Goal: Task Accomplishment & Management: Manage account settings

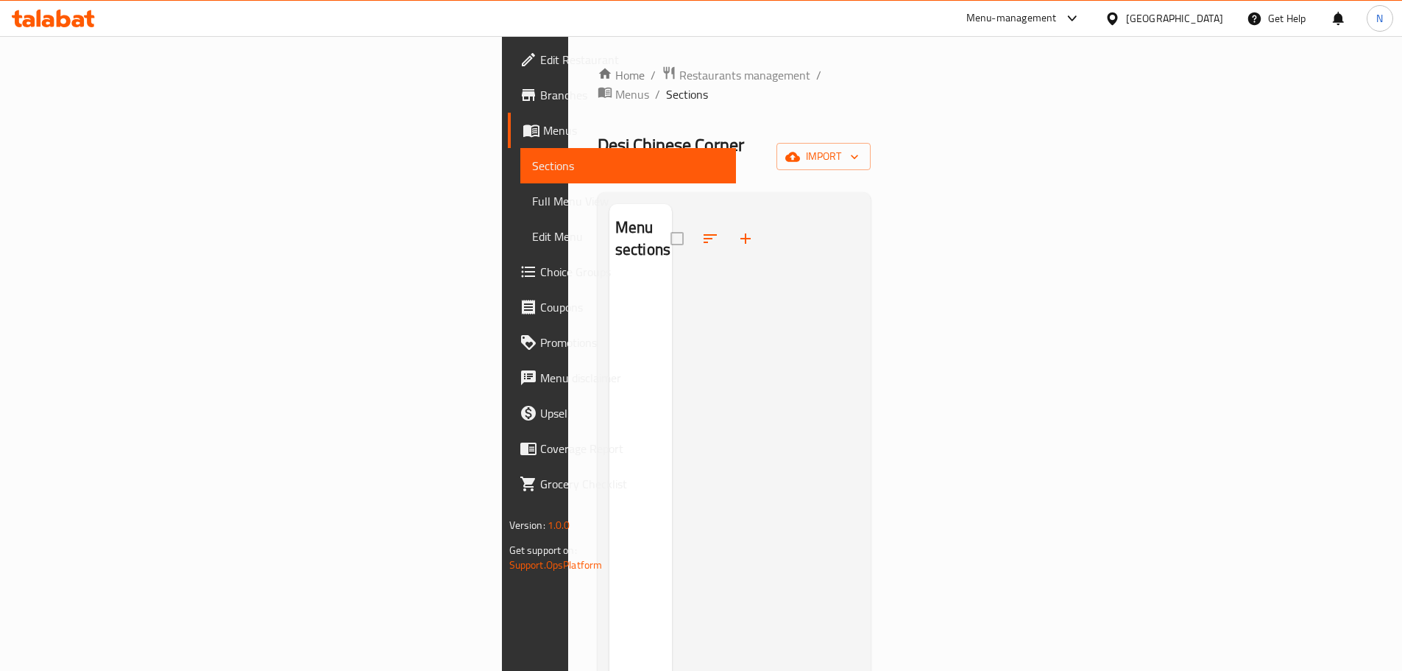
click at [540, 93] on span "Branches" at bounding box center [632, 95] width 184 height 18
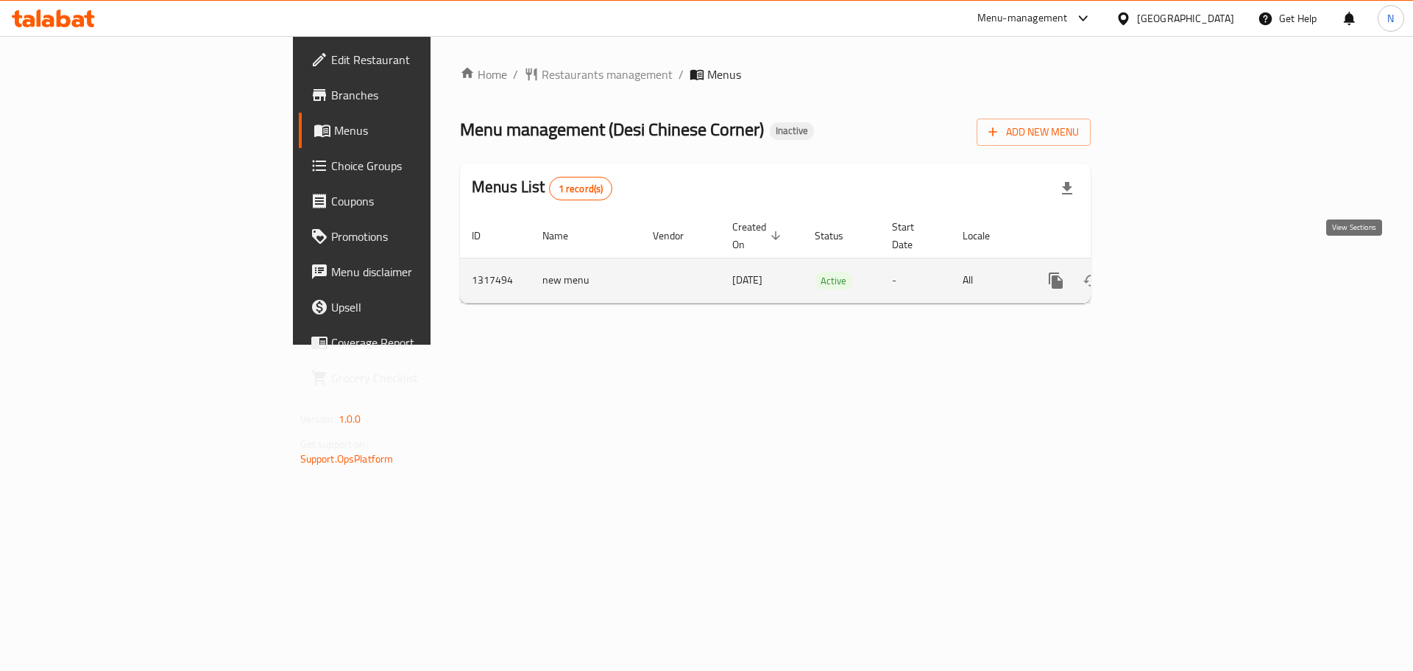
click at [1171, 272] on icon "enhanced table" at bounding box center [1162, 281] width 18 height 18
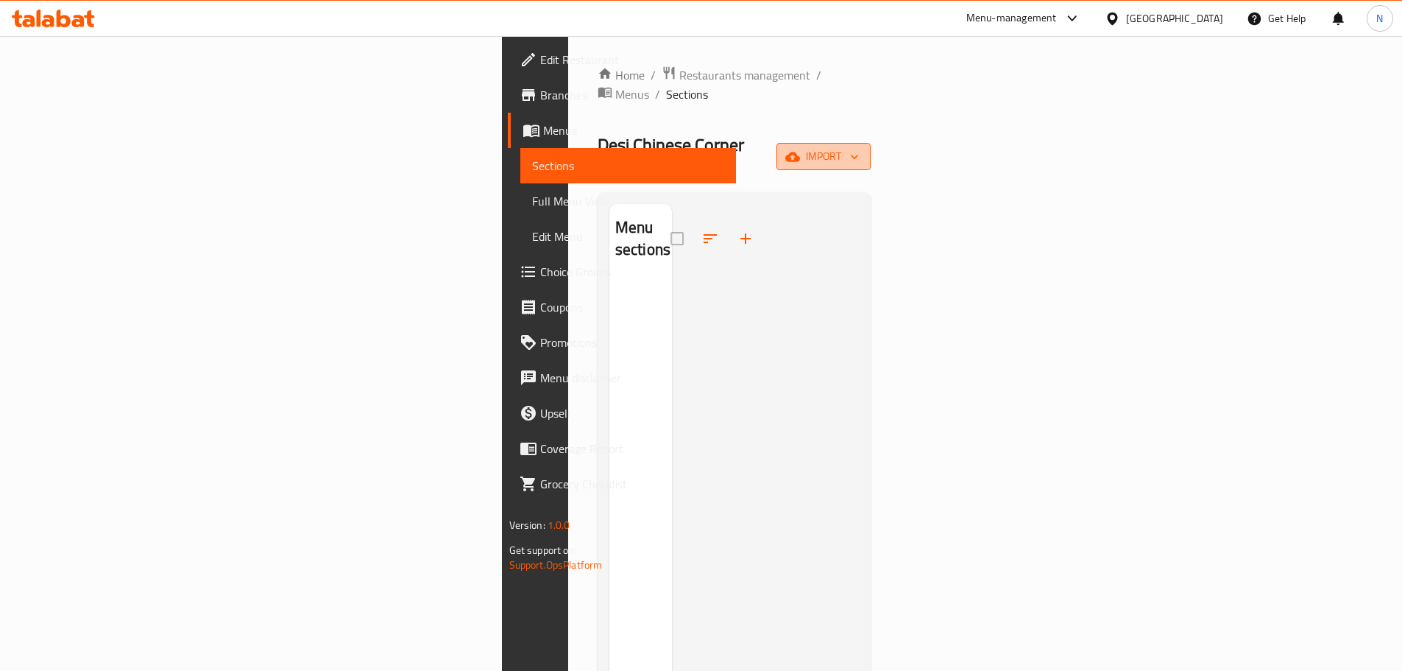
click at [859, 147] on span "import" at bounding box center [823, 156] width 71 height 18
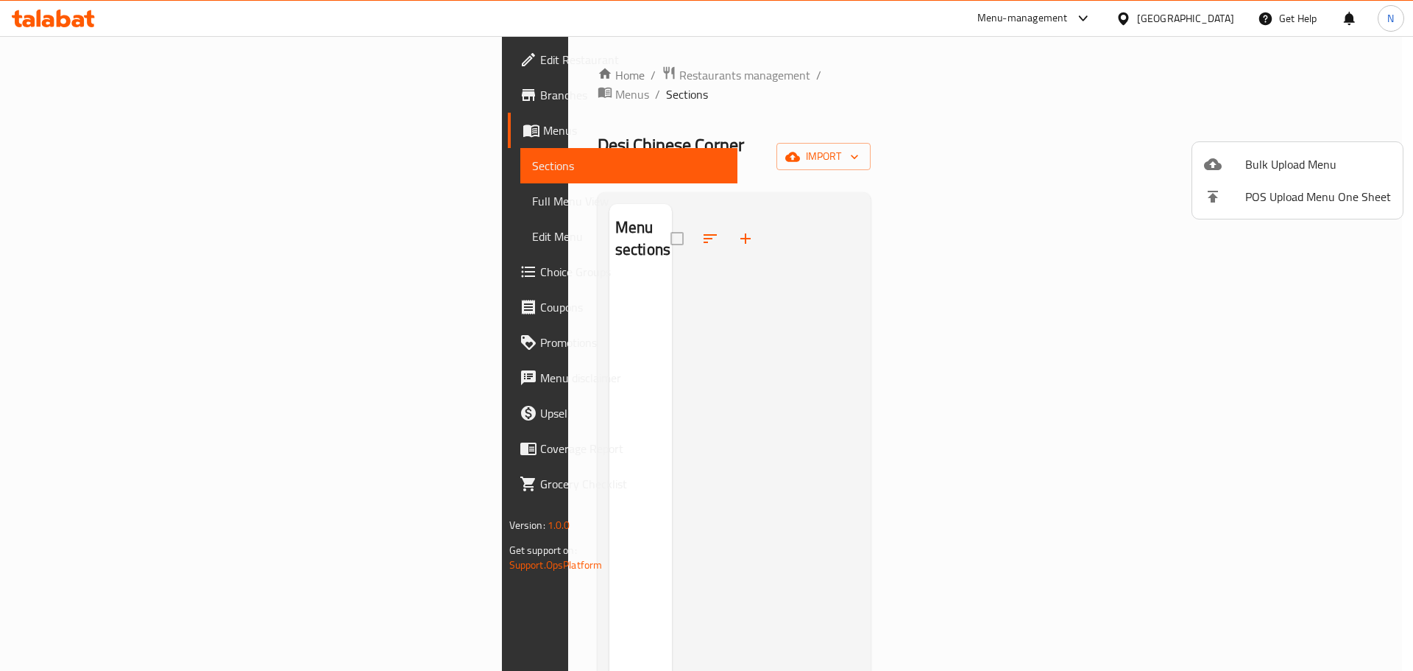
click at [1351, 312] on div at bounding box center [706, 335] width 1413 height 671
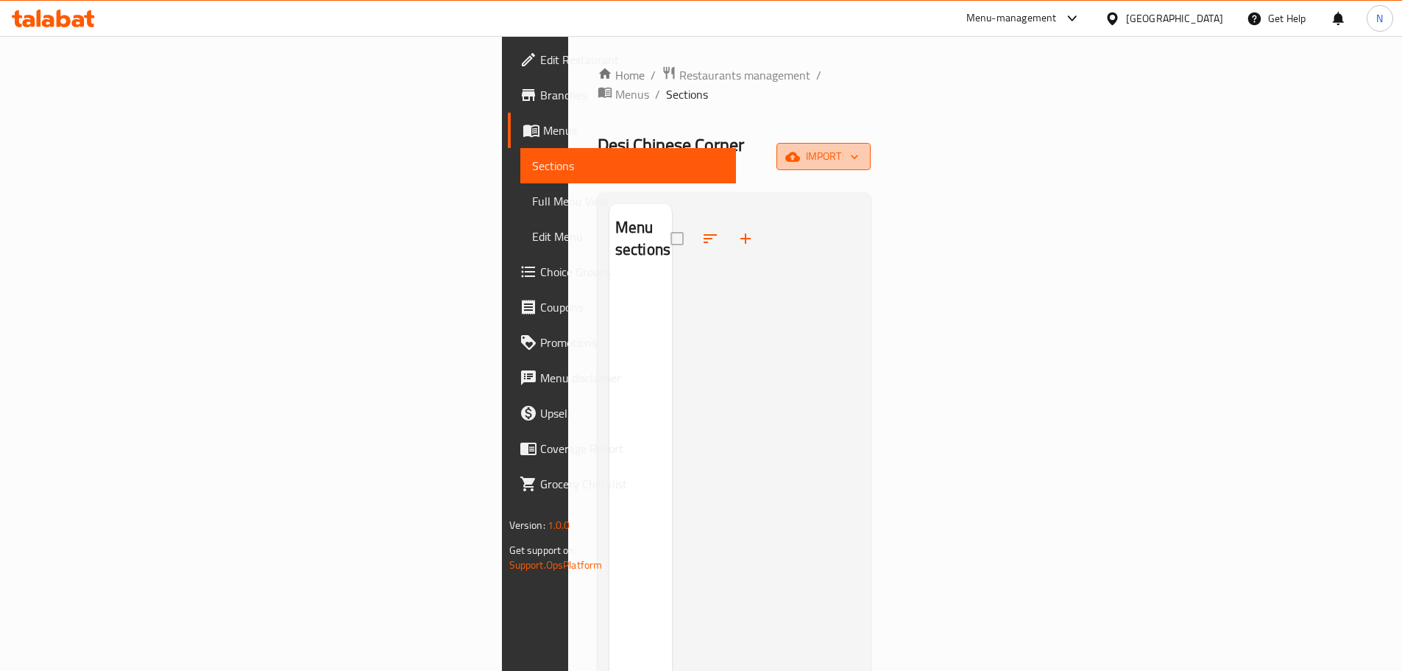
click at [859, 147] on span "import" at bounding box center [823, 156] width 71 height 18
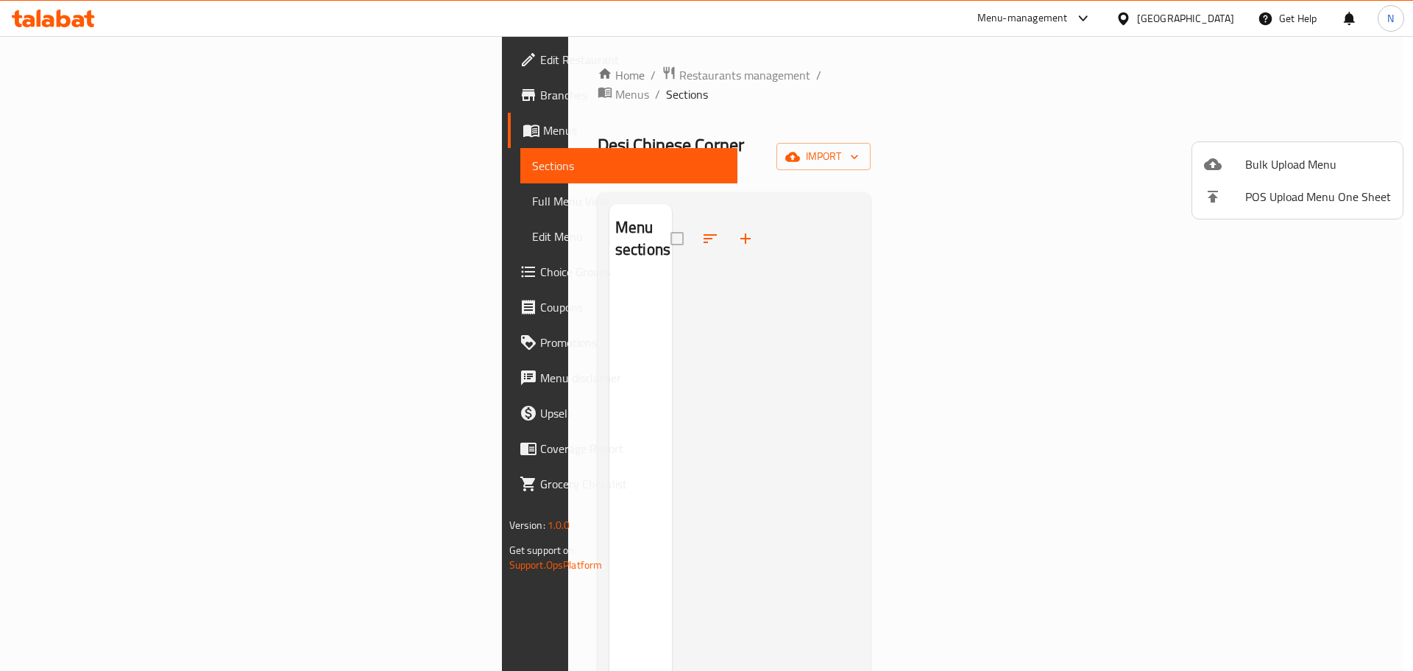
click at [1305, 128] on div at bounding box center [706, 335] width 1413 height 671
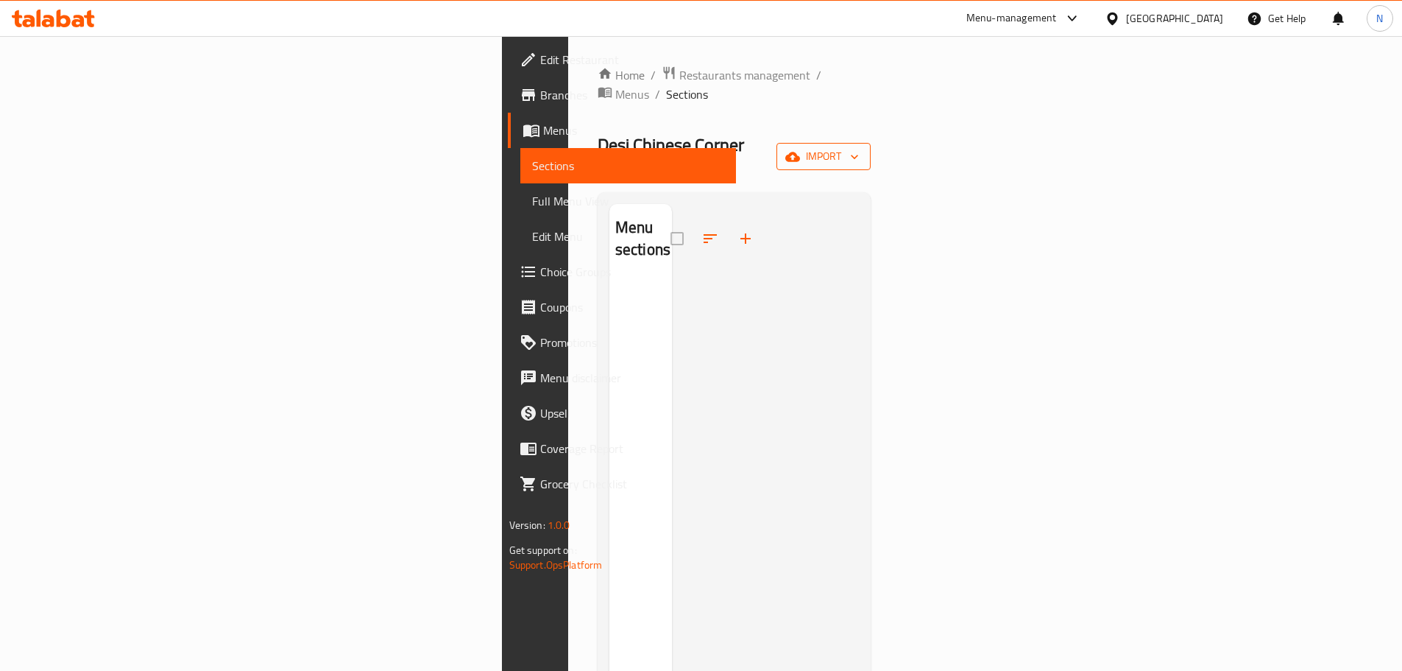
click at [859, 147] on span "import" at bounding box center [823, 156] width 71 height 18
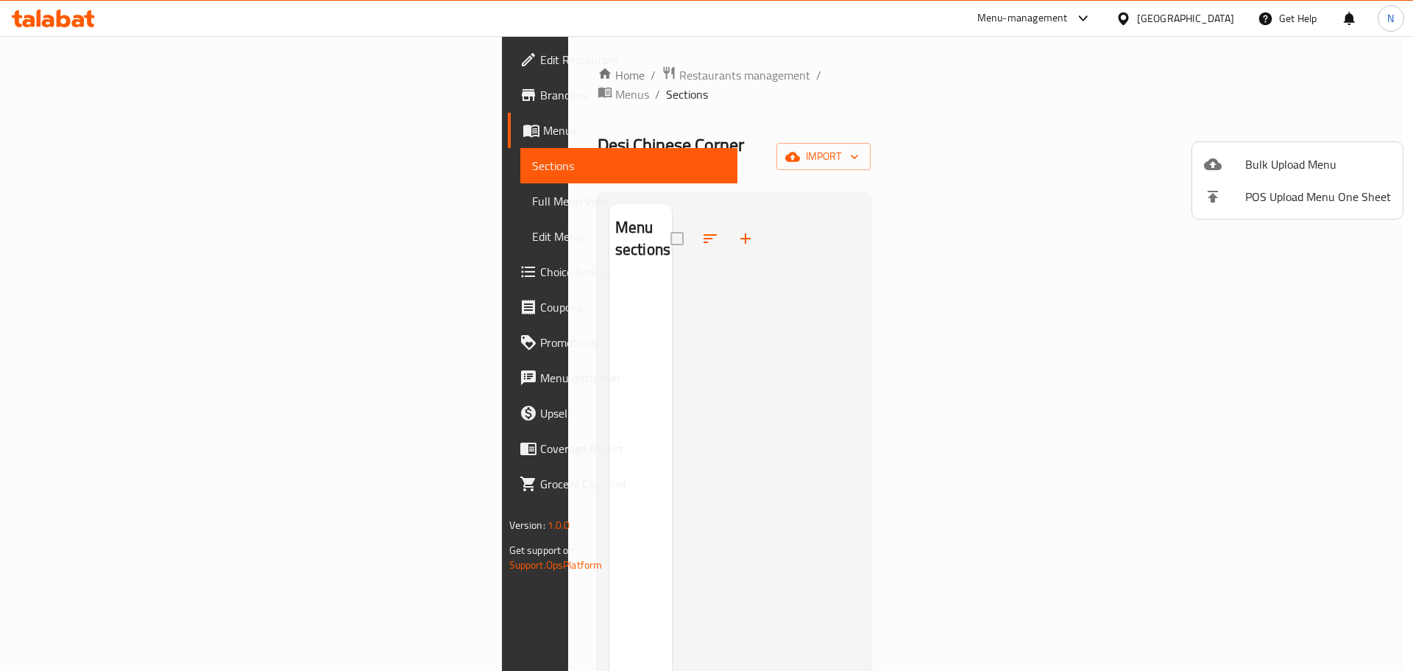
click at [1271, 149] on li "Bulk Upload Menu" at bounding box center [1297, 164] width 211 height 32
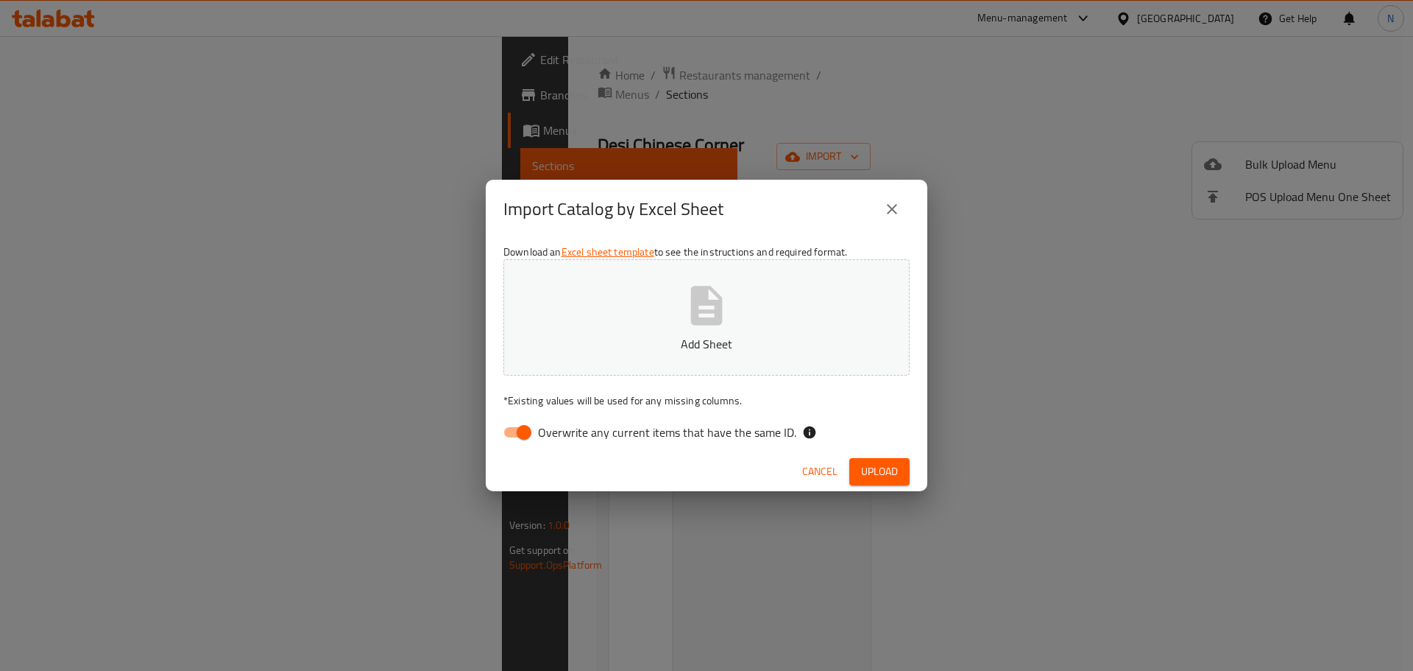
click at [516, 430] on input "Overwrite any current items that have the same ID." at bounding box center [524, 432] width 84 height 28
checkbox input "false"
click at [897, 476] on span "Upload" at bounding box center [879, 471] width 37 height 18
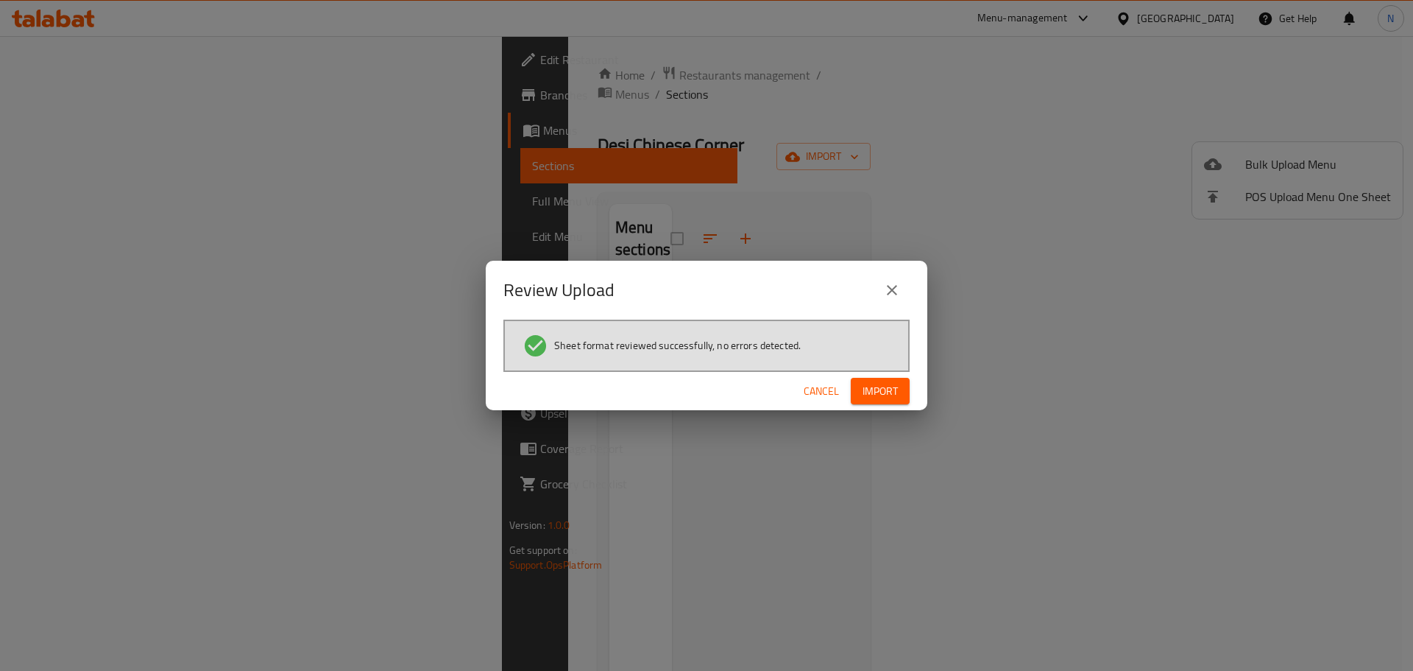
click at [902, 375] on div "Cancel Import" at bounding box center [707, 391] width 442 height 39
click at [899, 386] on button "Import" at bounding box center [880, 391] width 59 height 27
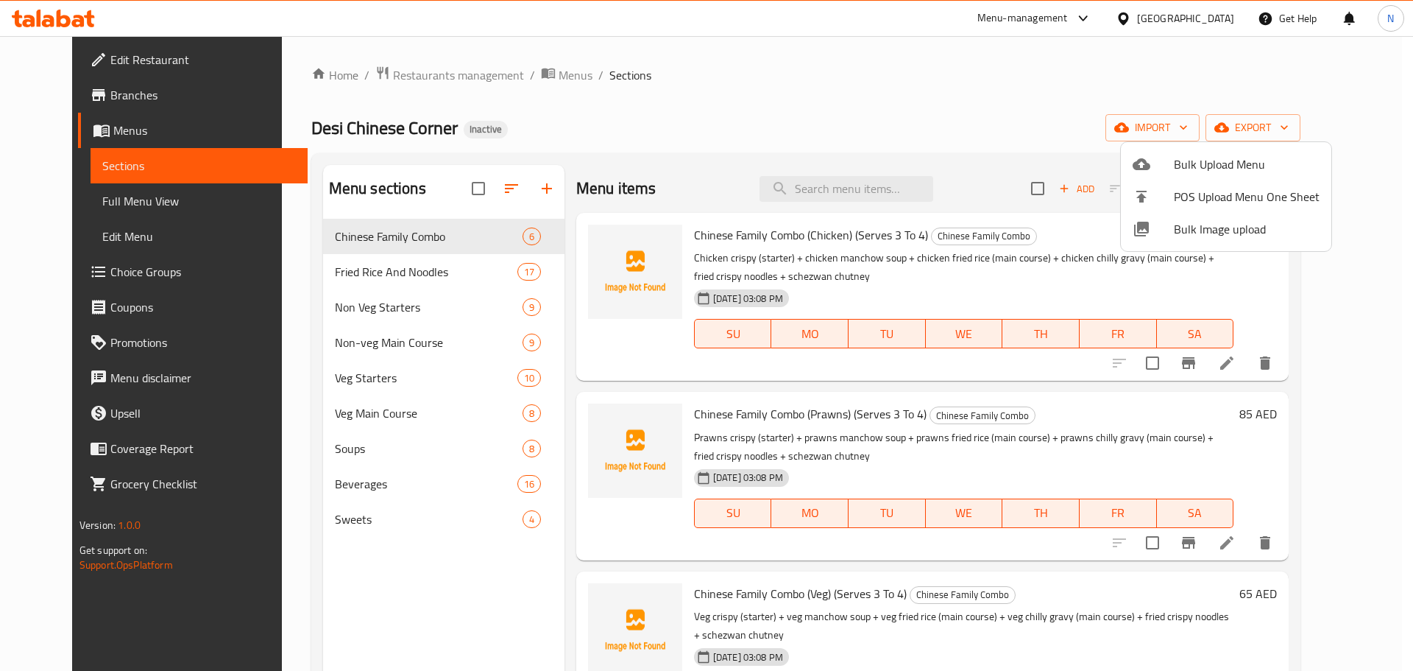
click at [106, 200] on div at bounding box center [706, 335] width 1413 height 671
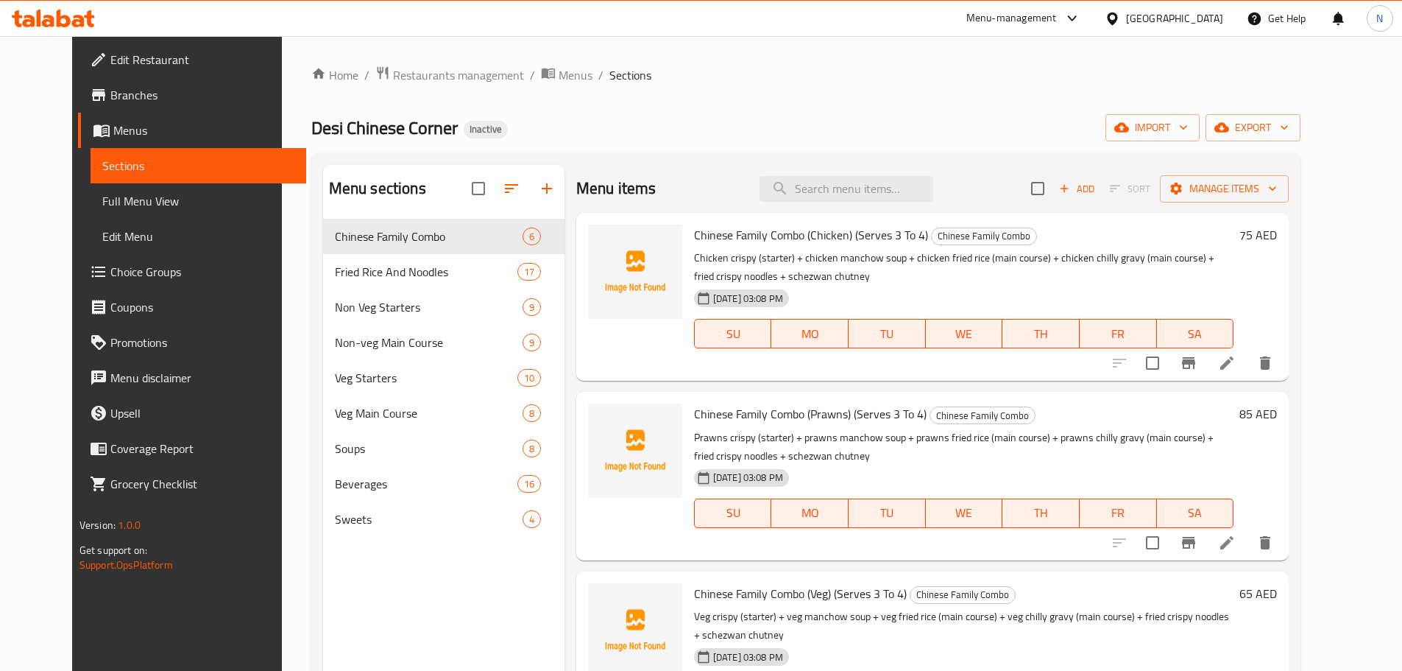
click at [102, 197] on span "Full Menu View" at bounding box center [198, 201] width 192 height 18
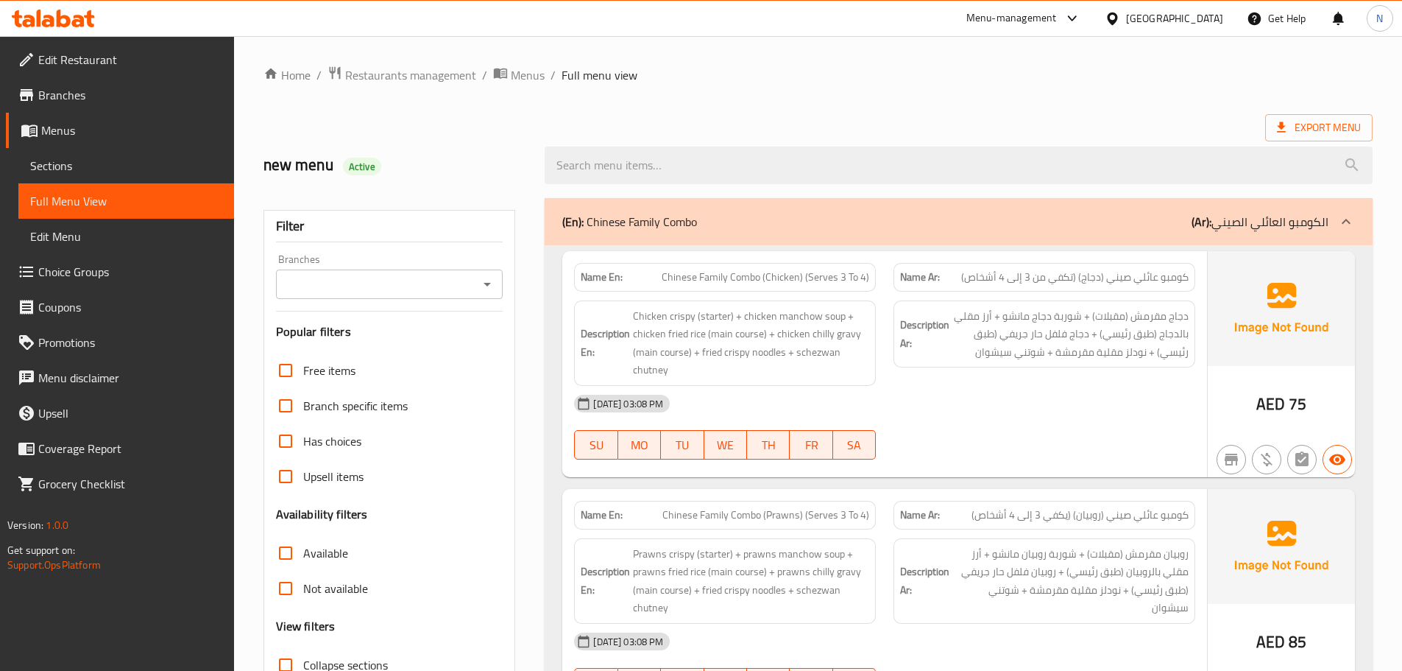
checkbox input "false"
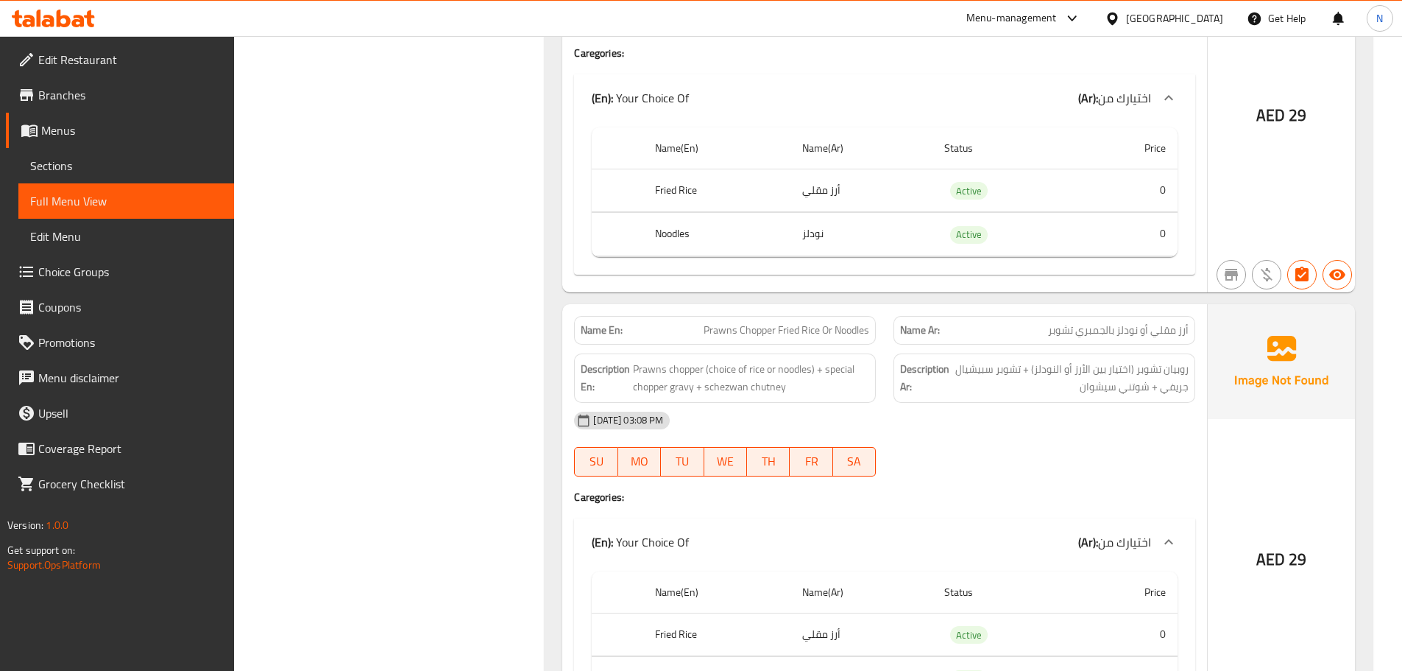
scroll to position [5005, 0]
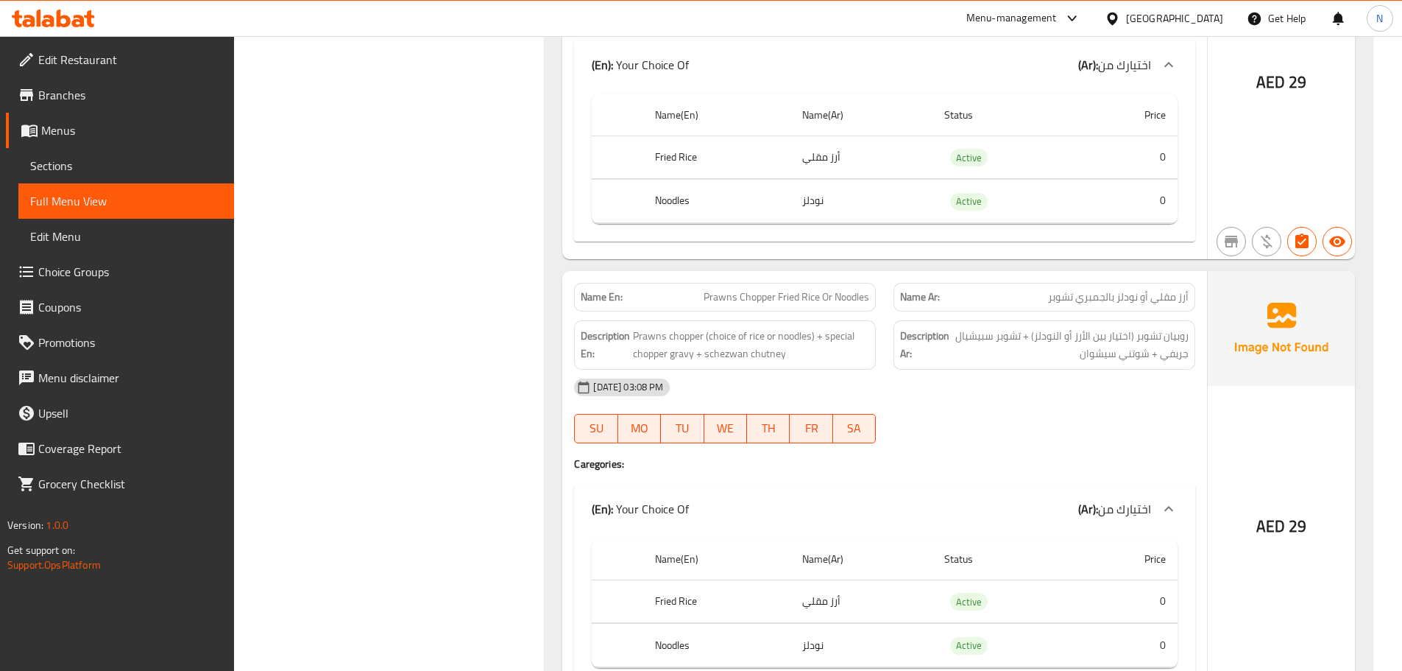
click at [791, 289] on span "Prawns Chopper Fried Rice Or Noodles" at bounding box center [787, 296] width 166 height 15
copy span "Prawns Chopper Fried Rice Or Noodles"
click at [109, 173] on span "Sections" at bounding box center [126, 166] width 192 height 18
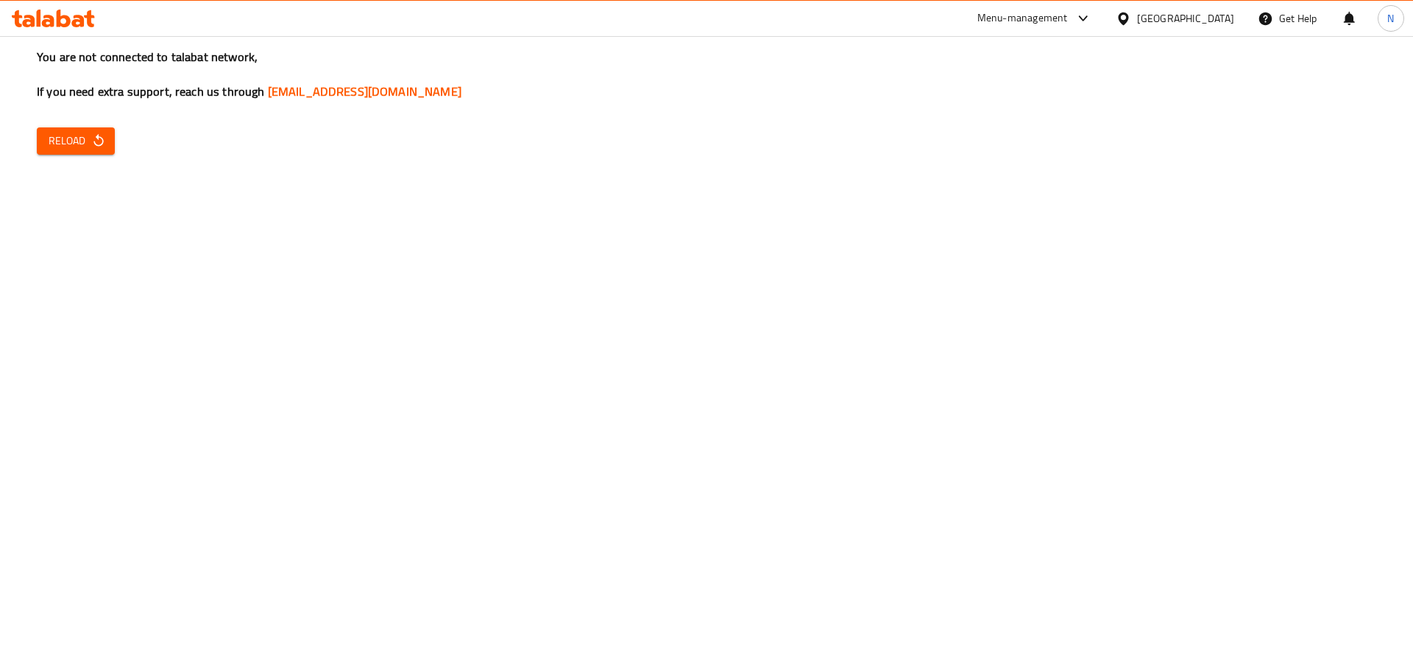
click at [1102, 442] on div "You are not connected to talabat network, If you need extra support, reach us t…" at bounding box center [706, 335] width 1413 height 671
click at [91, 144] on icon "button" at bounding box center [98, 140] width 15 height 15
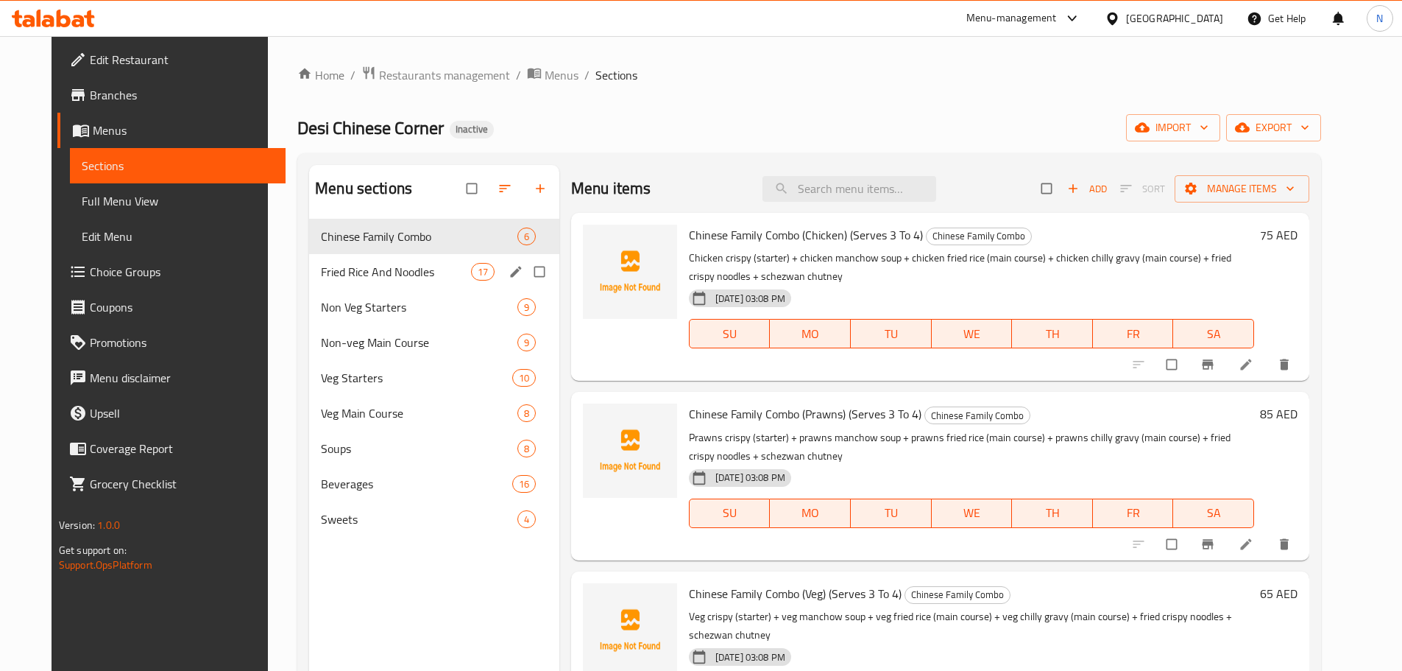
click at [327, 273] on span "Fried Rice And Noodles" at bounding box center [395, 272] width 149 height 18
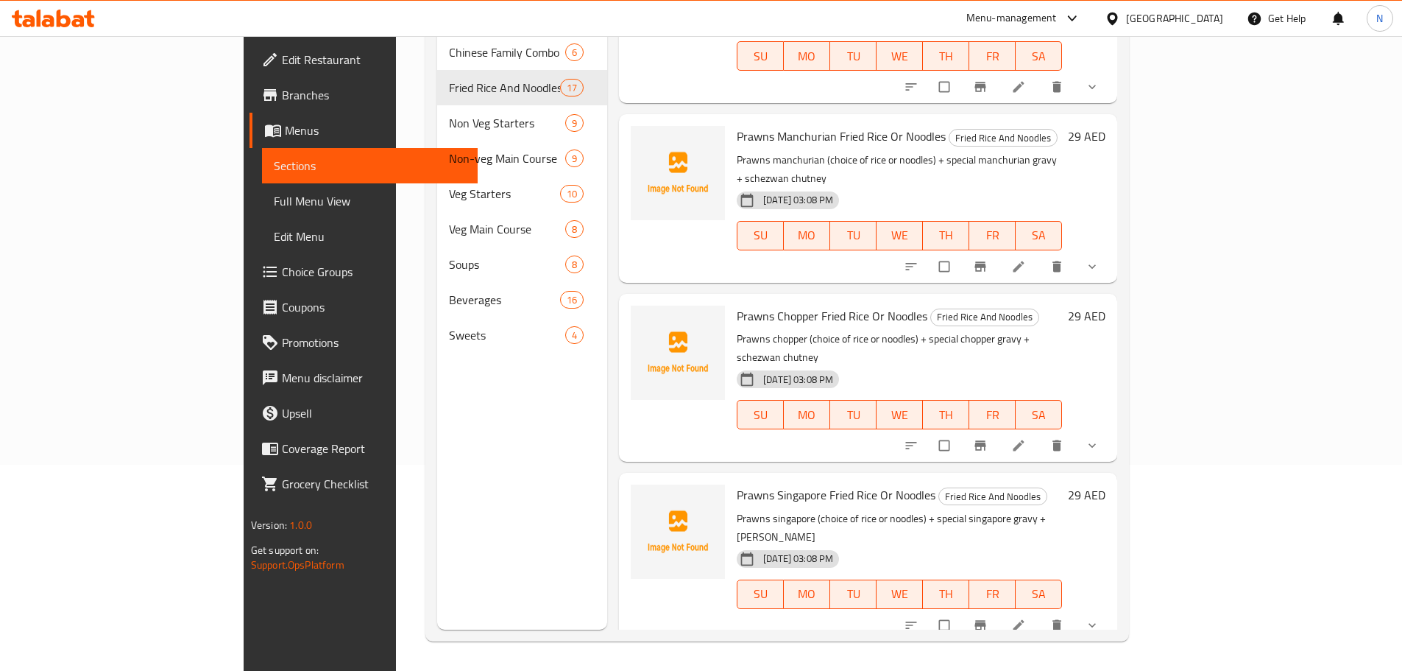
scroll to position [1150, 0]
click at [1026, 439] on icon at bounding box center [1018, 446] width 15 height 15
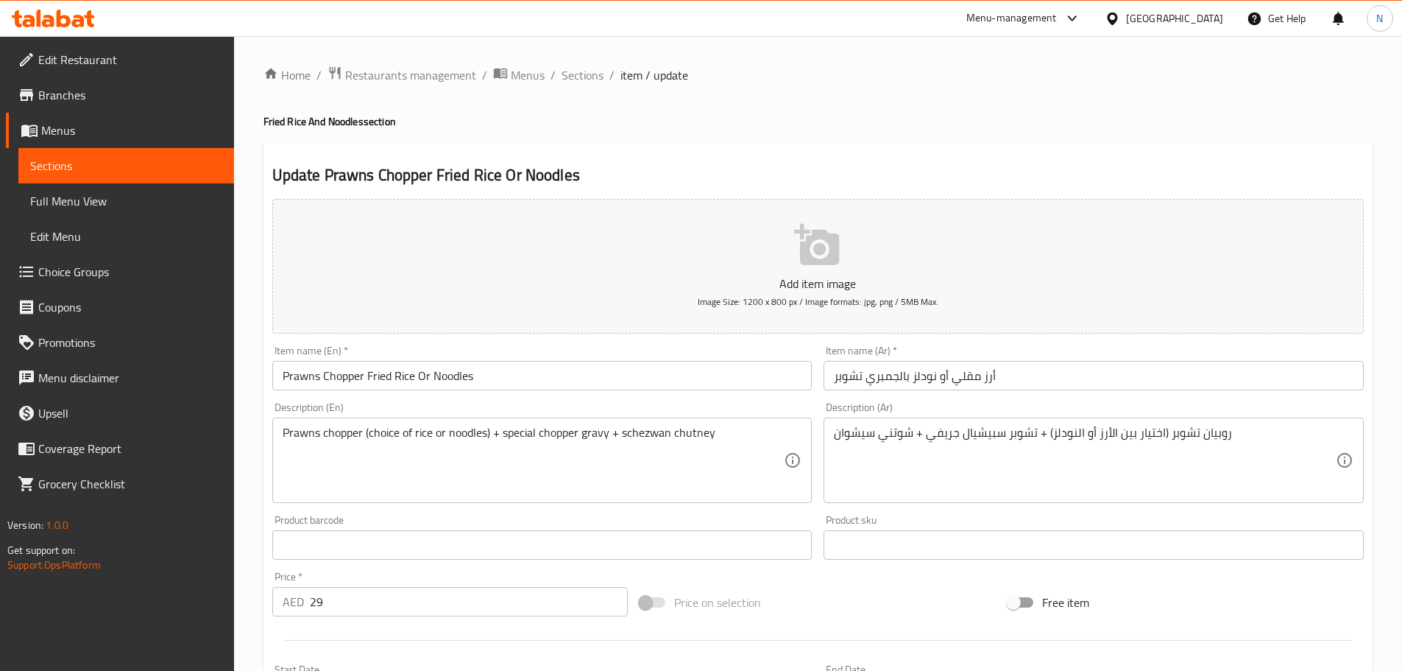
click at [1216, 436] on textarea "روبيان تشوبر (اختيار بين الأرز أو النودلز) + تشوبر سبيشيال جريفي + شوتني سيشوان" at bounding box center [1085, 460] width 502 height 70
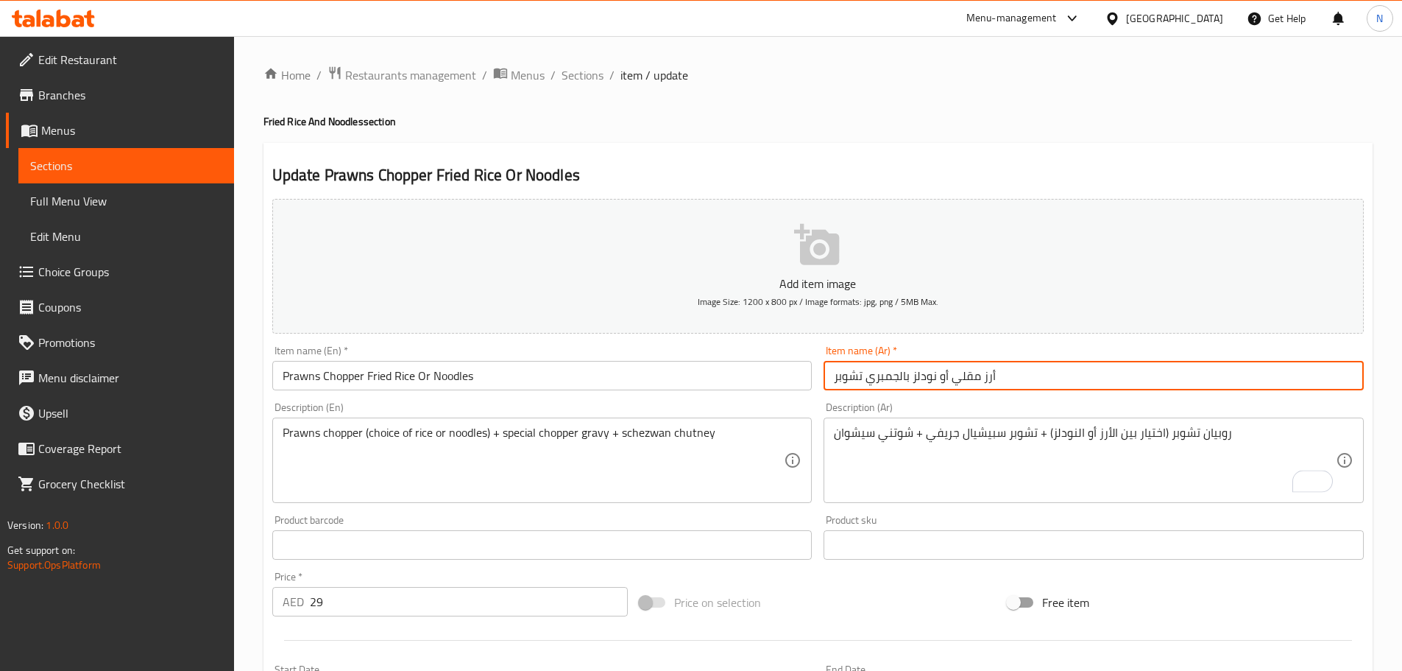
drag, startPoint x: 898, startPoint y: 378, endPoint x: 868, endPoint y: 378, distance: 30.2
click at [868, 378] on input "أرز مقلي أو نودلز بالجمبري تشوبر" at bounding box center [1094, 375] width 540 height 29
paste input "وبيان"
type input "أرز مقلي أو نودلز بالروبيان تشوبر"
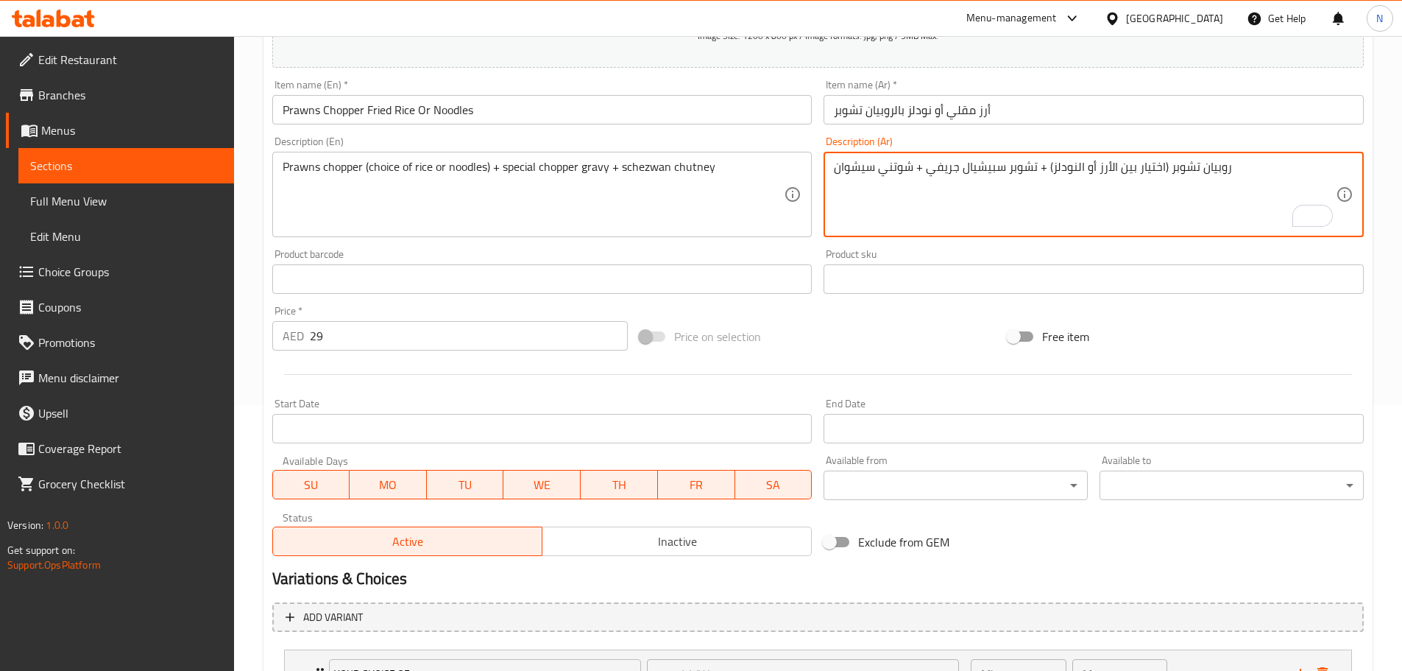
scroll to position [394, 0]
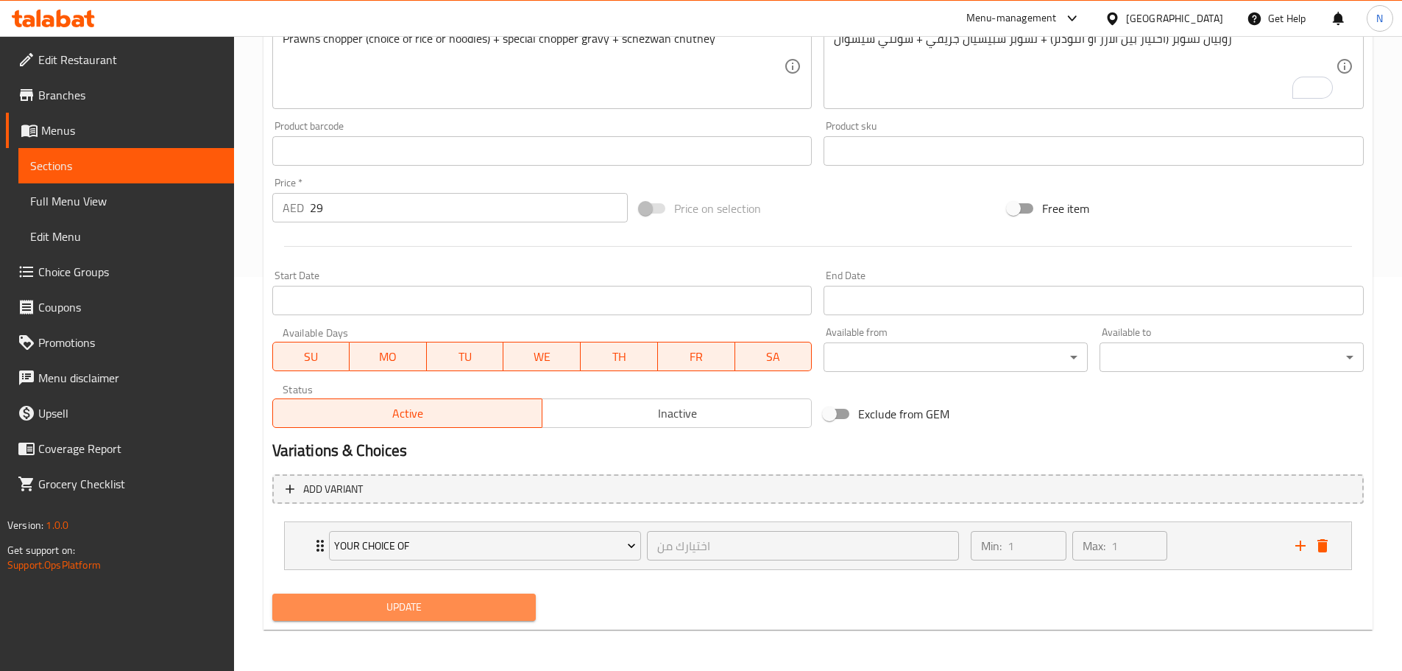
click at [498, 607] on span "Update" at bounding box center [404, 607] width 241 height 18
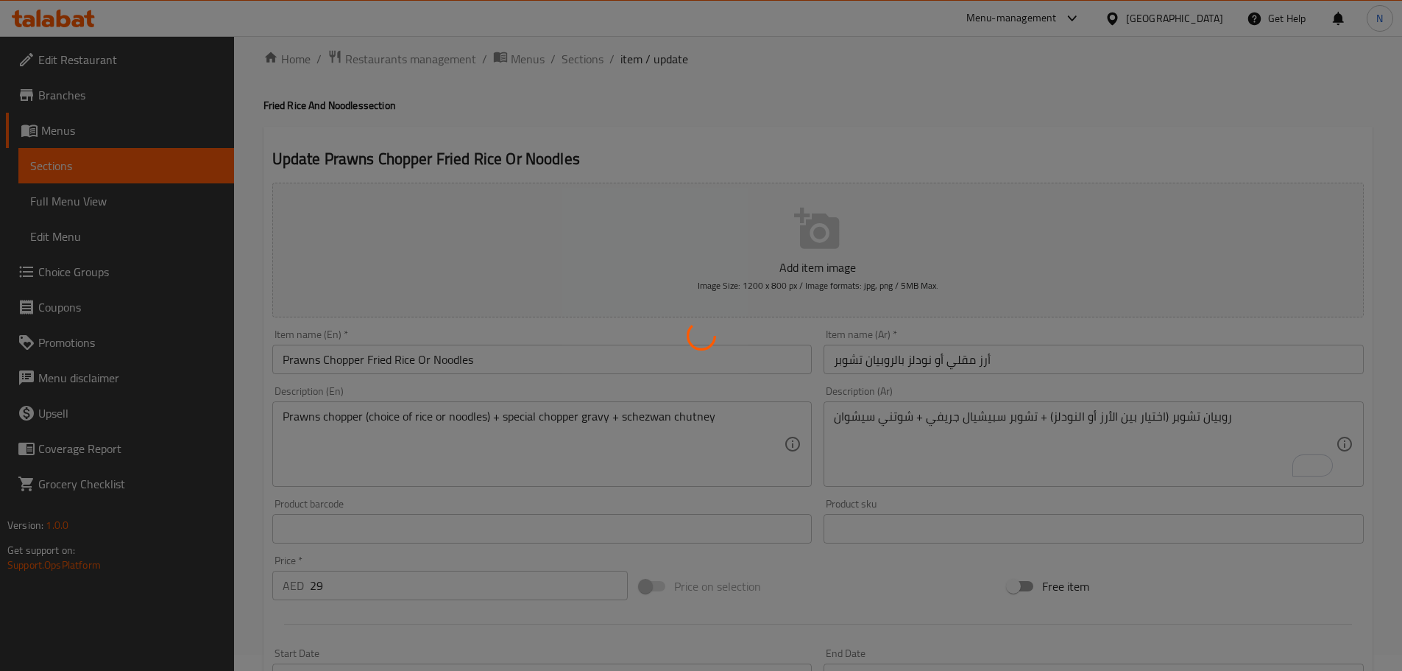
scroll to position [0, 0]
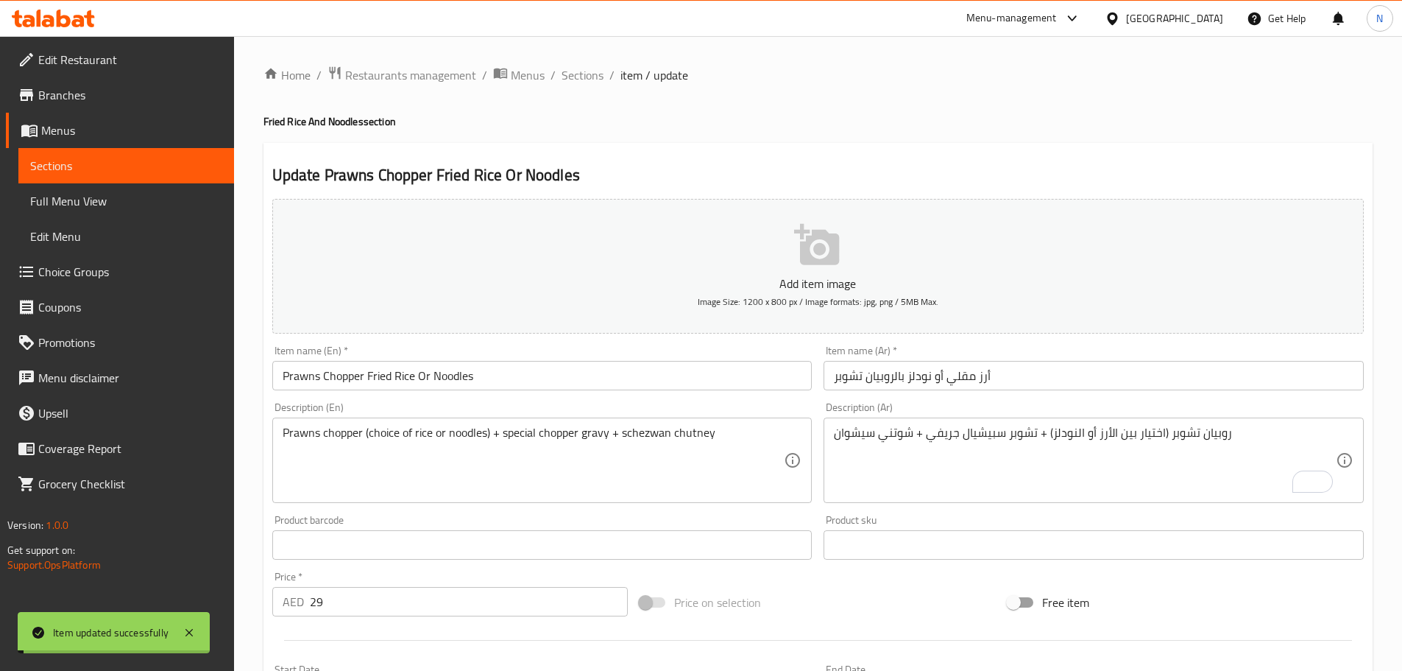
click at [404, 372] on input "Prawns Chopper Fried Rice Or Noodles" at bounding box center [542, 375] width 540 height 29
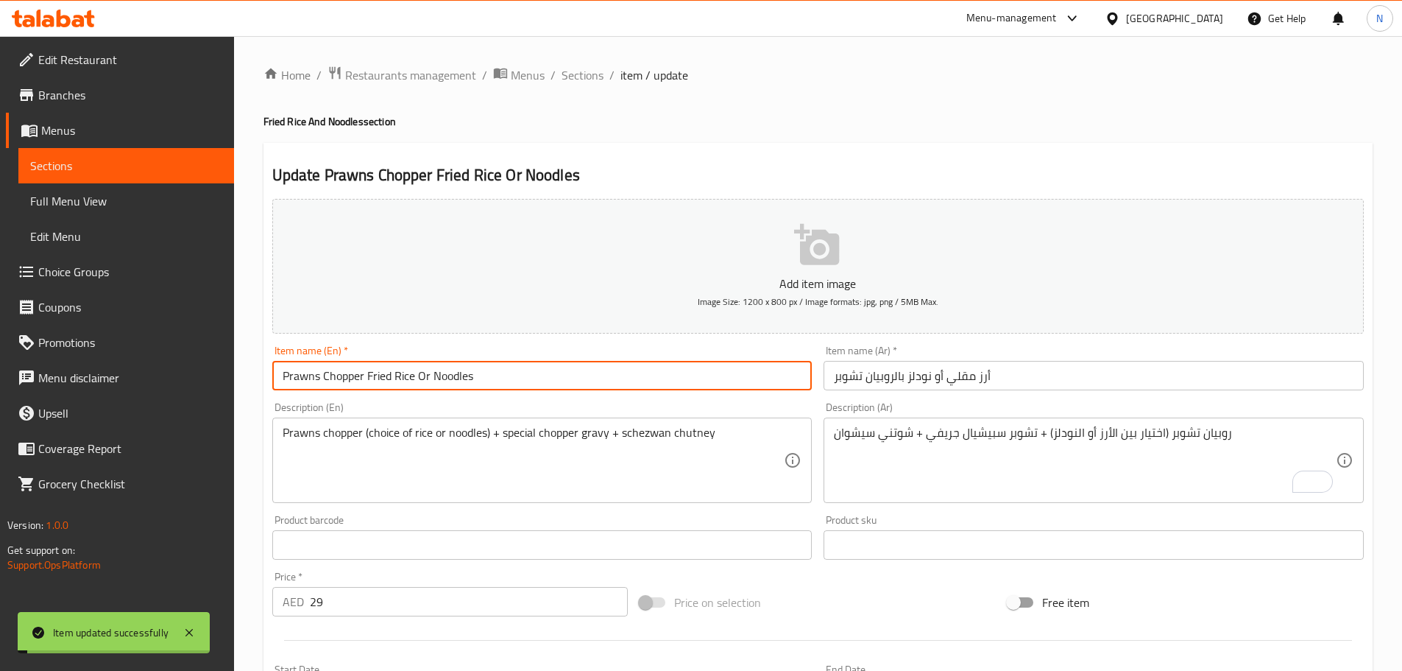
click at [404, 372] on input "Prawns Chopper Fried Rice Or Noodles" at bounding box center [542, 375] width 540 height 29
click at [109, 192] on span "Full Menu View" at bounding box center [126, 201] width 192 height 18
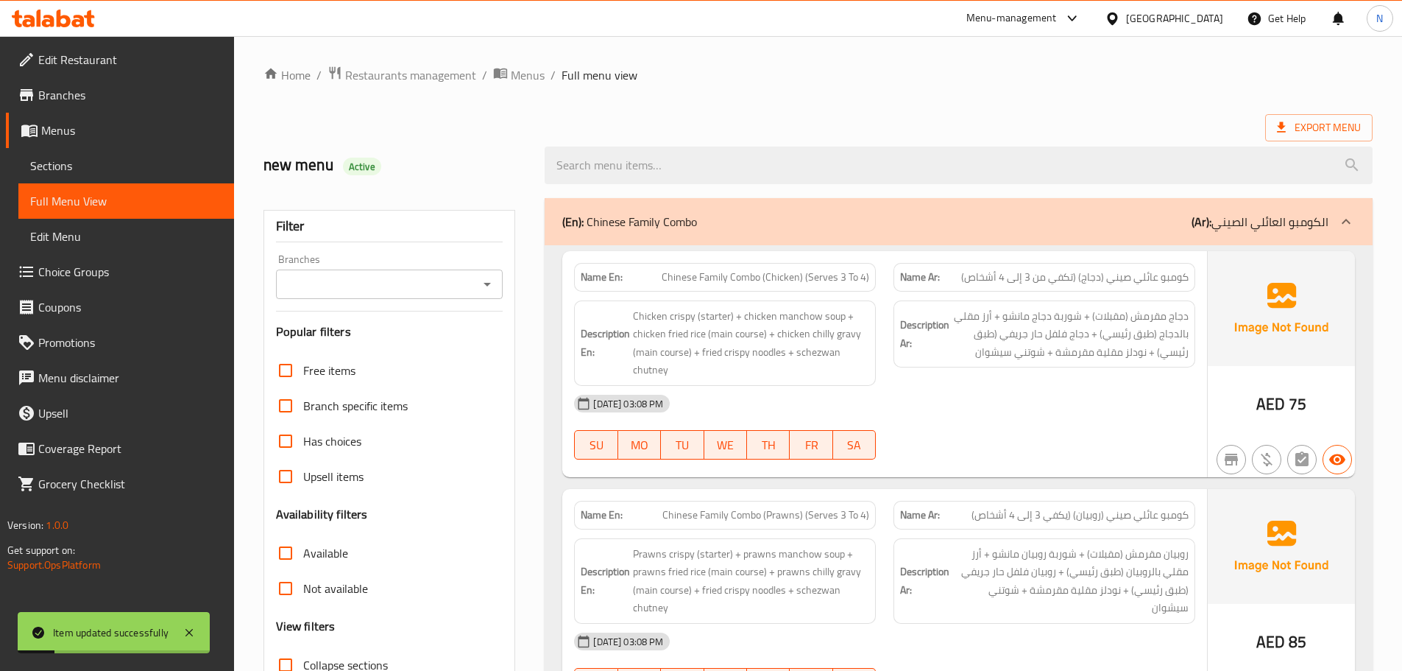
scroll to position [394, 0]
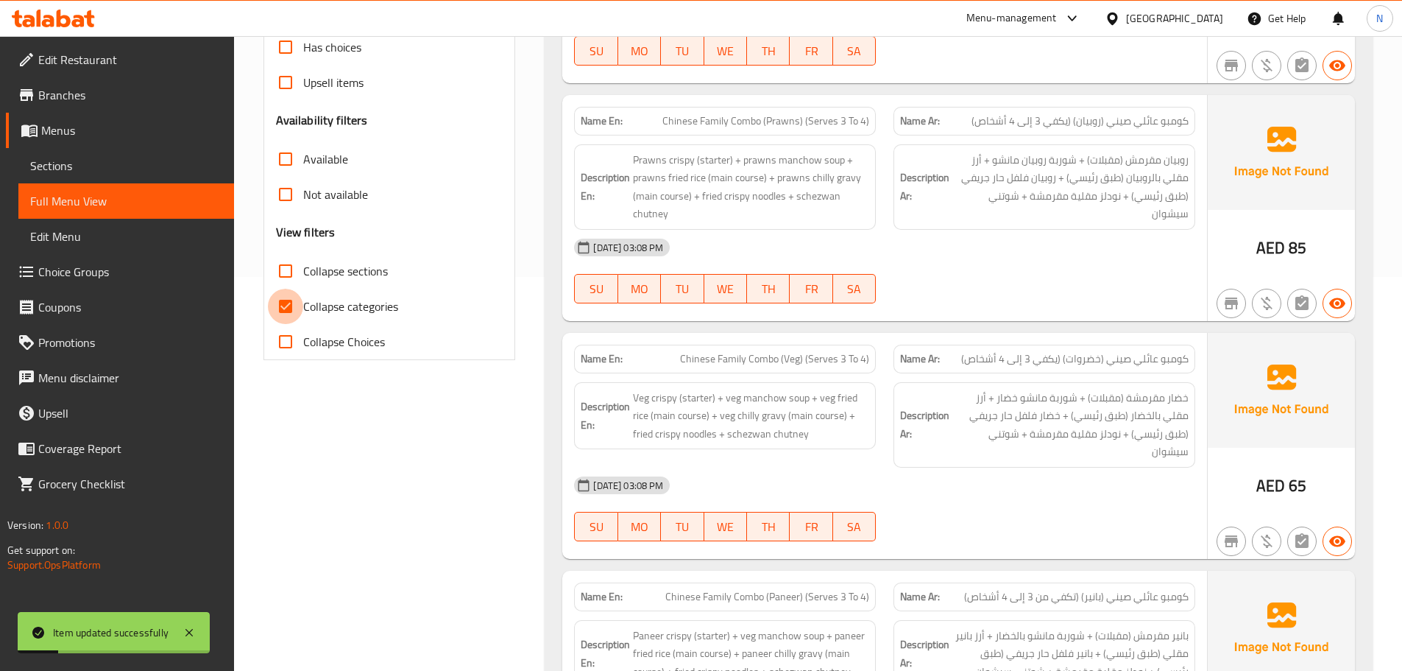
click at [287, 310] on input "Collapse categories" at bounding box center [285, 306] width 35 height 35
checkbox input "false"
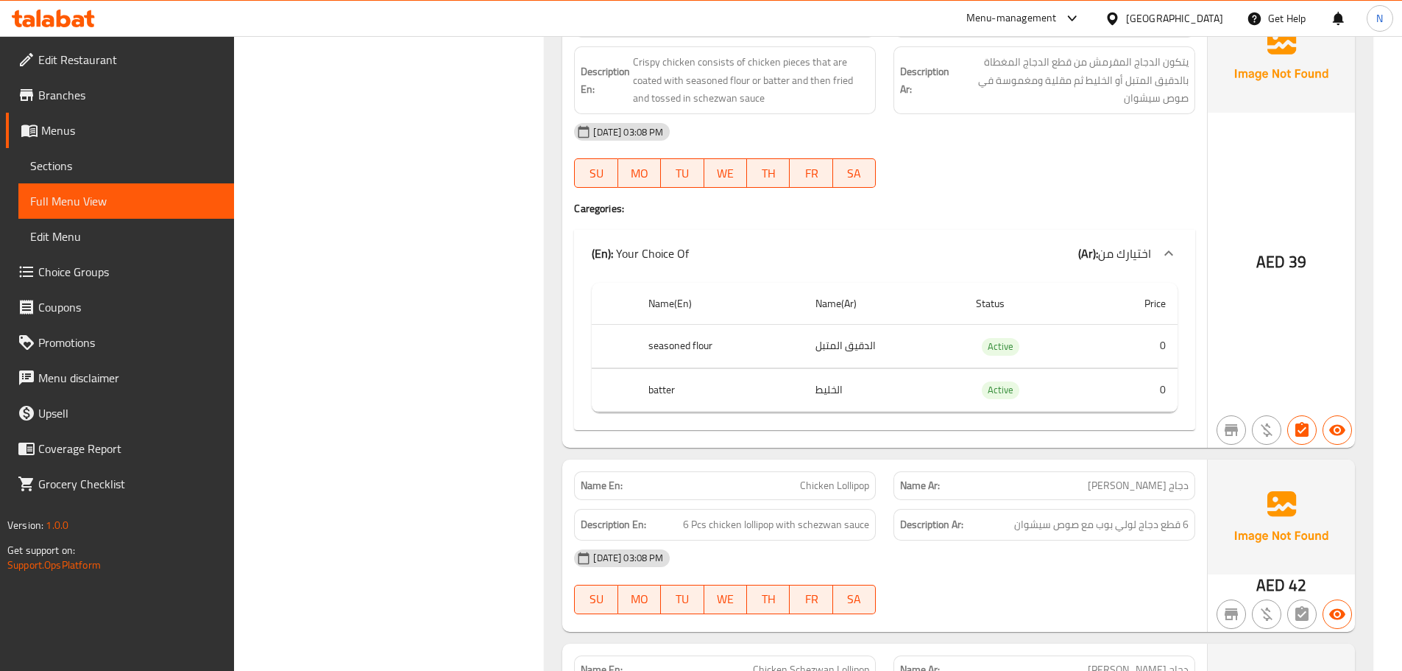
scroll to position [9218, 0]
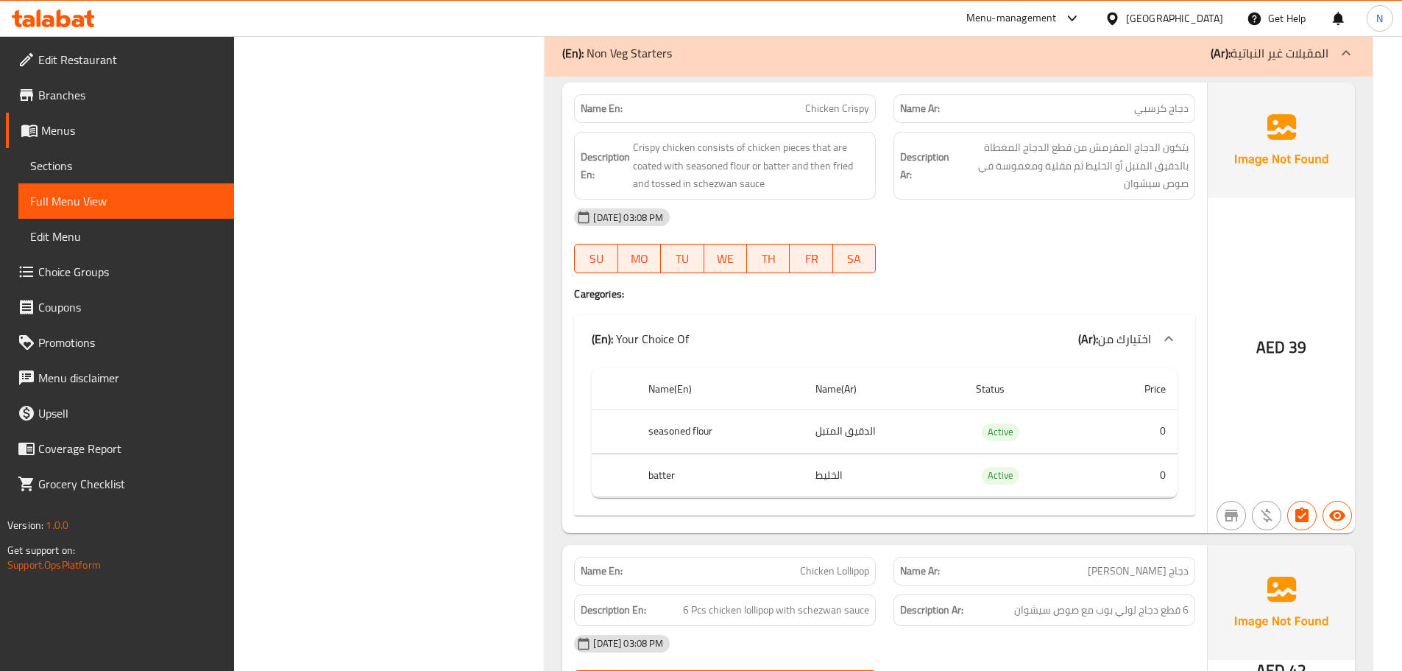
click at [651, 459] on th "batter" at bounding box center [720, 474] width 167 height 43
click at [641, 467] on div at bounding box center [641, 467] width 0 height 0
click at [856, 466] on td "الخليط" at bounding box center [884, 474] width 160 height 43
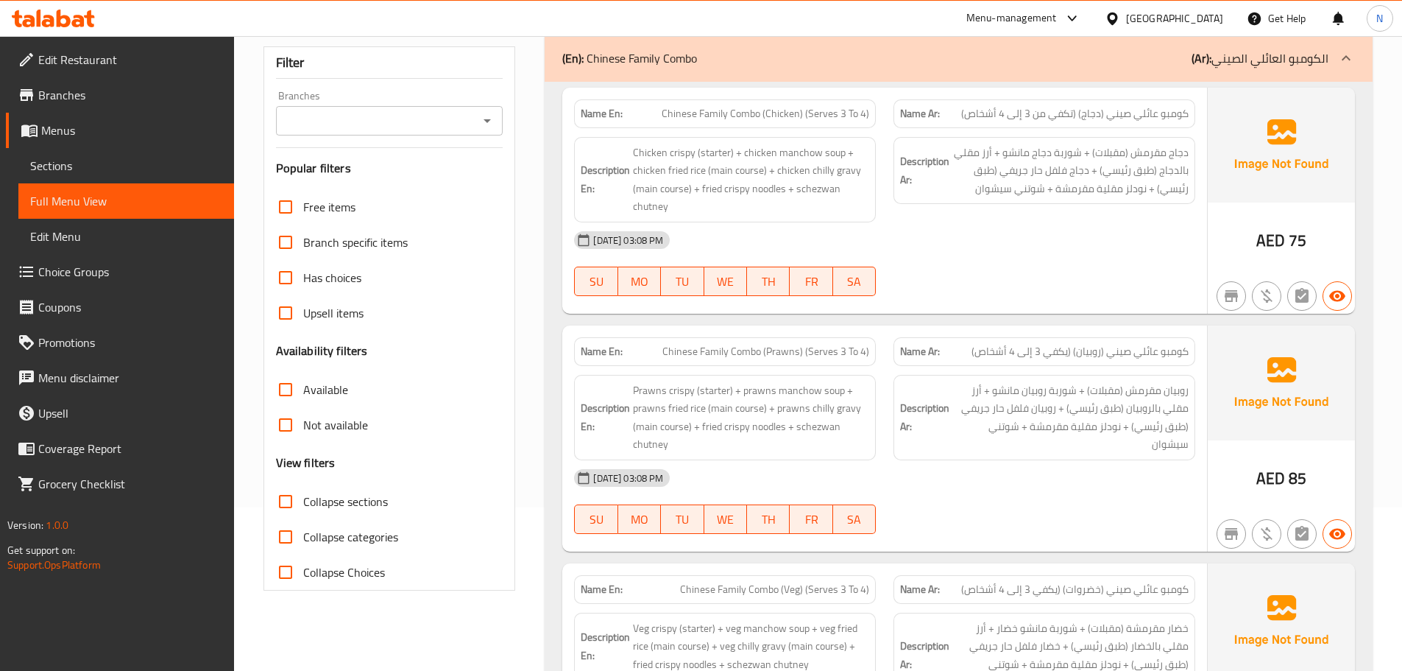
scroll to position [1, 0]
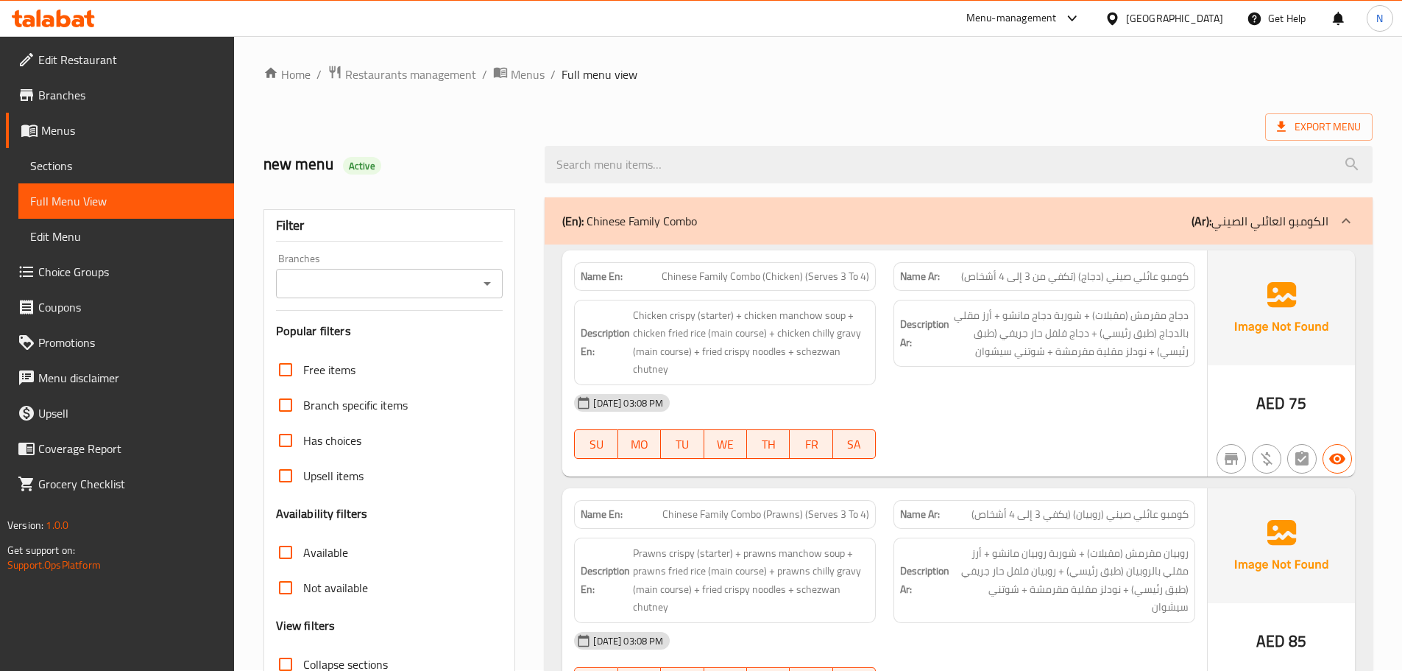
click at [1025, 397] on div "[DATE] 03:08 PM" at bounding box center [884, 402] width 639 height 35
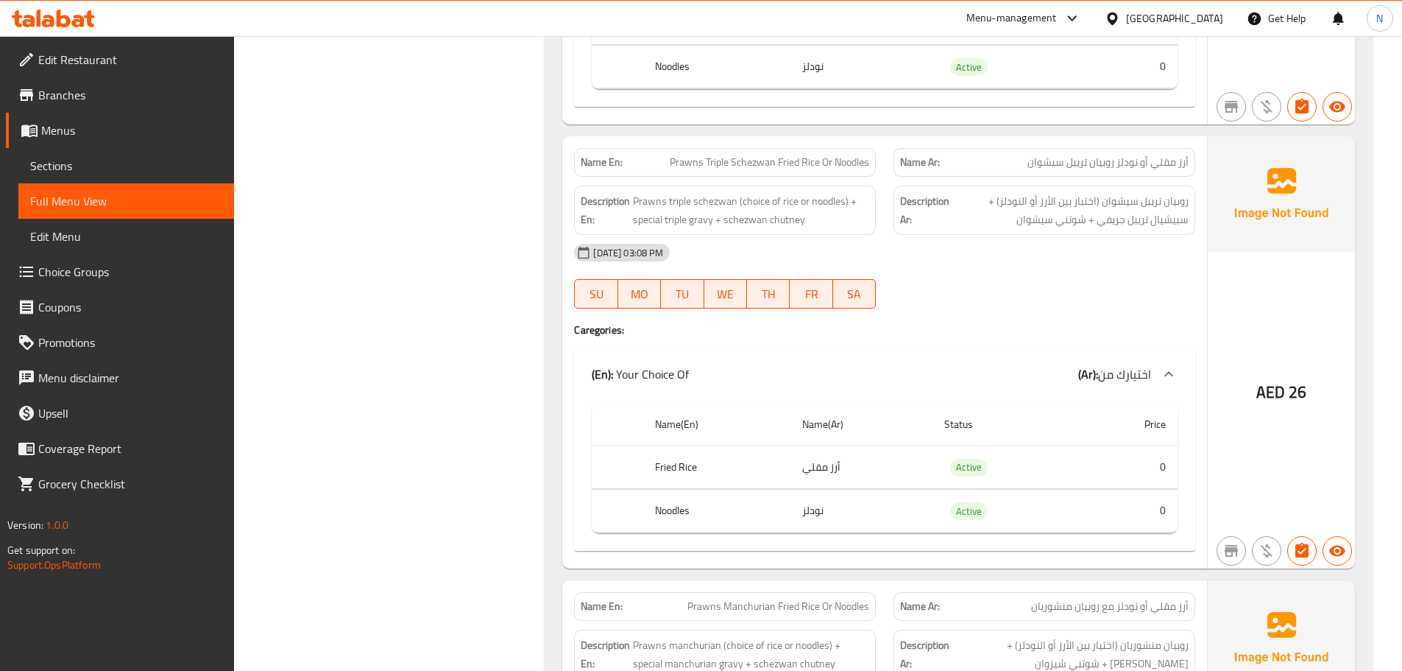
scroll to position [4417, 0]
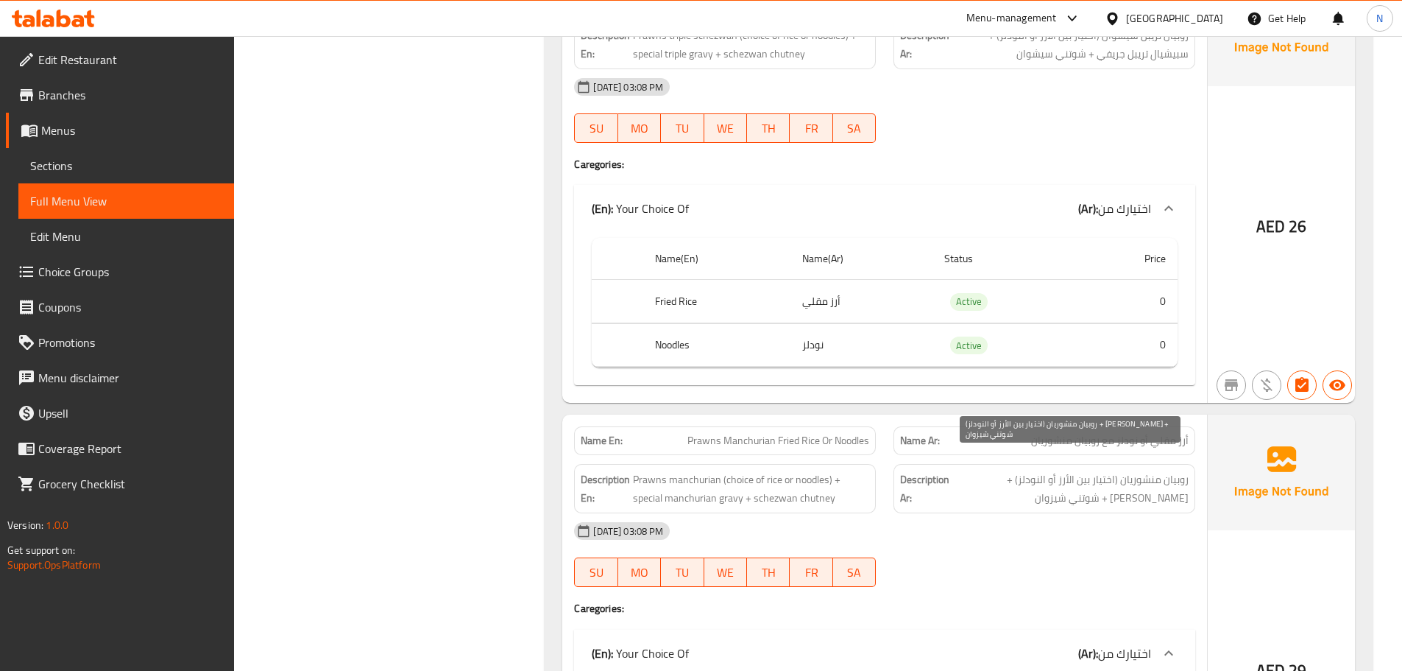
click at [1060, 484] on span "روبيان منشوريان (اختيار بين الأرز أو النودلز) + [PERSON_NAME] + شوتني شيزوان" at bounding box center [1070, 488] width 236 height 36
copy span "شيزوان"
click at [779, 433] on span "Prawns Manchurian Fried Rice Or Noodles" at bounding box center [778, 440] width 182 height 15
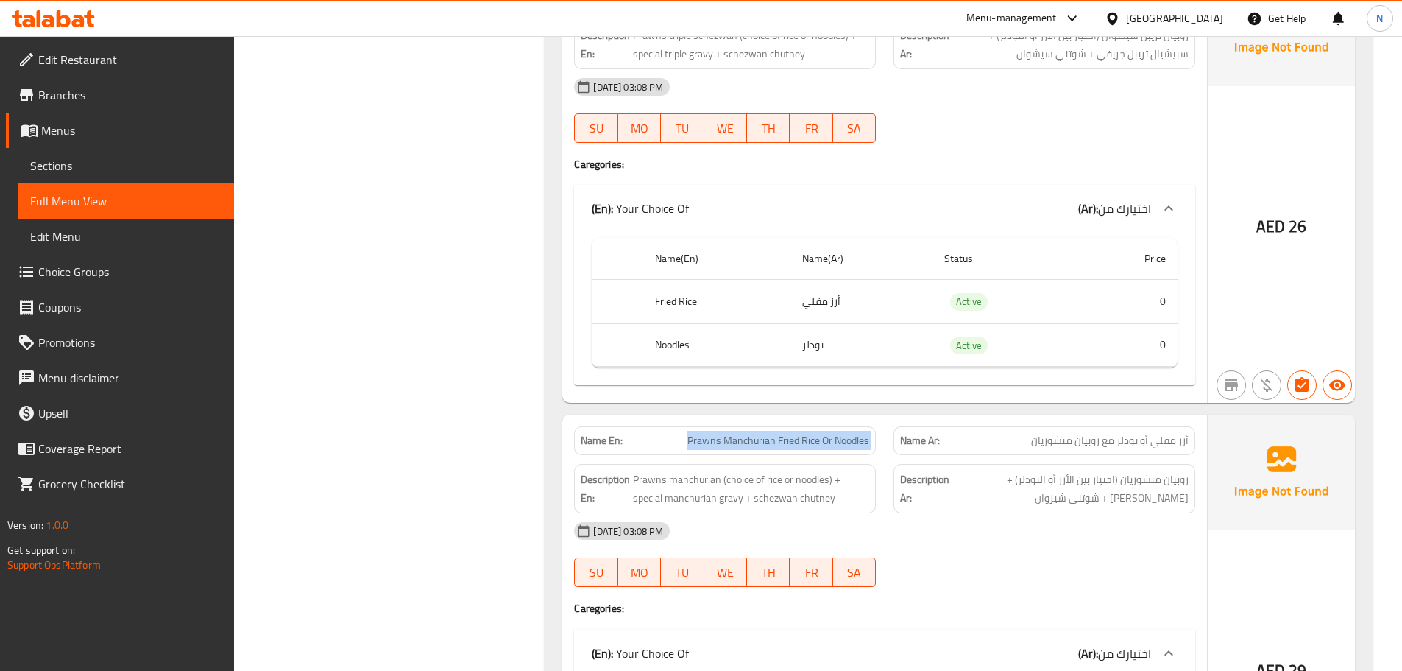
click at [779, 433] on span "Prawns Manchurian Fried Rice Or Noodles" at bounding box center [778, 440] width 182 height 15
copy span "Prawns Manchurian Fried Rice Or Noodles"
click at [88, 162] on span "Sections" at bounding box center [126, 166] width 192 height 18
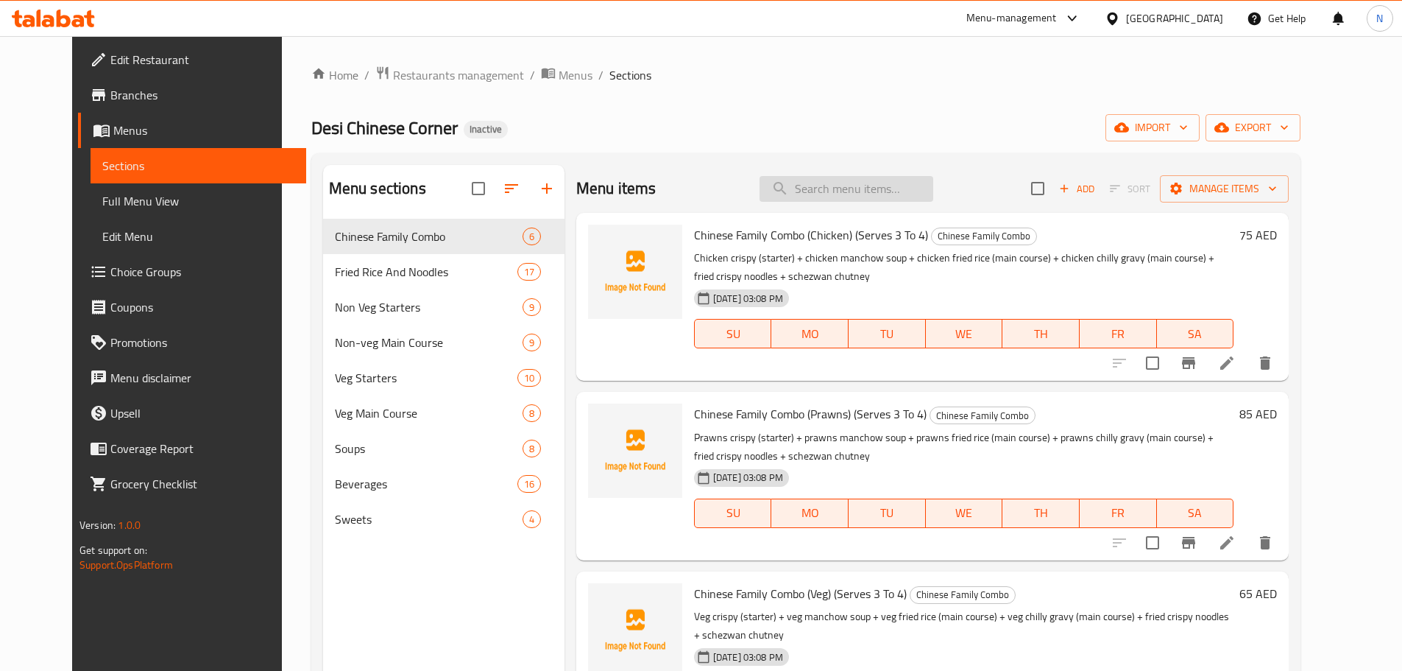
click at [880, 187] on input "search" at bounding box center [847, 189] width 174 height 26
paste input "Prawns Manchurian Fried Rice Or Noodles"
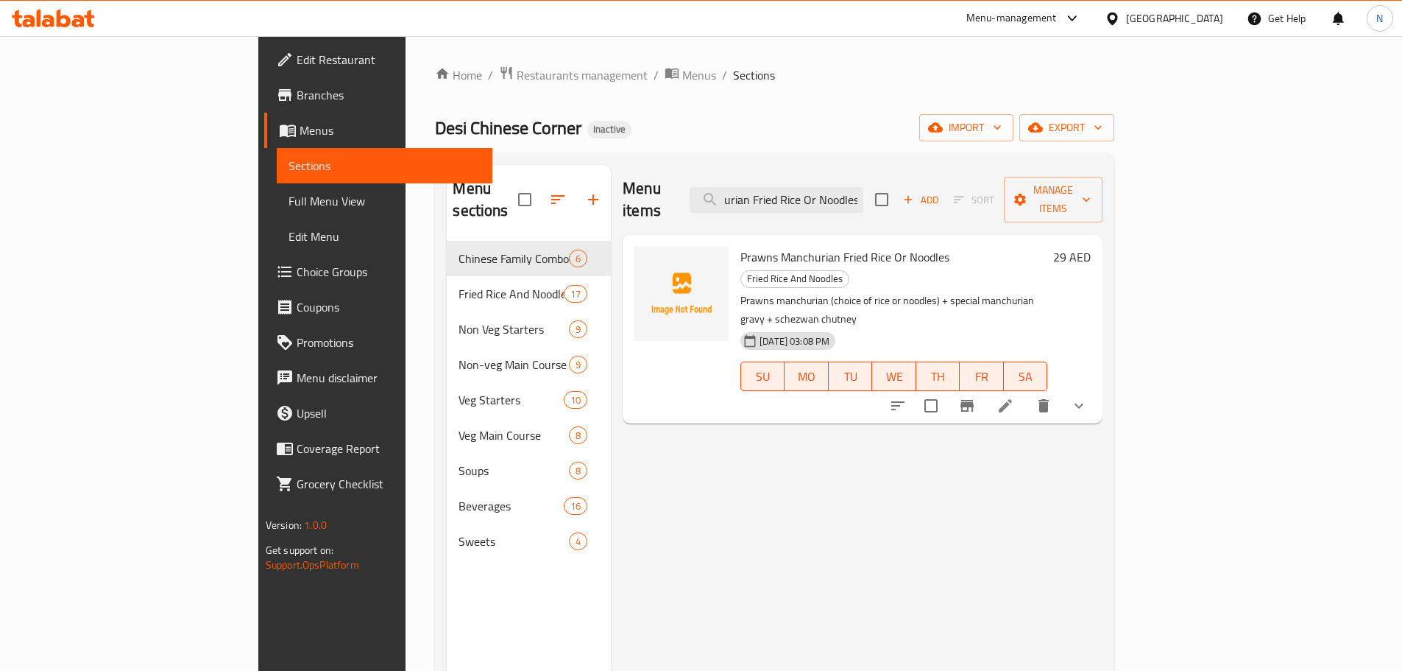
type input "Prawns Manchurian Fried Rice Or Noodles"
click at [1014, 397] on icon at bounding box center [1006, 406] width 18 height 18
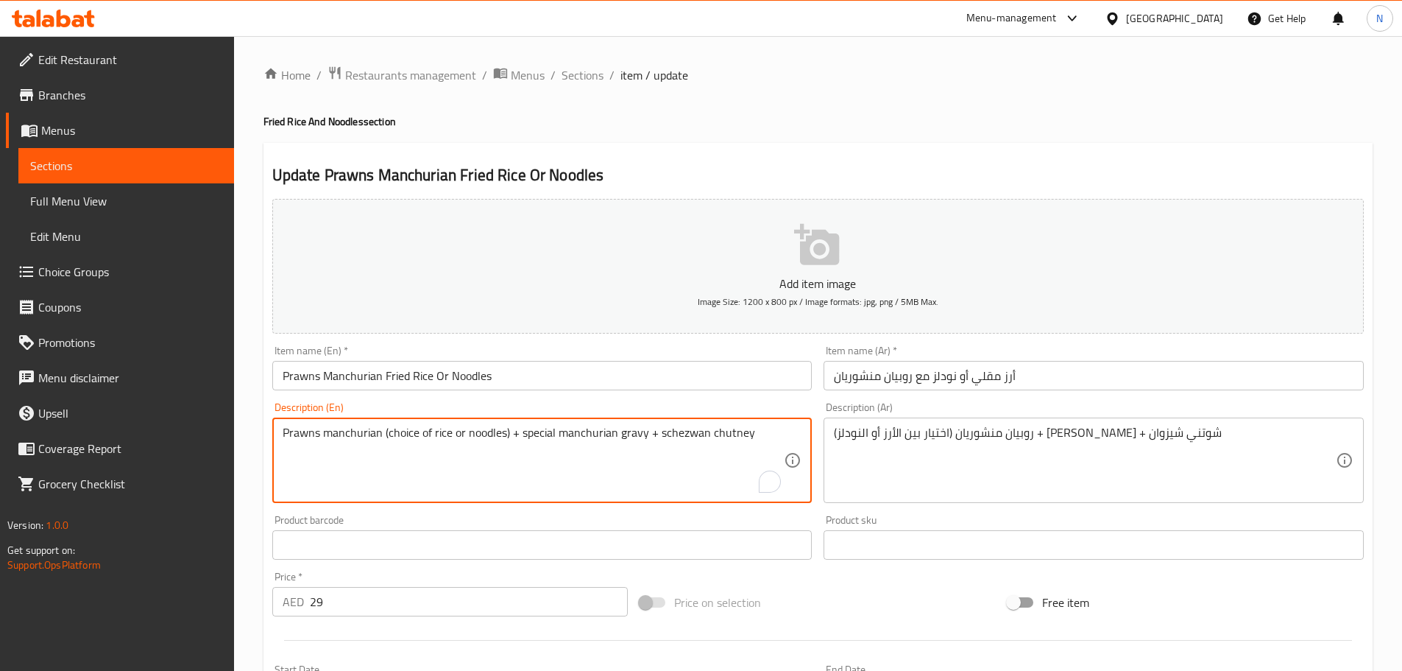
click at [682, 435] on textarea "Prawns manchurian (choice of rice or noodles) + special manchurian gravy + sche…" at bounding box center [534, 460] width 502 height 70
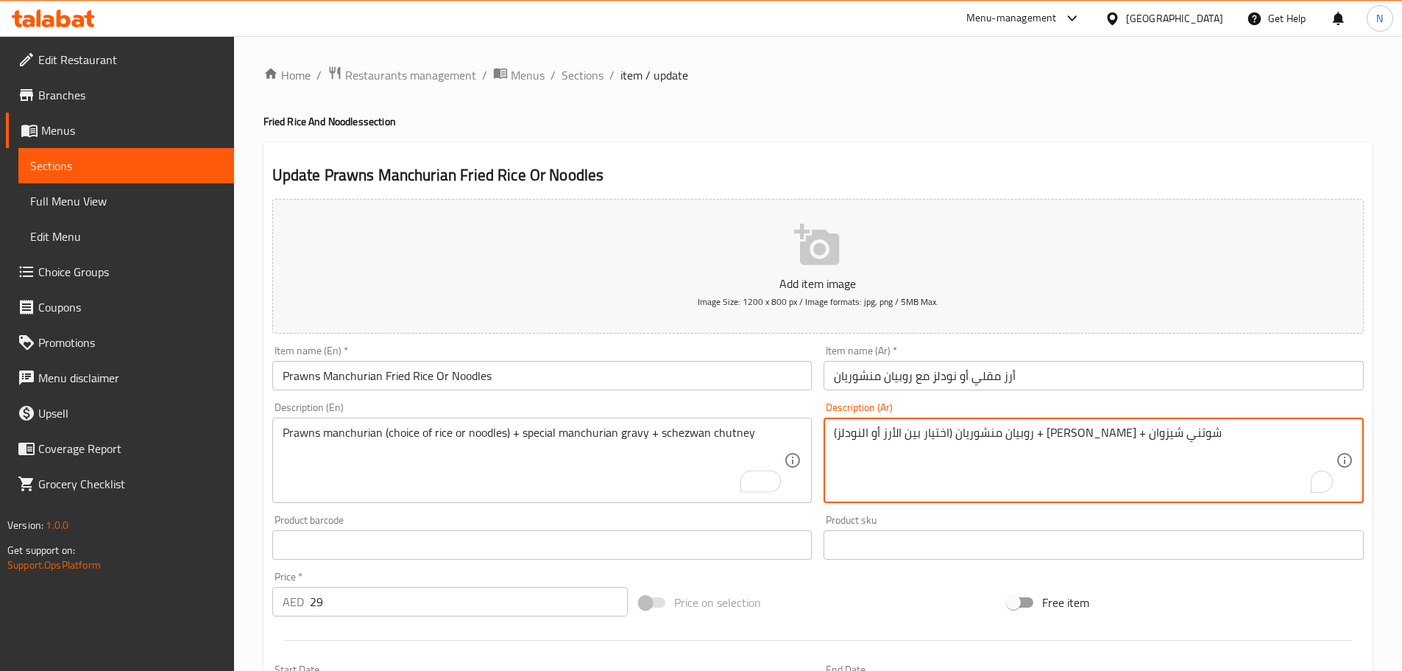
click at [859, 434] on textarea "روبيان منشوريان (اختيار بين الأرز أو النودلز) + [PERSON_NAME] + شوتني شيزوان" at bounding box center [1085, 460] width 502 height 70
paste textarea "يشوان"
click at [963, 477] on textarea "روبيان منشوريان (اختيار بين الأرز أو النودلز) + [PERSON_NAME] + شوتني سيشوان" at bounding box center [1085, 460] width 502 height 70
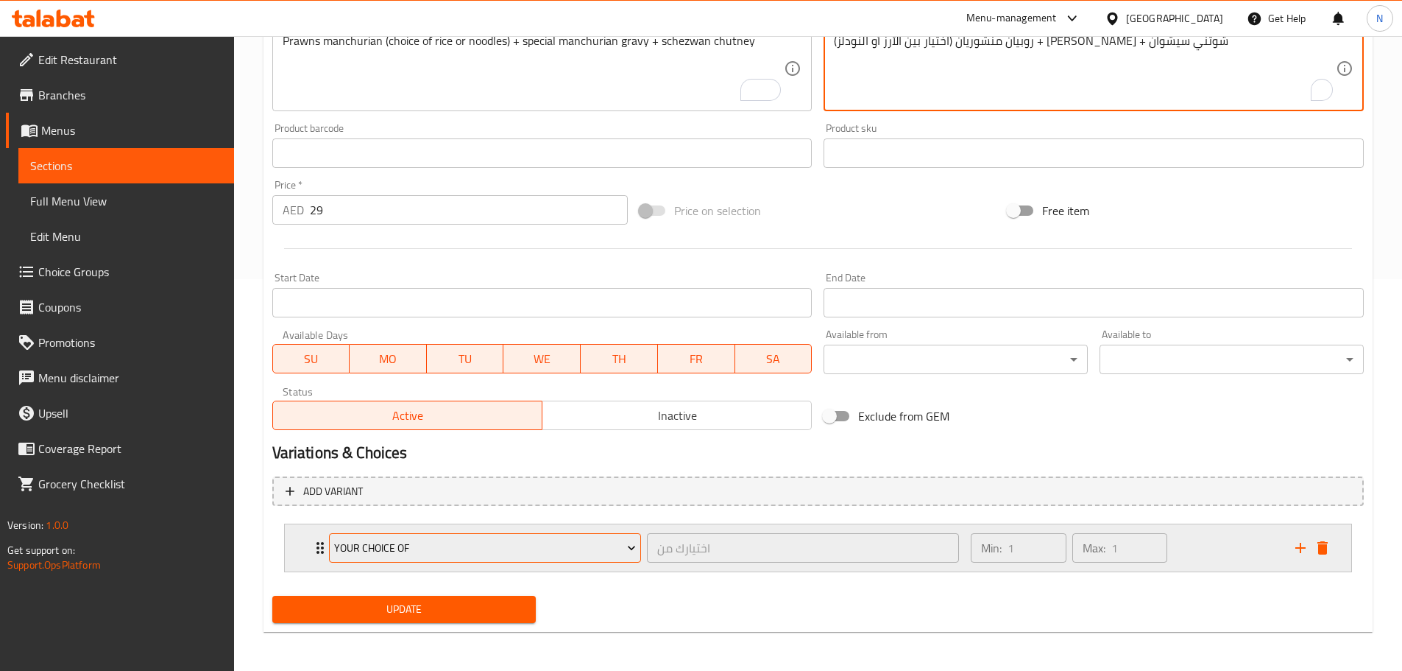
scroll to position [394, 0]
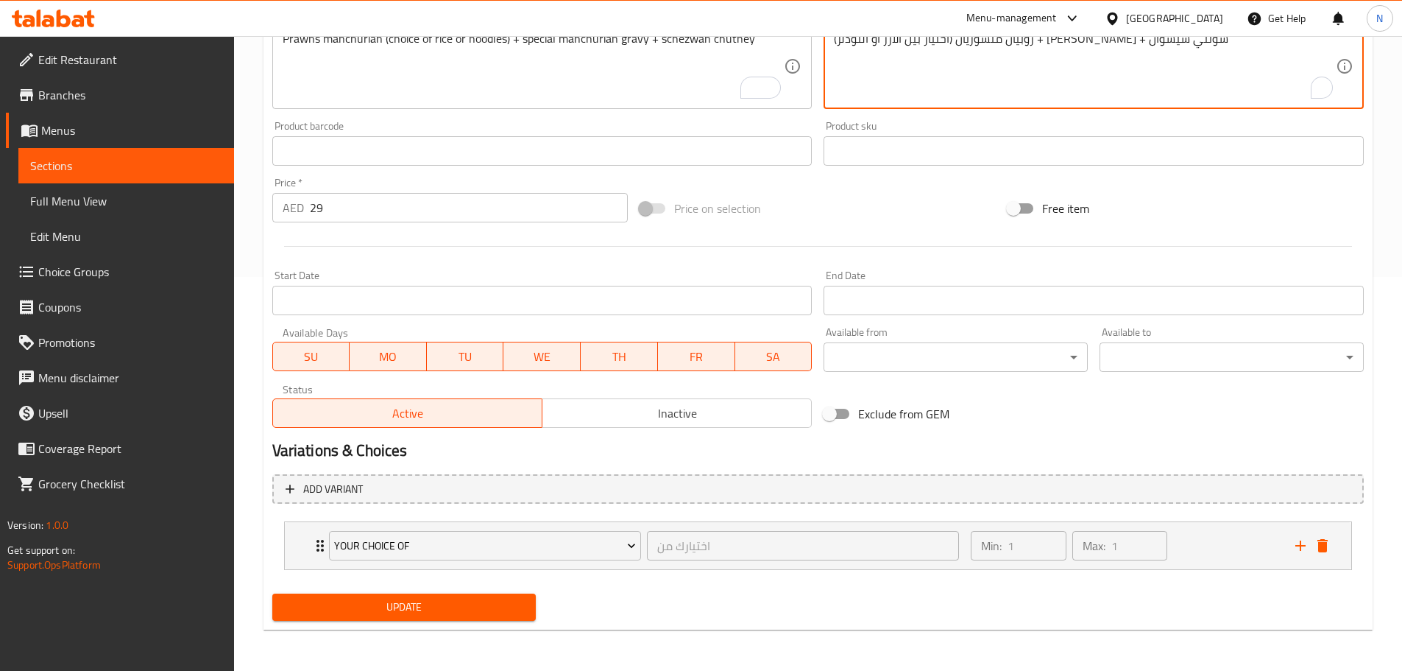
type textarea "روبيان منشوريان (اختيار بين الأرز أو النودلز) + [PERSON_NAME] + شوتني سيشوان"
click at [496, 608] on span "Update" at bounding box center [404, 607] width 241 height 18
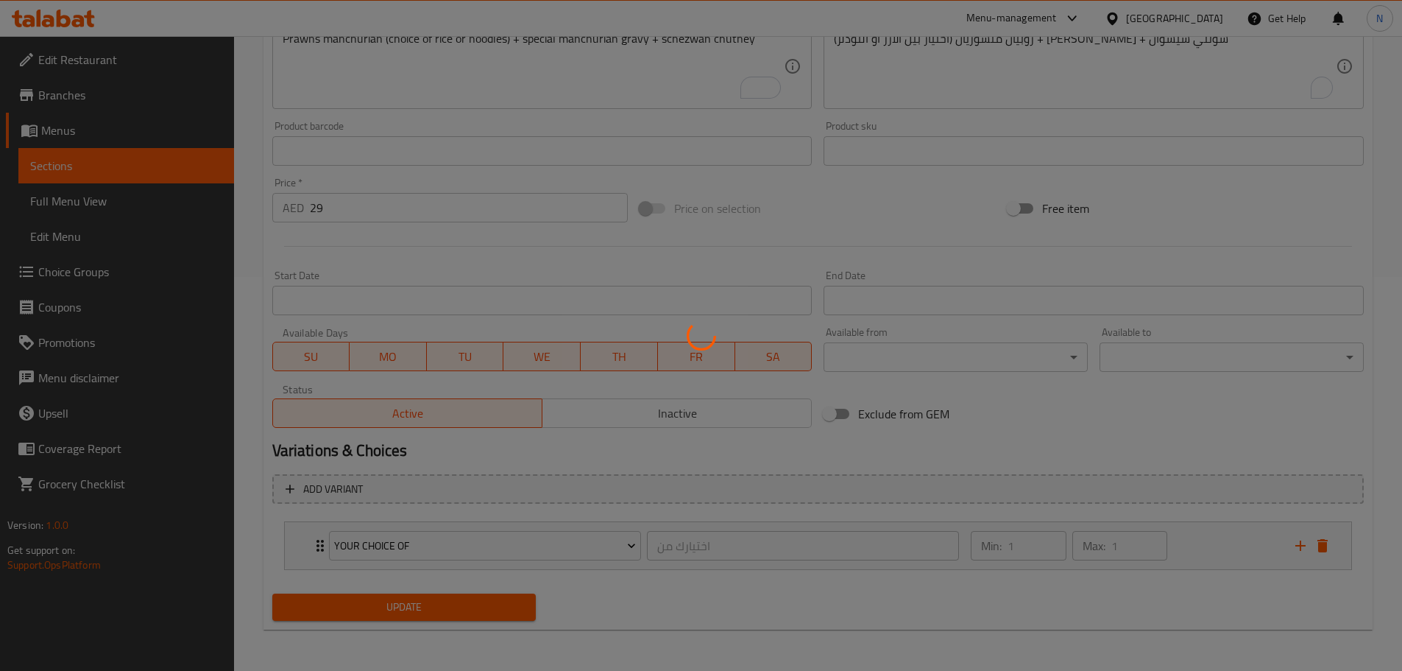
scroll to position [0, 0]
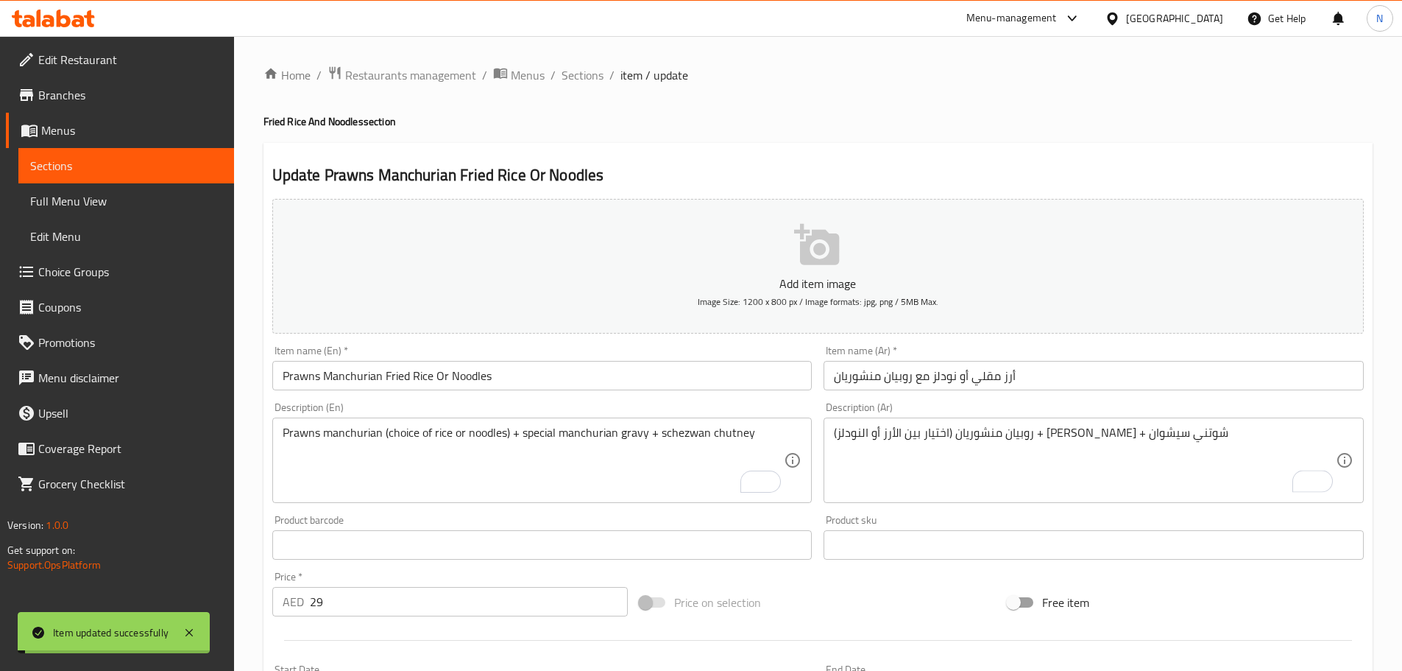
click at [531, 373] on input "Prawns Manchurian Fried Rice Or Noodles" at bounding box center [542, 375] width 540 height 29
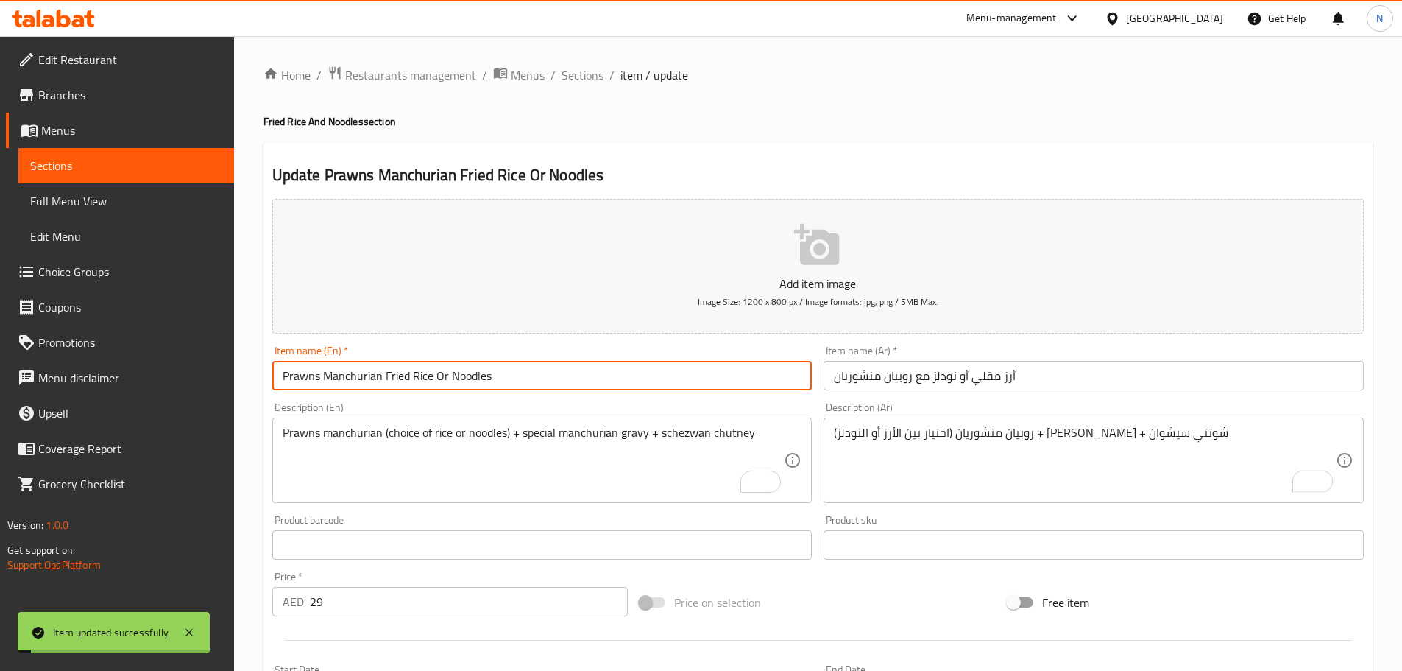
click at [531, 373] on input "Prawns Manchurian Fried Rice Or Noodles" at bounding box center [542, 375] width 540 height 29
click at [135, 205] on span "Full Menu View" at bounding box center [126, 201] width 192 height 18
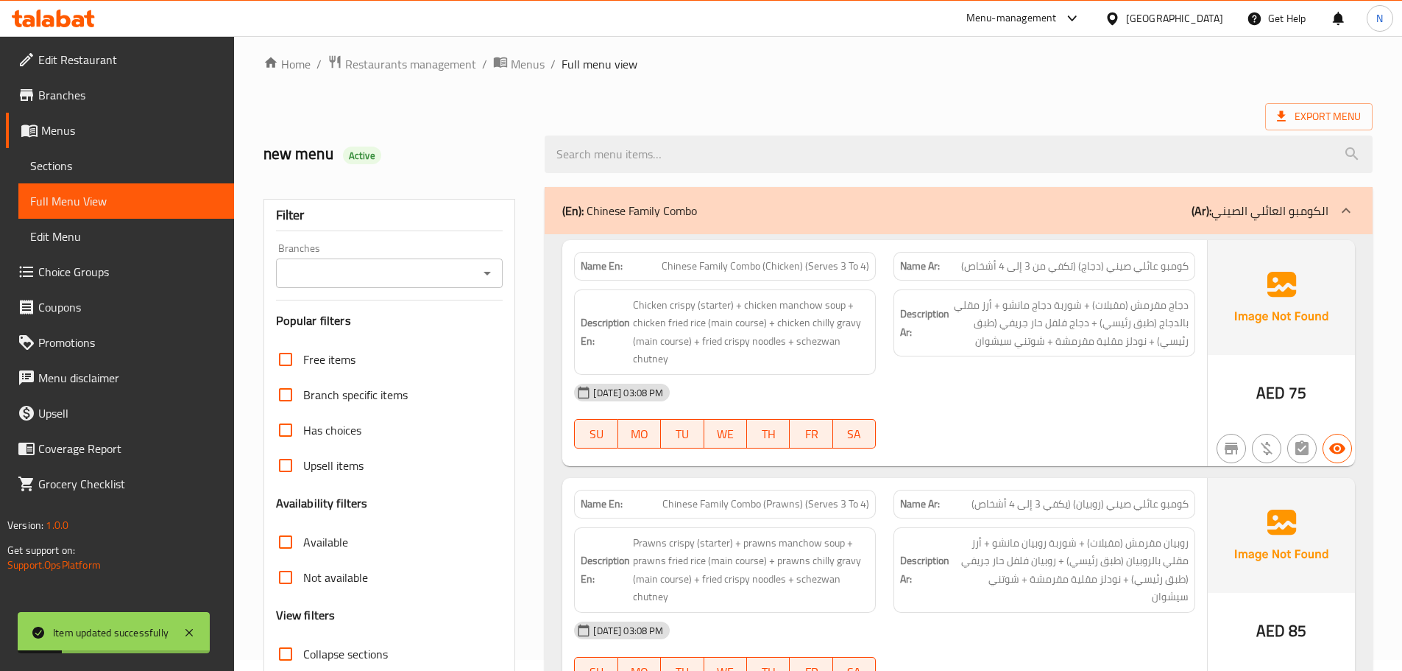
scroll to position [221, 0]
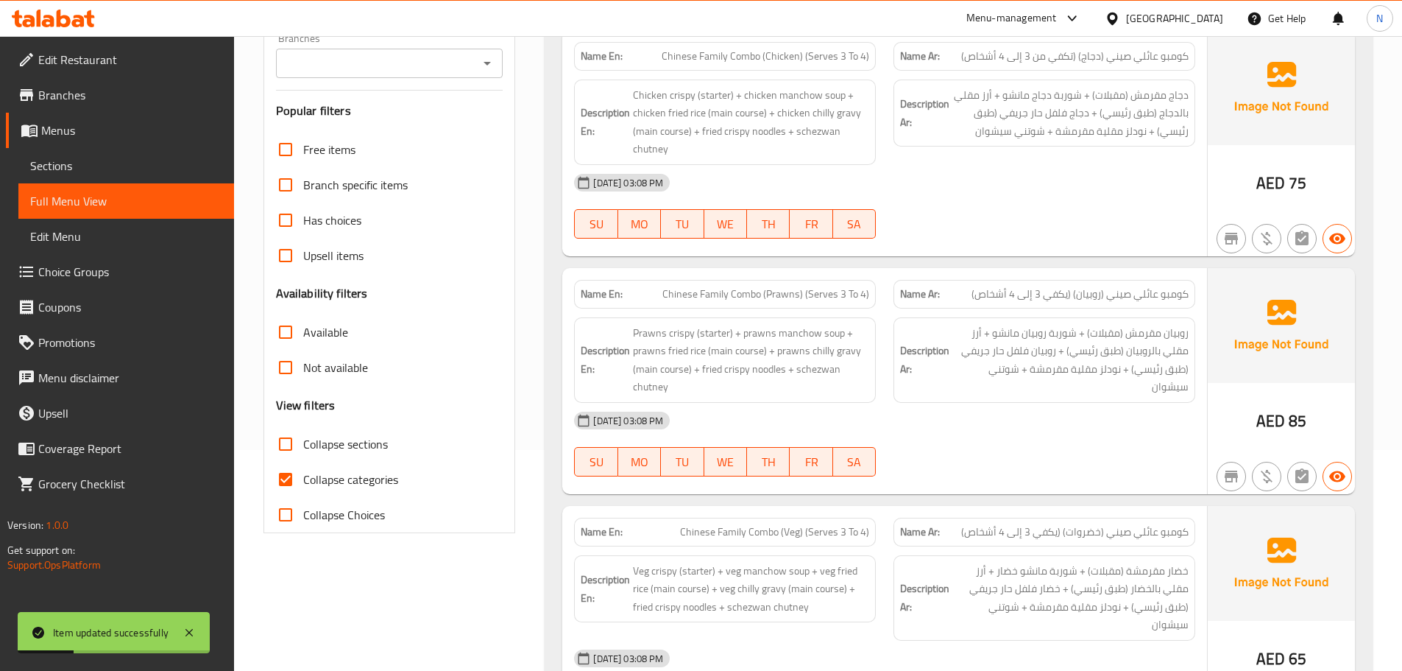
click at [283, 479] on input "Collapse categories" at bounding box center [285, 479] width 35 height 35
checkbox input "false"
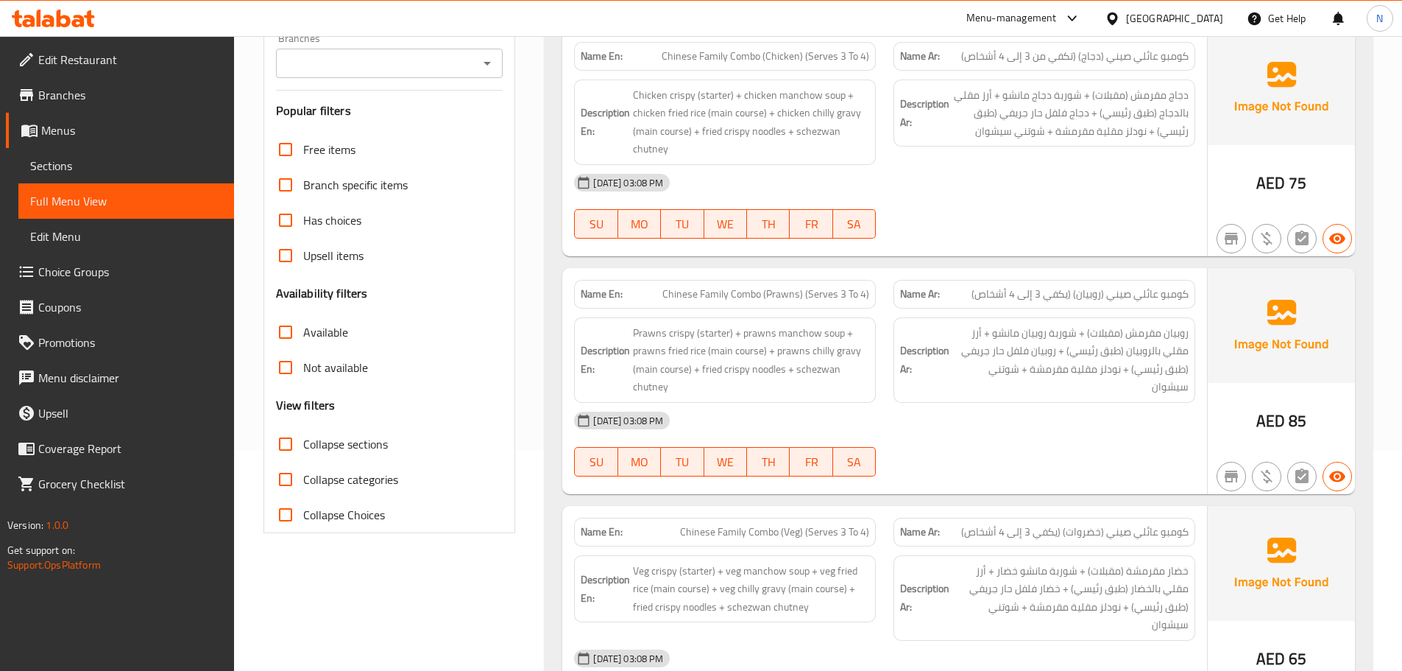
scroll to position [4504, 0]
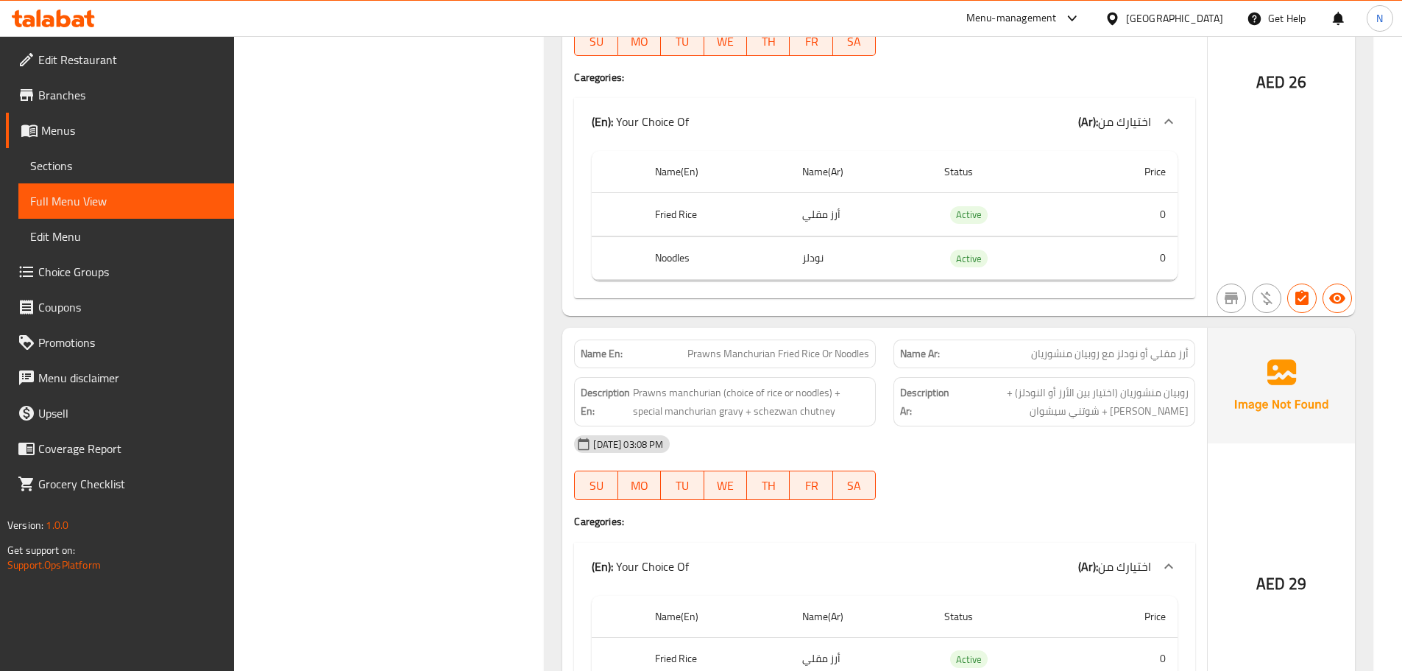
click at [1129, 383] on span "روبيان منشوريان (اختيار بين الأرز أو النودلز) + [PERSON_NAME] + شوتني سيشوان" at bounding box center [1070, 401] width 236 height 36
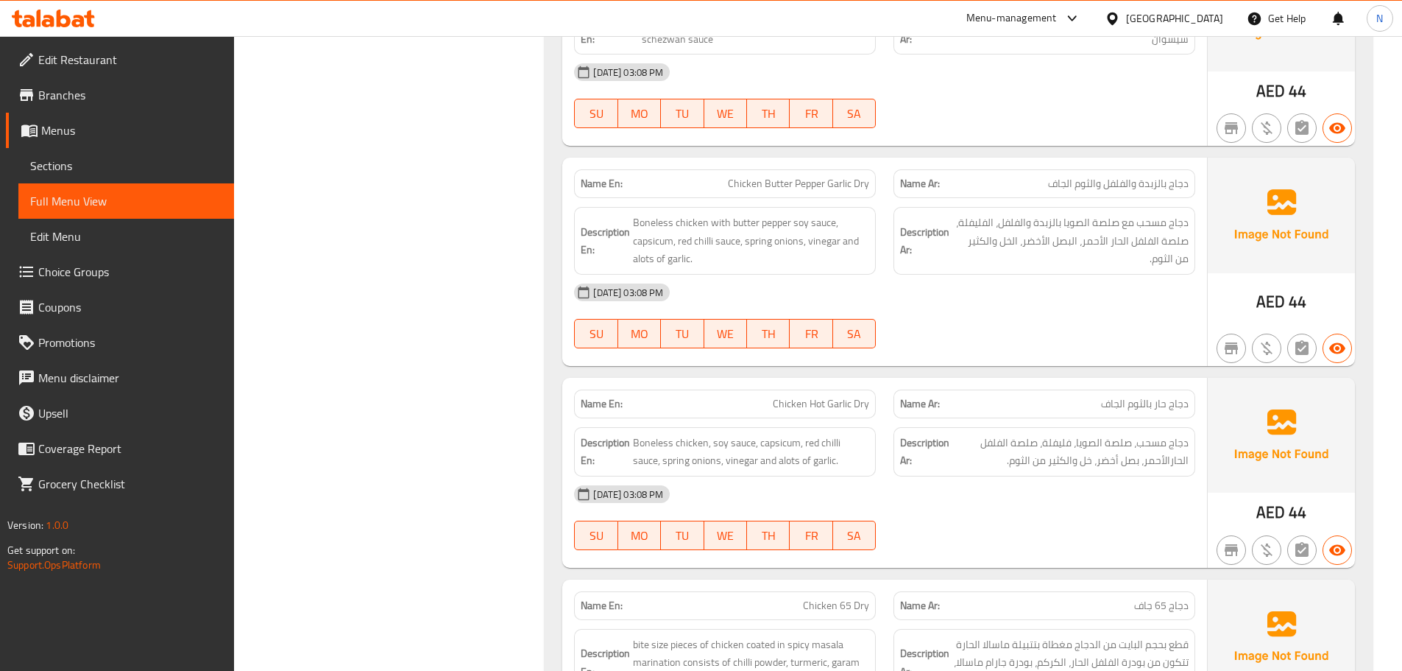
scroll to position [10024, 0]
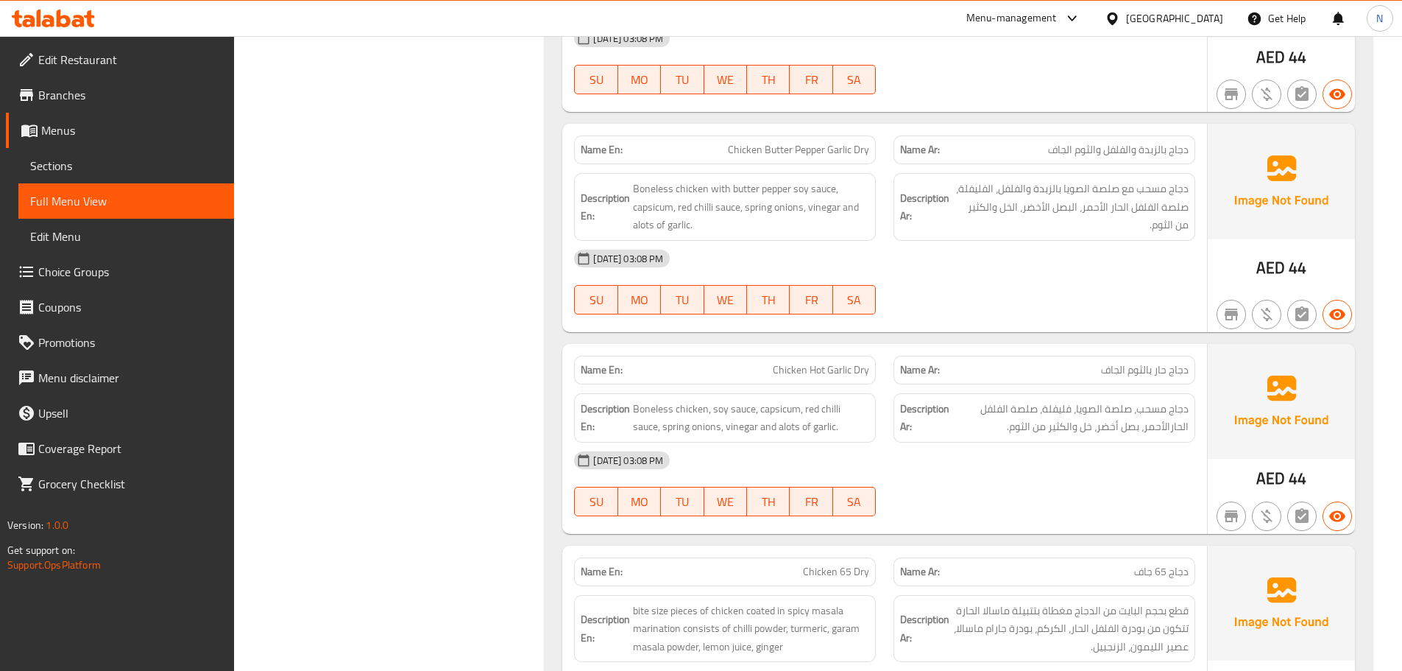
click at [771, 142] on span "Chicken Butter Pepper Garlic Dry" at bounding box center [798, 149] width 141 height 15
copy span "Chicken Butter Pepper Garlic Dry"
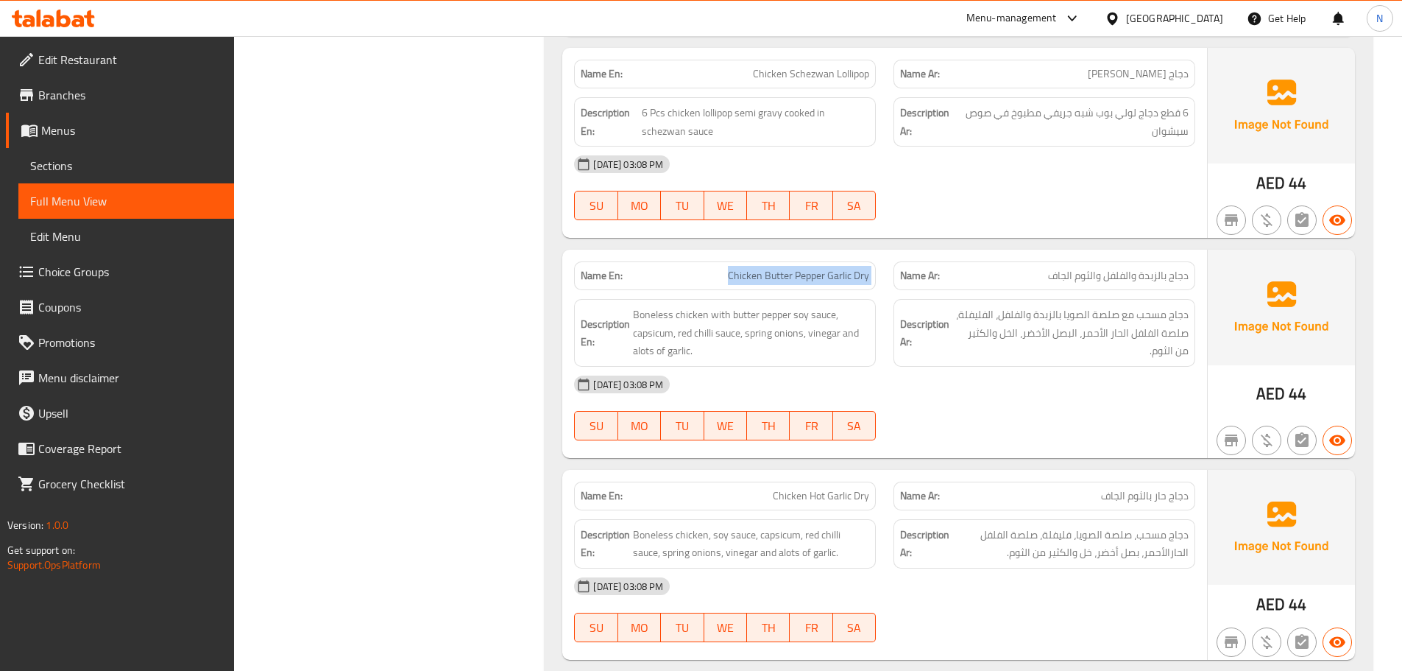
scroll to position [9877, 0]
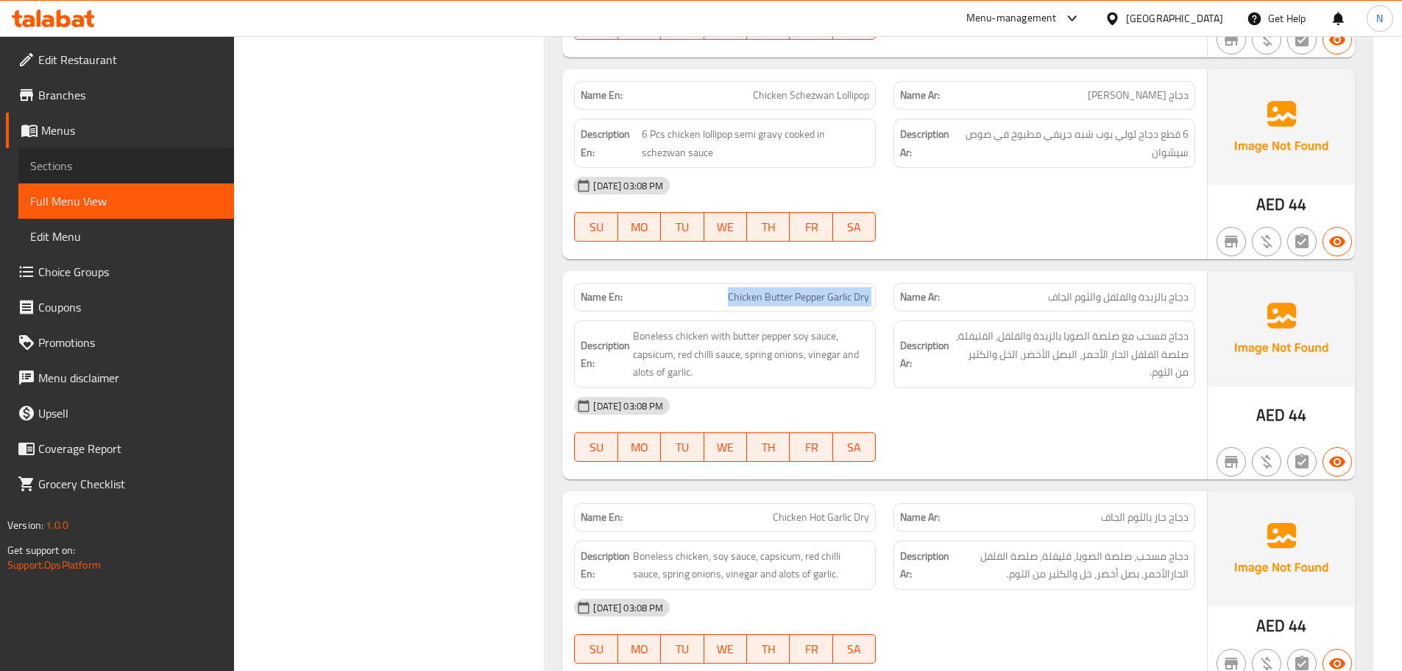
click at [77, 155] on link "Sections" at bounding box center [126, 165] width 216 height 35
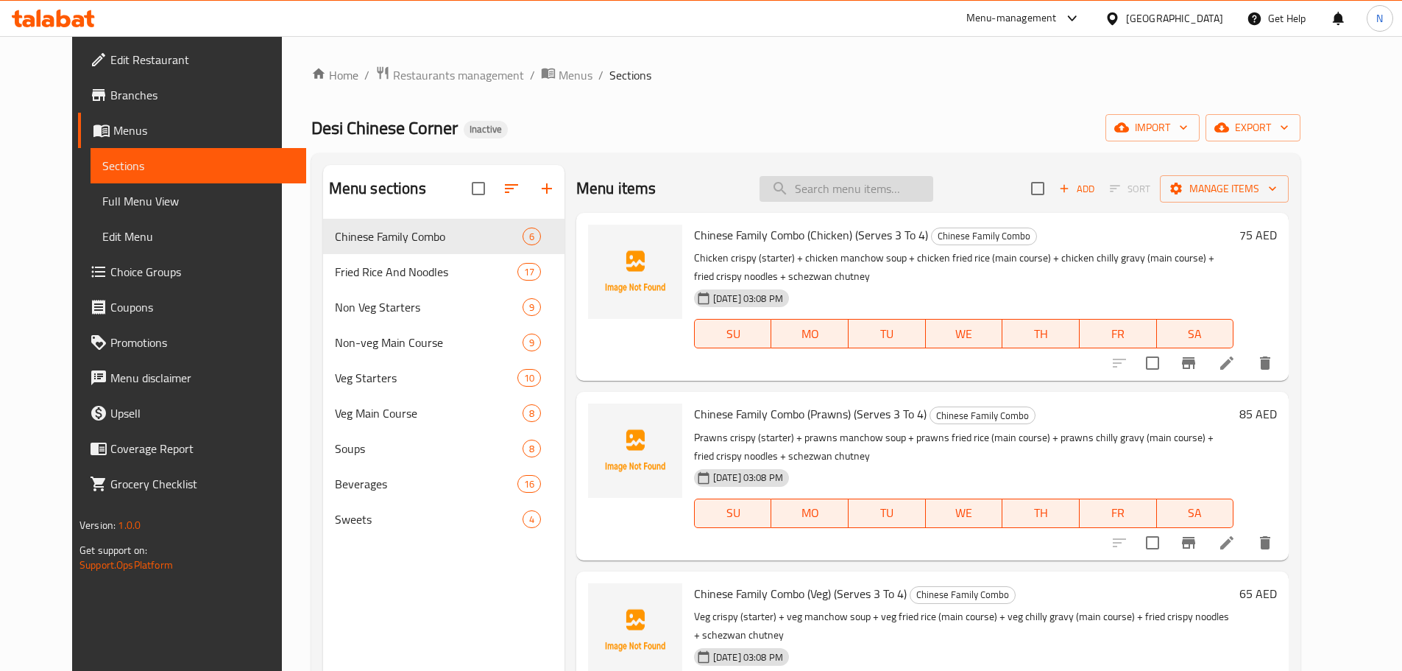
click at [878, 201] on input "search" at bounding box center [847, 189] width 174 height 26
paste input "Chicken Butter Pepper Garlic Dry"
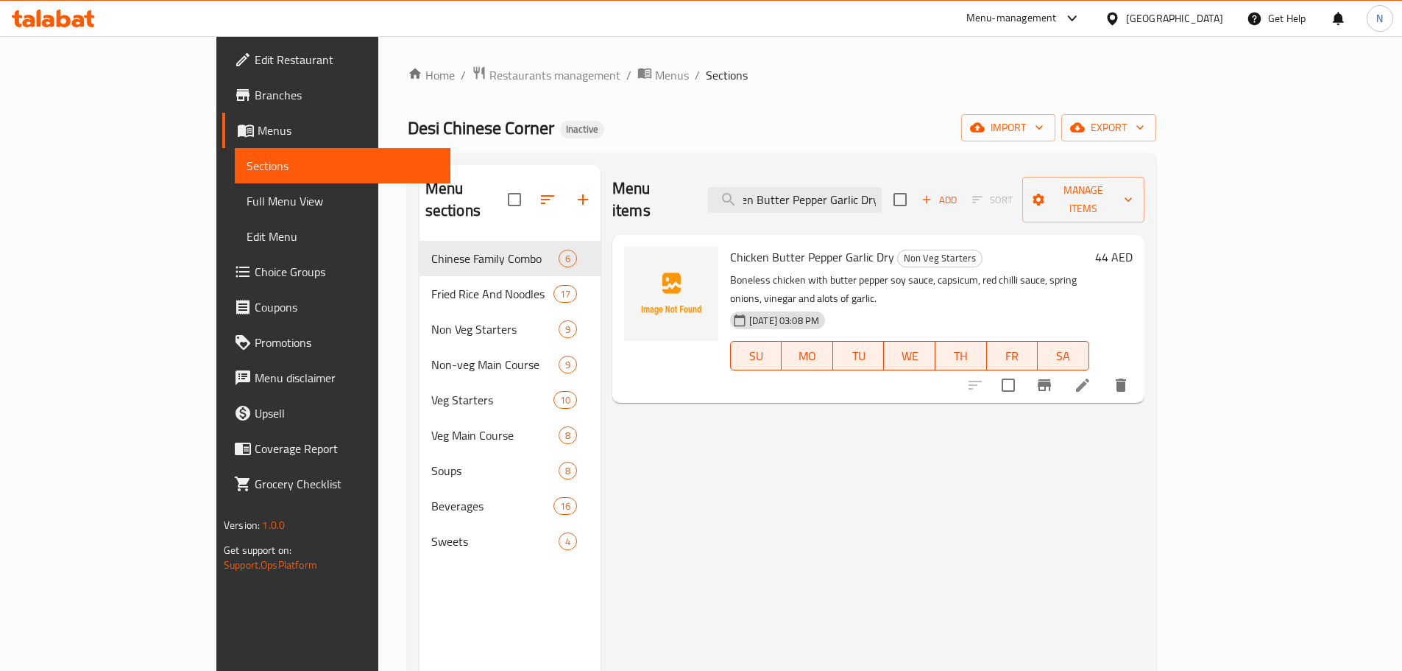
type input "Chicken Butter Pepper Garlic Dry"
click at [1089, 378] on icon at bounding box center [1082, 384] width 13 height 13
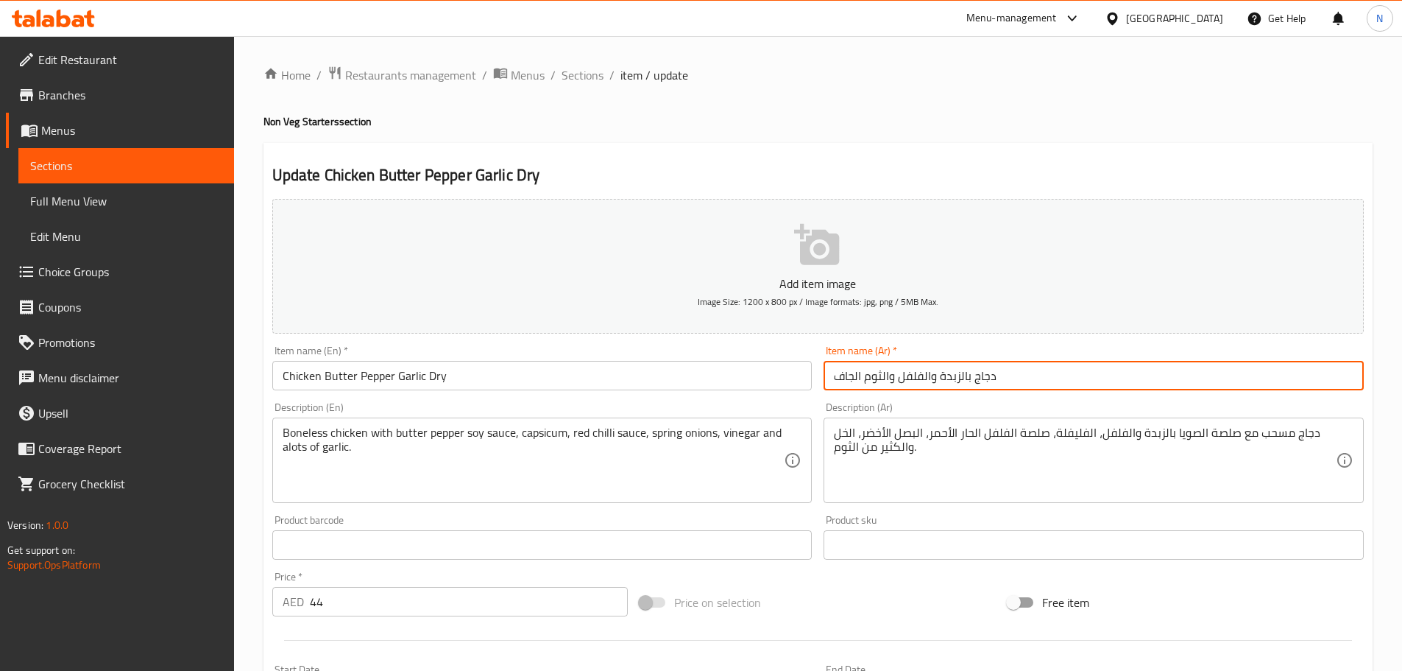
drag, startPoint x: 855, startPoint y: 371, endPoint x: 861, endPoint y: 384, distance: 14.5
click at [861, 384] on input "دجاج بالزبدة والفلفل والثوم الجاف" at bounding box center [1094, 375] width 540 height 29
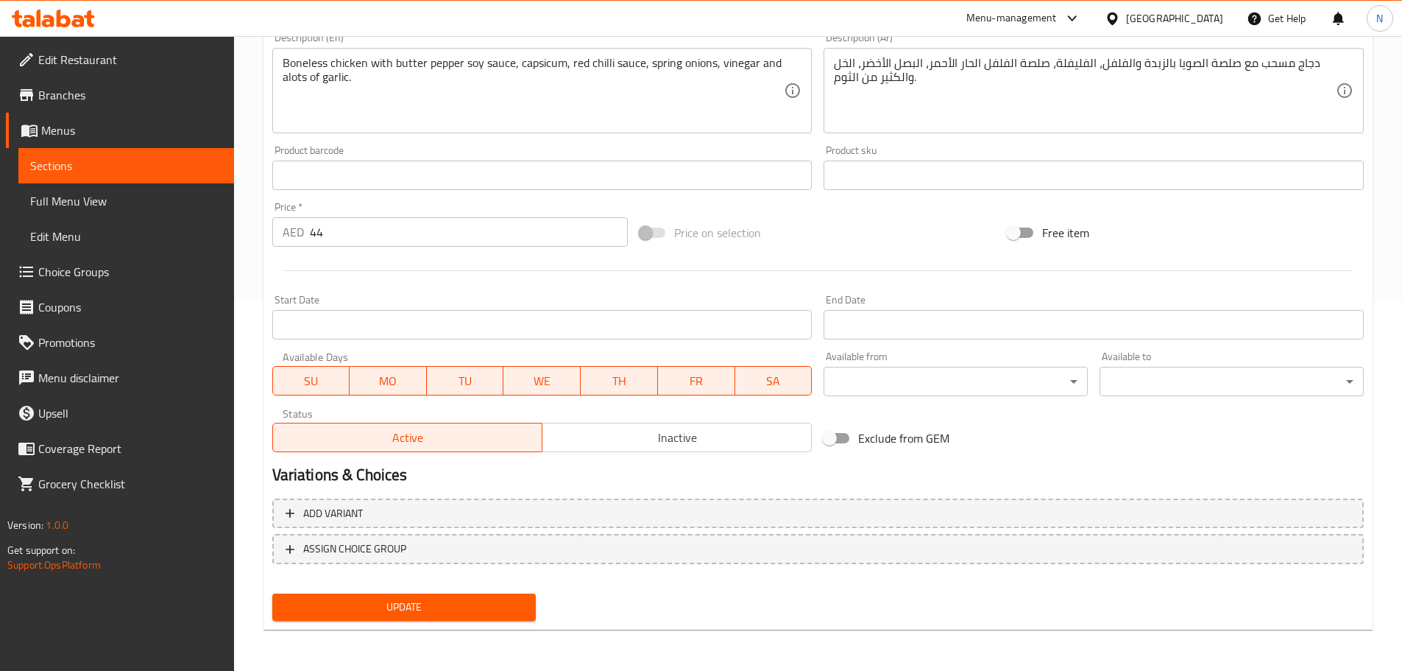
type input "دجاج بالزبدة والفلفل والثوم جاف"
click at [491, 598] on button "Update" at bounding box center [404, 606] width 264 height 27
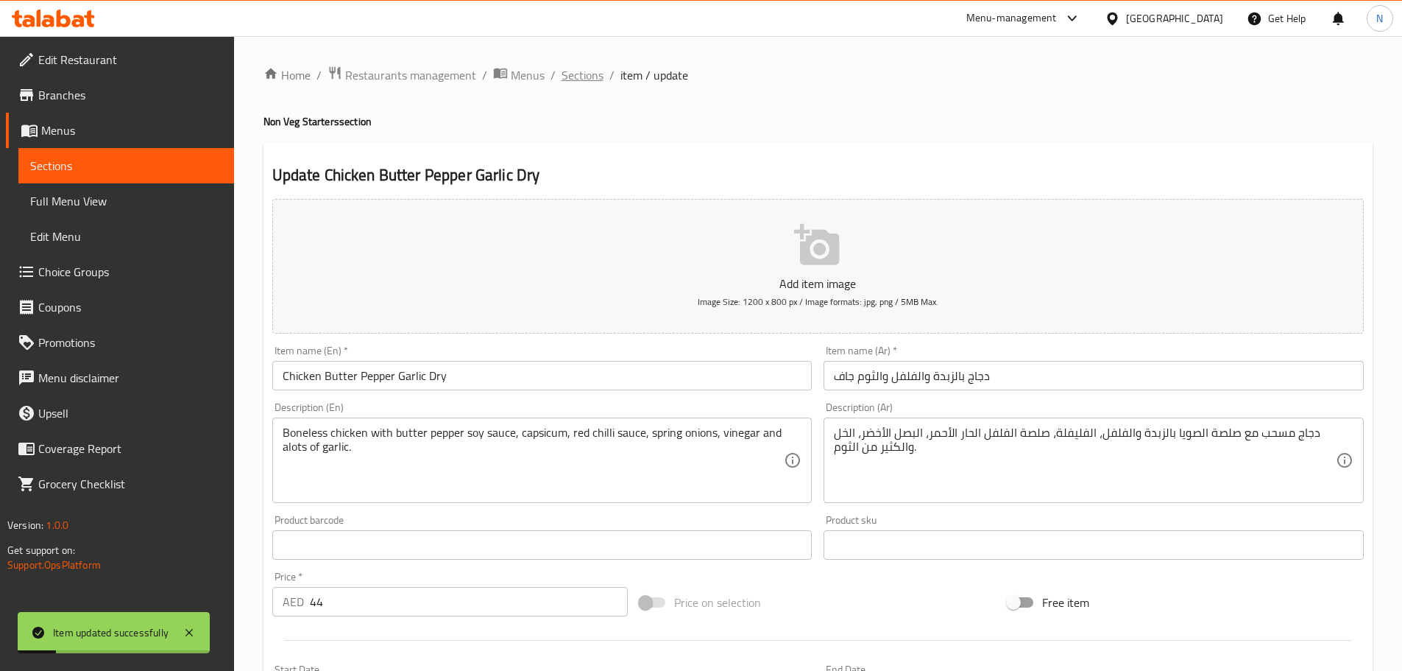
click at [589, 77] on span "Sections" at bounding box center [583, 75] width 42 height 18
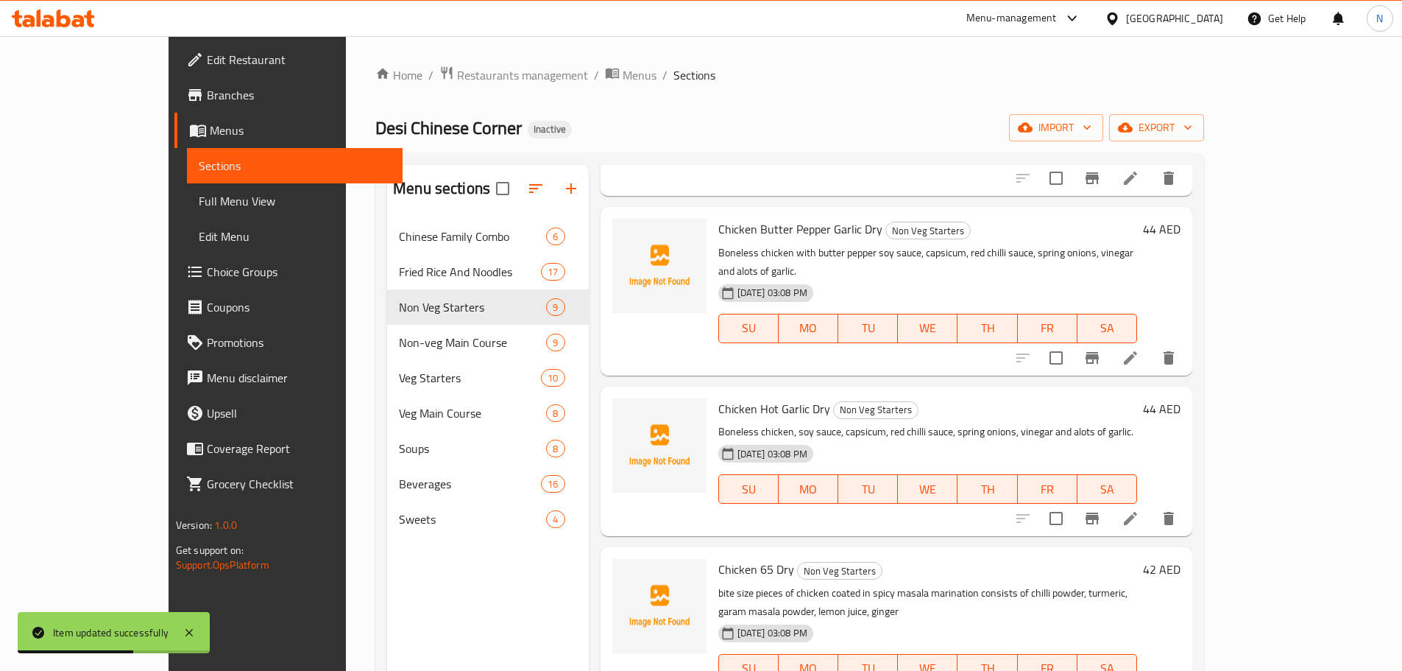
scroll to position [515, 0]
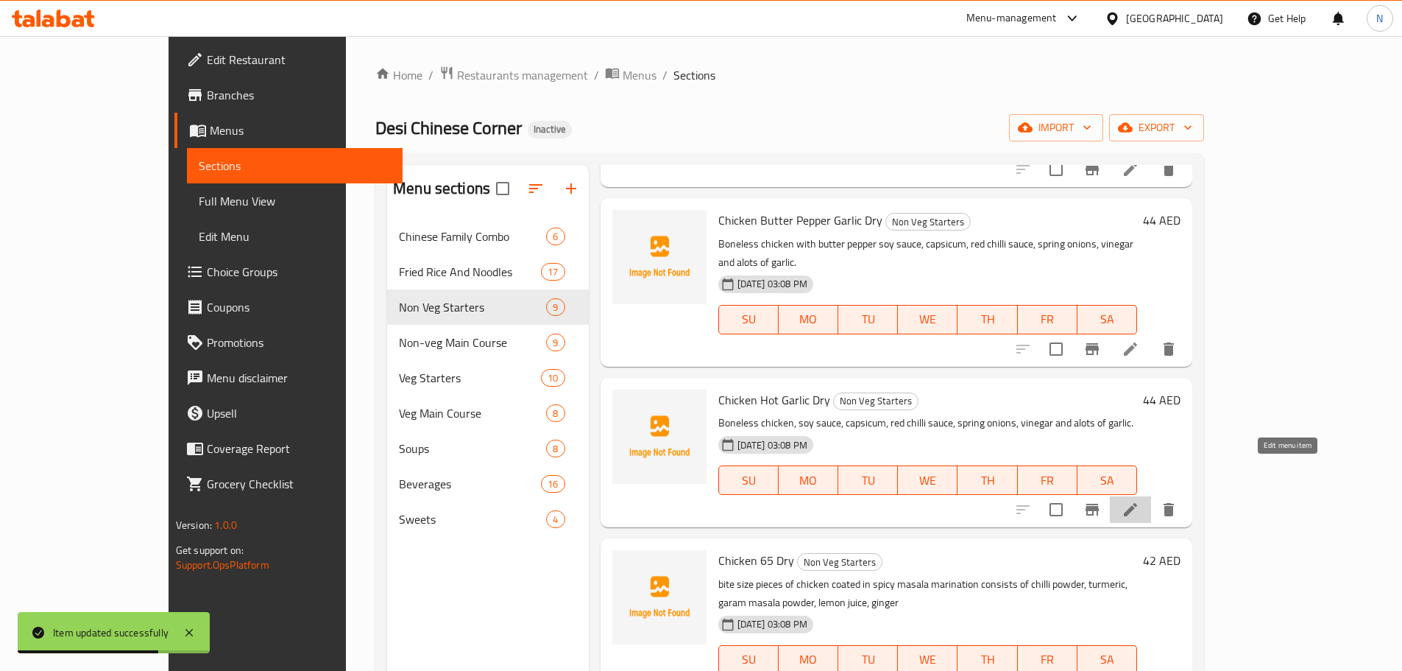
click at [1139, 501] on icon at bounding box center [1131, 510] width 18 height 18
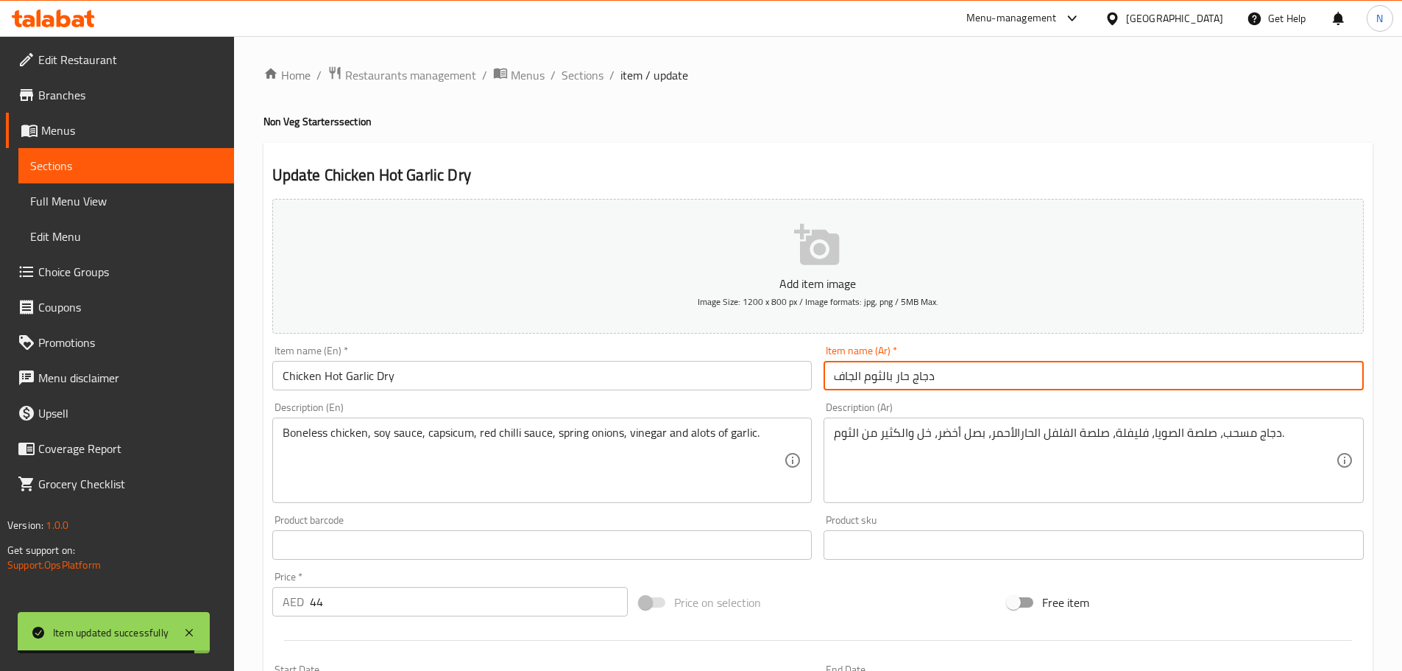
click at [857, 379] on input "دجاج حار بالثوم الجاف" at bounding box center [1094, 375] width 540 height 29
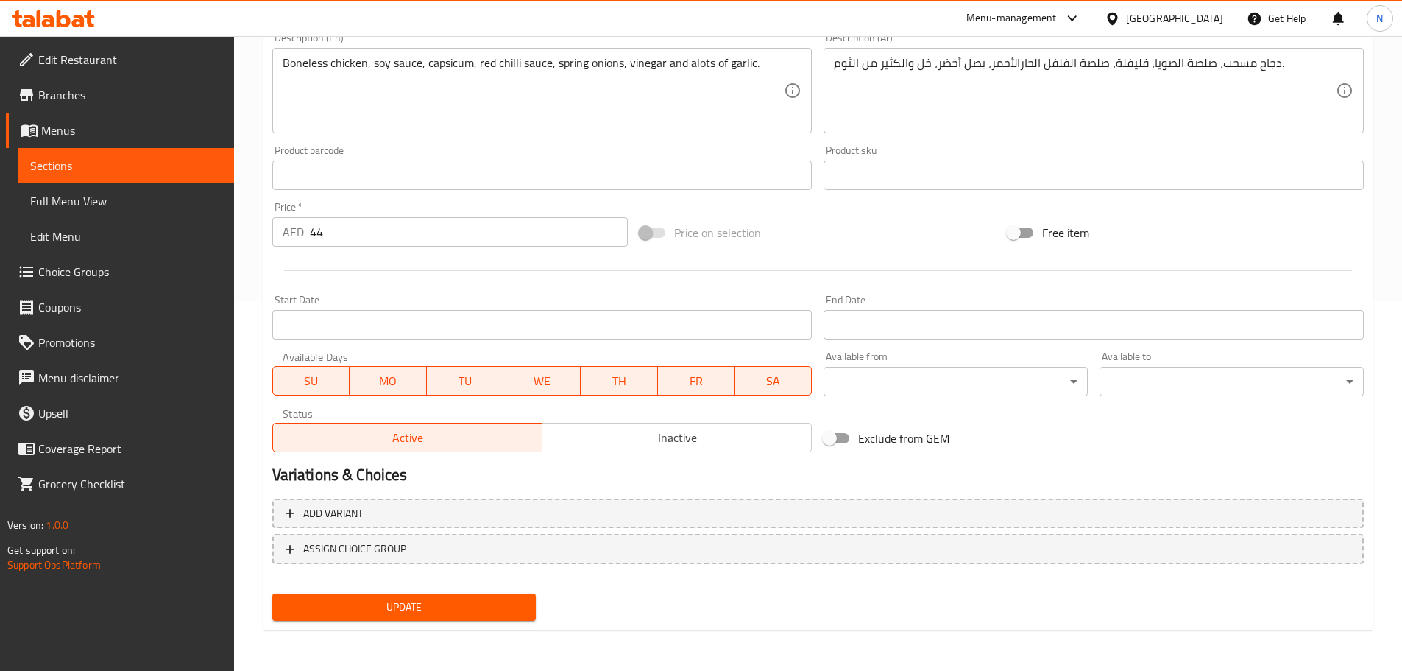
type input "دجاج حار بالثوم جاف"
click at [494, 606] on span "Update" at bounding box center [404, 607] width 241 height 18
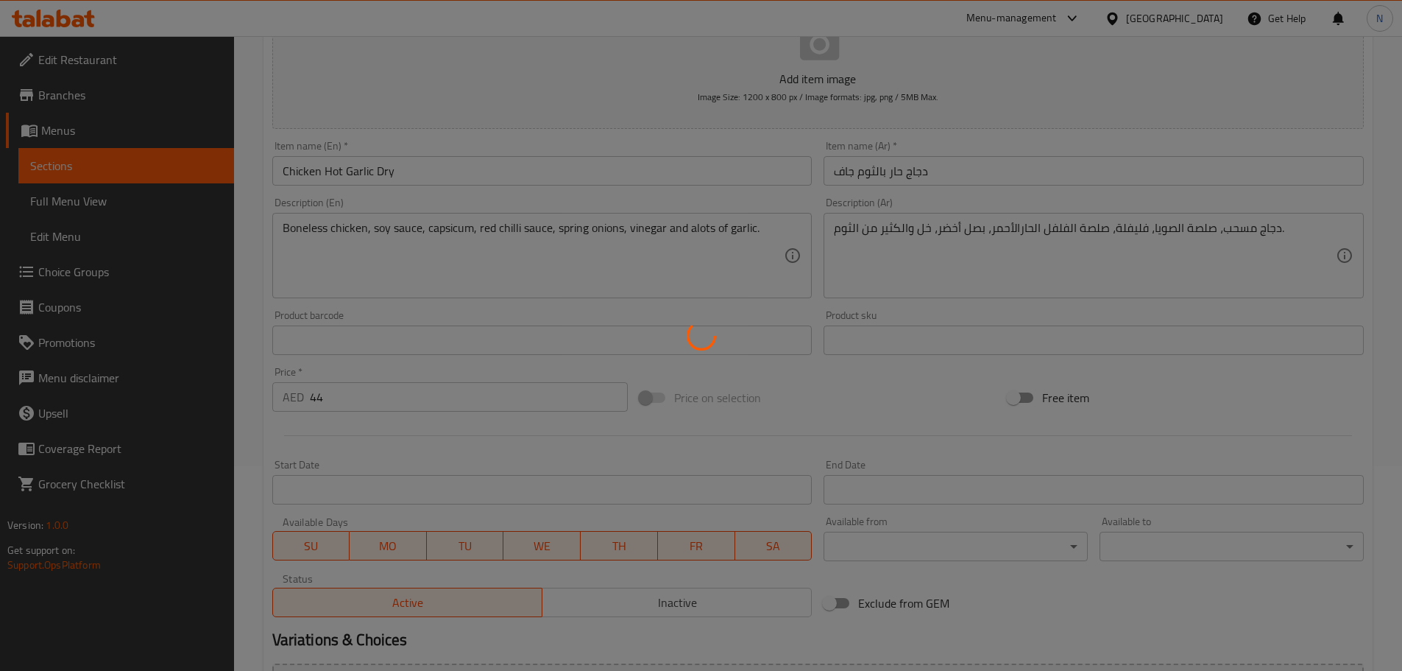
scroll to position [1, 0]
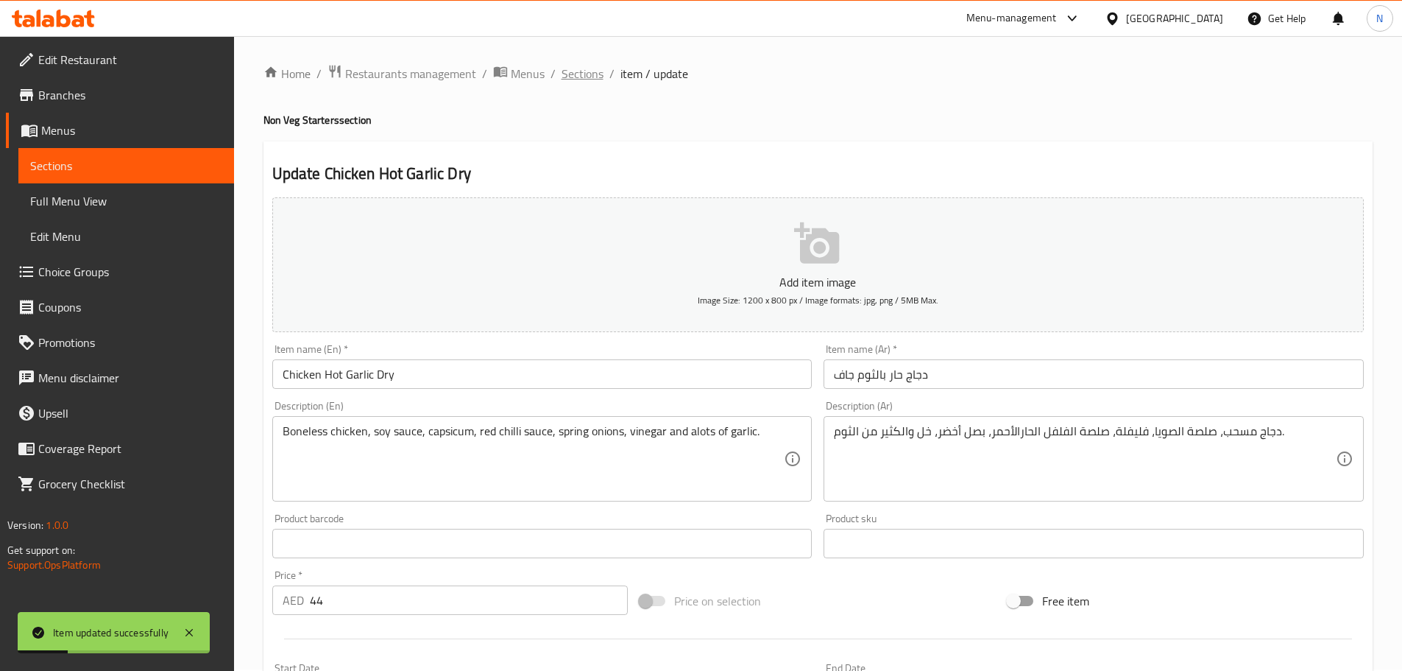
click at [590, 77] on span "Sections" at bounding box center [583, 74] width 42 height 18
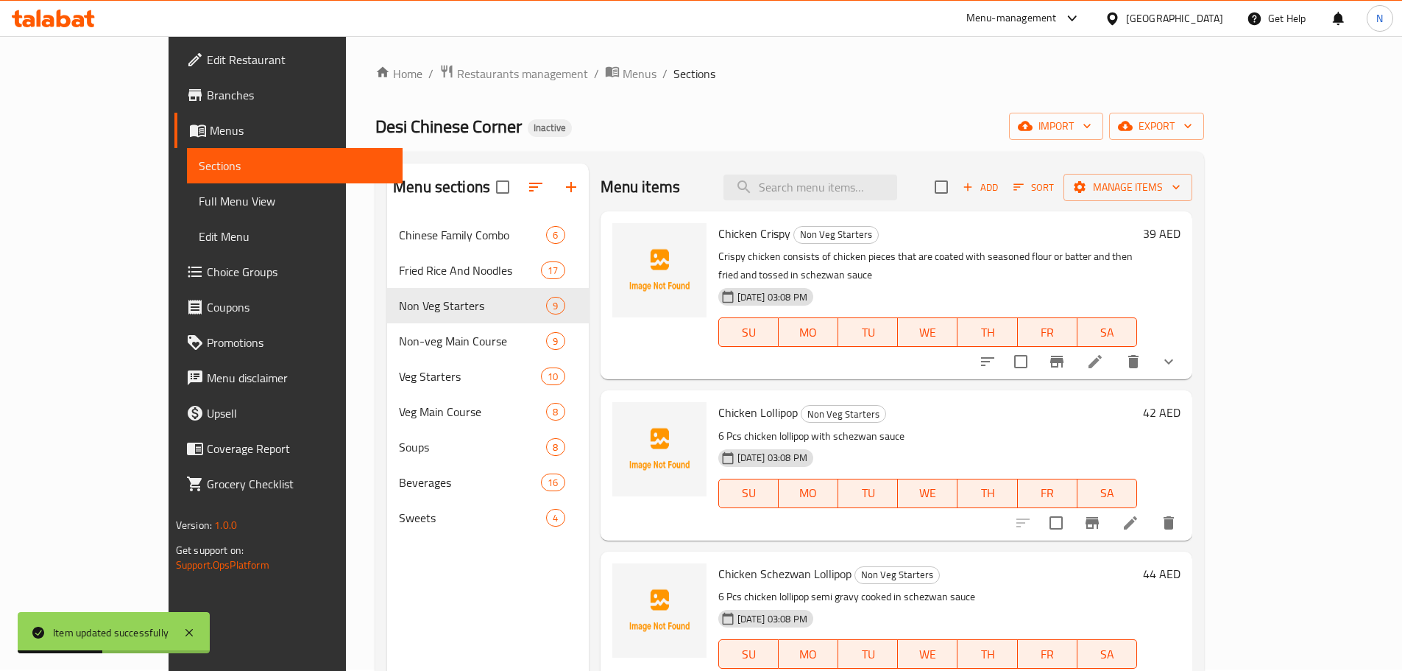
click at [879, 205] on div "Menu items Add Sort Manage items" at bounding box center [897, 187] width 593 height 48
click at [881, 191] on input "search" at bounding box center [811, 187] width 174 height 26
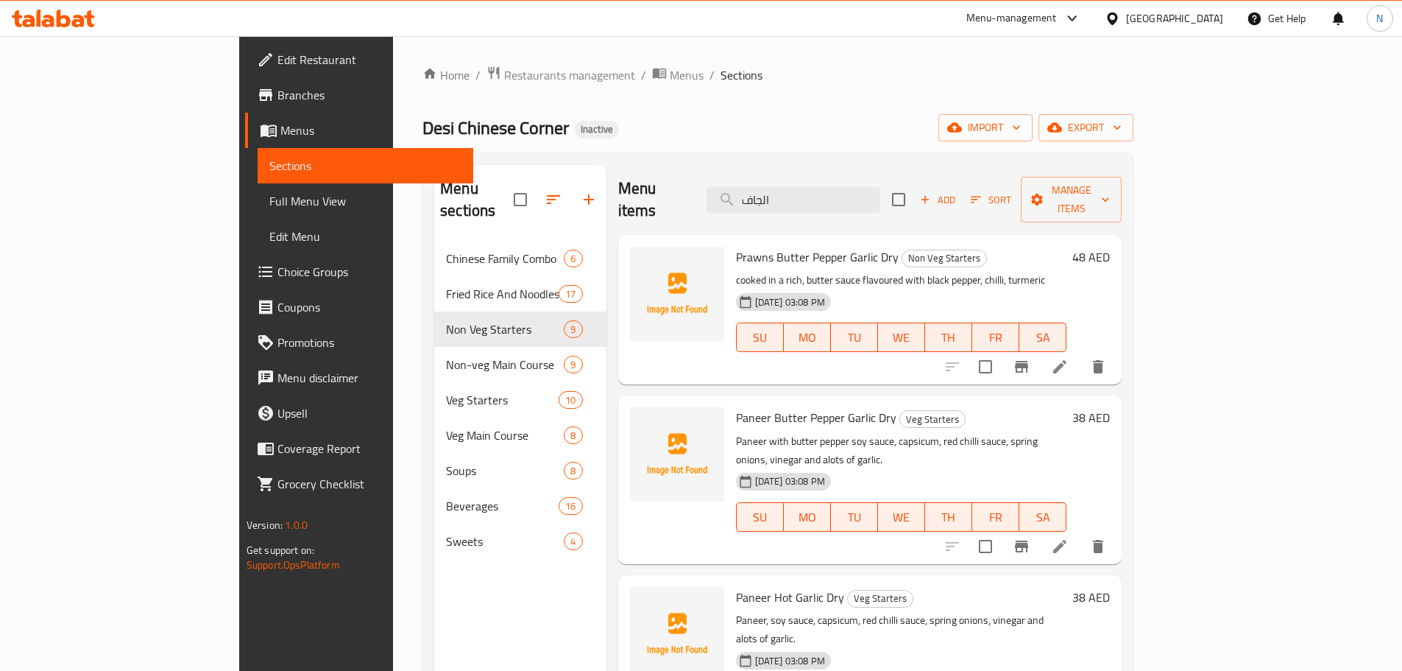
type input "الجاف"
click at [1067, 360] on icon at bounding box center [1059, 366] width 13 height 13
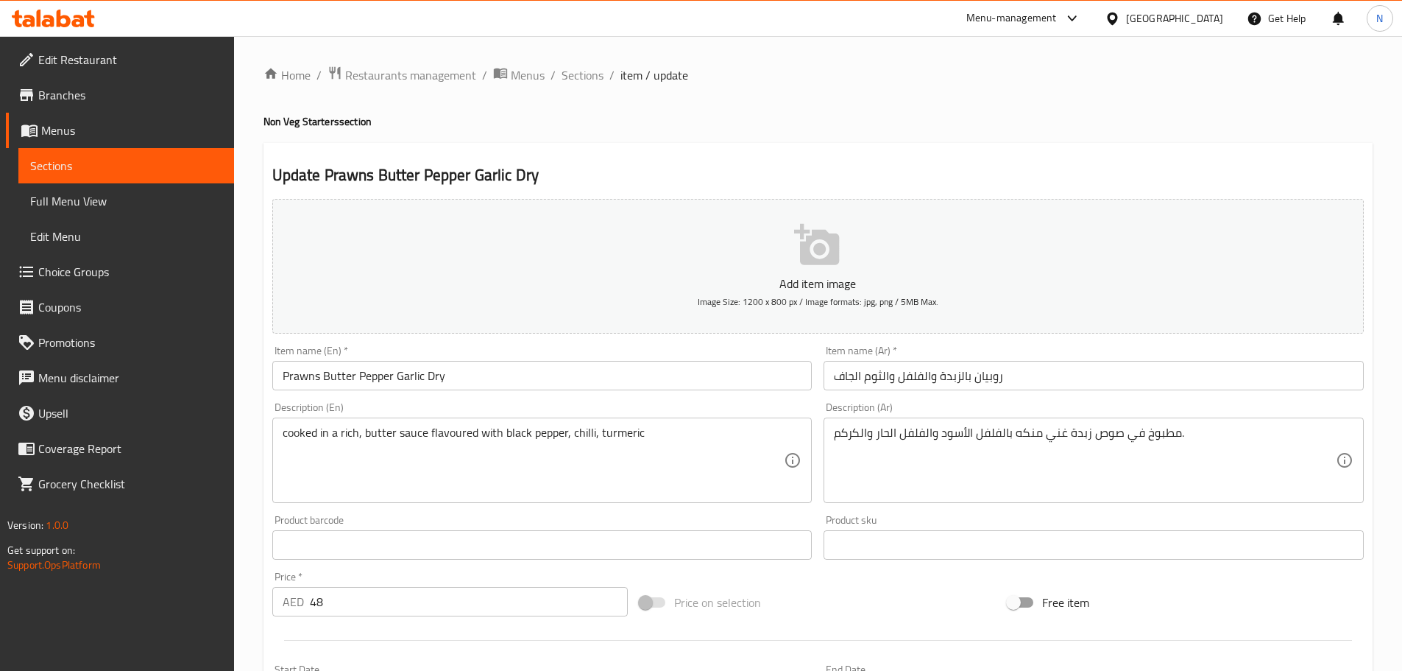
click at [855, 378] on input "روبيان بالزبدة والفلفل والثوم الجاف" at bounding box center [1094, 375] width 540 height 29
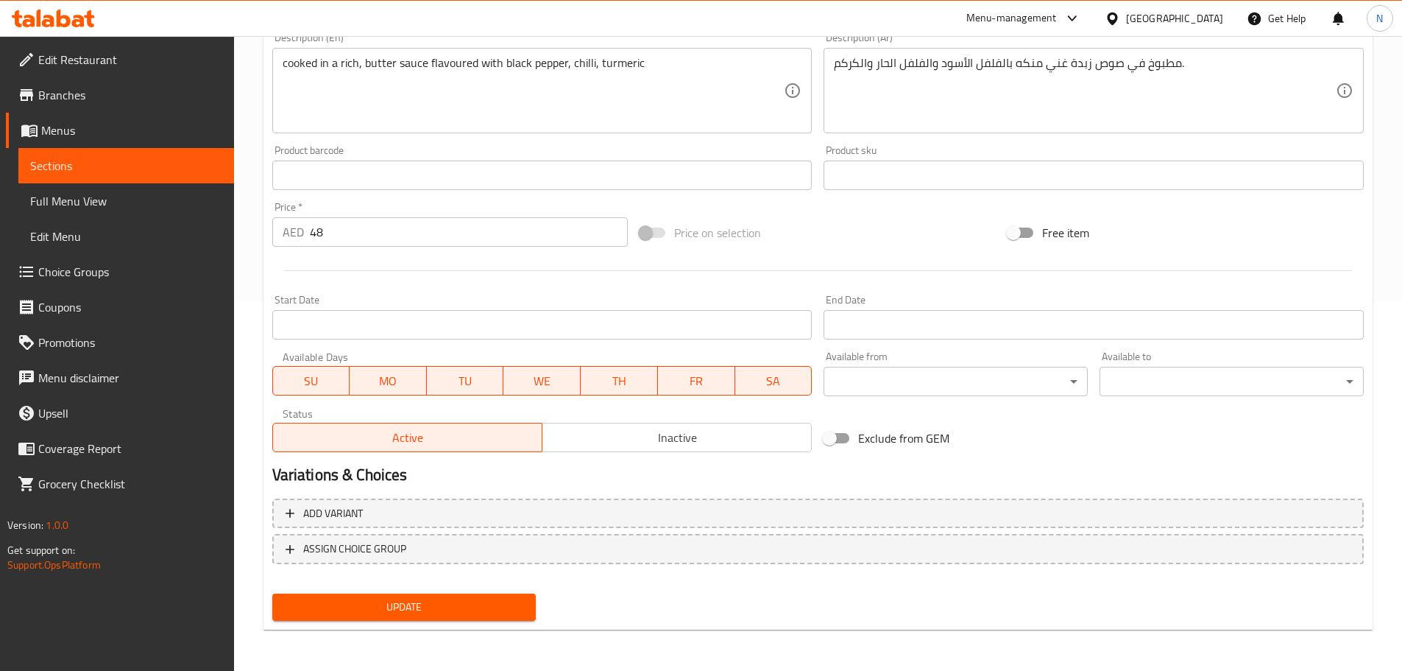
type input "روبيان بالزبدة والفلفل والثوم جاف"
click at [506, 612] on span "Update" at bounding box center [404, 607] width 241 height 18
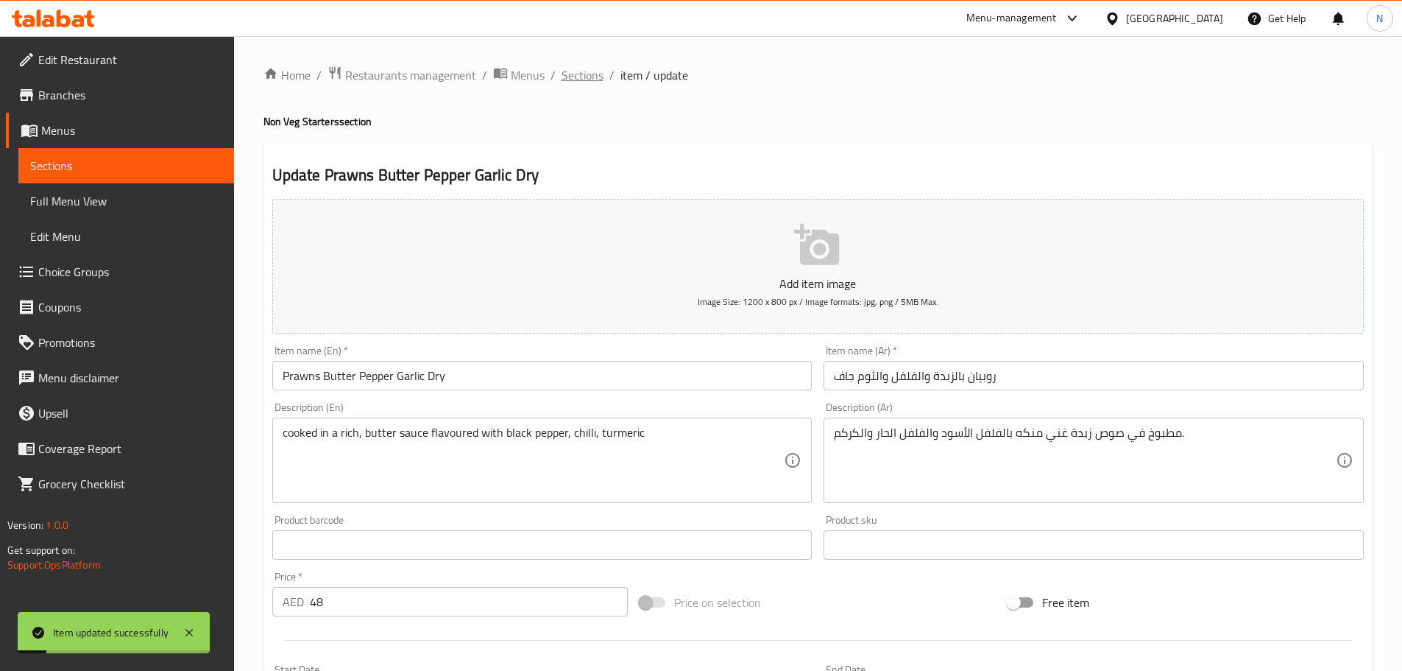
click at [588, 70] on span "Sections" at bounding box center [583, 75] width 42 height 18
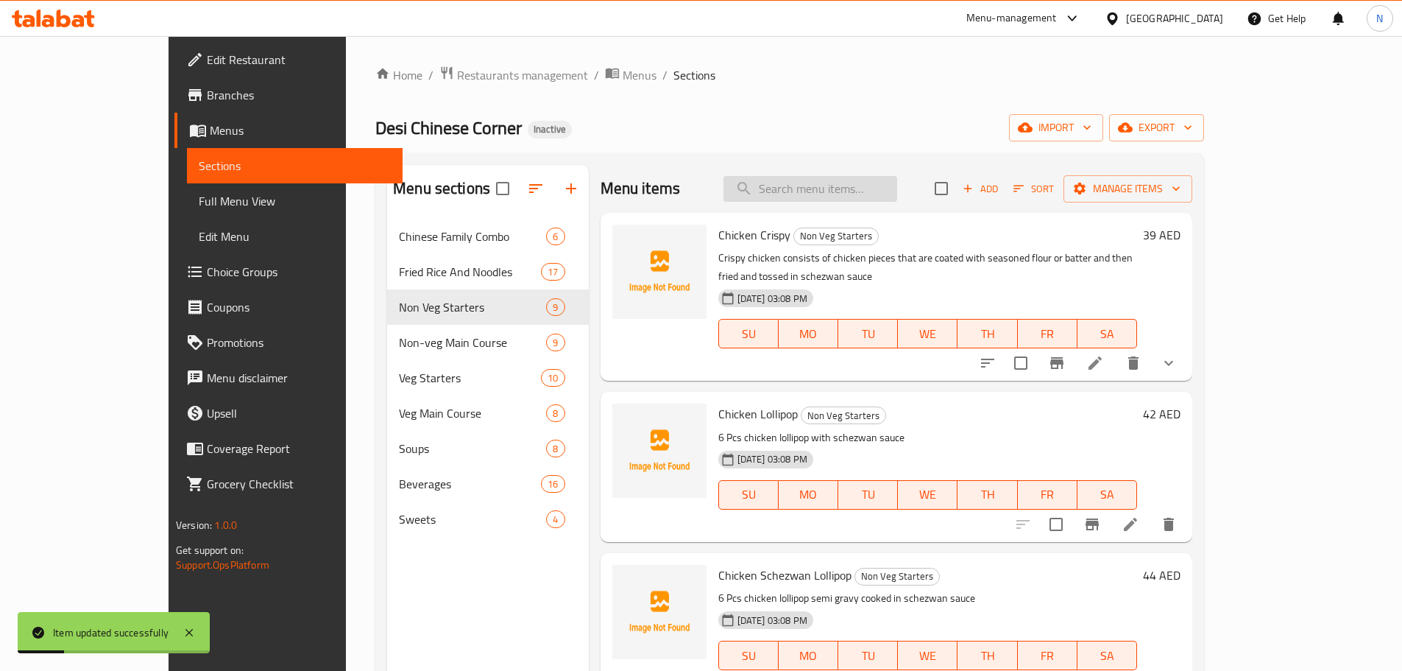
click at [840, 194] on input "search" at bounding box center [811, 189] width 174 height 26
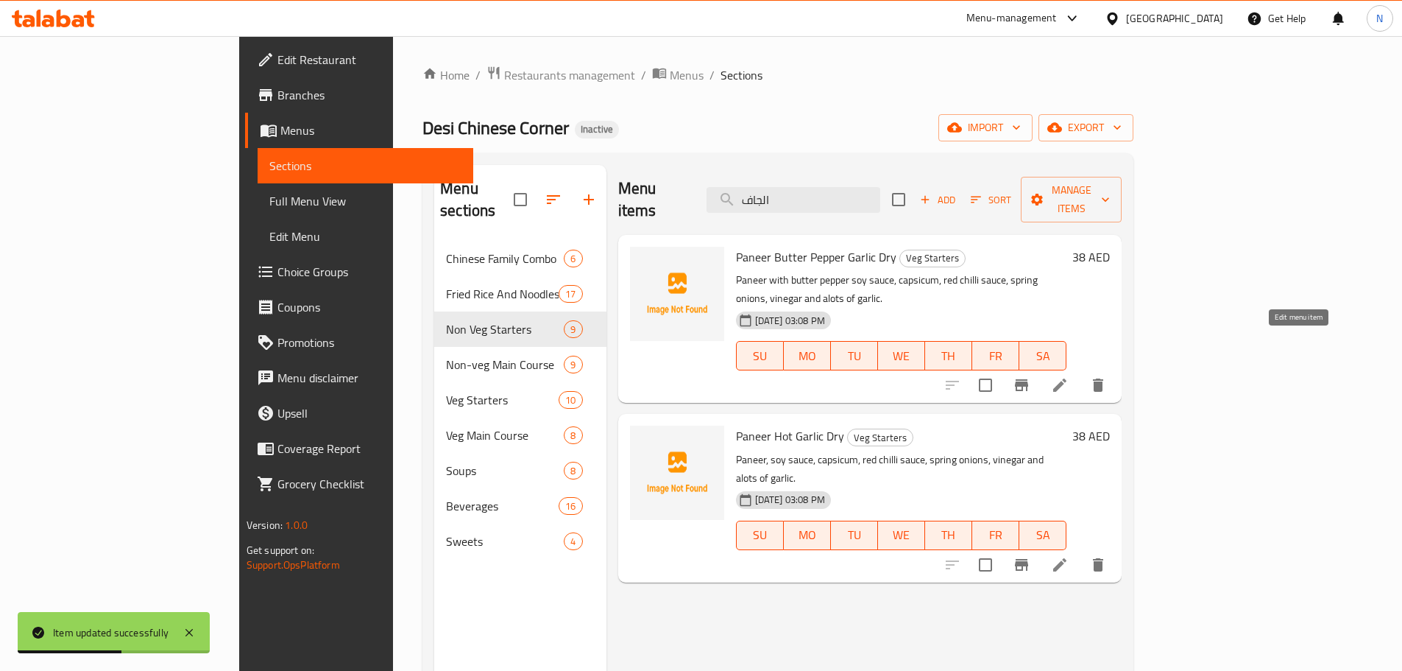
type input "الجاف"
click at [1069, 376] on icon at bounding box center [1060, 385] width 18 height 18
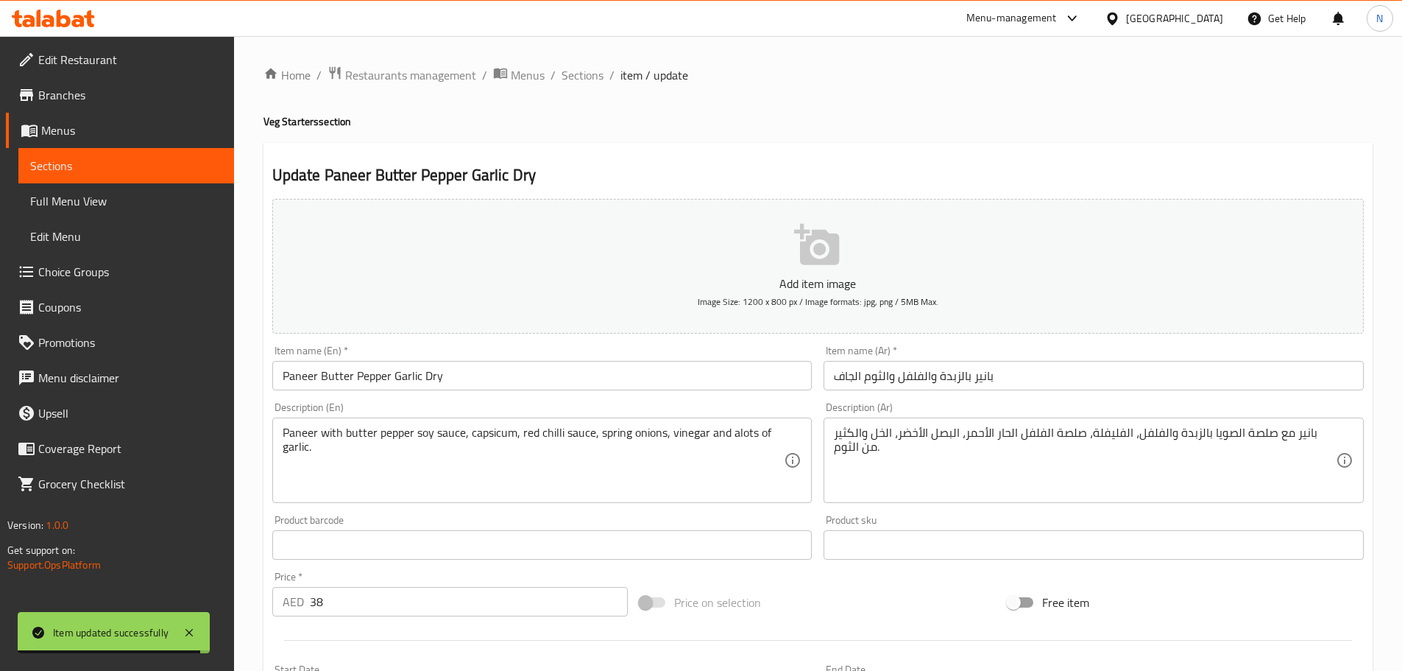
click at [857, 372] on input "بانير بالزبدة والفلفل والثوم الجاف" at bounding box center [1094, 375] width 540 height 29
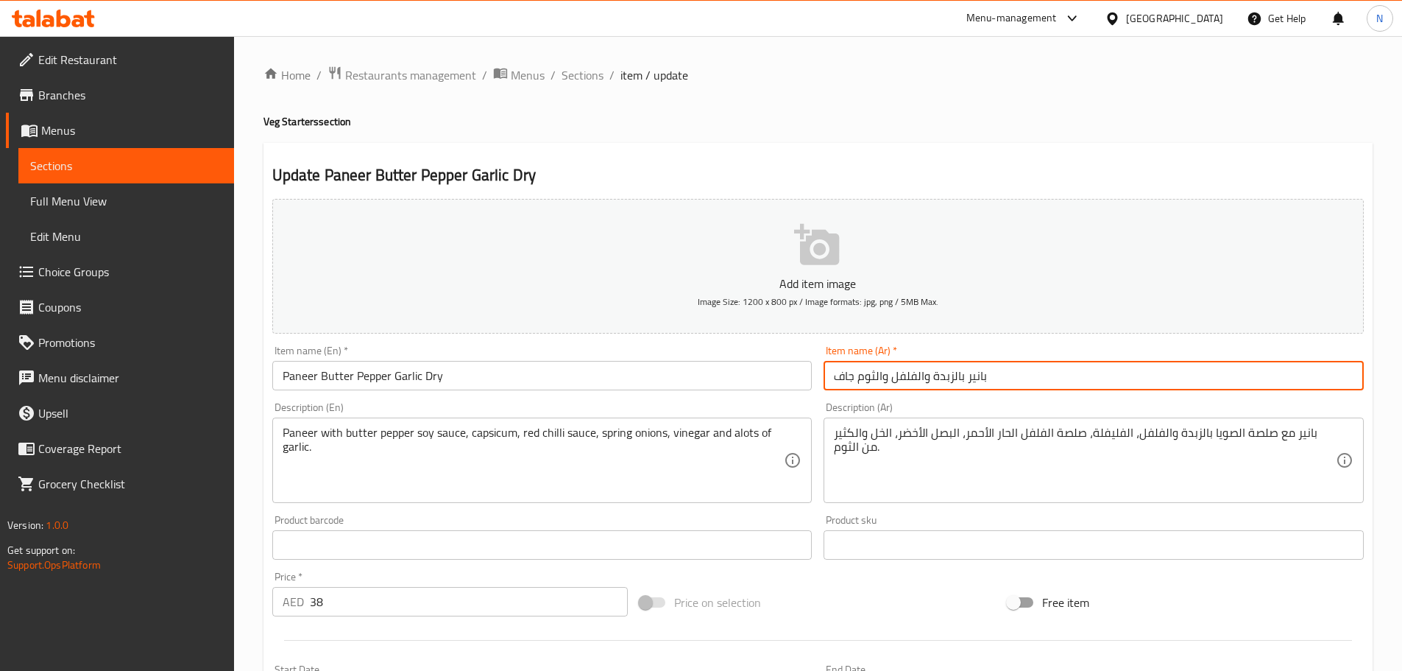
scroll to position [370, 0]
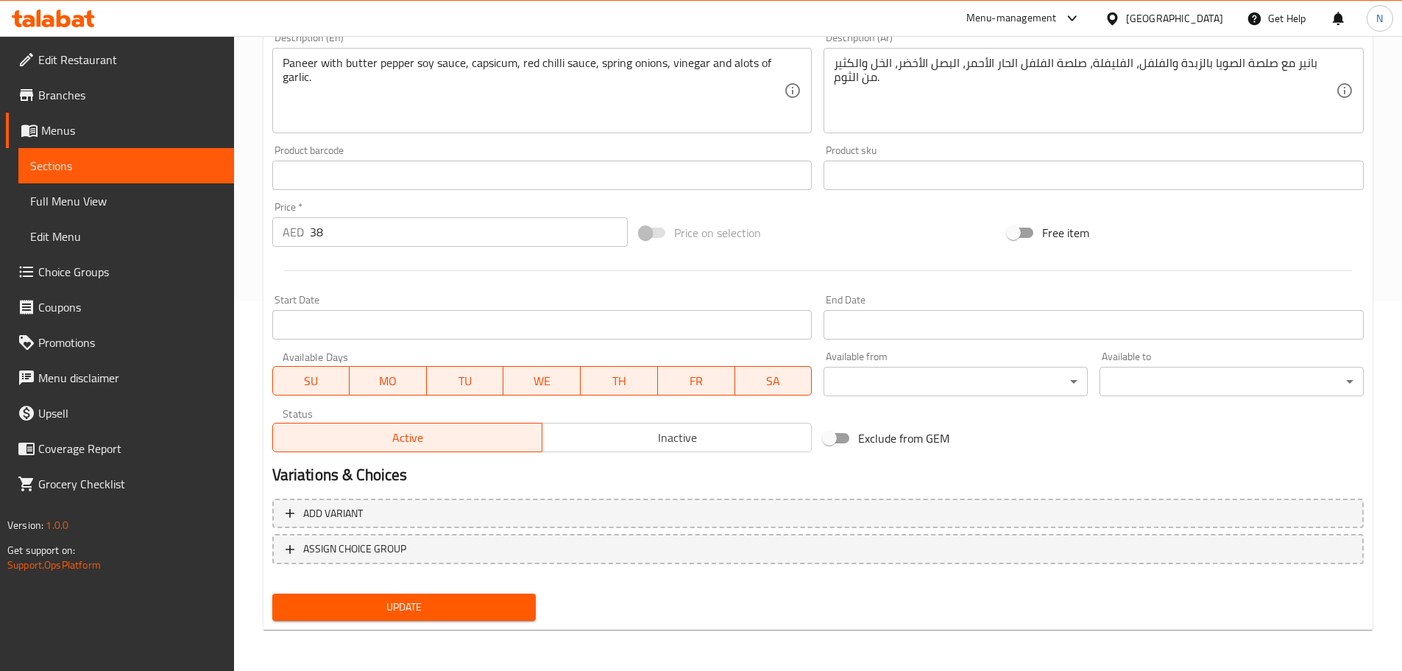
type input "بانير بالزبدة والفلفل والثوم جاف"
click at [475, 607] on span "Update" at bounding box center [404, 607] width 241 height 18
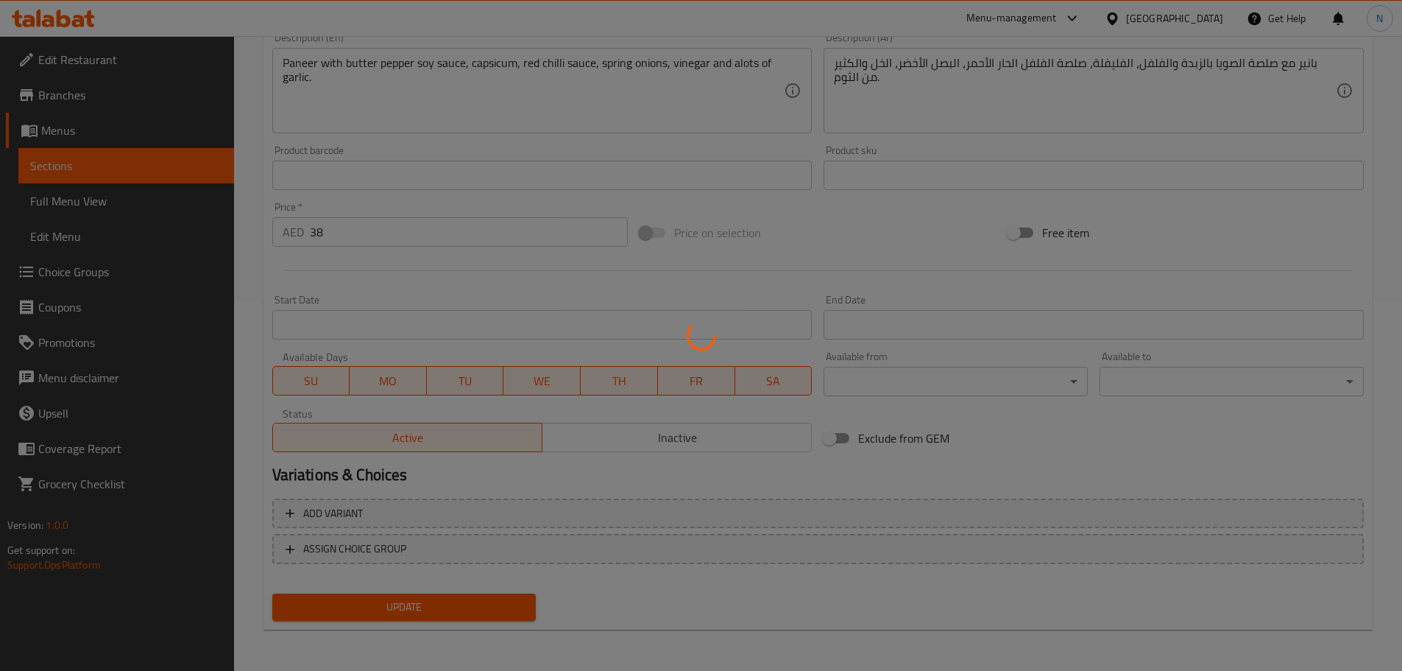
scroll to position [0, 0]
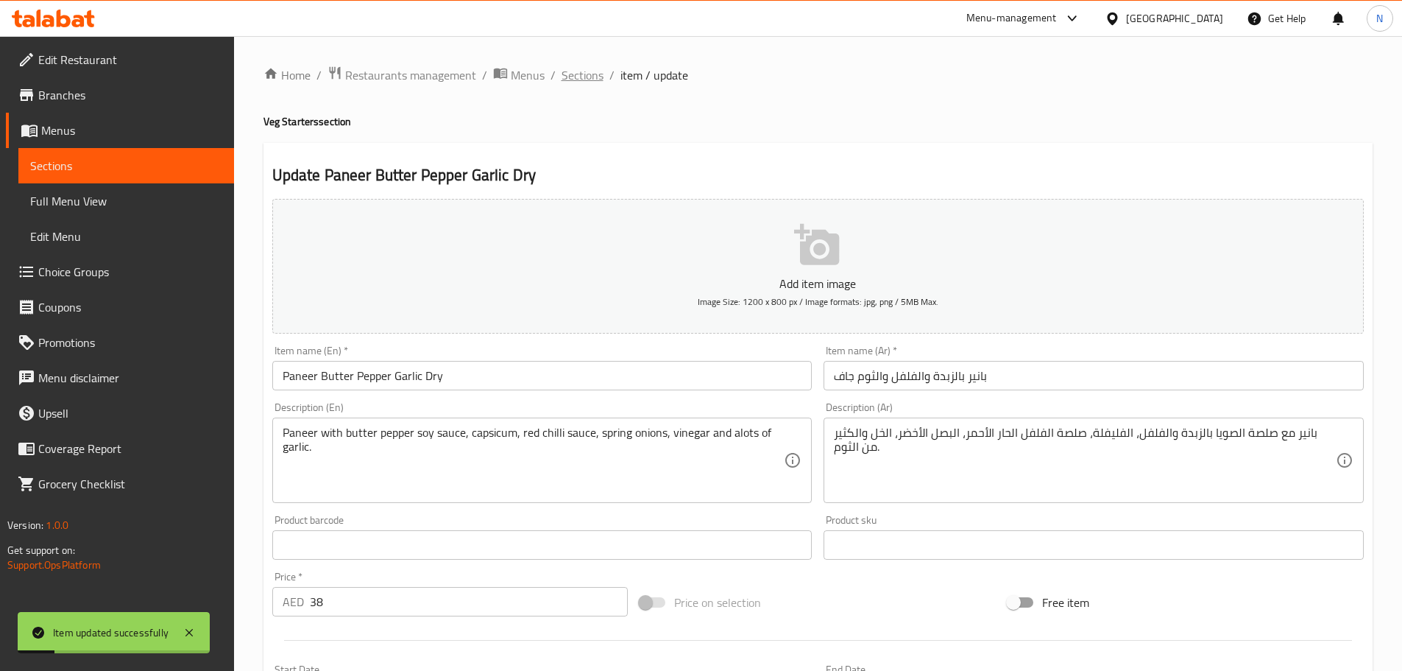
click at [591, 73] on span "Sections" at bounding box center [583, 75] width 42 height 18
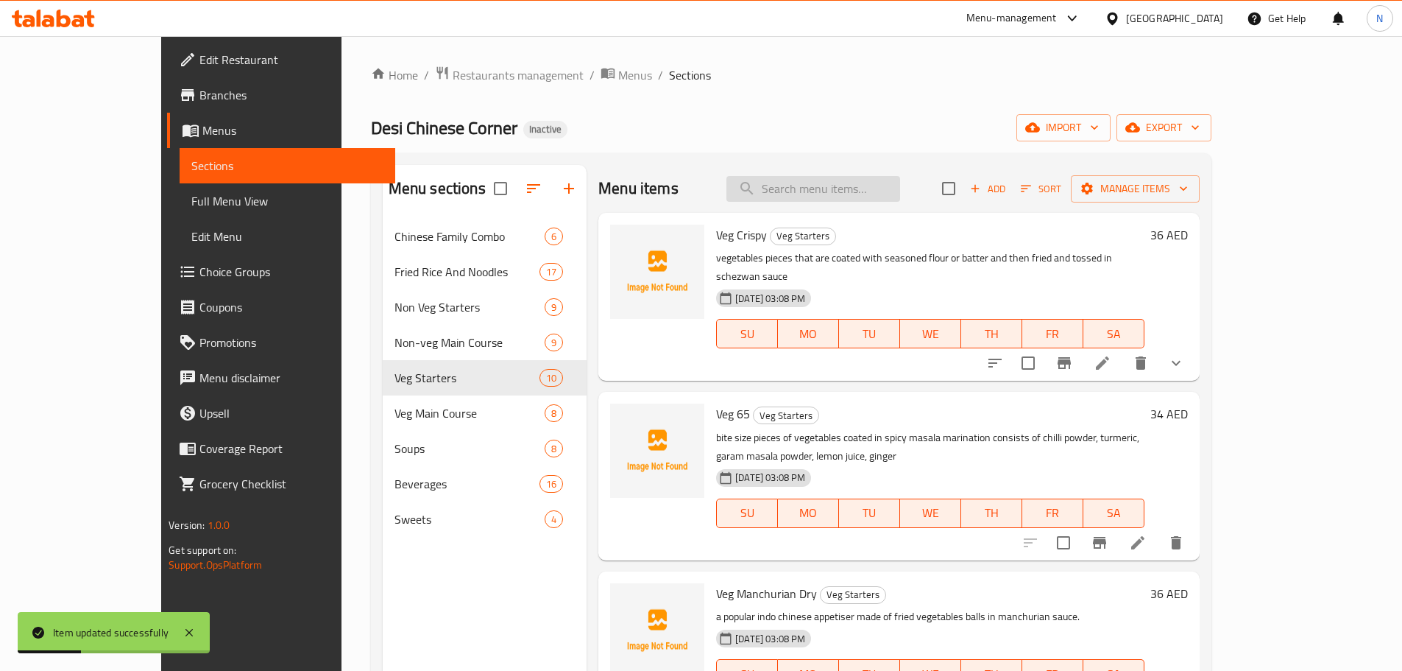
click at [886, 183] on input "search" at bounding box center [813, 189] width 174 height 26
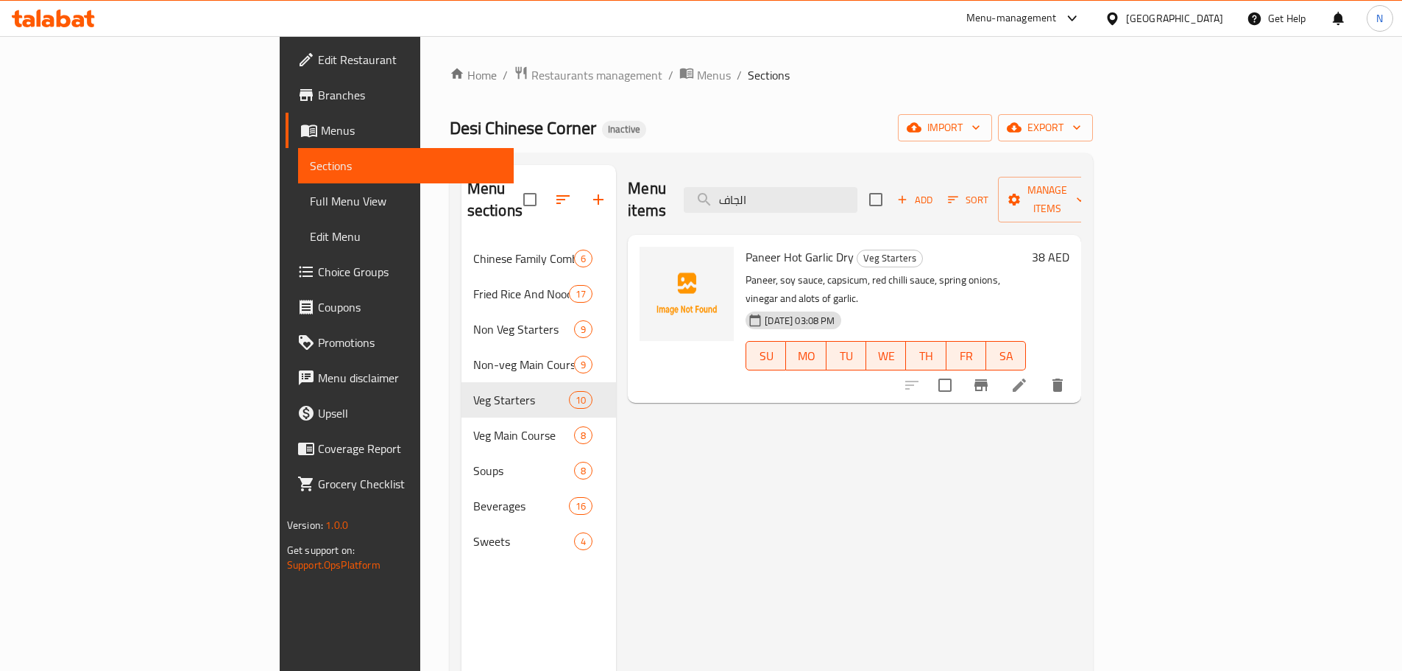
type input "الجاف"
click at [1026, 378] on icon at bounding box center [1019, 384] width 13 height 13
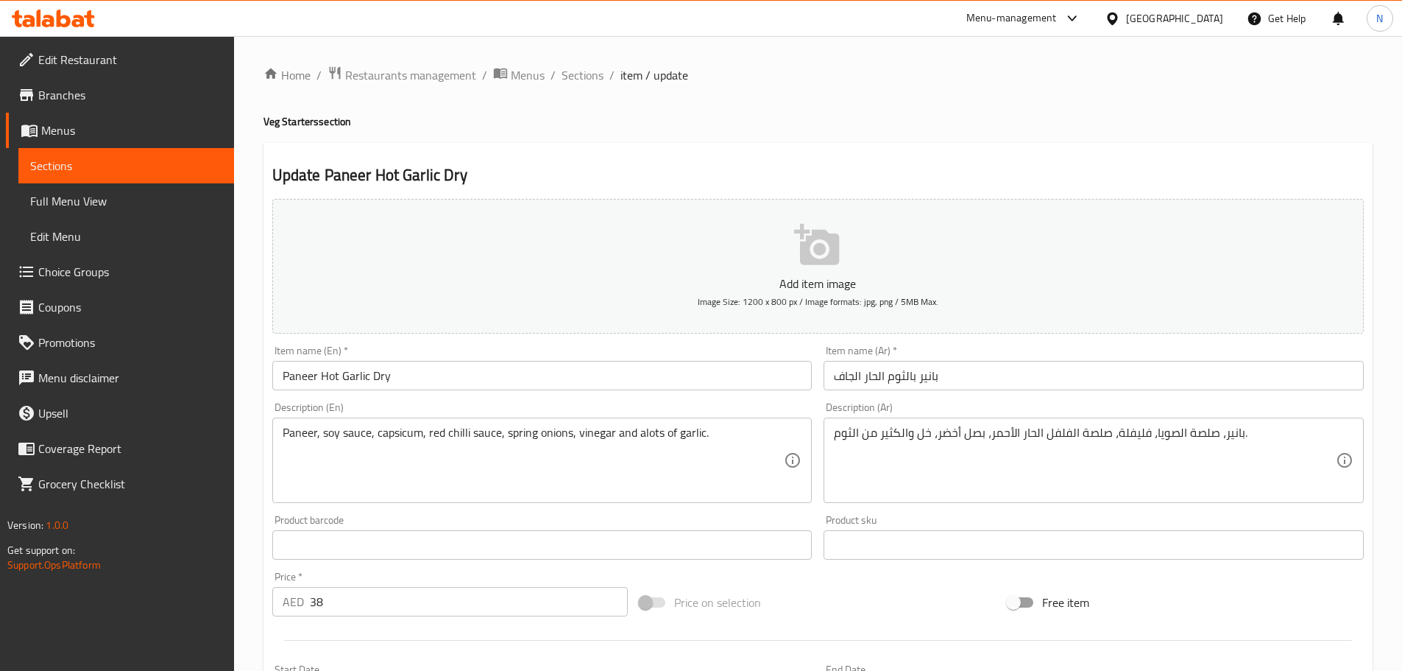
click at [855, 375] on input "بانير بالثوم الحار الجاف" at bounding box center [1094, 375] width 540 height 29
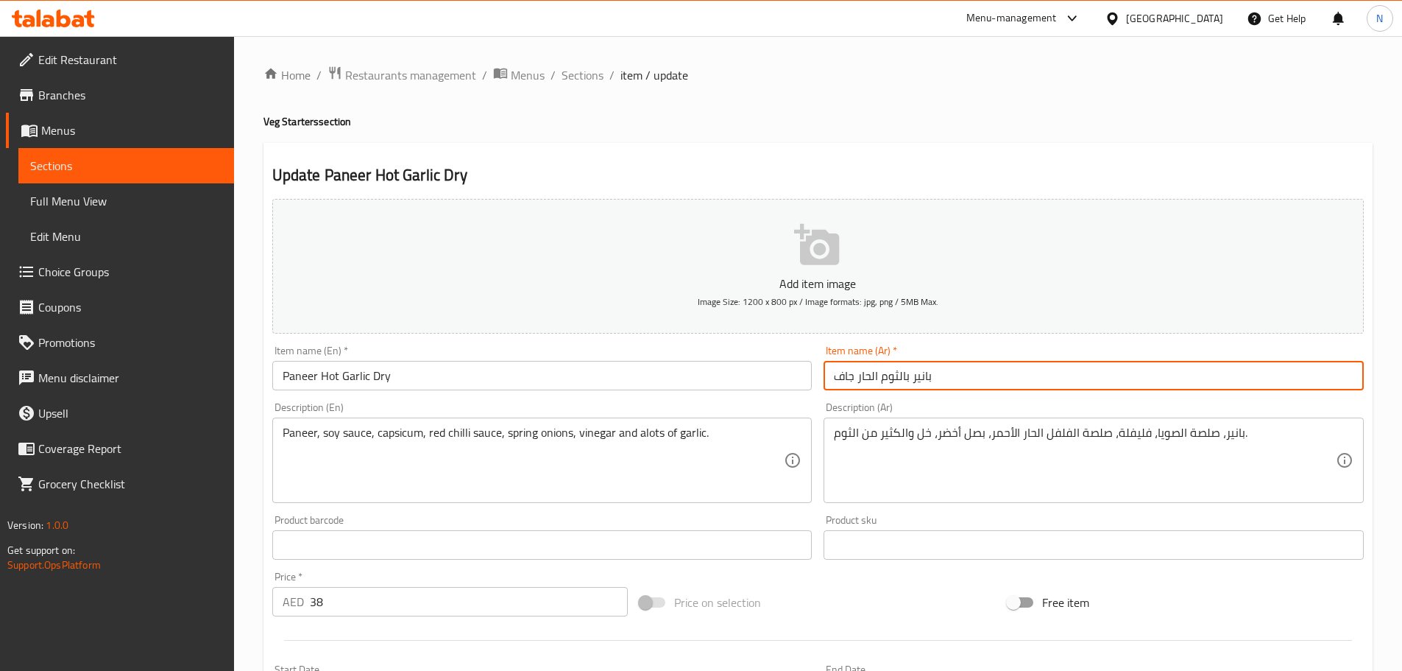
type input "بانير بالثوم الحار جاف"
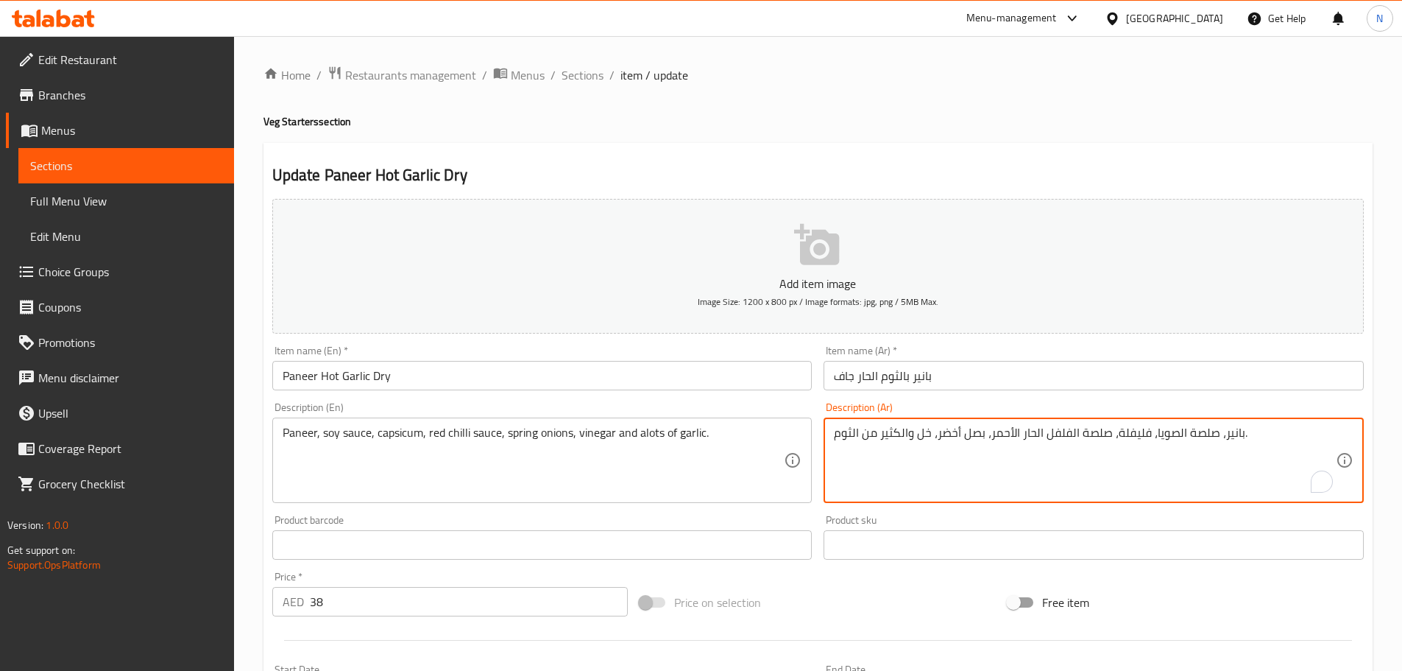
scroll to position [370, 0]
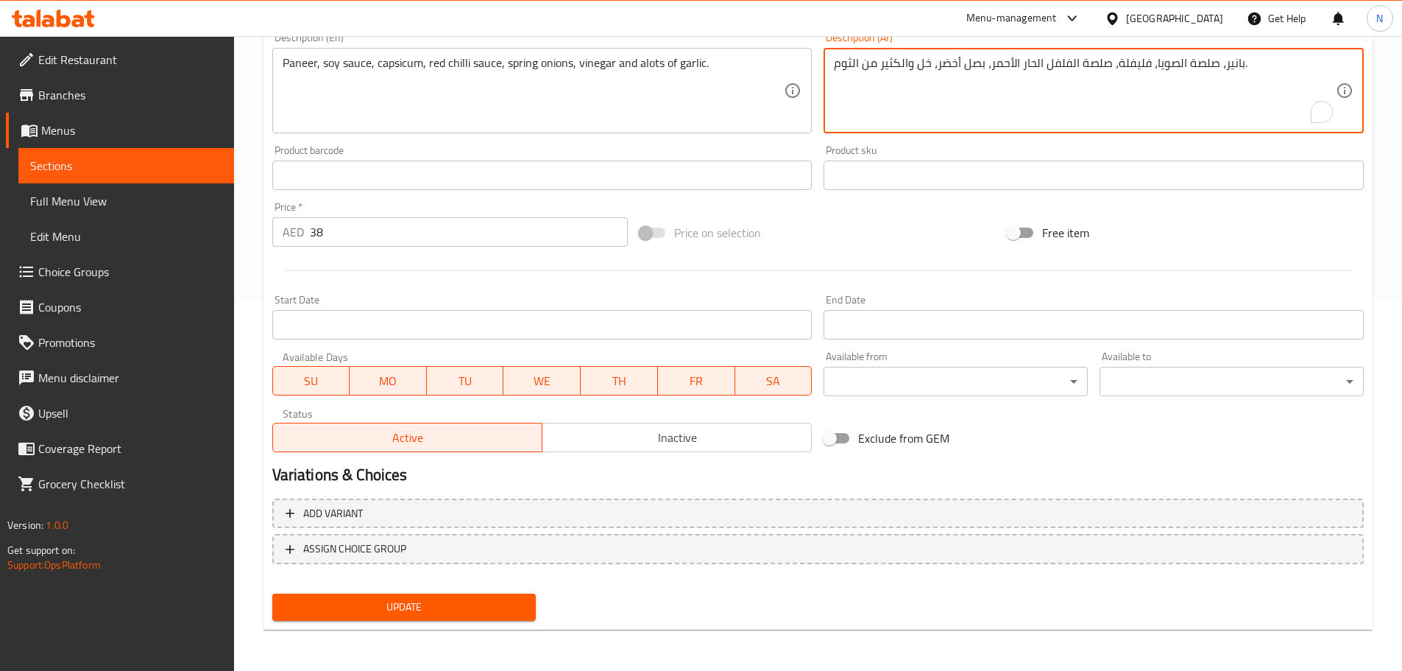
click at [494, 615] on span "Update" at bounding box center [404, 607] width 241 height 18
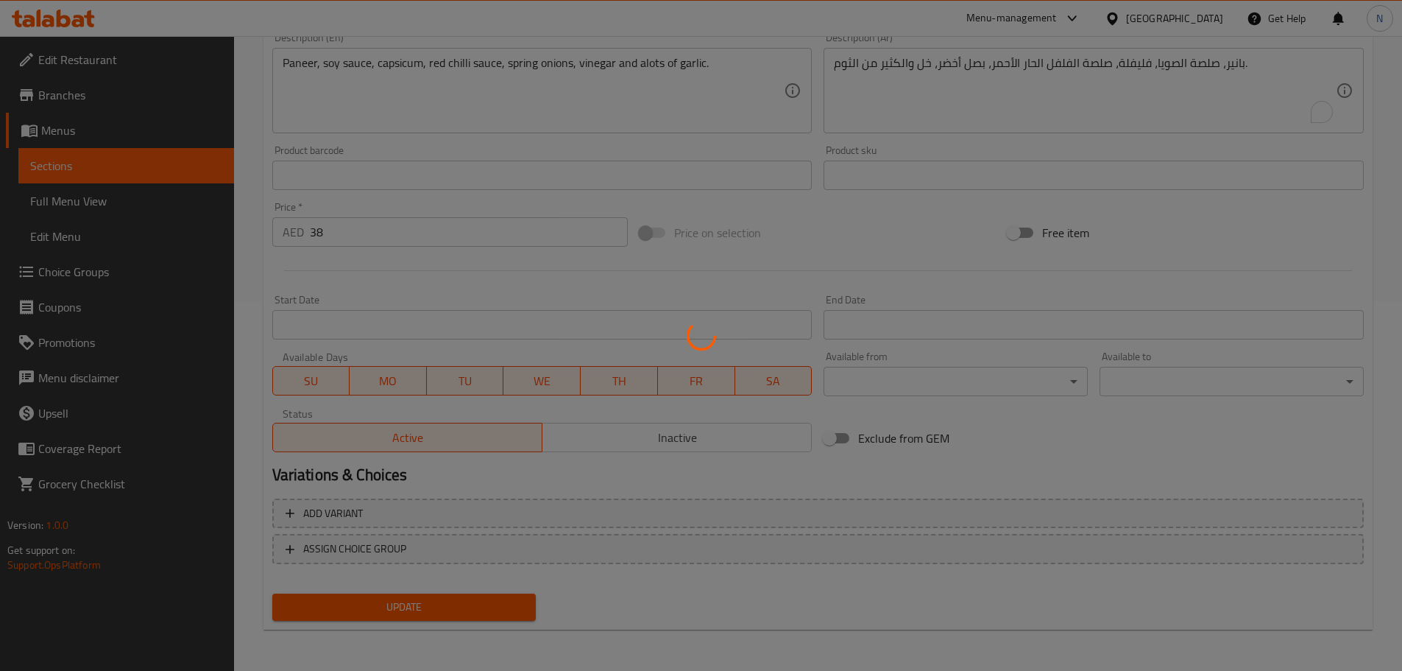
scroll to position [0, 0]
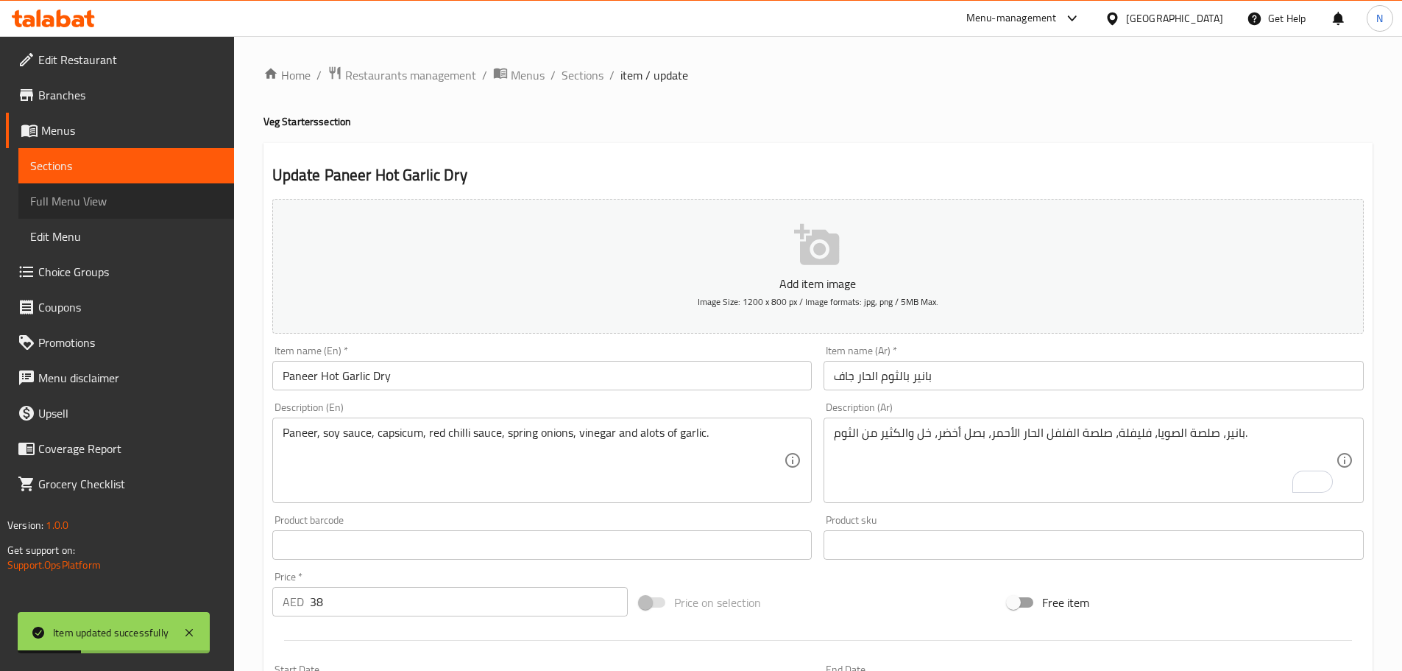
click at [76, 199] on span "Full Menu View" at bounding box center [126, 201] width 192 height 18
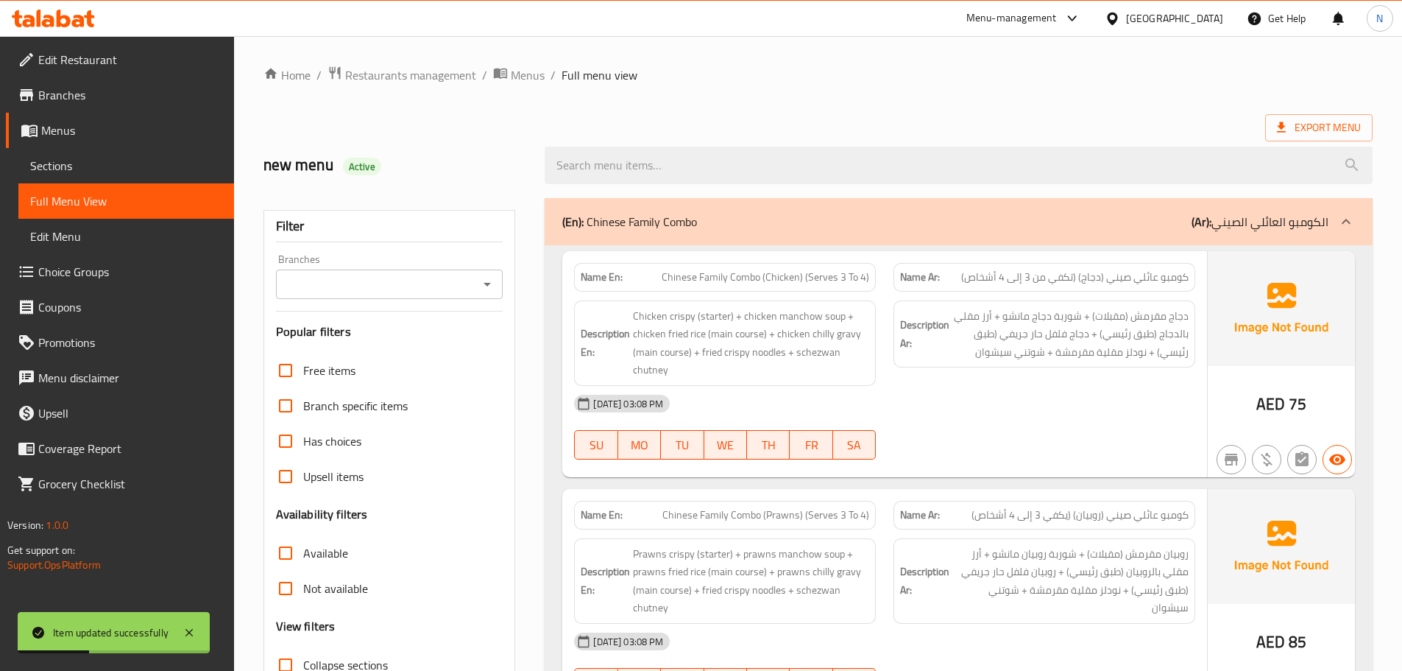
scroll to position [294, 0]
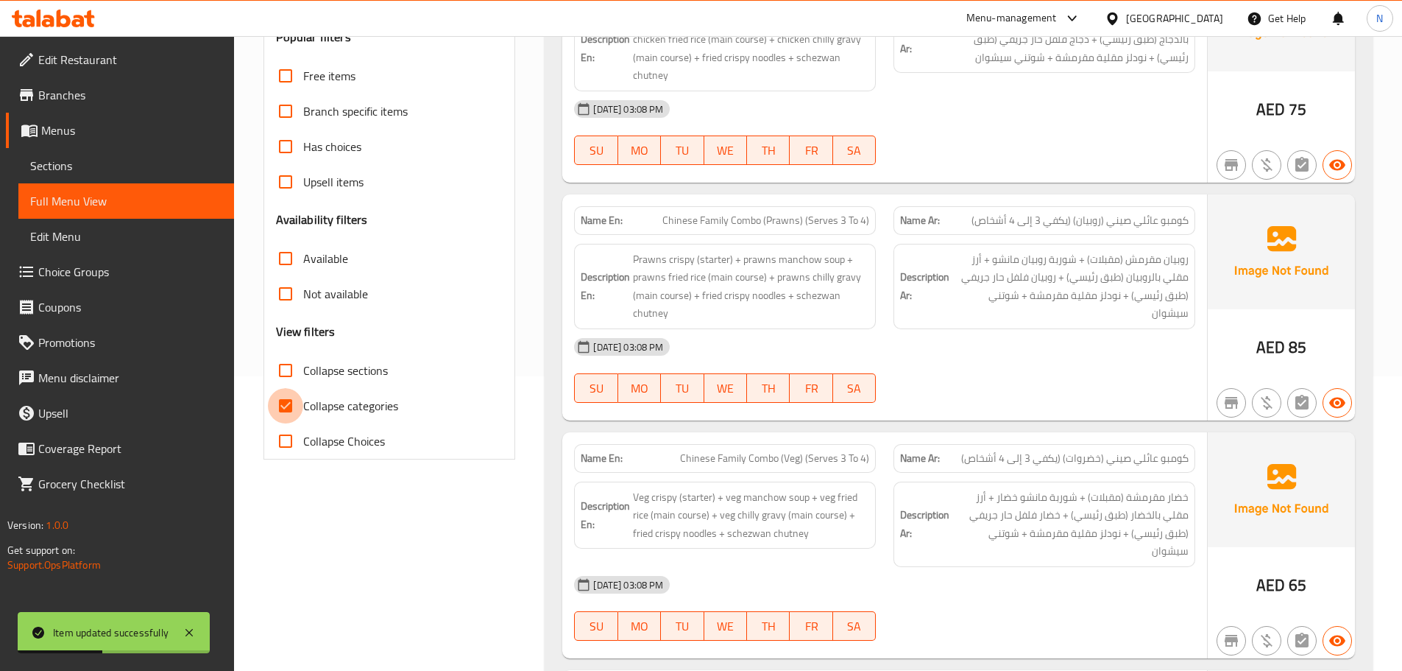
click at [292, 401] on input "Collapse categories" at bounding box center [285, 405] width 35 height 35
checkbox input "false"
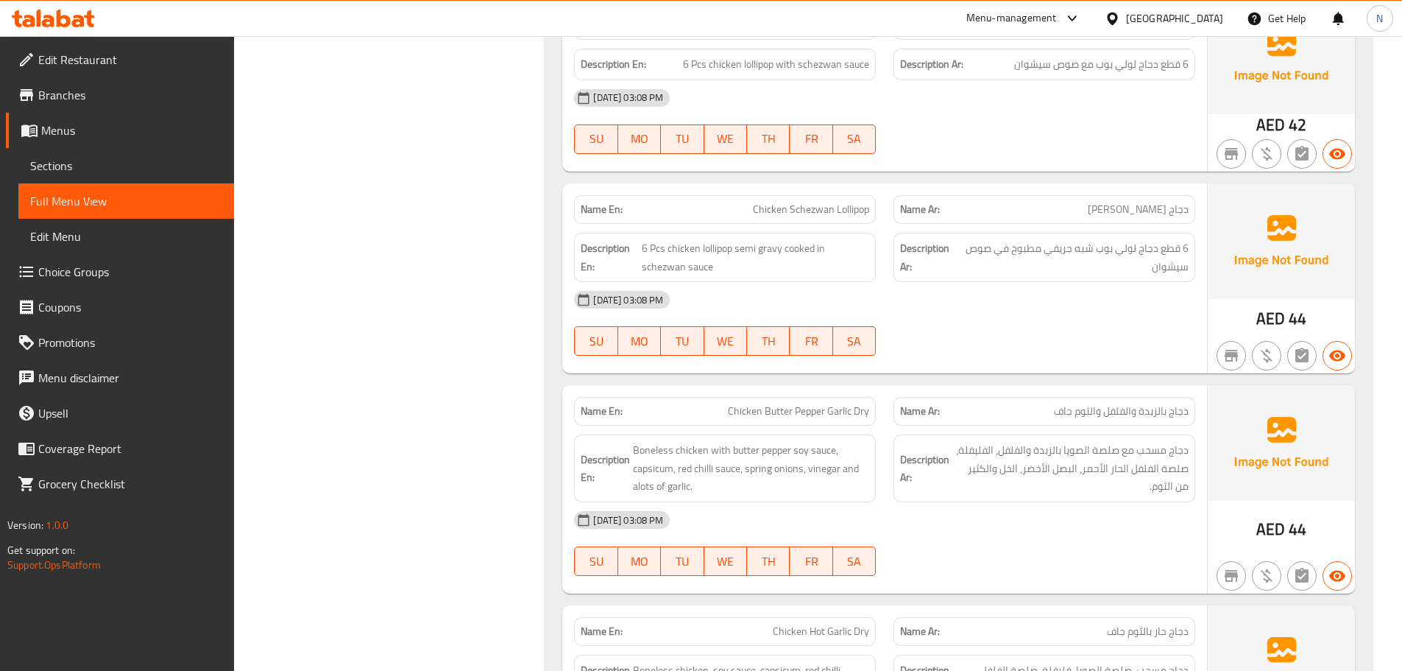
scroll to position [9790, 0]
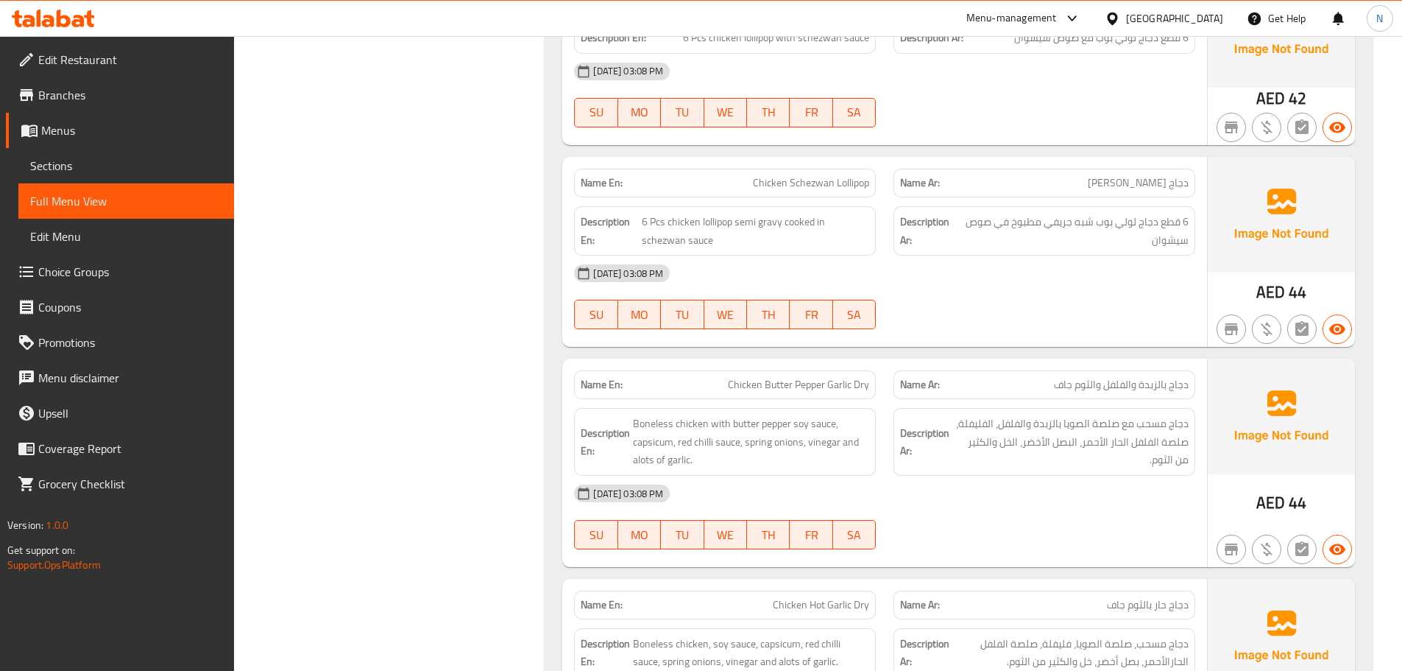
click at [1036, 475] on div "[DATE] 03:08 PM" at bounding box center [884, 492] width 639 height 35
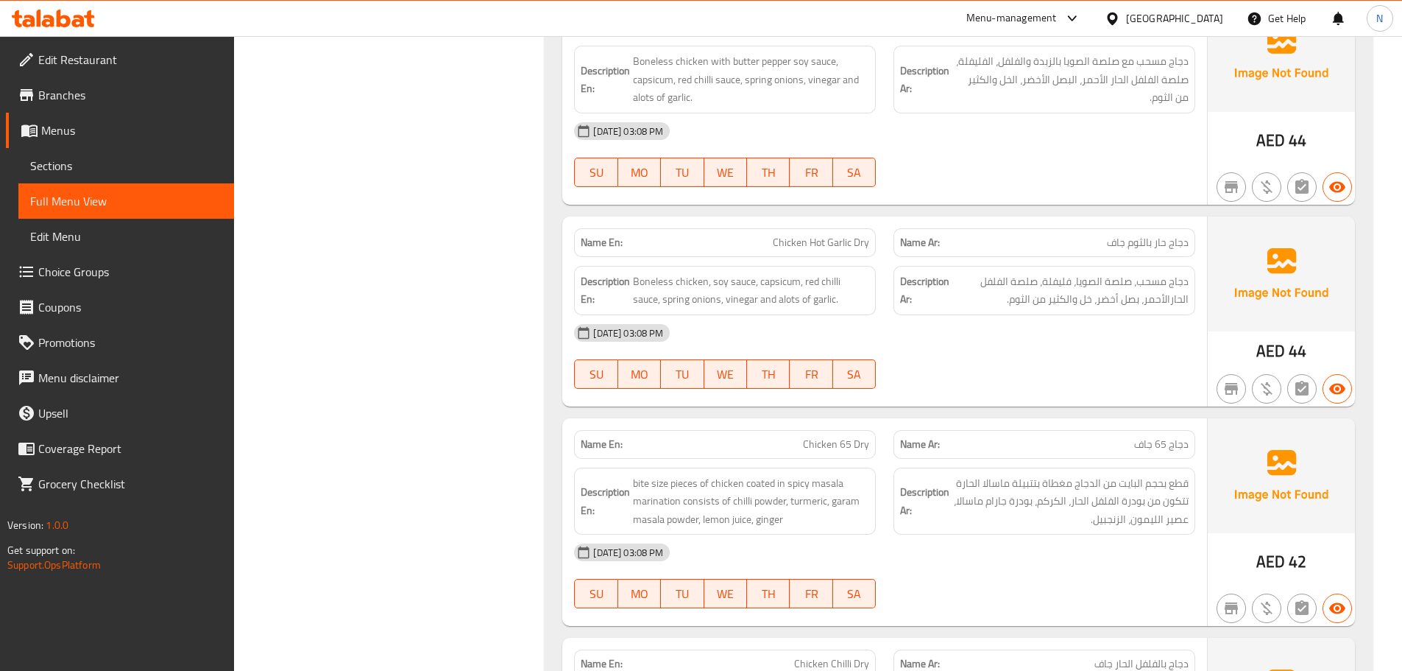
scroll to position [10231, 0]
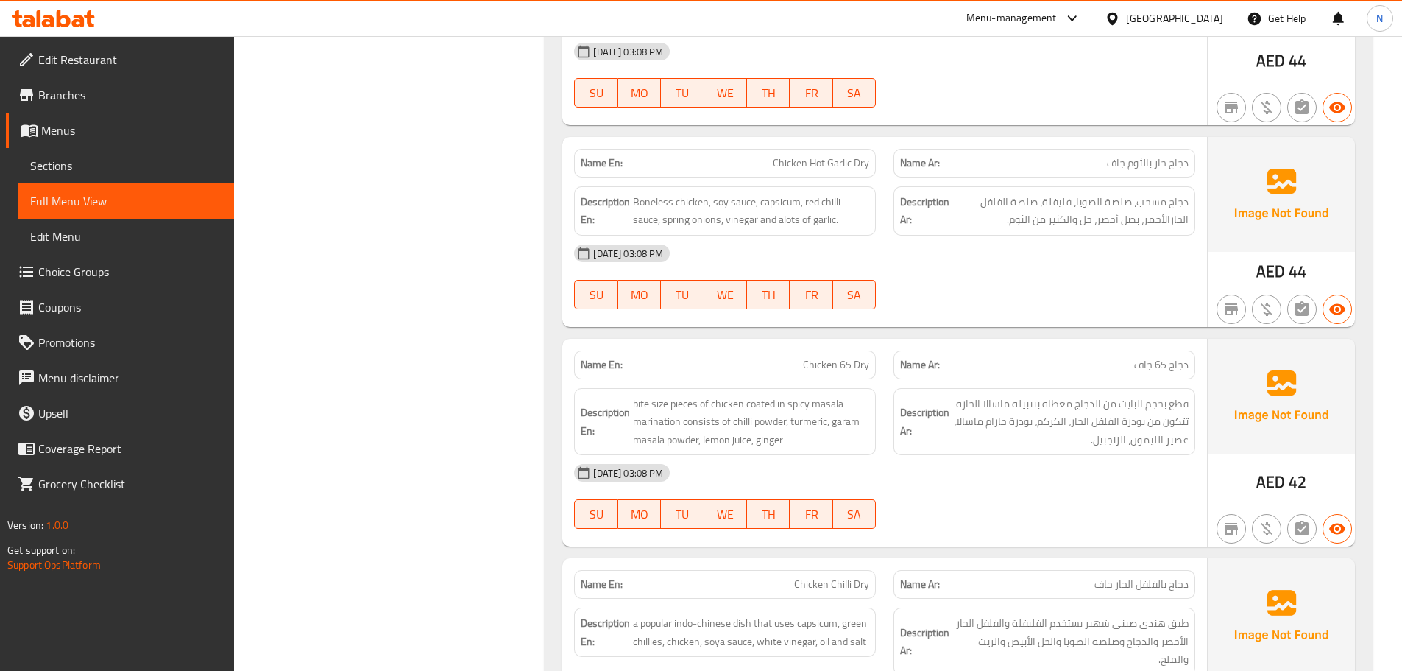
click at [1125, 245] on div "[DATE] 03:08 PM" at bounding box center [884, 253] width 639 height 35
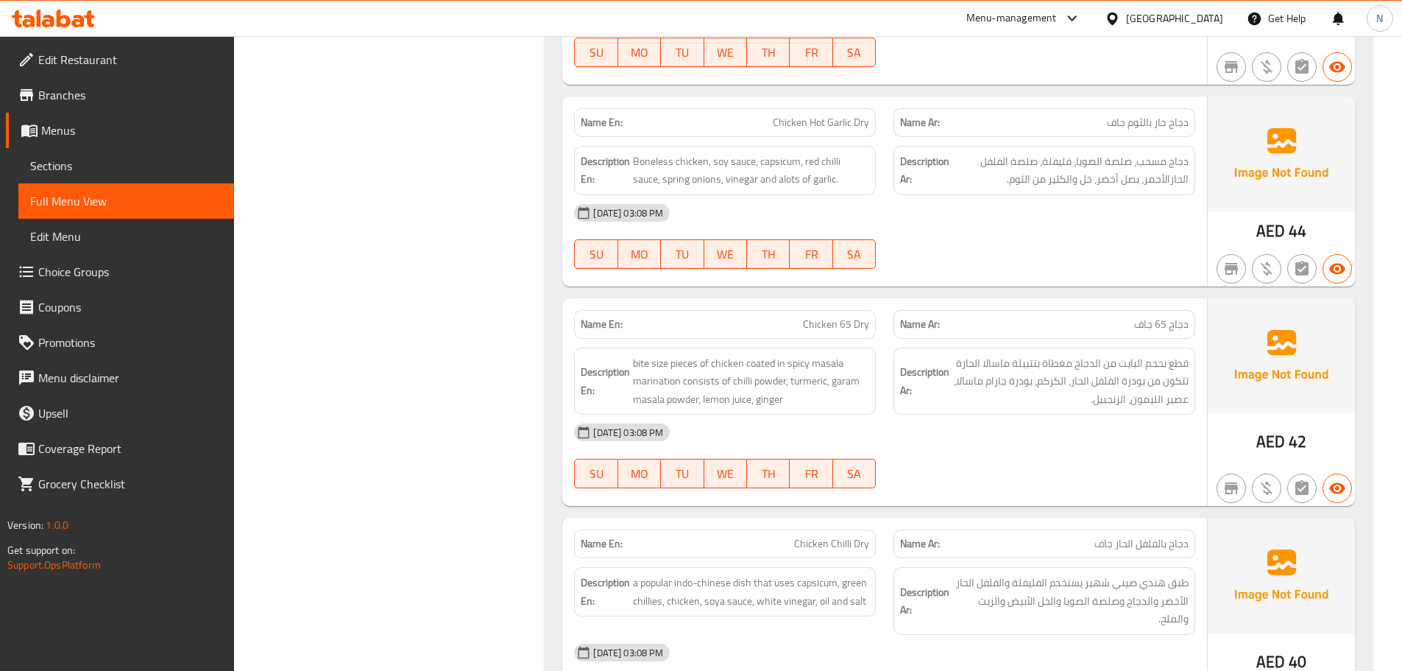
scroll to position [10305, 0]
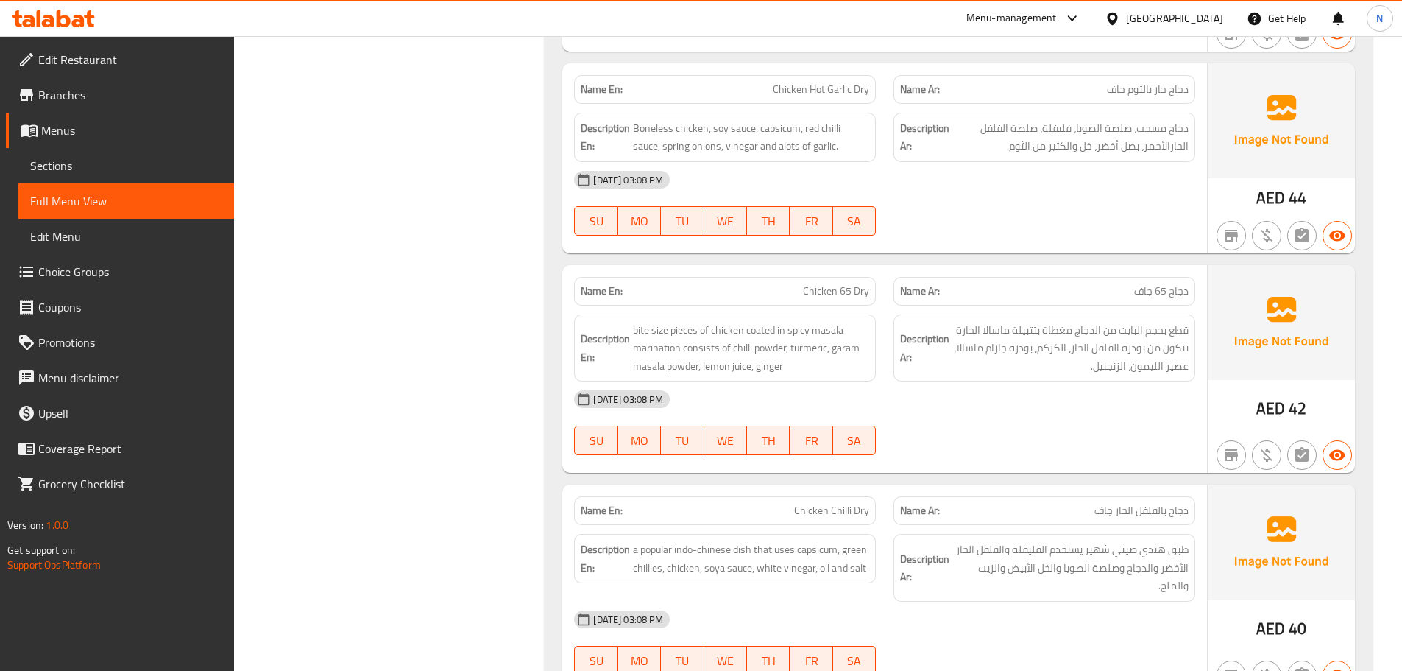
click at [1170, 130] on span "دجاج مسحب، صلصة الصويا، فليفلة، صلصة الفلفل الحارالأحمر، بصل أخضر، خل والكثير م…" at bounding box center [1070, 137] width 236 height 36
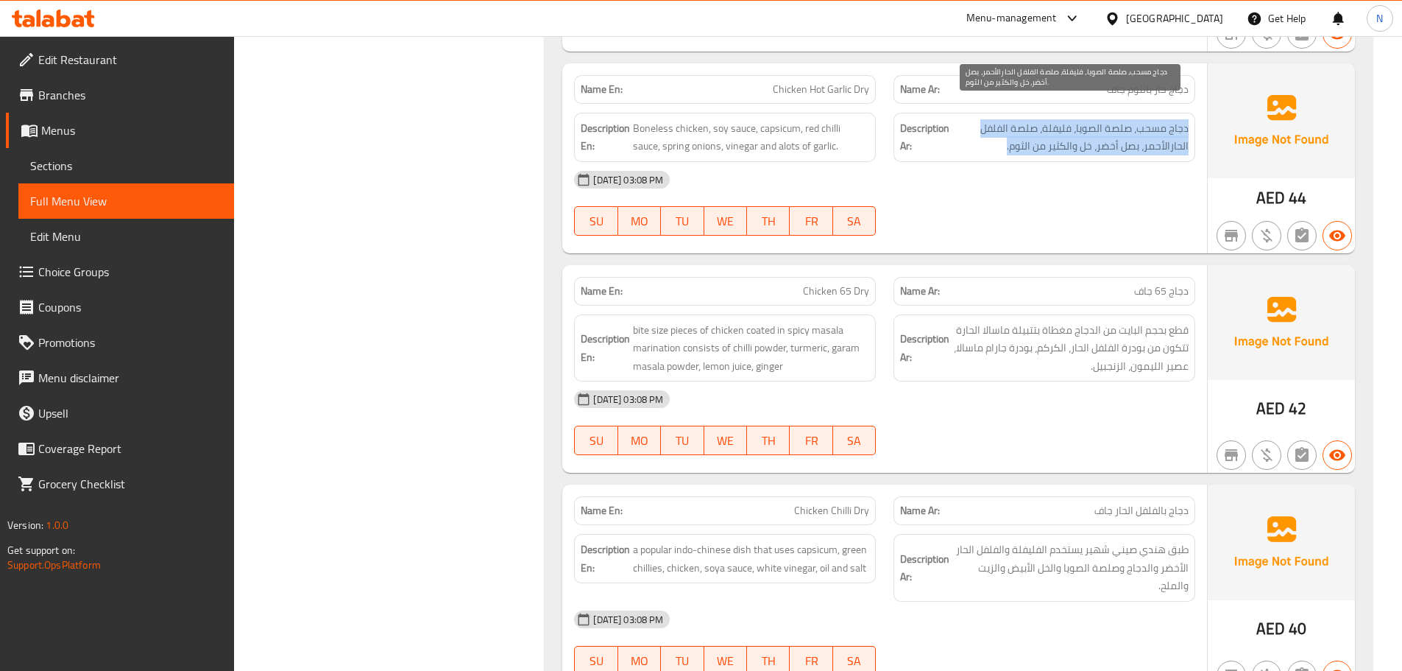
click at [1170, 130] on span "دجاج مسحب، صلصة الصويا، فليفلة، صلصة الفلفل الحارالأحمر، بصل أخضر، خل والكثير م…" at bounding box center [1070, 137] width 236 height 36
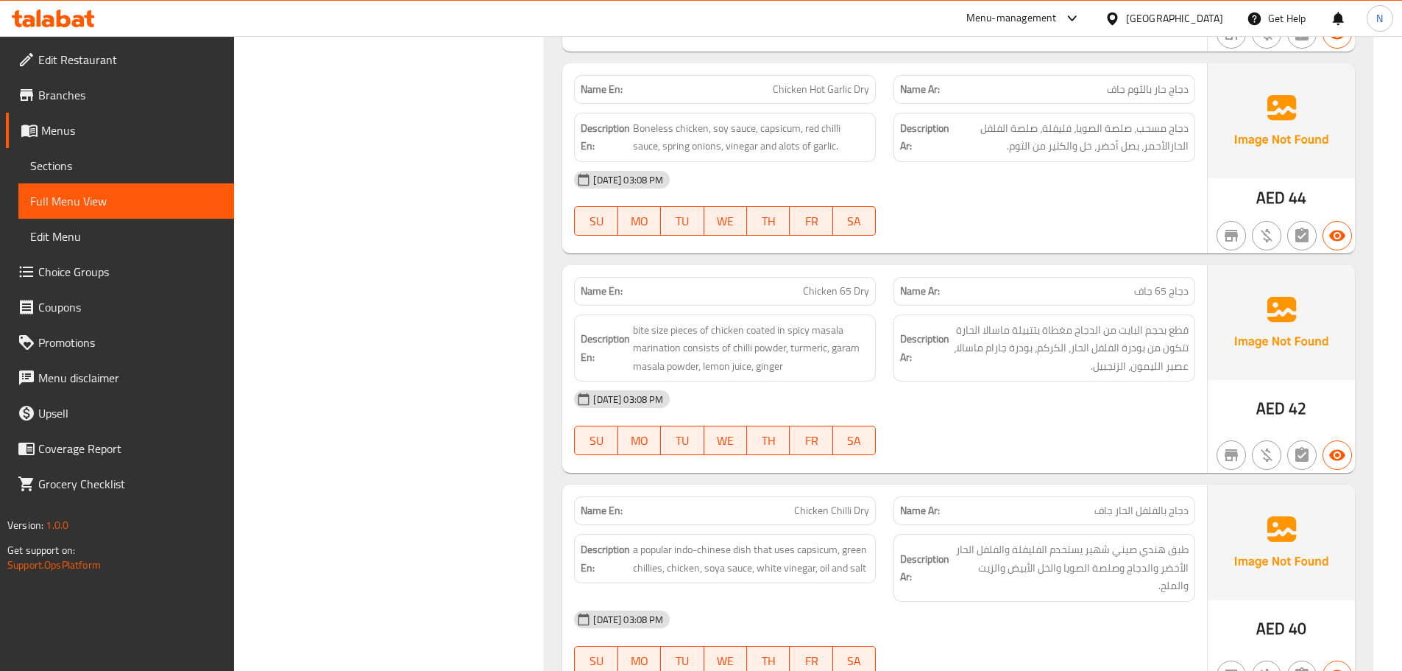
click at [823, 82] on span "Chicken Hot Garlic Dry" at bounding box center [821, 89] width 96 height 15
copy span "Chicken Hot Garlic Dry"
click at [109, 158] on span "Sections" at bounding box center [126, 166] width 192 height 18
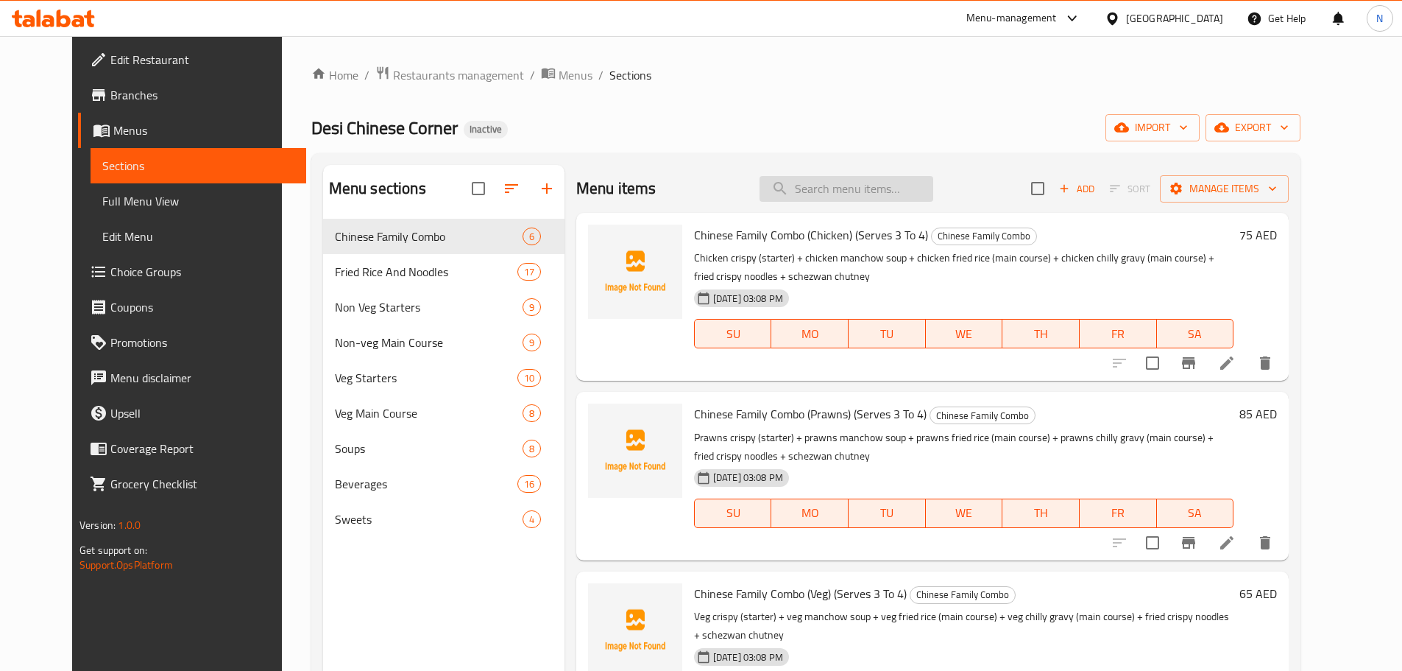
drag, startPoint x: 895, startPoint y: 207, endPoint x: 902, endPoint y: 191, distance: 17.5
click at [895, 203] on div "Menu items Add Sort Manage items" at bounding box center [932, 189] width 713 height 48
click at [905, 184] on input "search" at bounding box center [847, 189] width 174 height 26
paste input "Chicken Hot Garlic Dry"
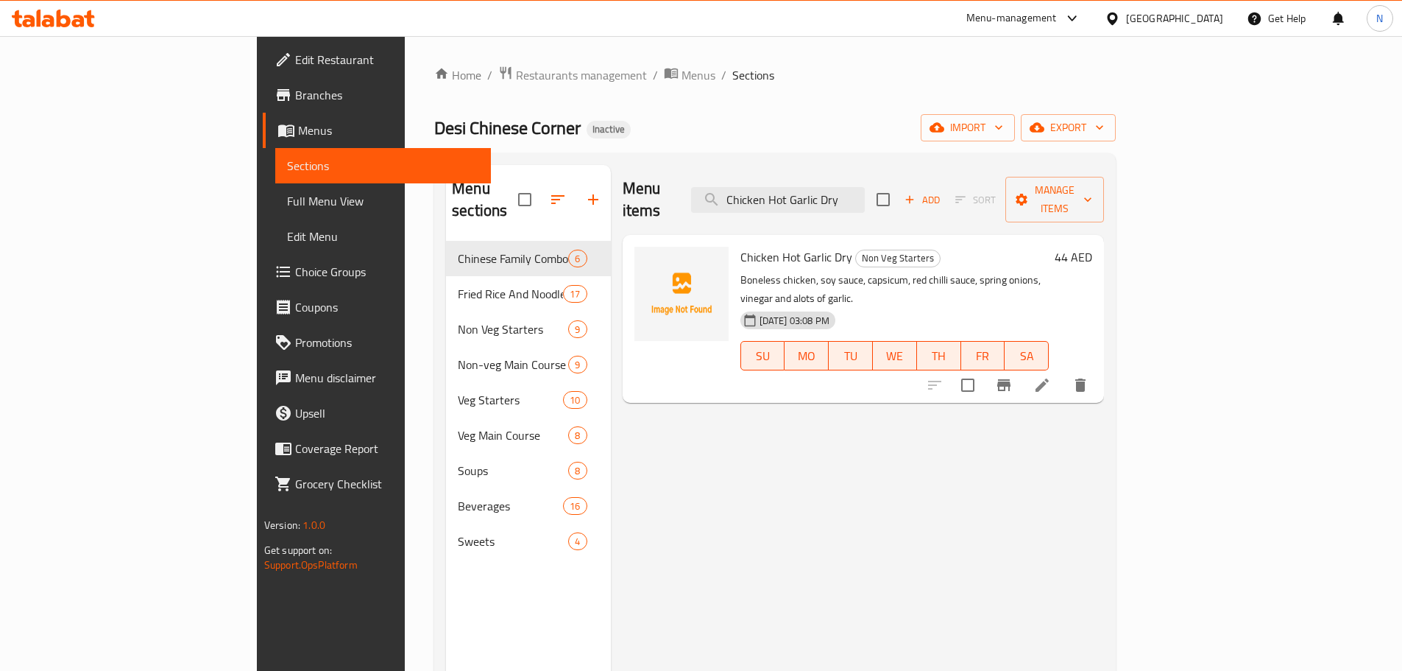
type input "Chicken Hot Garlic Dry"
click at [1049, 378] on icon at bounding box center [1042, 384] width 13 height 13
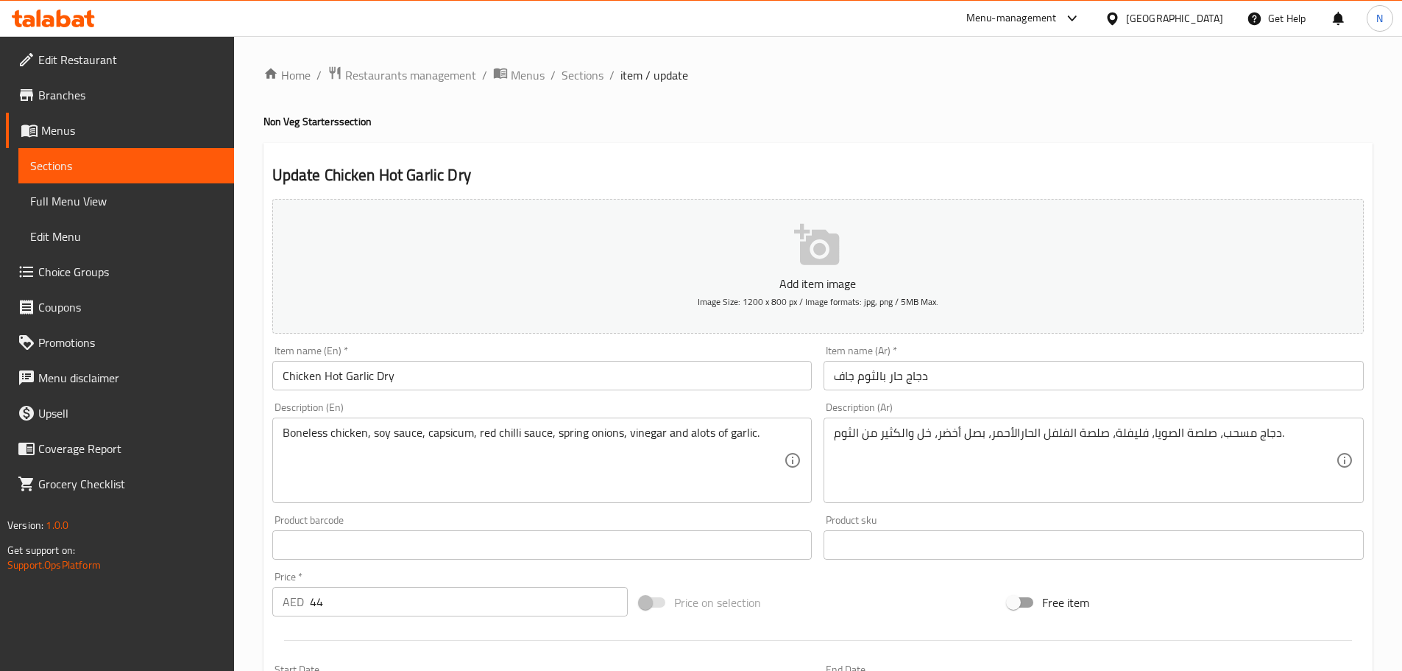
click at [1019, 431] on textarea "دجاج مسحب، صلصة الصويا، فليفلة، صلصة الفلفل الحارالأحمر، بصل أخضر، خل والكثير م…" at bounding box center [1085, 460] width 502 height 70
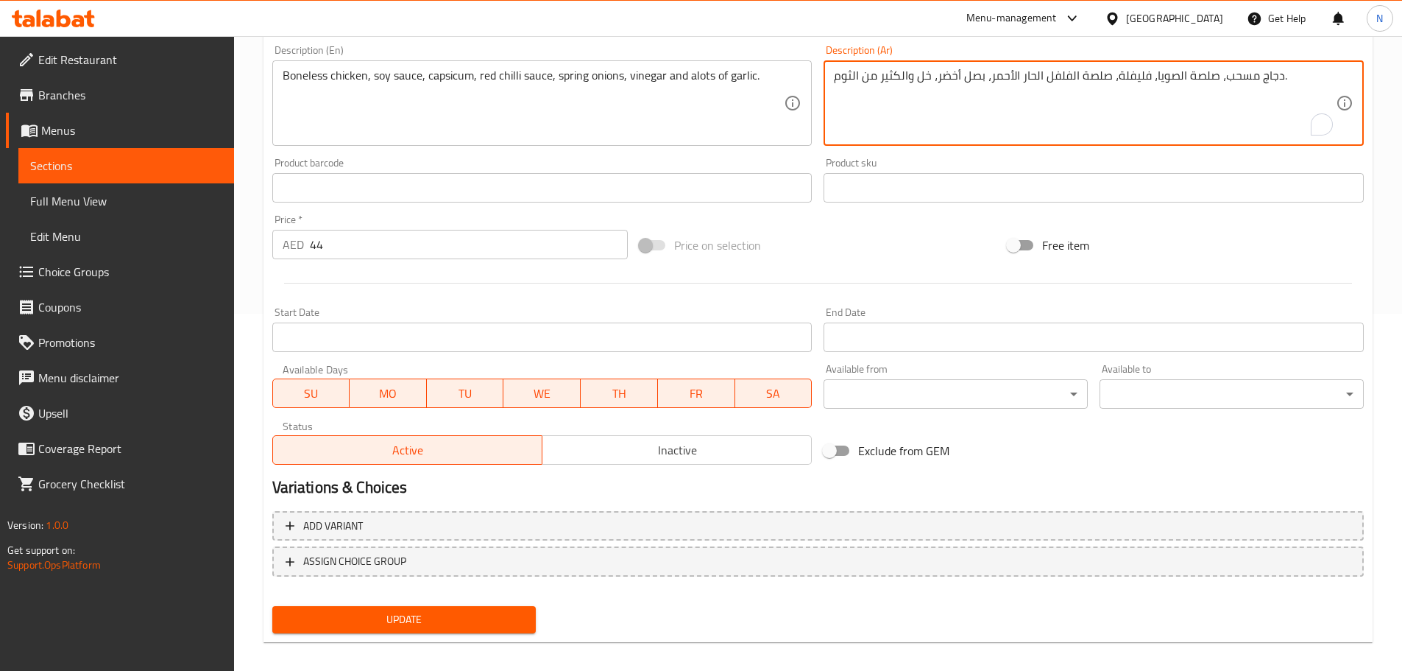
scroll to position [370, 0]
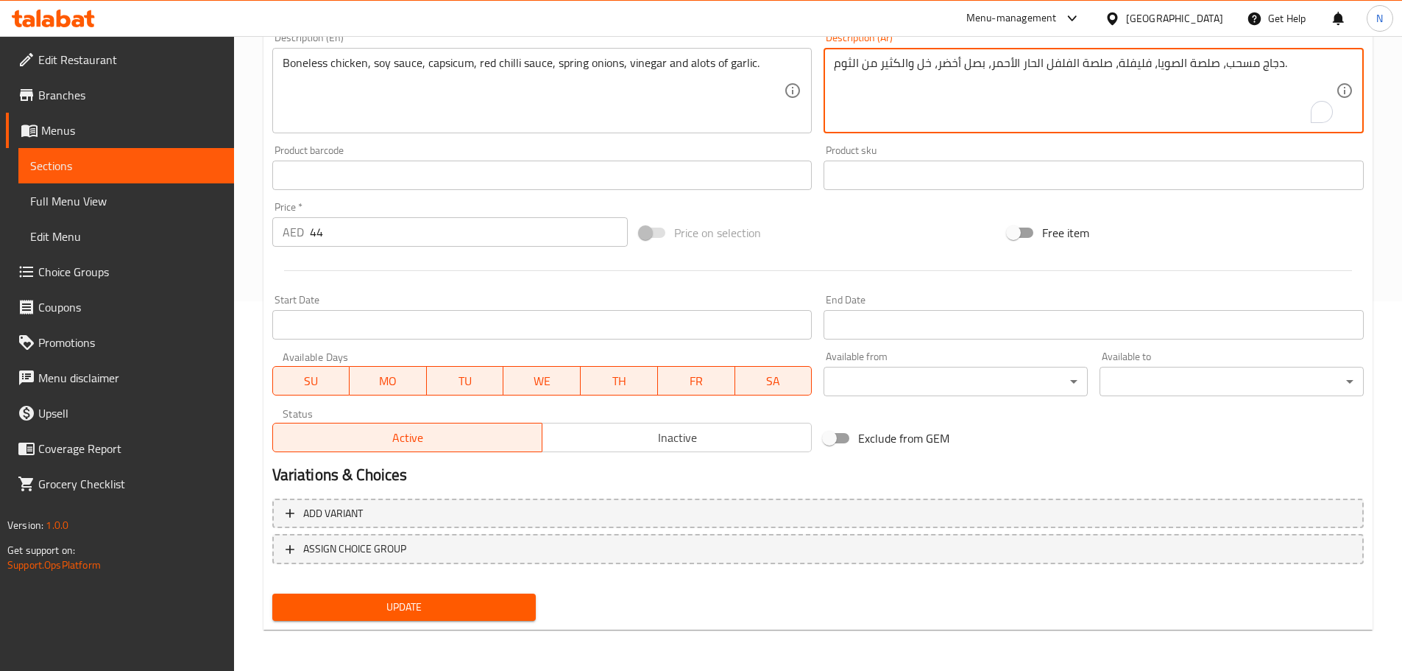
type textarea "دجاج مسحب، صلصة الصويا، فليفلة، صلصة الفلفل الحار الأحمر، بصل أخضر، خل والكثير …"
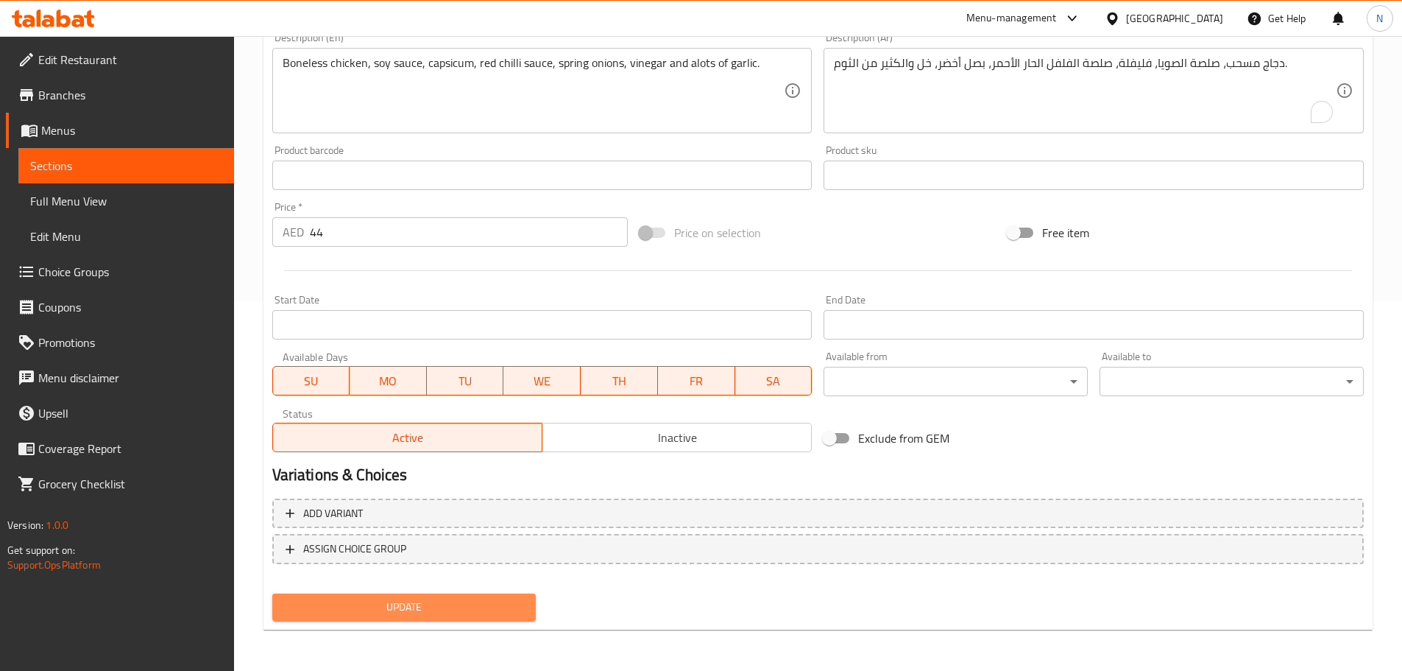
click at [467, 607] on span "Update" at bounding box center [404, 607] width 241 height 18
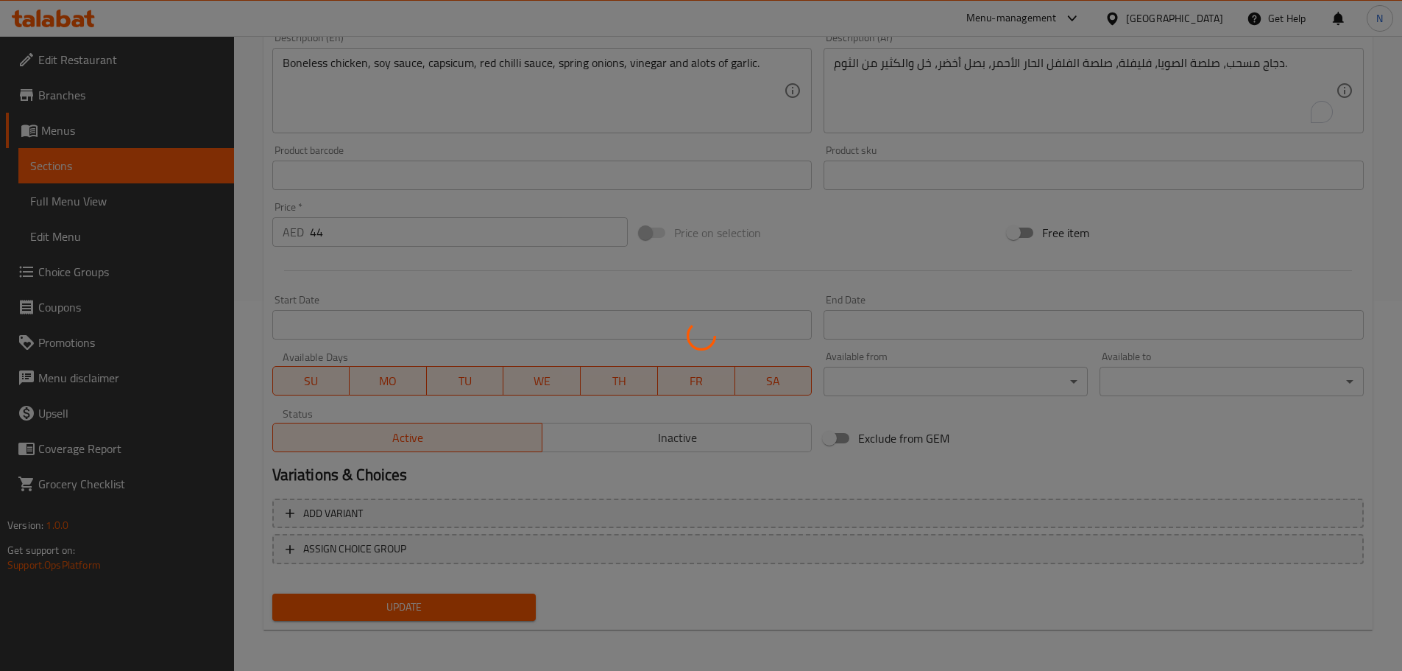
scroll to position [1, 0]
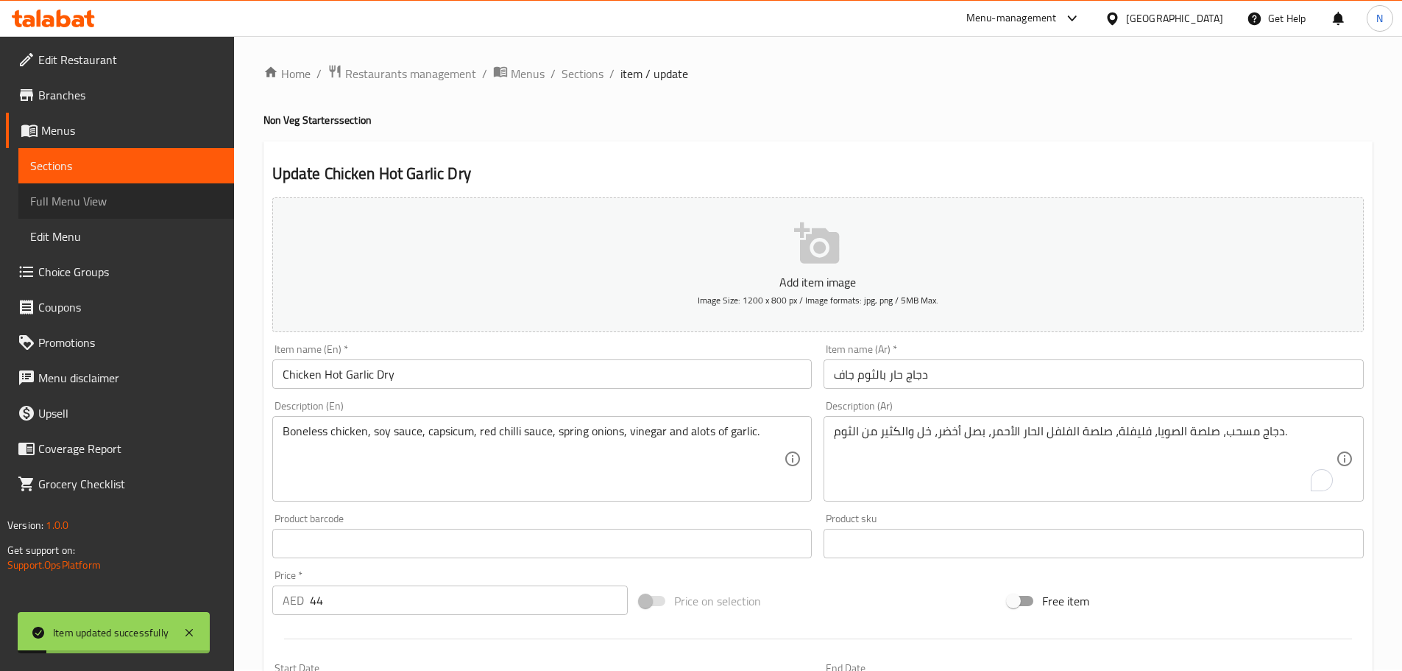
click at [76, 192] on span "Full Menu View" at bounding box center [126, 201] width 192 height 18
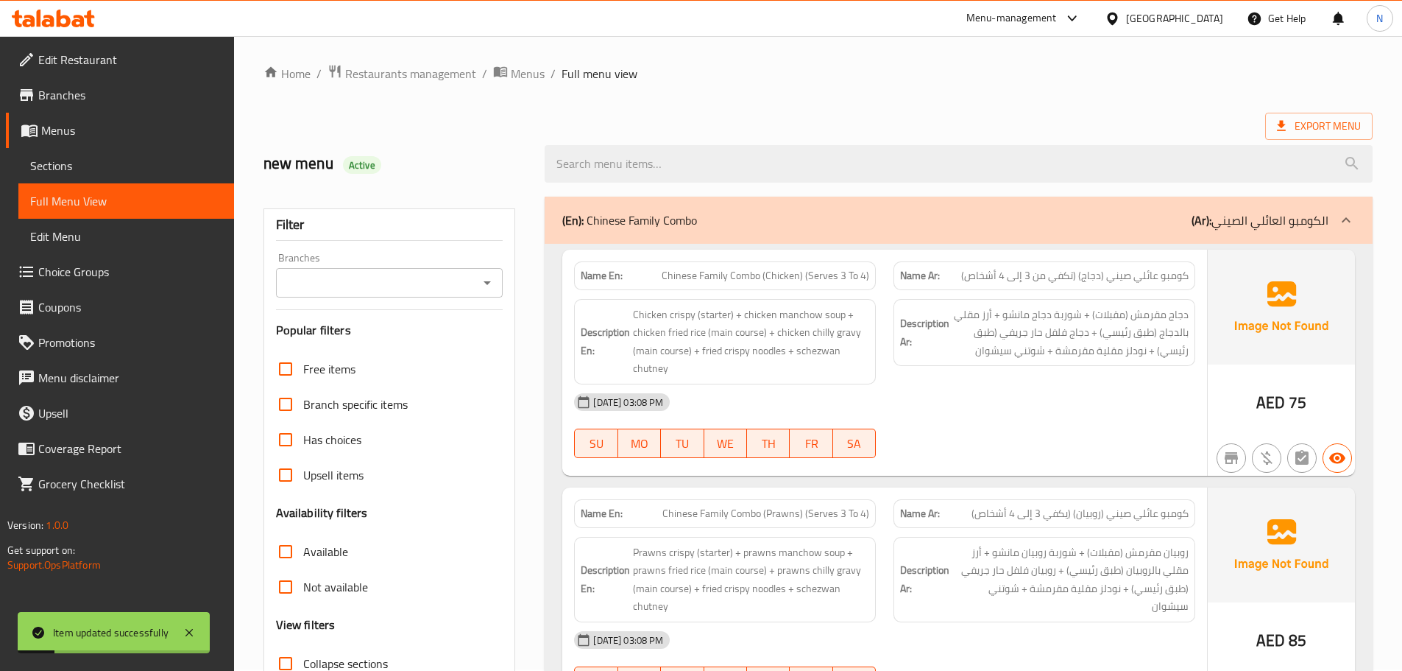
scroll to position [222, 0]
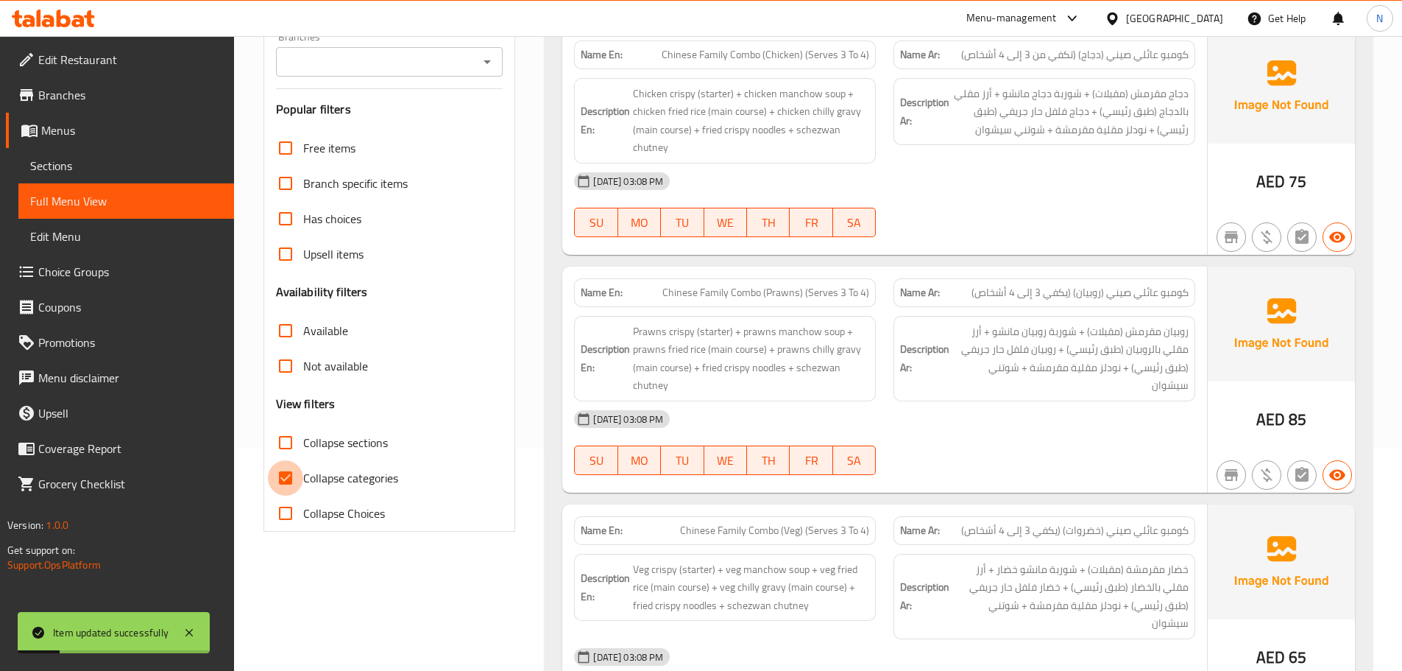
click at [283, 476] on input "Collapse categories" at bounding box center [285, 477] width 35 height 35
checkbox input "false"
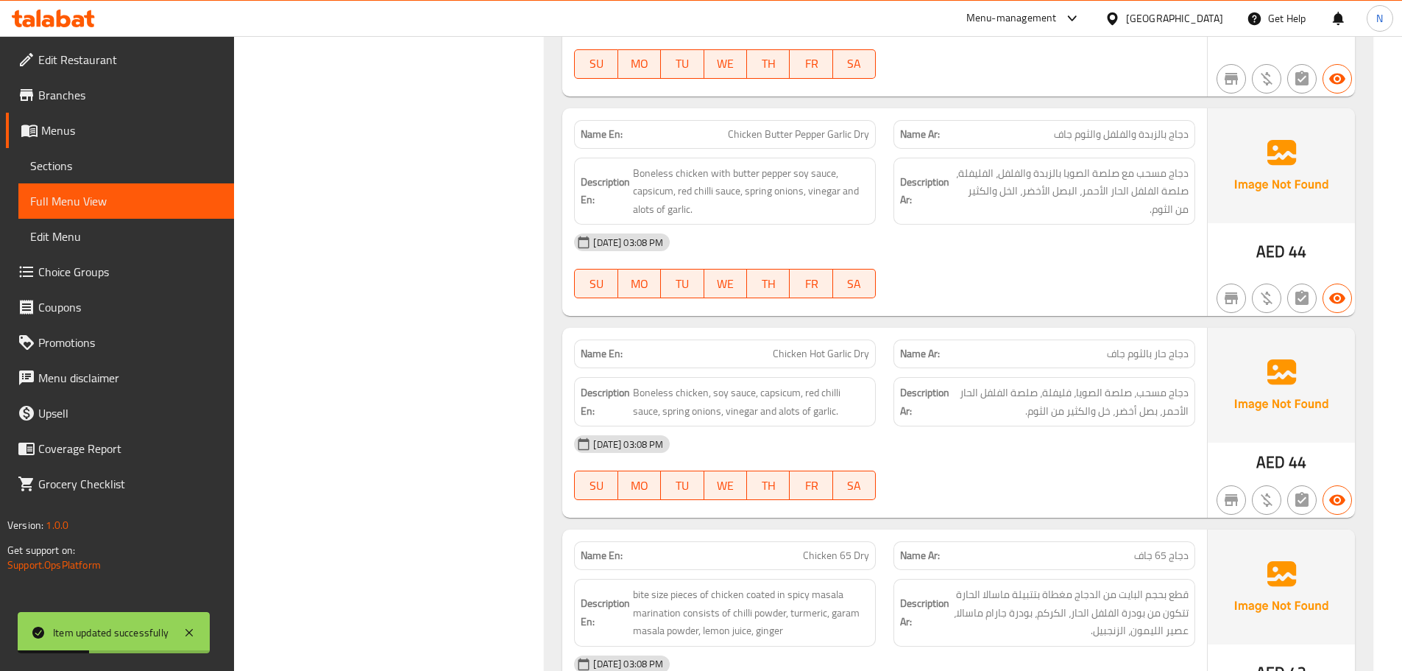
click at [1011, 459] on div "[DATE] 03:08 PM SU MO TU WE TH FR SA" at bounding box center [884, 467] width 639 height 82
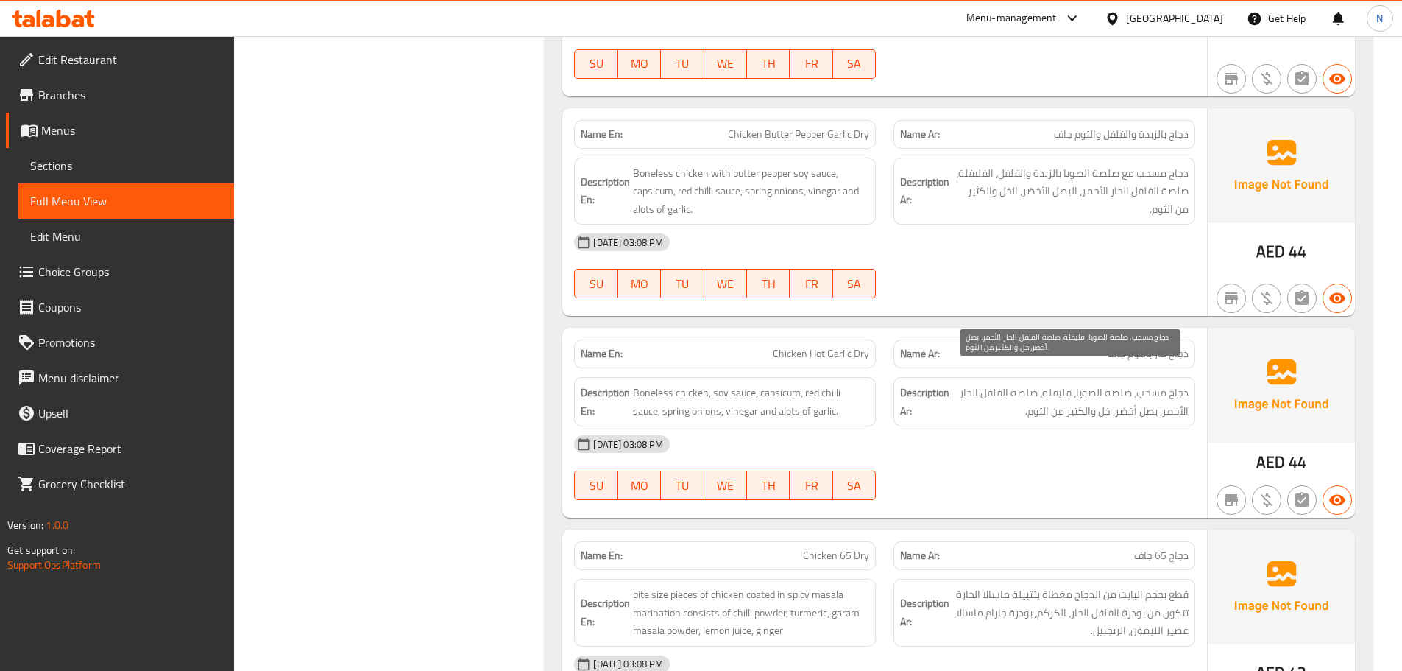
click at [972, 383] on span "دجاج مسحب، صلصة الصويا، فليفلة، صلصة الفلفل الحار الأحمر، بصل أخضر، خل والكثير …" at bounding box center [1070, 401] width 236 height 36
click at [1034, 426] on div "[DATE] 03:08 PM" at bounding box center [884, 443] width 639 height 35
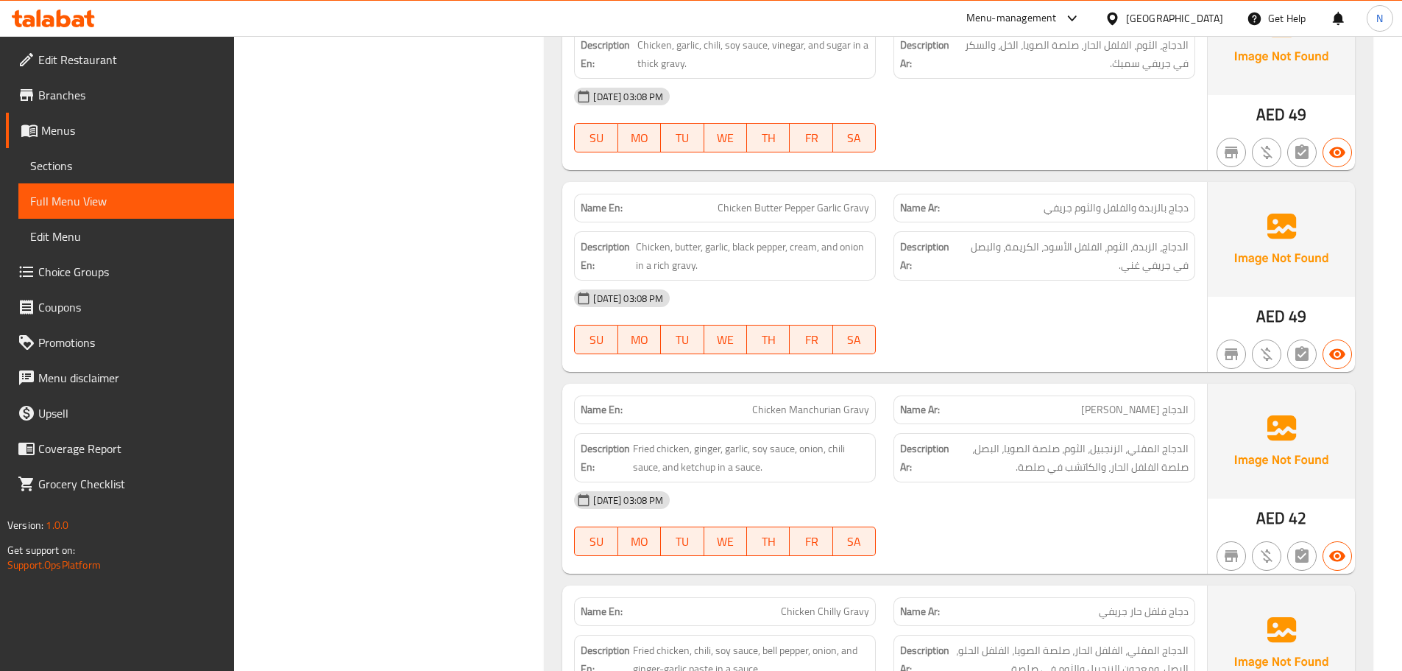
scroll to position [11659, 0]
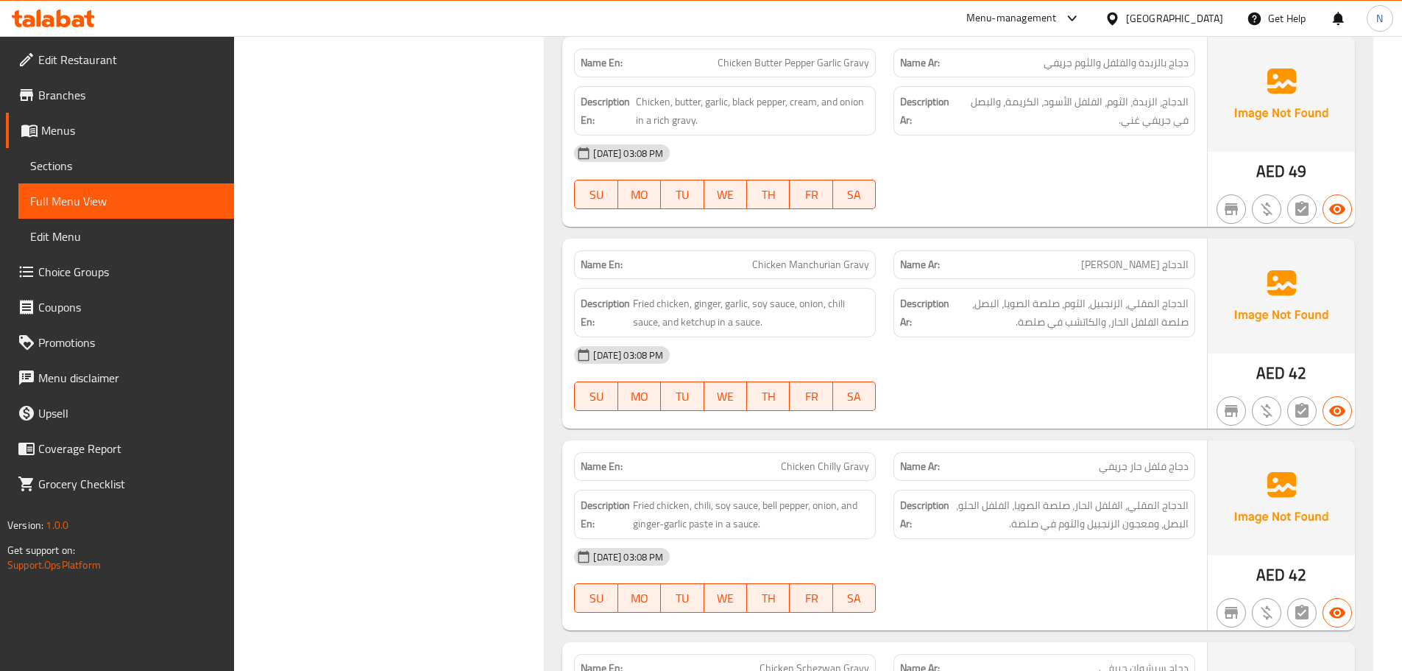
click at [860, 257] on span "Chicken Manchurian Gravy" at bounding box center [810, 264] width 117 height 15
copy span "Chicken Manchurian Gravy"
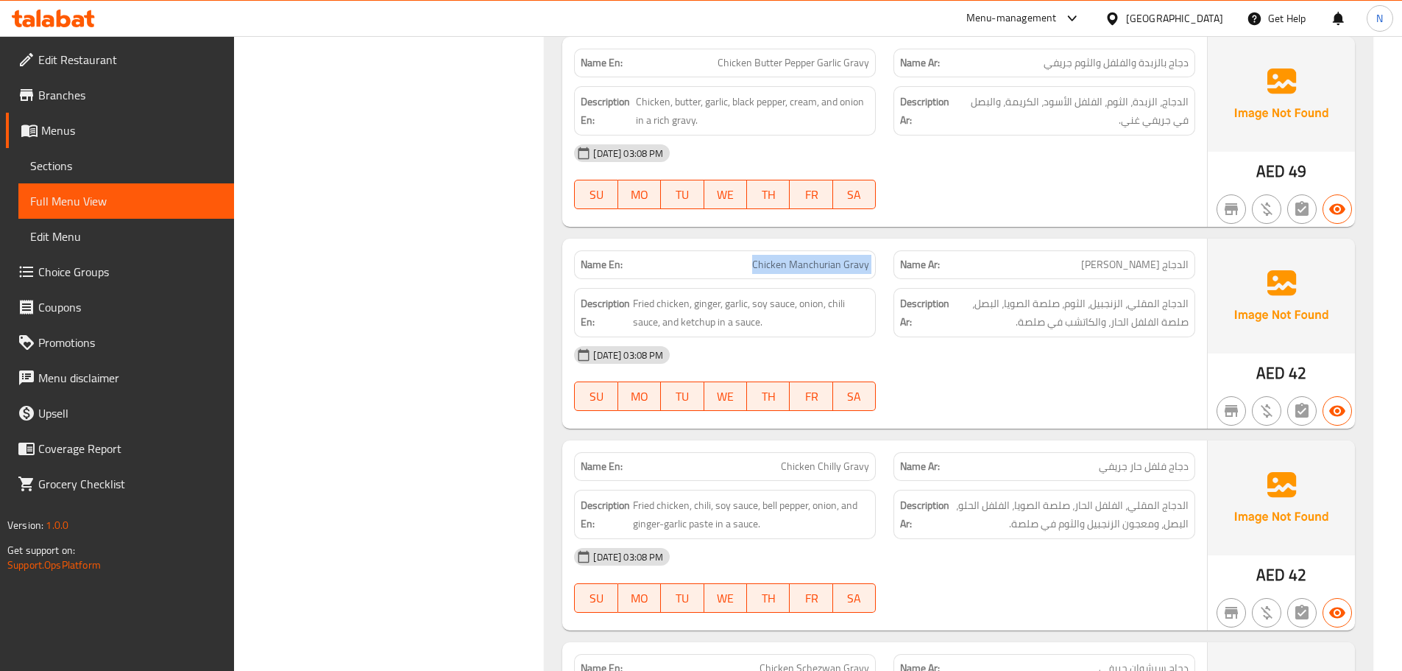
click at [59, 172] on span "Sections" at bounding box center [126, 166] width 192 height 18
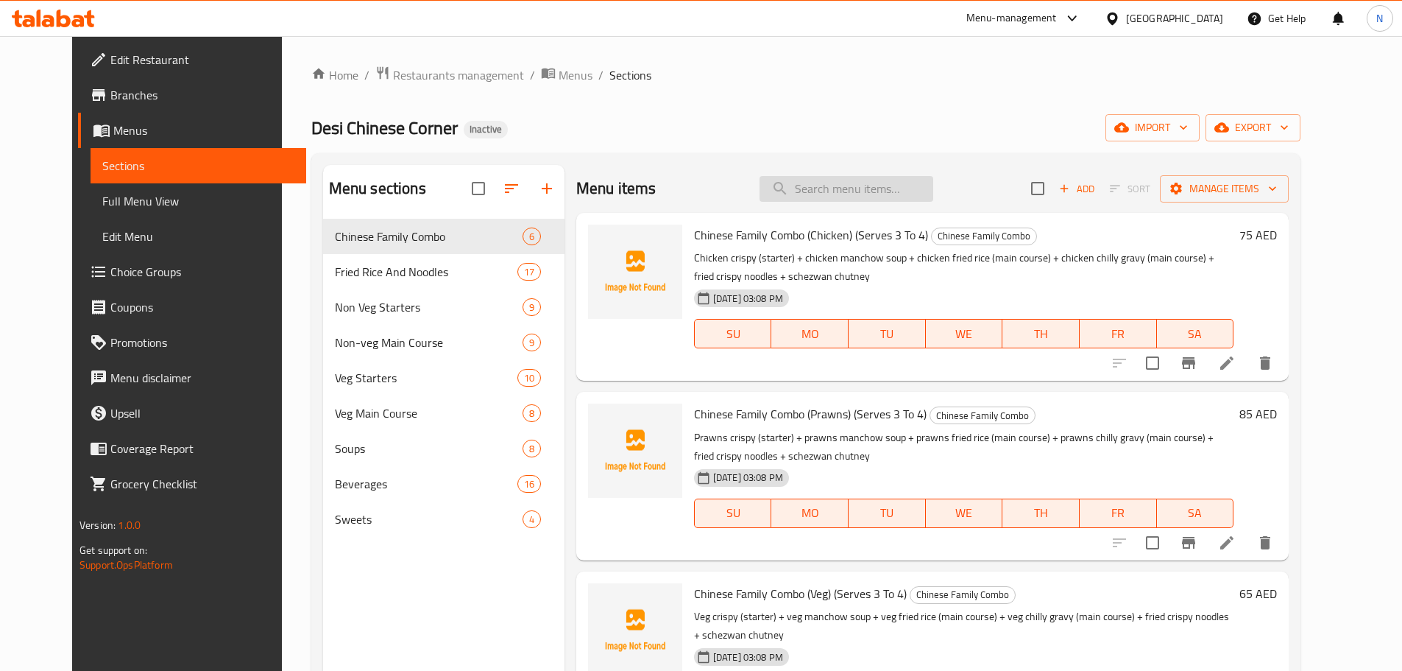
click at [902, 194] on input "search" at bounding box center [847, 189] width 174 height 26
paste input "Chicken Manchurian Gravy"
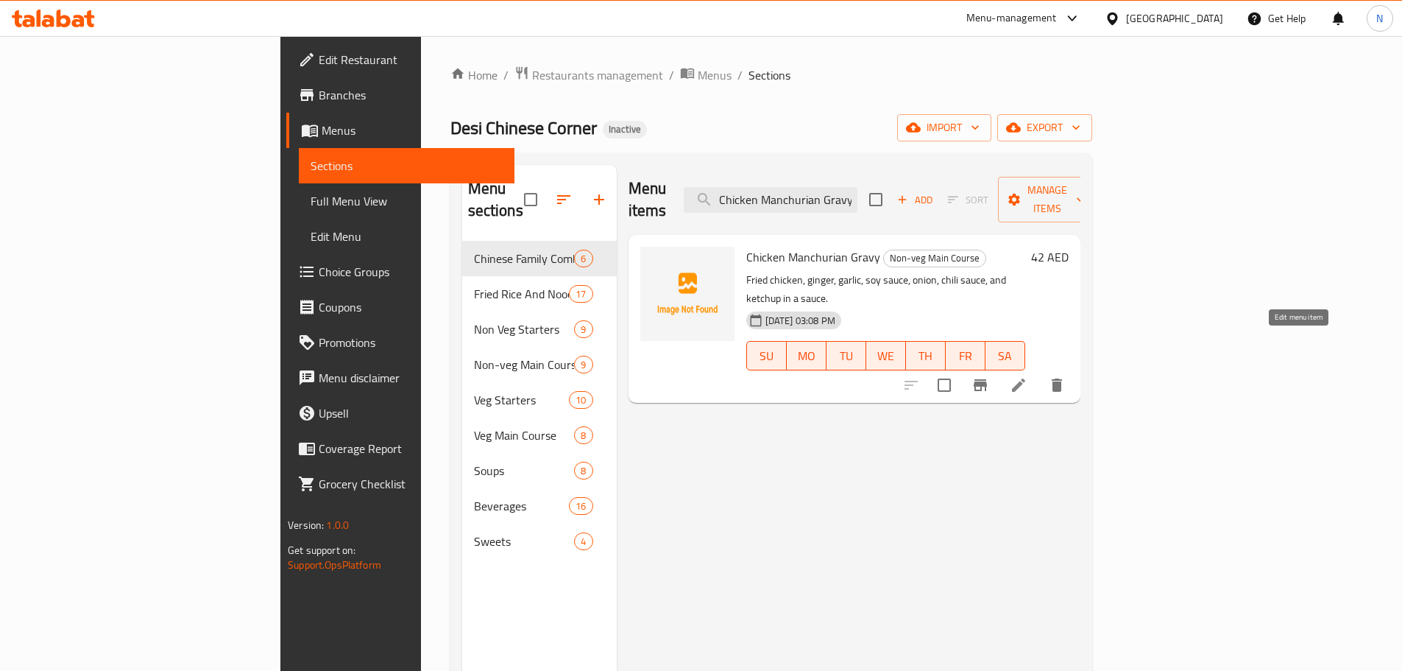
type input "Chicken Manchurian Gravy"
click at [1025, 378] on icon at bounding box center [1018, 384] width 13 height 13
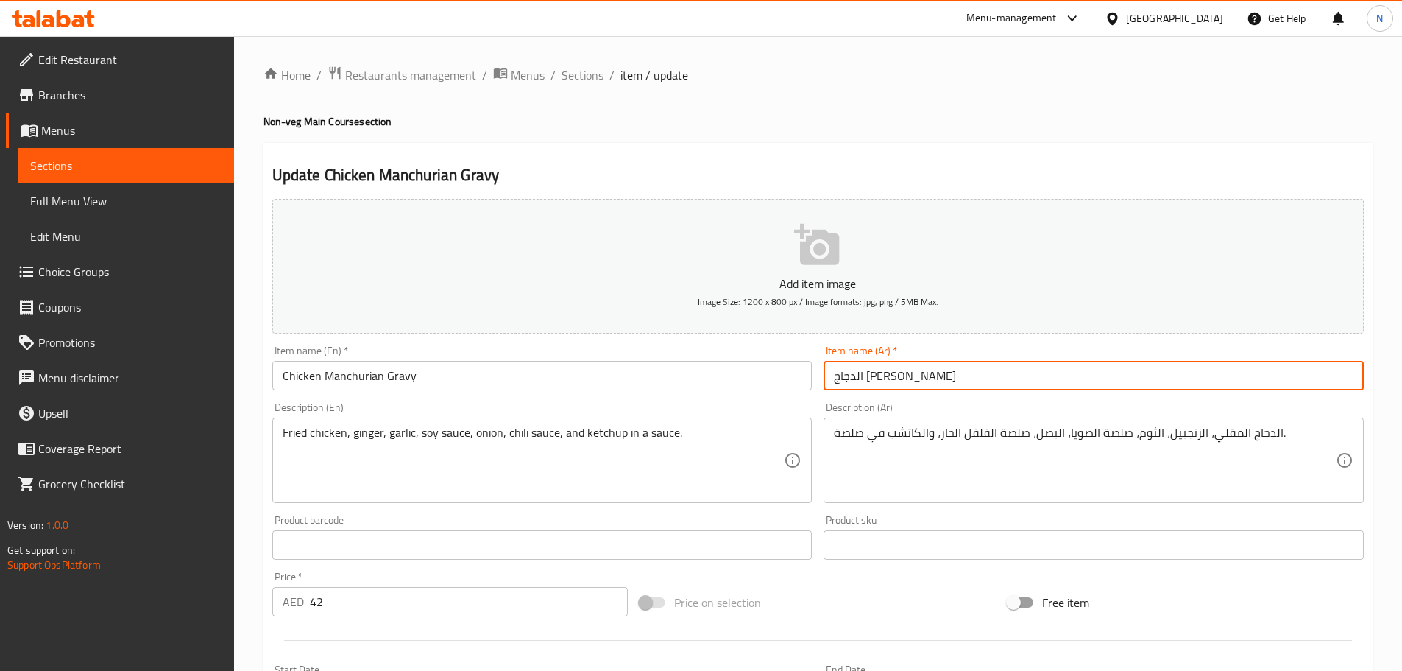
drag, startPoint x: 941, startPoint y: 377, endPoint x: 960, endPoint y: 417, distance: 44.8
click at [942, 376] on input "الدجاج [PERSON_NAME]" at bounding box center [1094, 375] width 540 height 29
click at [890, 374] on input "دجاج [PERSON_NAME]" at bounding box center [1094, 375] width 540 height 29
click at [937, 372] on input "دجاج [PERSON_NAME]" at bounding box center [1094, 375] width 540 height 29
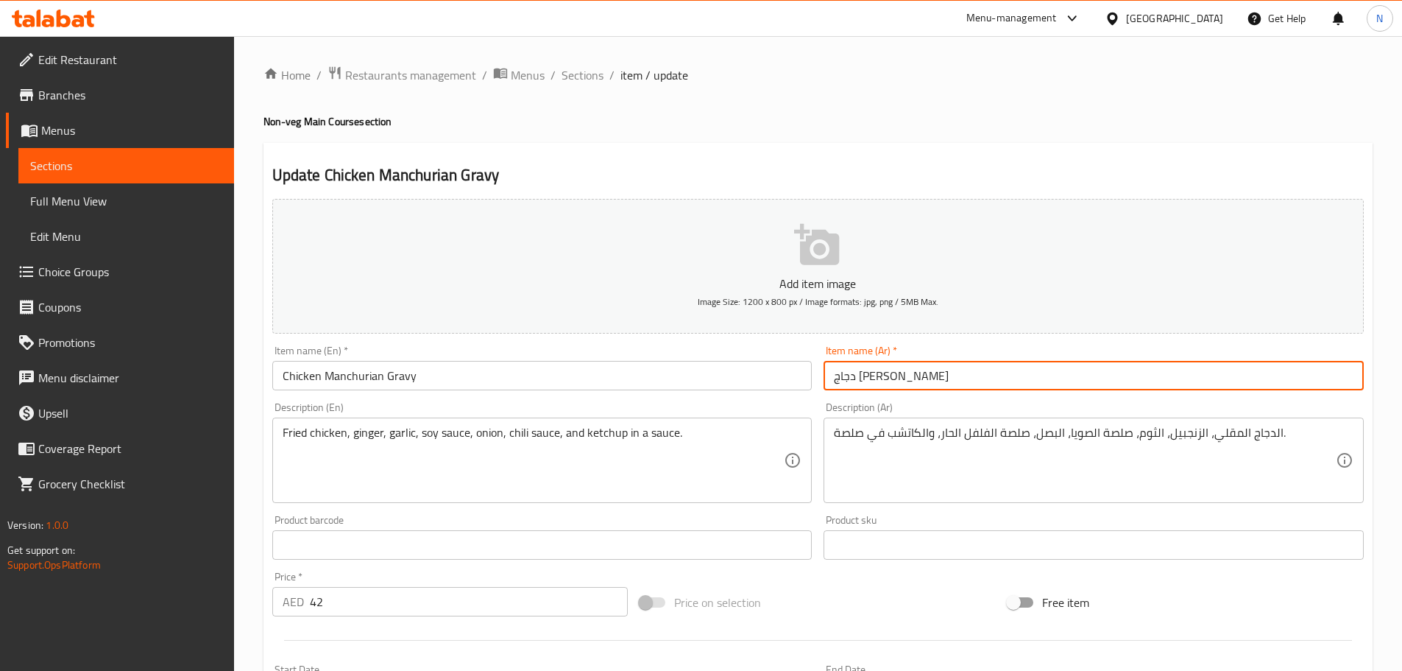
click at [937, 372] on input "دجاج [PERSON_NAME]" at bounding box center [1094, 375] width 540 height 29
click at [866, 369] on input "[PERSON_NAME]" at bounding box center [1094, 375] width 540 height 29
paste input "جاج"
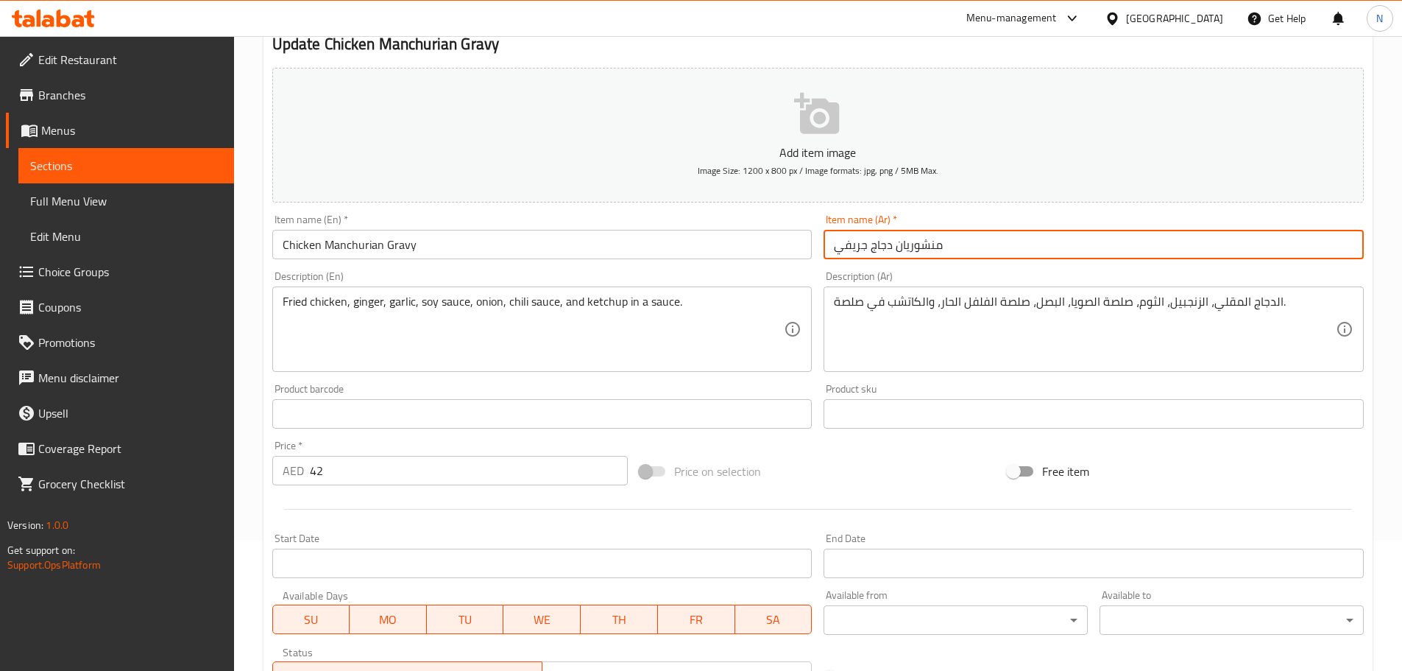
type input "منشوريان دجاج جريفي"
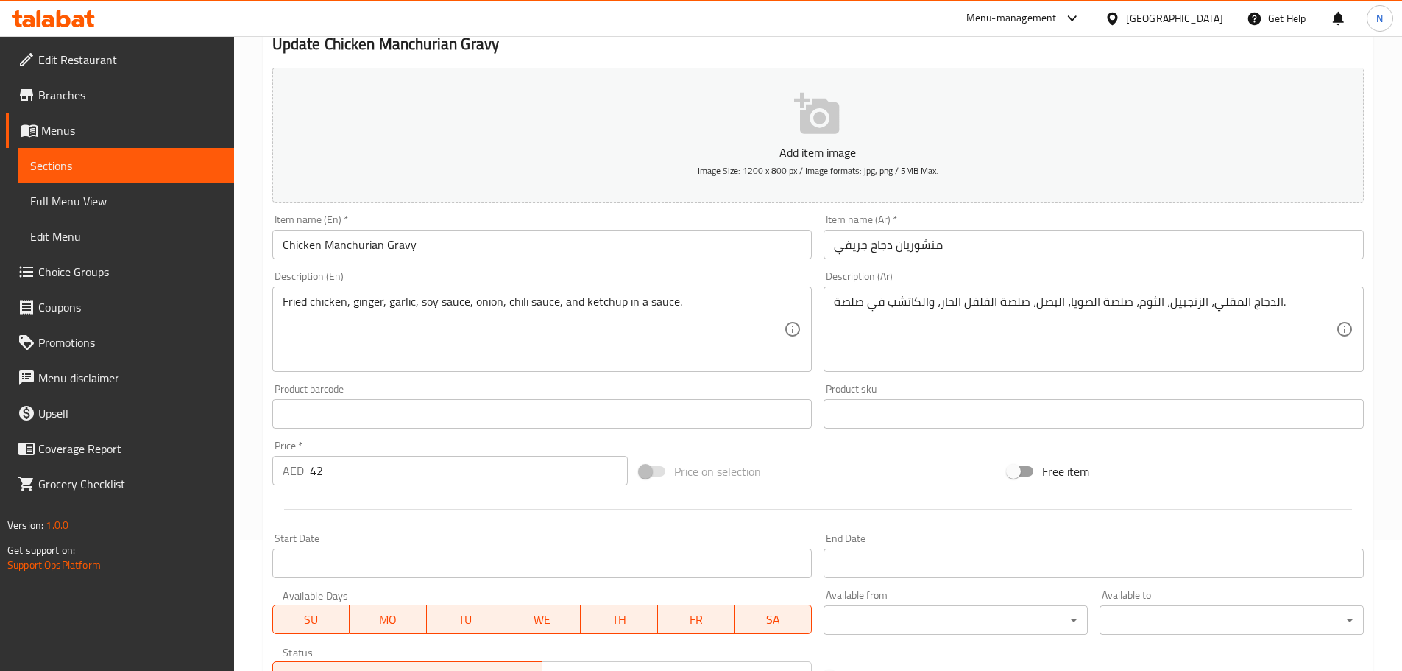
scroll to position [370, 0]
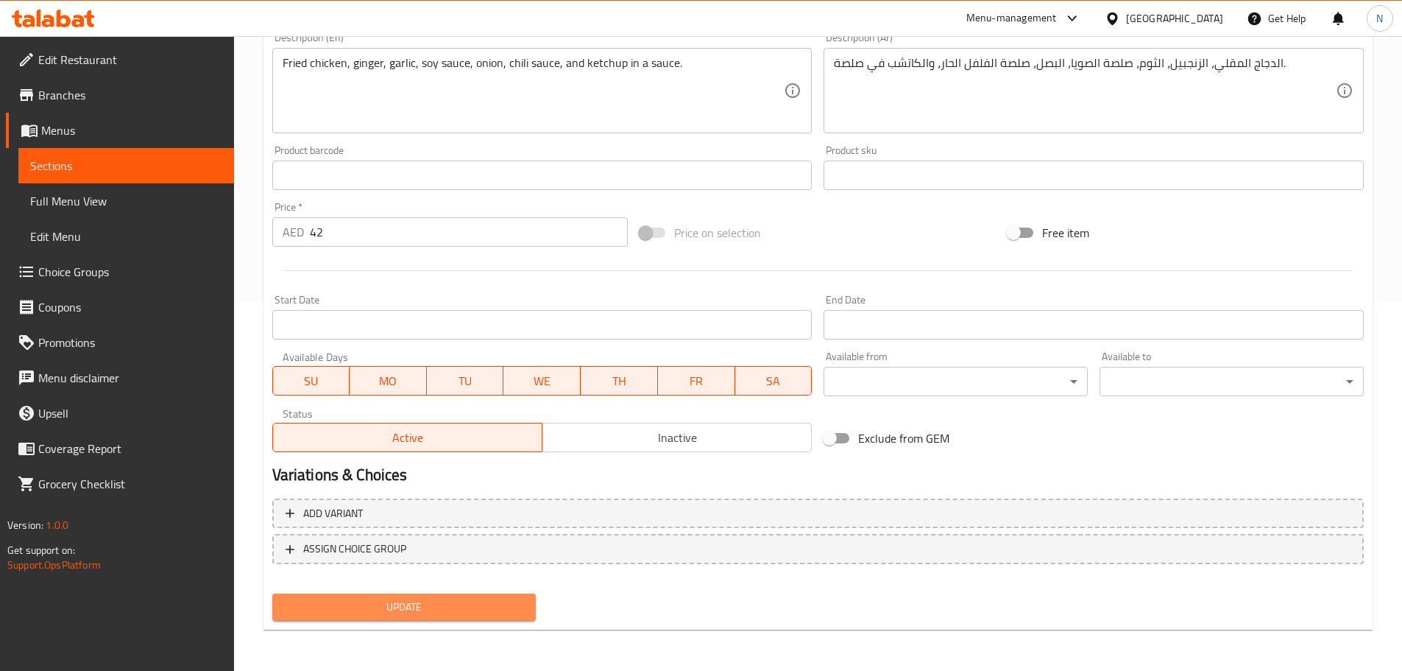
click at [422, 612] on span "Update" at bounding box center [404, 607] width 241 height 18
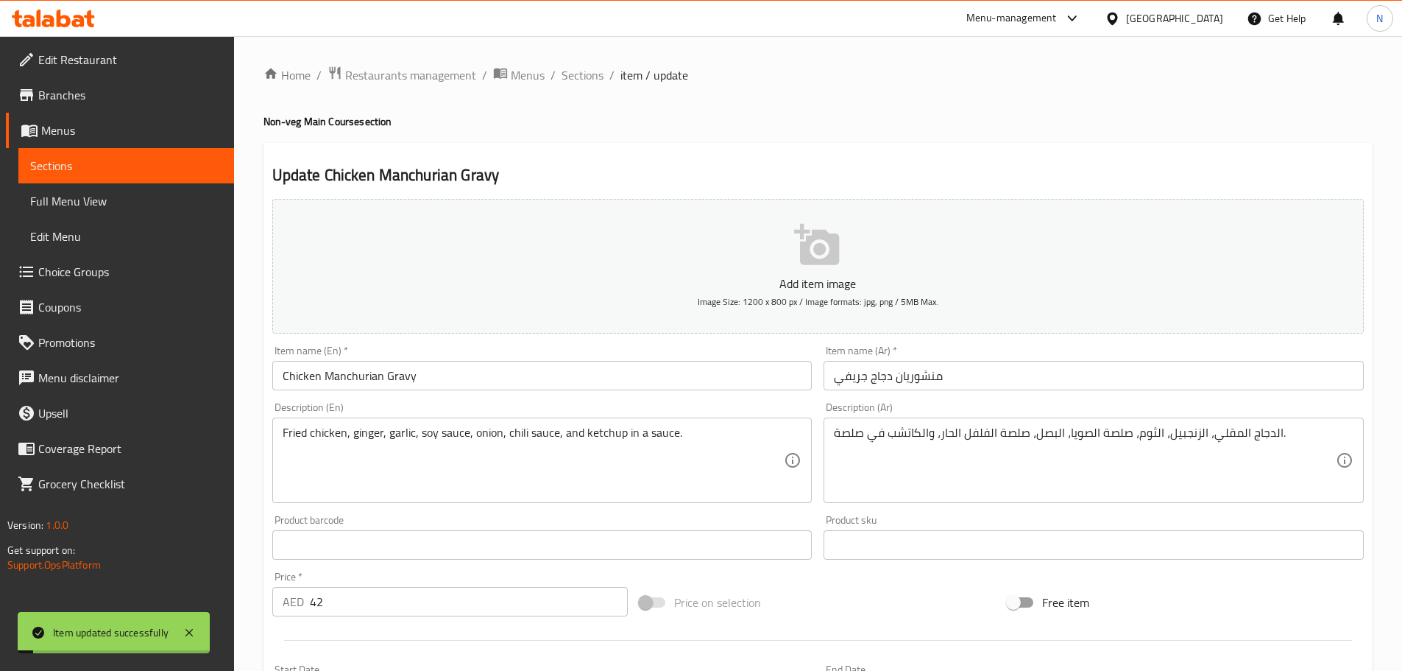
click at [439, 374] on input "Chicken Manchurian Gravy" at bounding box center [542, 375] width 540 height 29
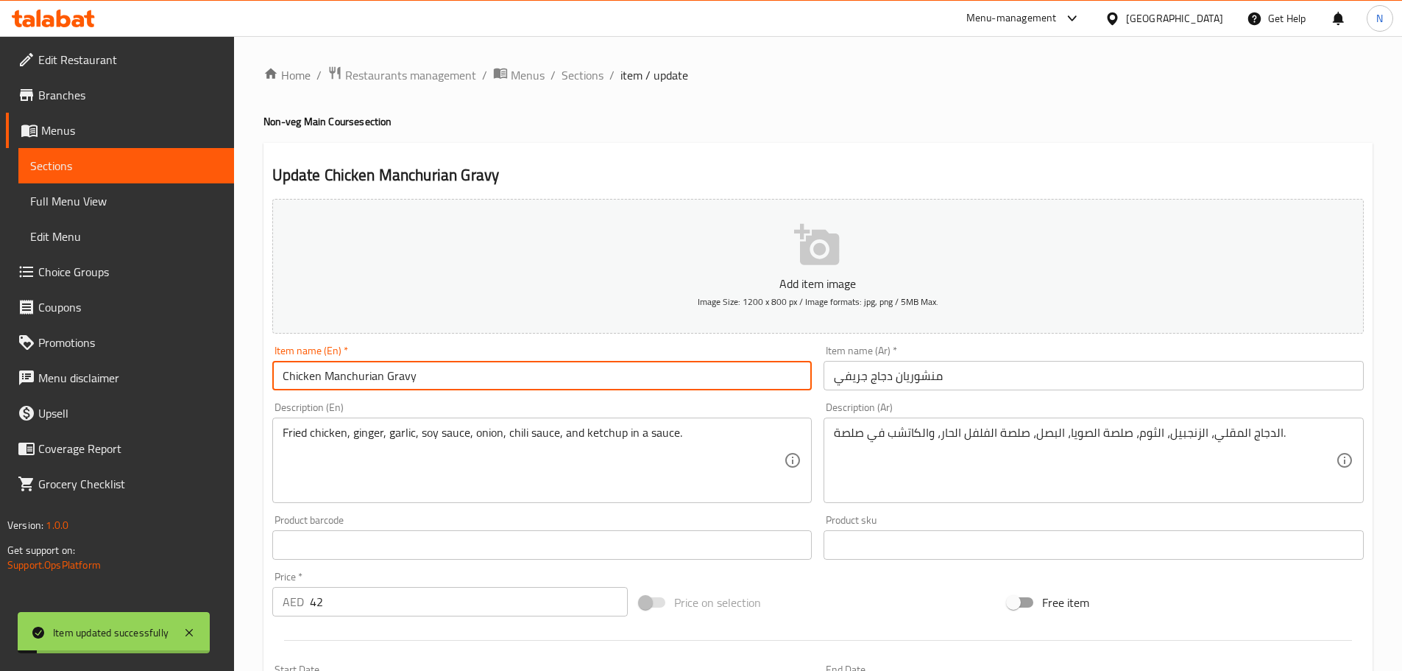
click at [439, 374] on input "Chicken Manchurian Gravy" at bounding box center [542, 375] width 540 height 29
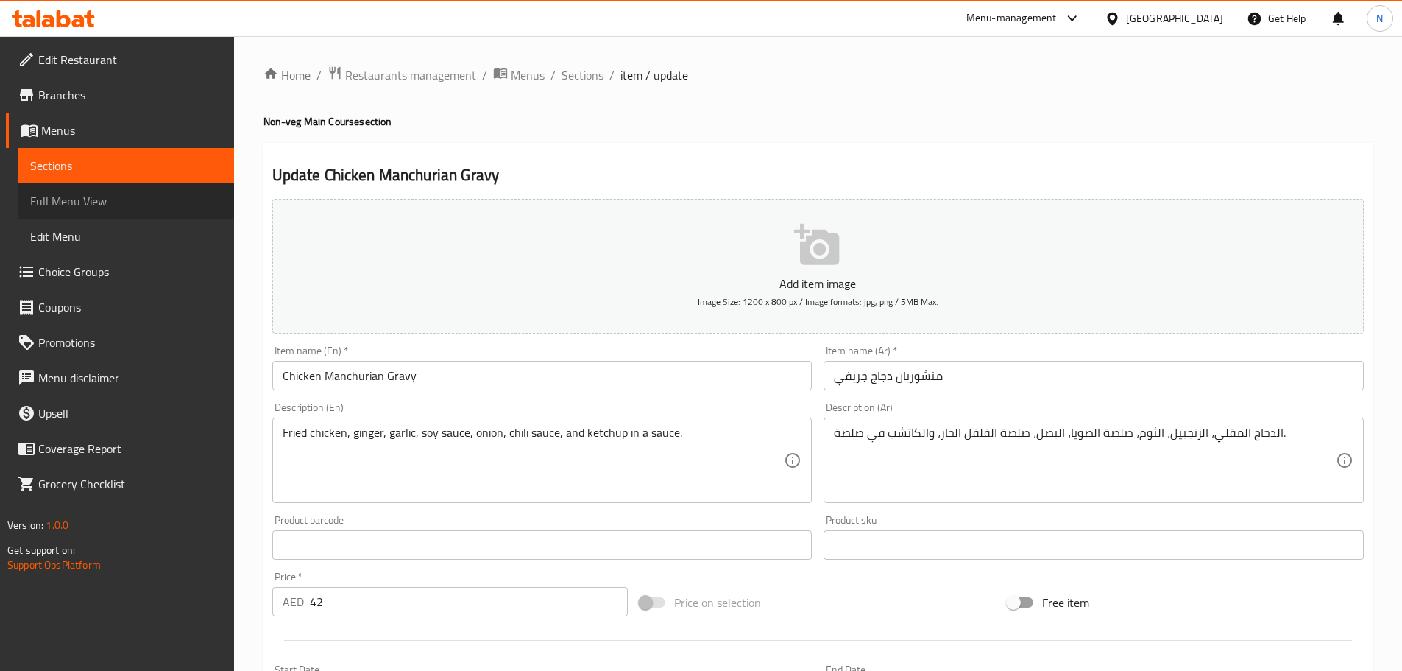
click at [50, 201] on span "Full Menu View" at bounding box center [126, 201] width 192 height 18
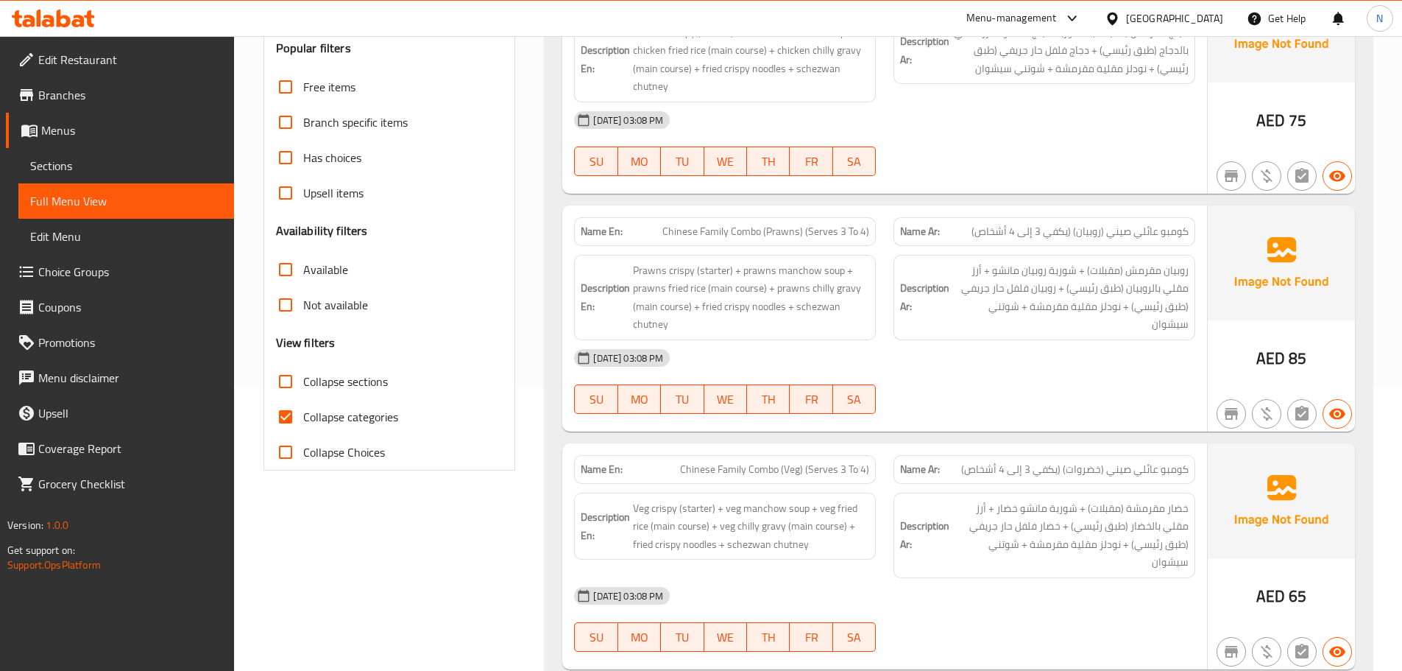
scroll to position [294, 0]
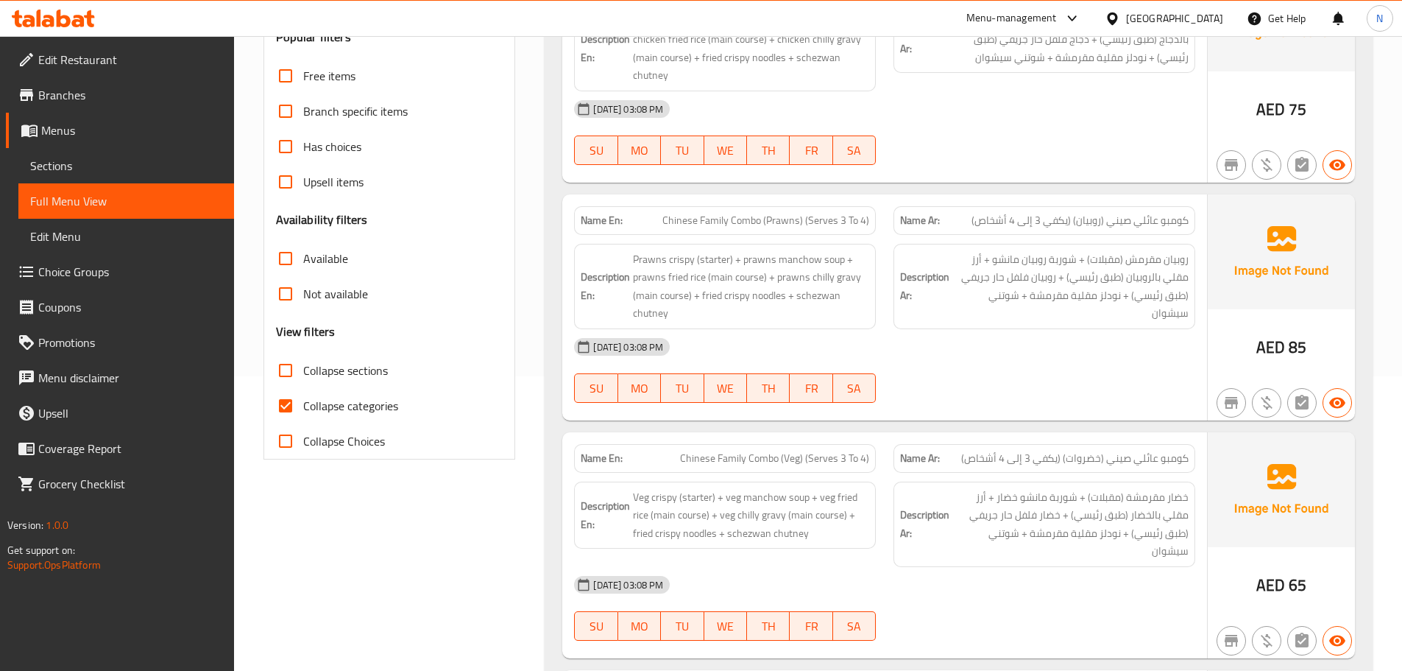
click at [284, 406] on input "Collapse categories" at bounding box center [285, 405] width 35 height 35
checkbox input "false"
click at [1010, 579] on div "[DATE] 03:08 PM" at bounding box center [884, 584] width 639 height 35
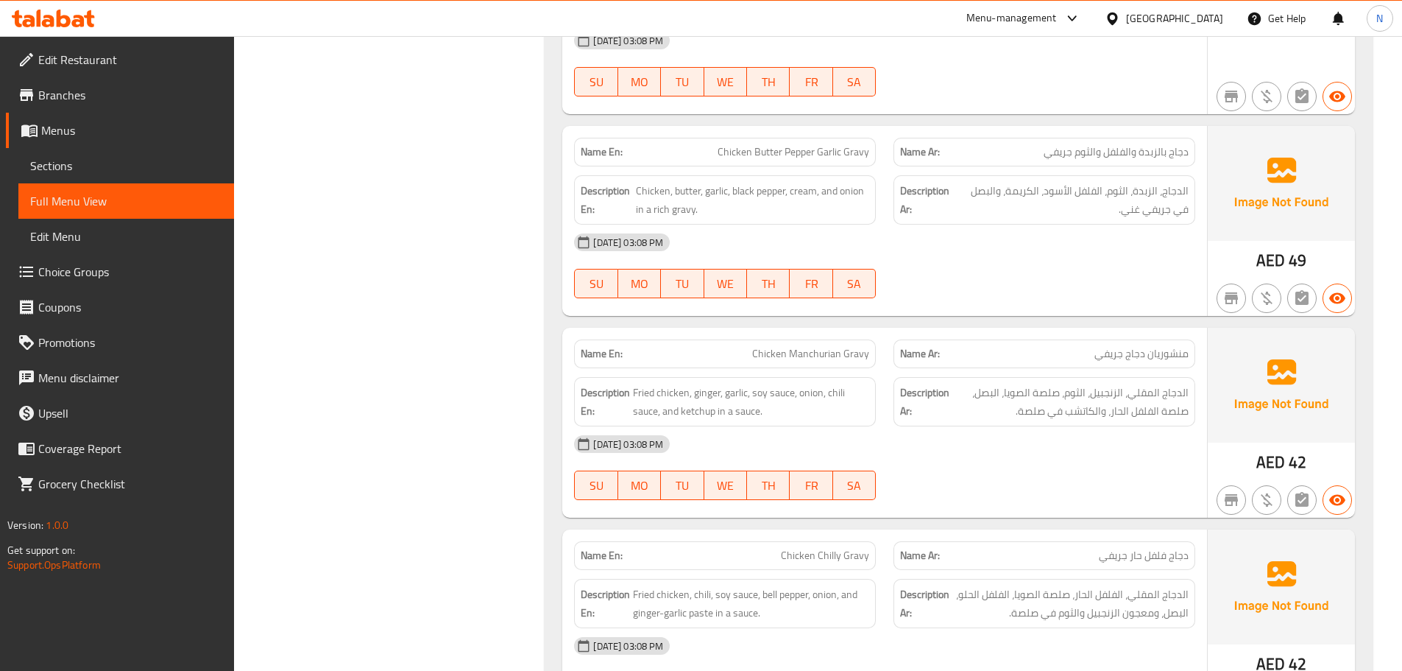
click at [1065, 443] on div "[DATE] 03:08 PM" at bounding box center [884, 443] width 639 height 35
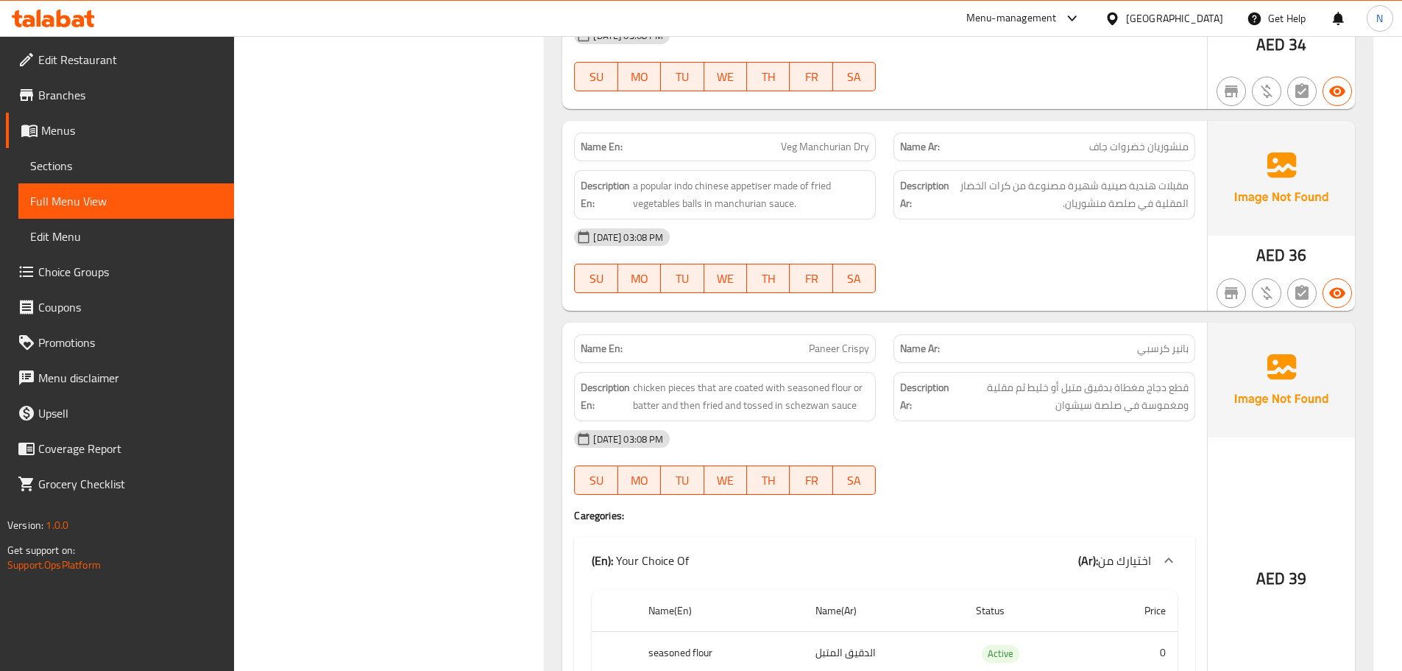
scroll to position [13852, 0]
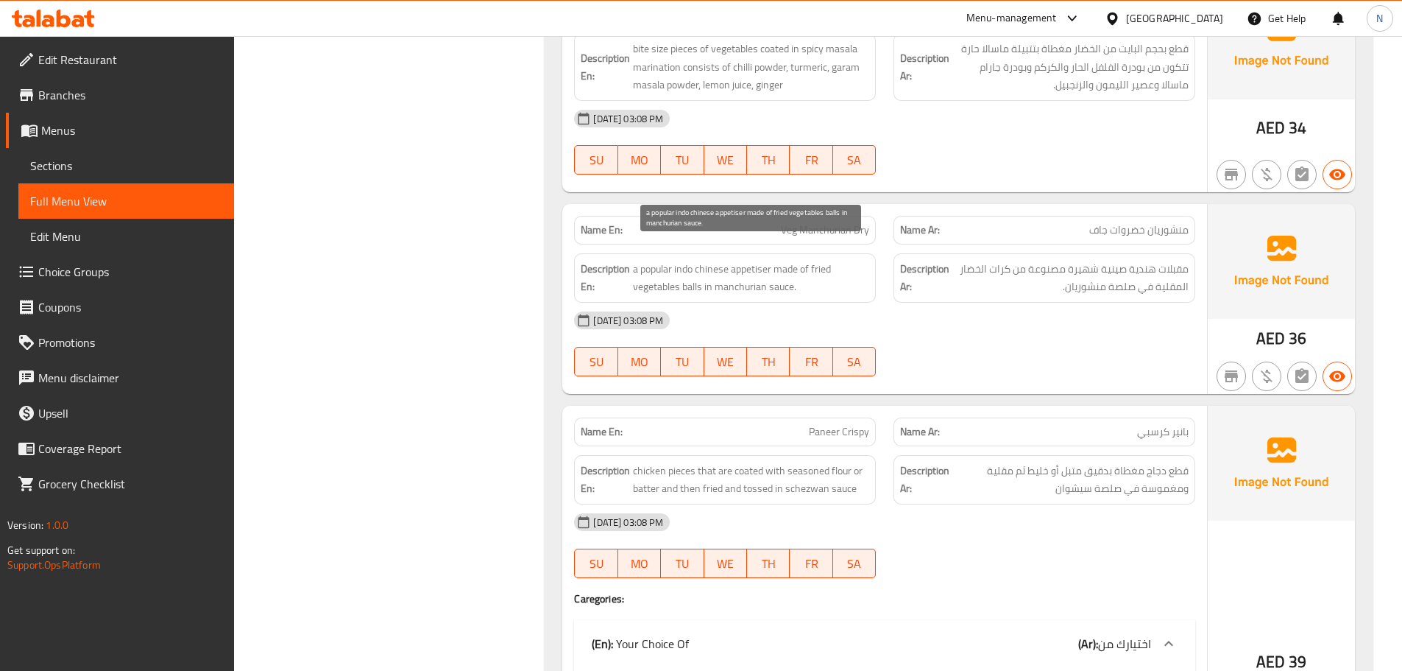
click at [763, 260] on span "a popular indo chinese appetiser made of fried vegetables balls in manchurian s…" at bounding box center [751, 278] width 236 height 36
copy span "appetiser"
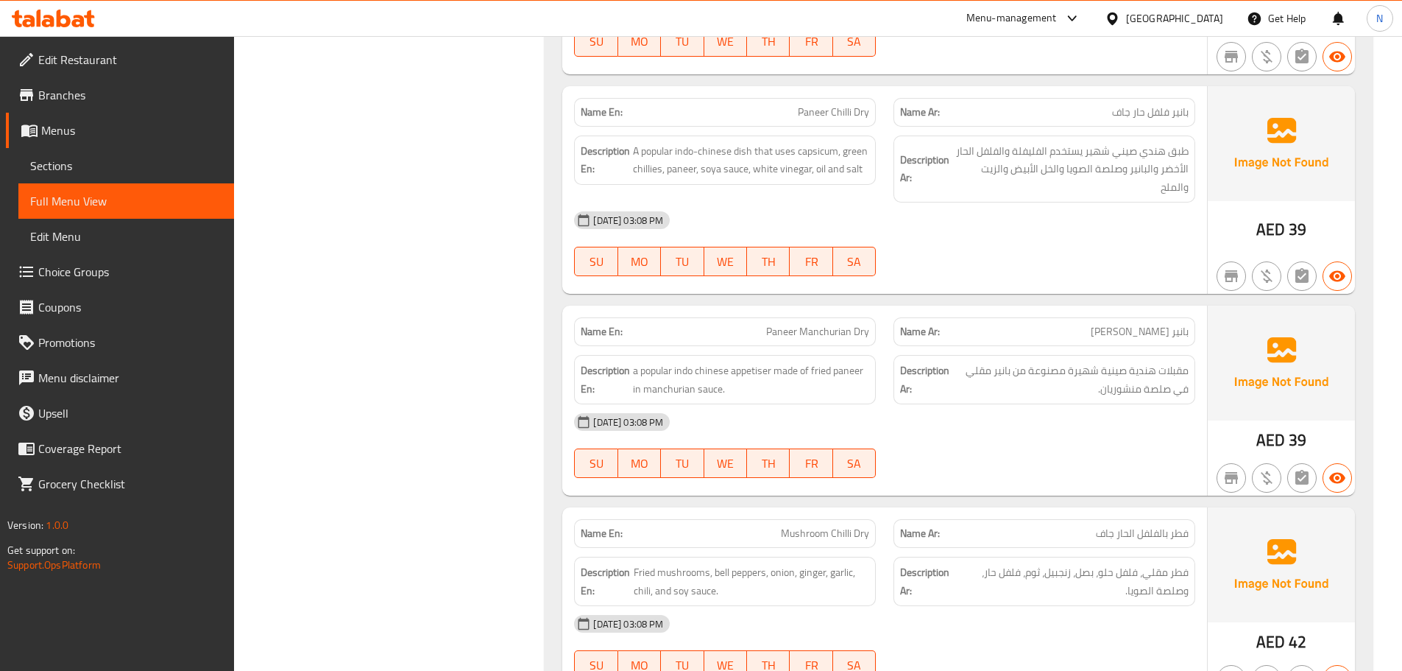
click at [789, 324] on span "Paneer Manchurian Dry" at bounding box center [817, 331] width 103 height 15
copy span "Paneer Manchurian Dry"
click at [1178, 418] on div "[DATE] 03:08 PM SU MO TU WE TH FR SA" at bounding box center [884, 445] width 639 height 82
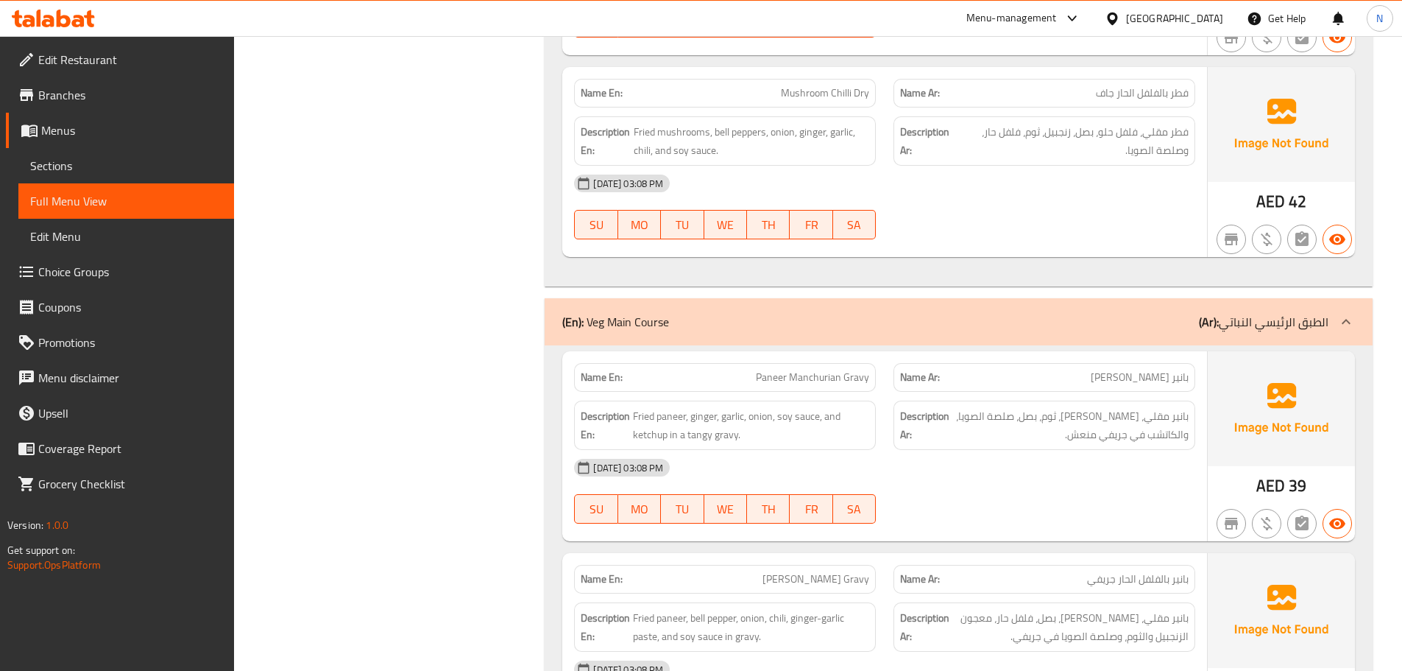
scroll to position [15680, 0]
click at [1028, 448] on div "[DATE] 03:08 PM" at bounding box center [884, 465] width 639 height 35
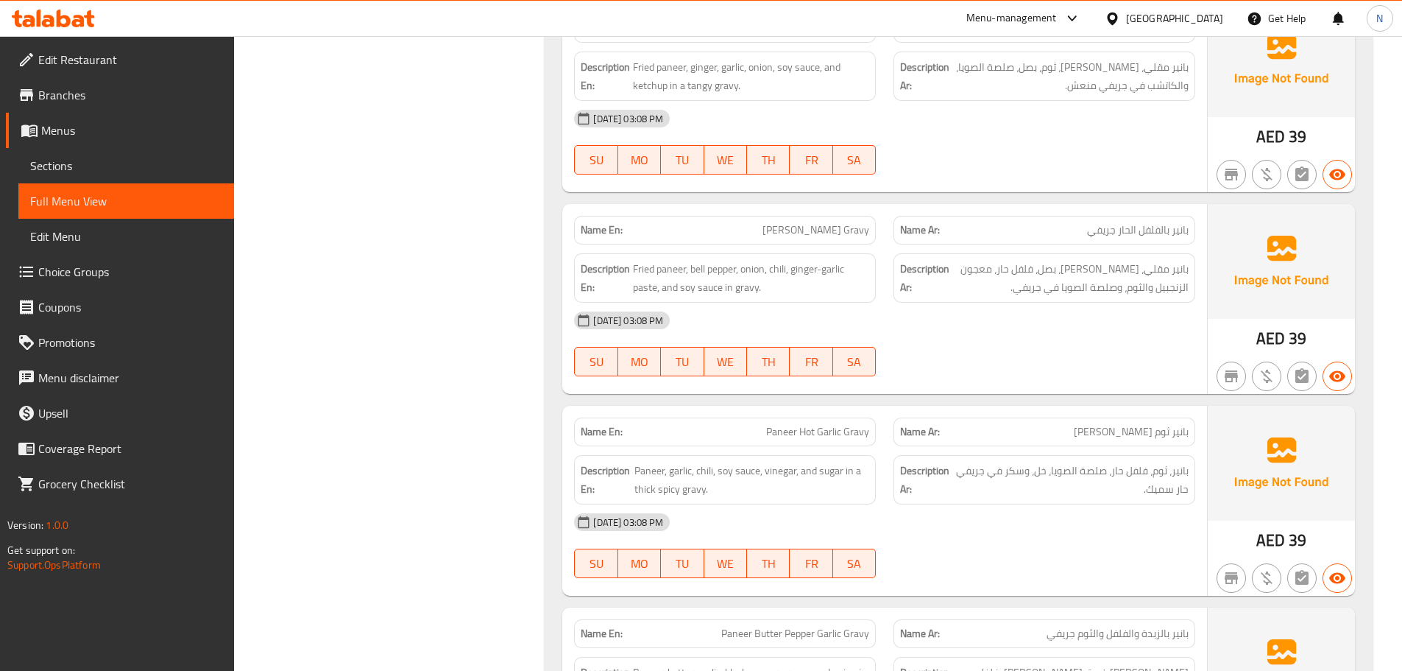
scroll to position [16048, 0]
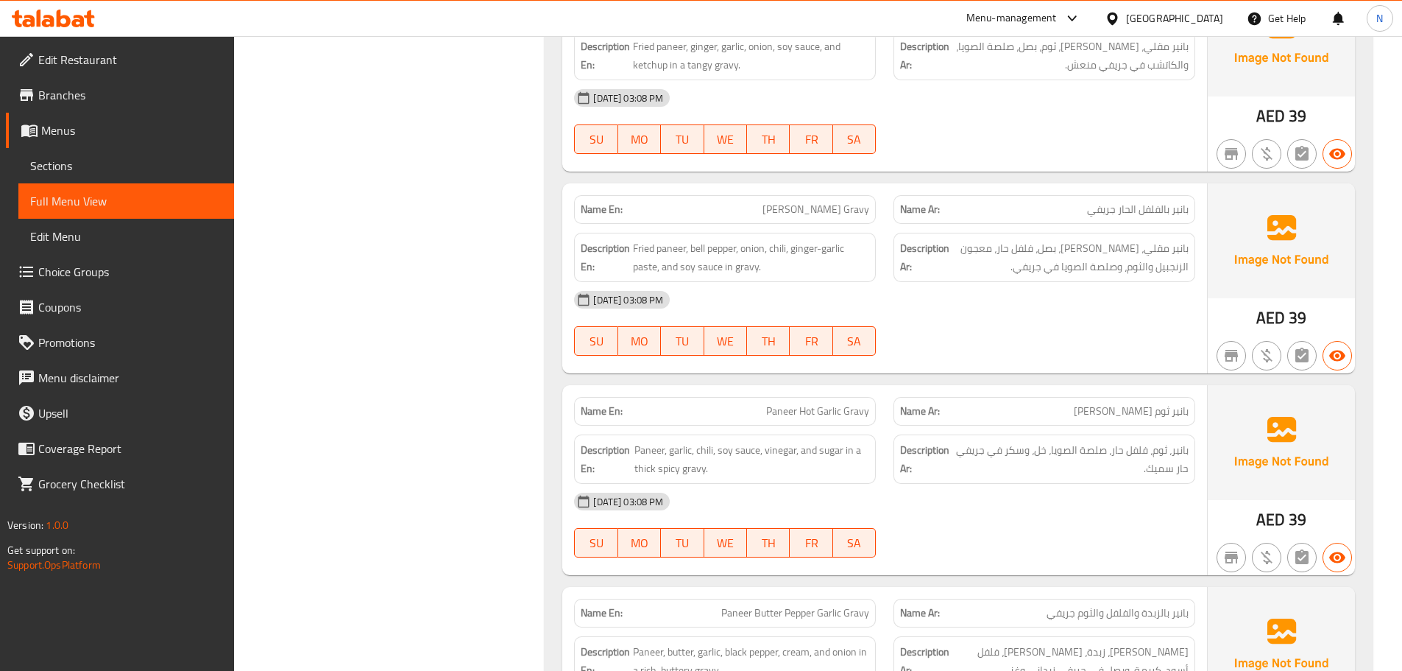
click at [1169, 282] on div "[DATE] 03:08 PM" at bounding box center [884, 299] width 639 height 35
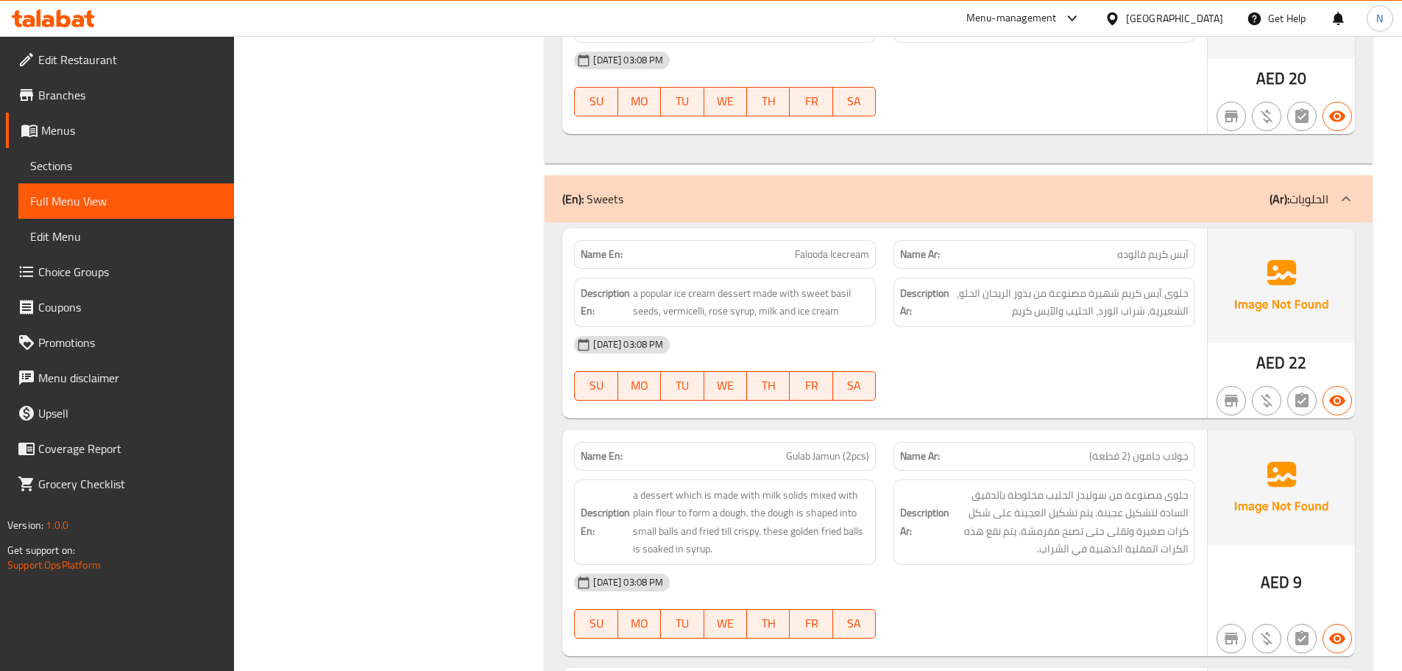
scroll to position [22599, 0]
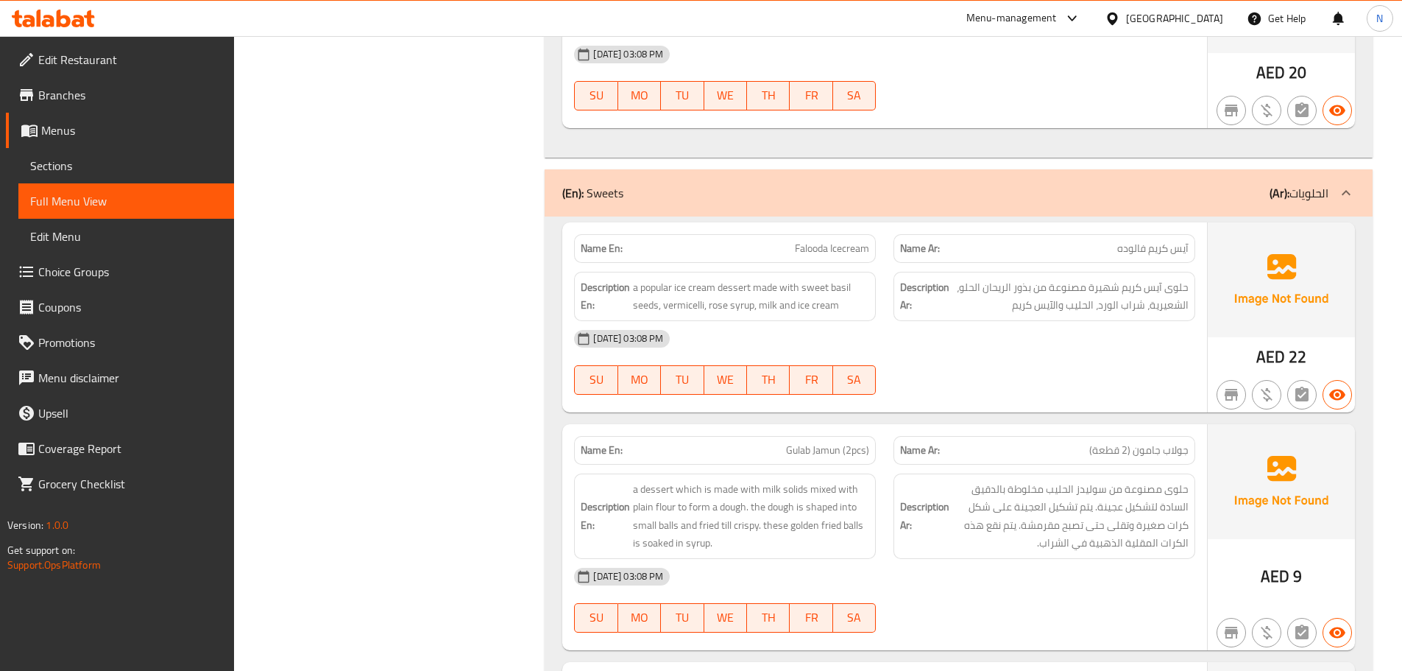
drag, startPoint x: 967, startPoint y: 383, endPoint x: 909, endPoint y: 351, distance: 66.6
click at [909, 386] on div at bounding box center [1044, 395] width 319 height 18
click at [813, 241] on span "Falooda Icecream" at bounding box center [832, 248] width 74 height 15
copy span "Falooda"
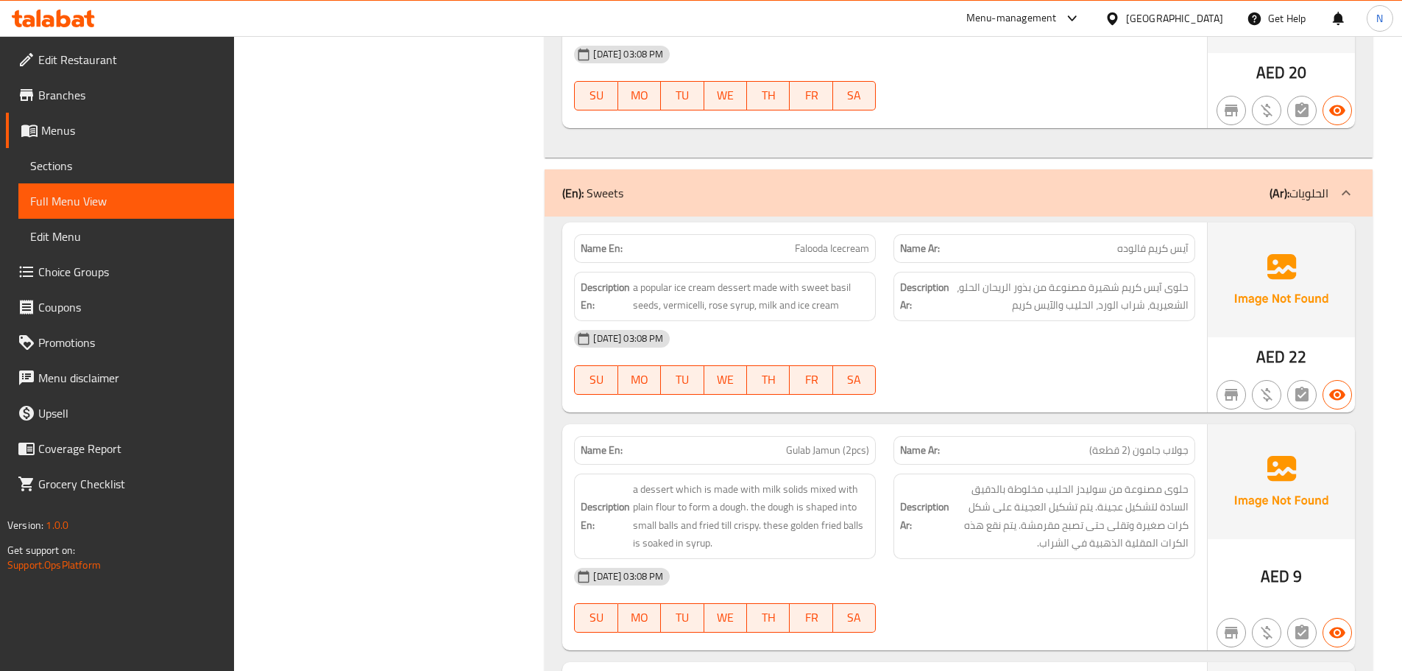
click at [1095, 321] on div "[DATE] 03:08 PM" at bounding box center [884, 338] width 639 height 35
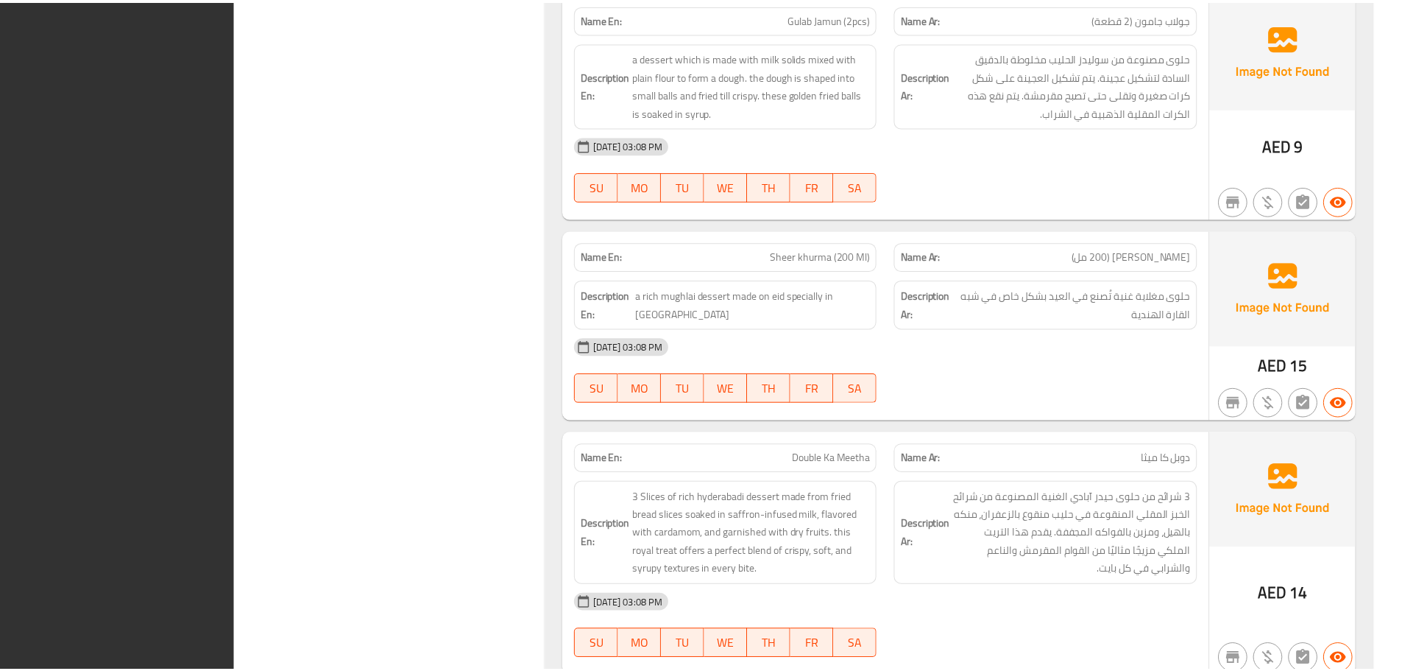
scroll to position [23023, 0]
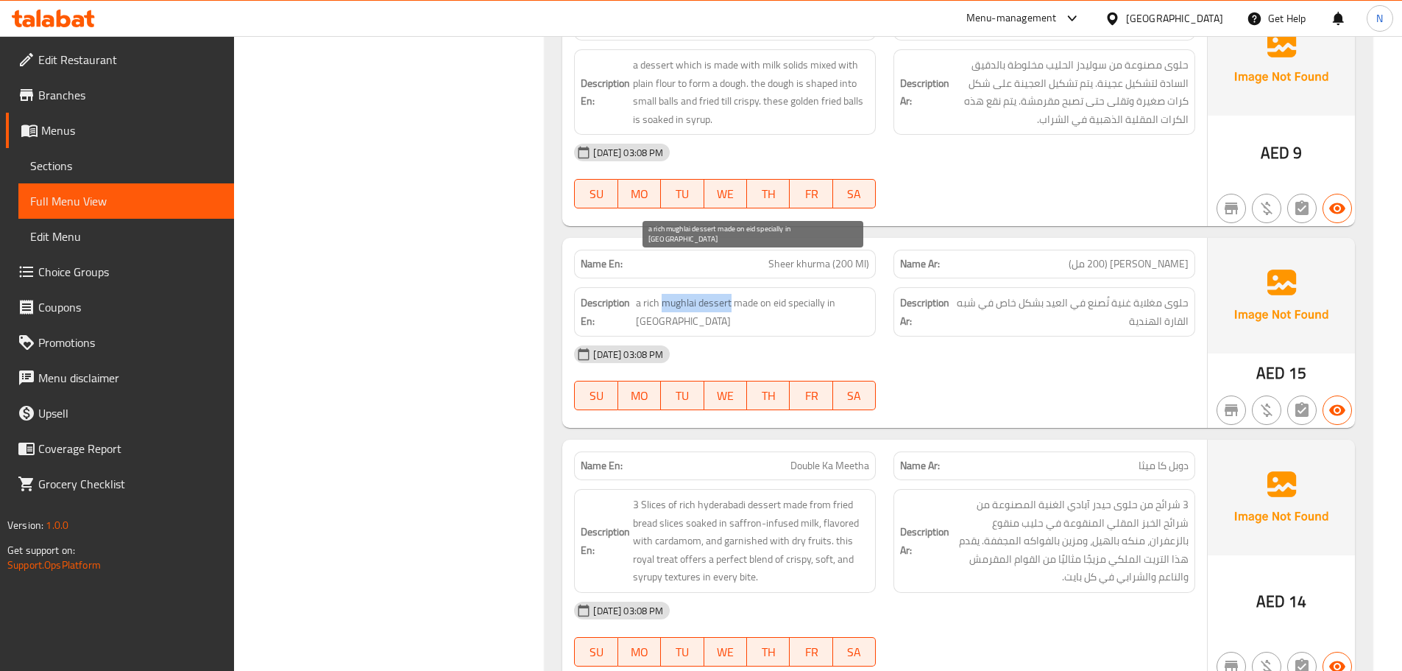
drag, startPoint x: 664, startPoint y: 265, endPoint x: 731, endPoint y: 272, distance: 67.3
click at [731, 294] on span "a rich mughlai dessert made on eid specially in [GEOGRAPHIC_DATA]" at bounding box center [753, 312] width 234 height 36
copy span "mughlai dessert"
click at [808, 256] on span "Sheer khurma (200 Ml)" at bounding box center [818, 263] width 101 height 15
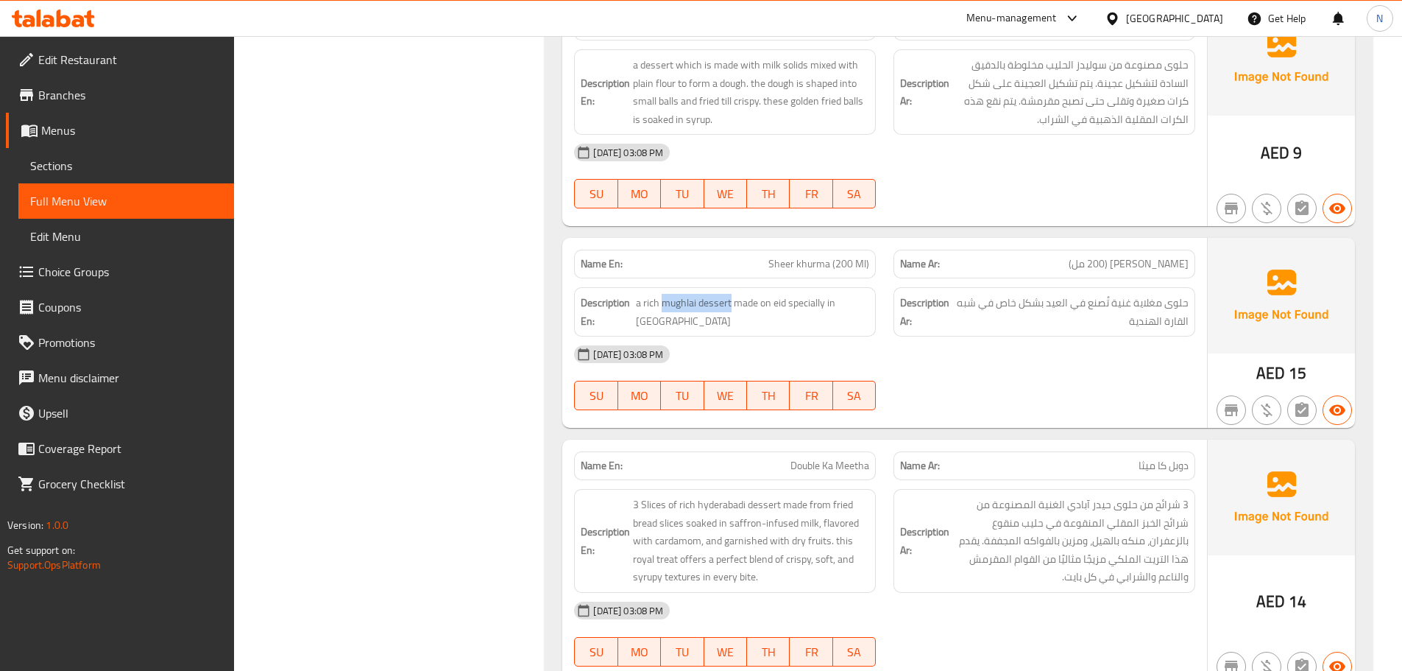
click at [808, 256] on span "Sheer khurma (200 Ml)" at bounding box center [818, 263] width 101 height 15
click at [817, 256] on span "Sheer khurma (200 Ml)" at bounding box center [818, 263] width 101 height 15
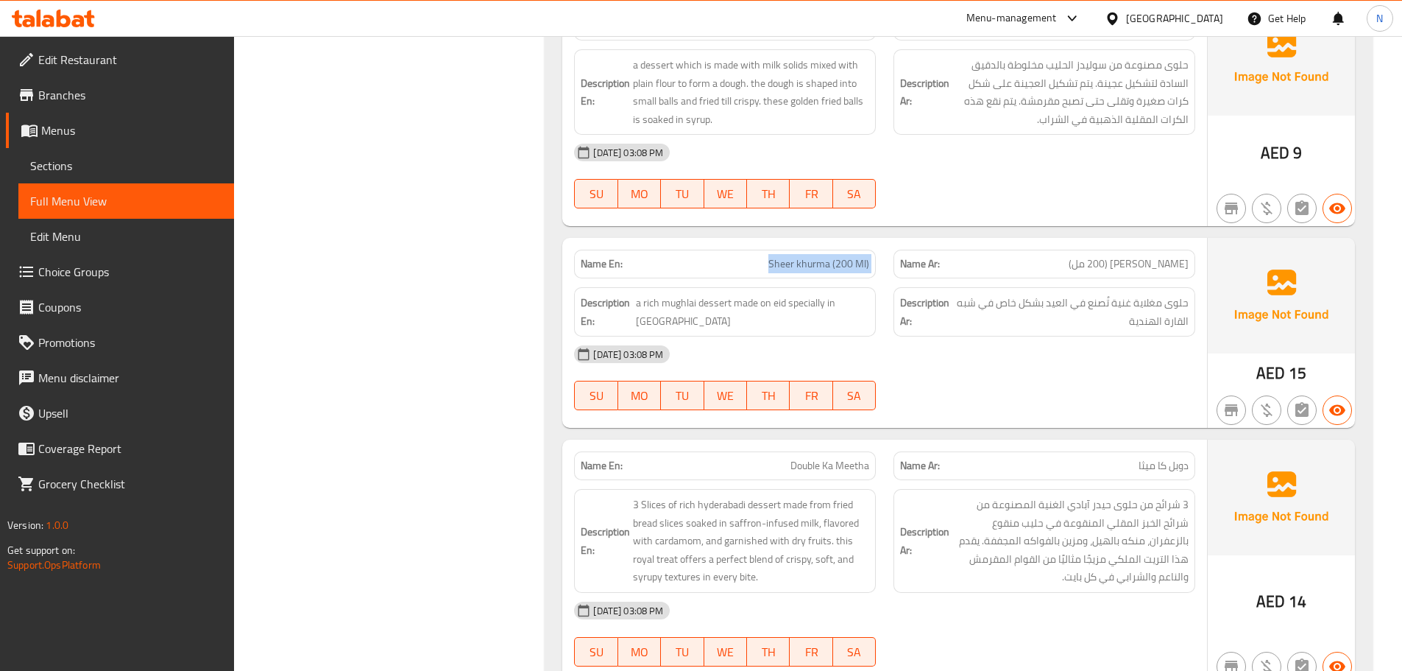
click at [118, 169] on span "Sections" at bounding box center [126, 166] width 192 height 18
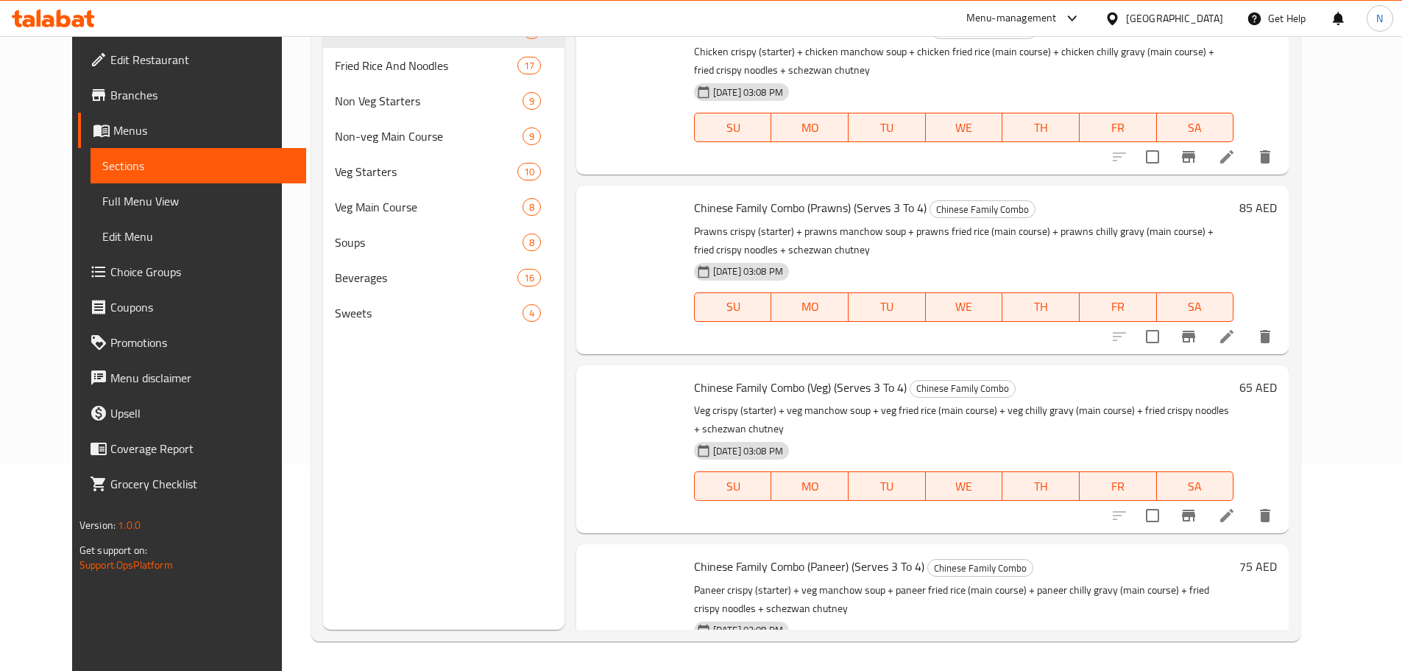
scroll to position [22021, 0]
click at [582, 197] on html "​ Menu-management [GEOGRAPHIC_DATA] Get Help N Edit Restaurant Branches Menus S…" at bounding box center [701, 129] width 1402 height 671
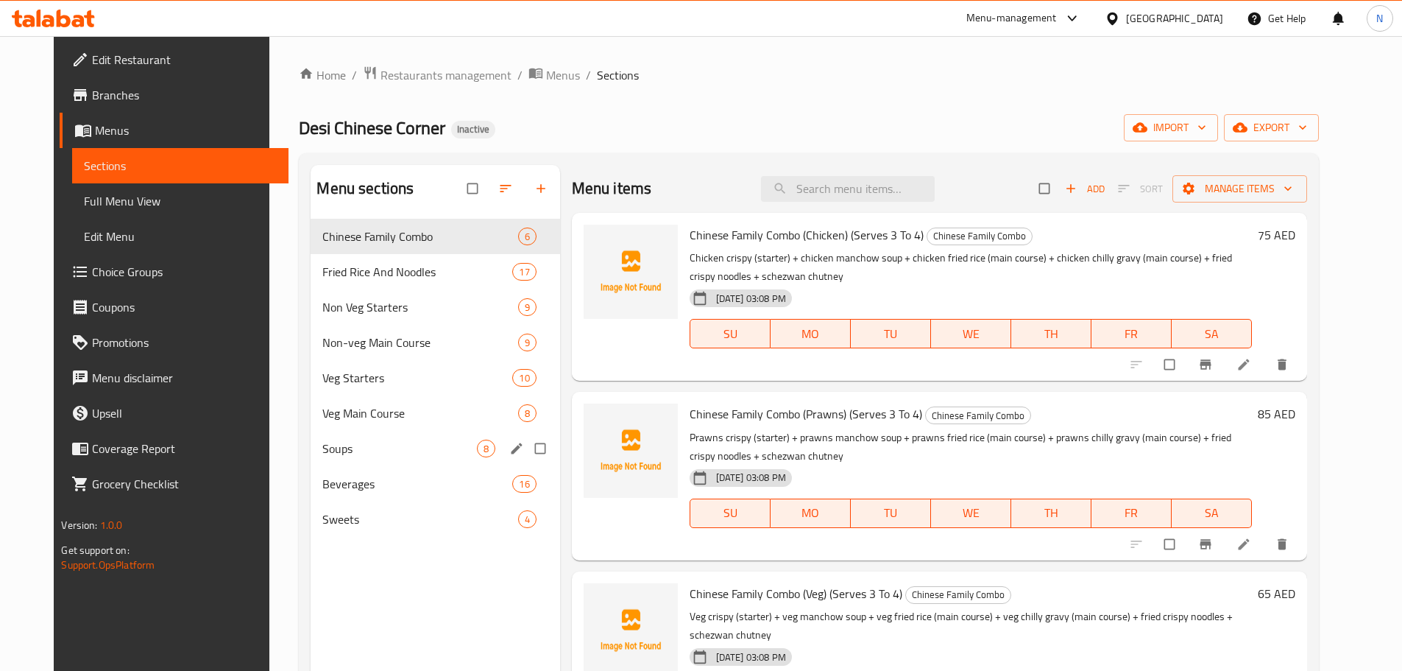
click at [377, 477] on span "Beverages" at bounding box center [417, 484] width 190 height 18
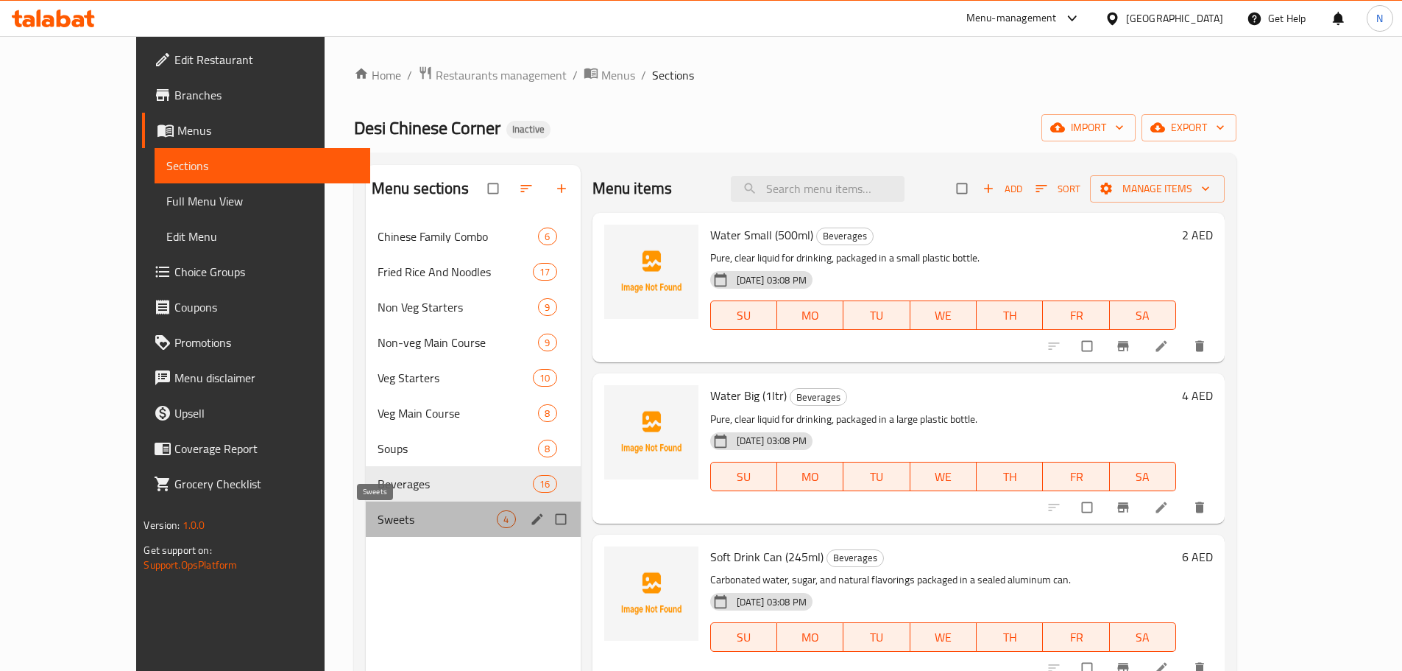
click at [378, 523] on span "Sweets" at bounding box center [438, 519] width 120 height 18
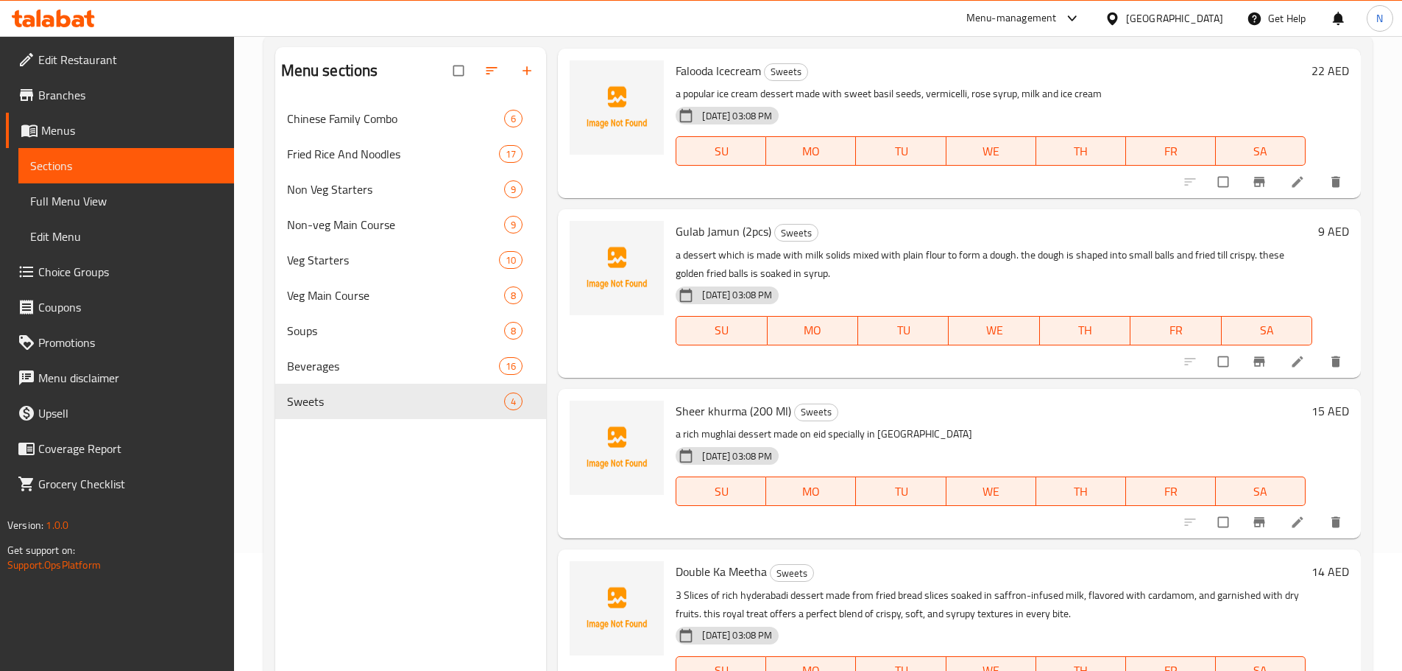
scroll to position [206, 0]
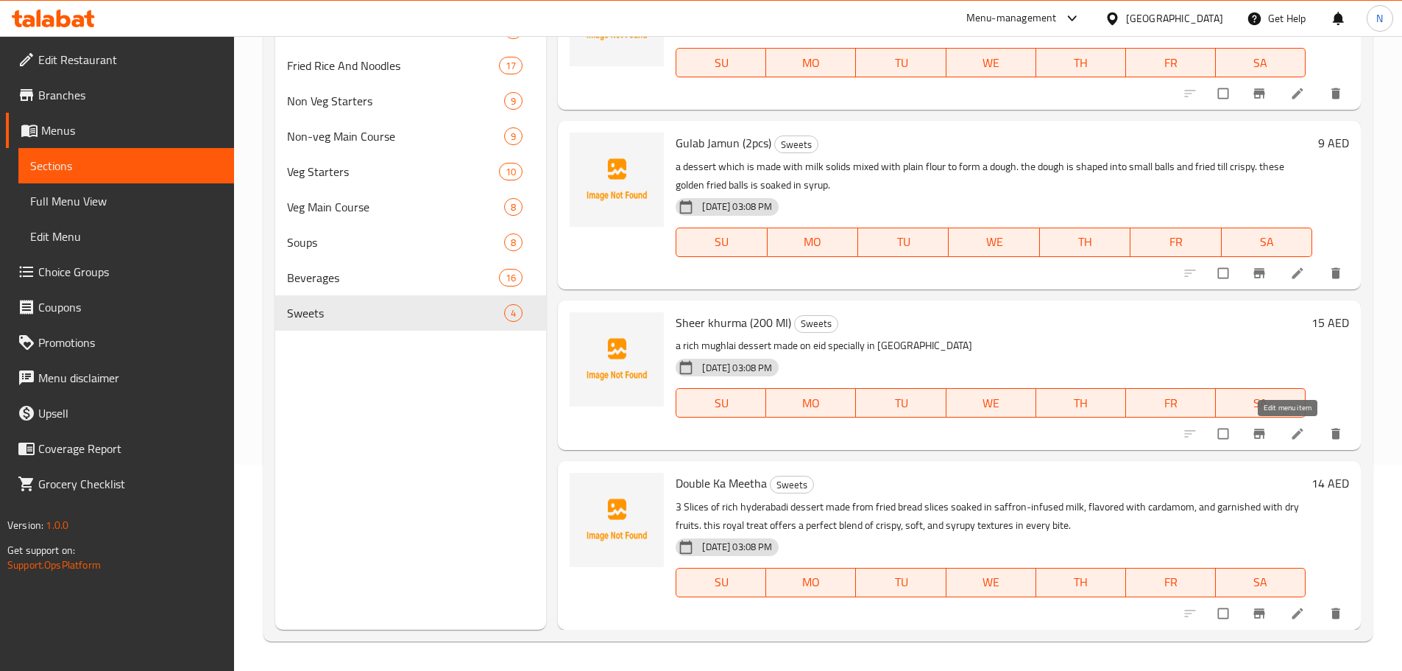
click at [1290, 431] on icon at bounding box center [1297, 433] width 15 height 15
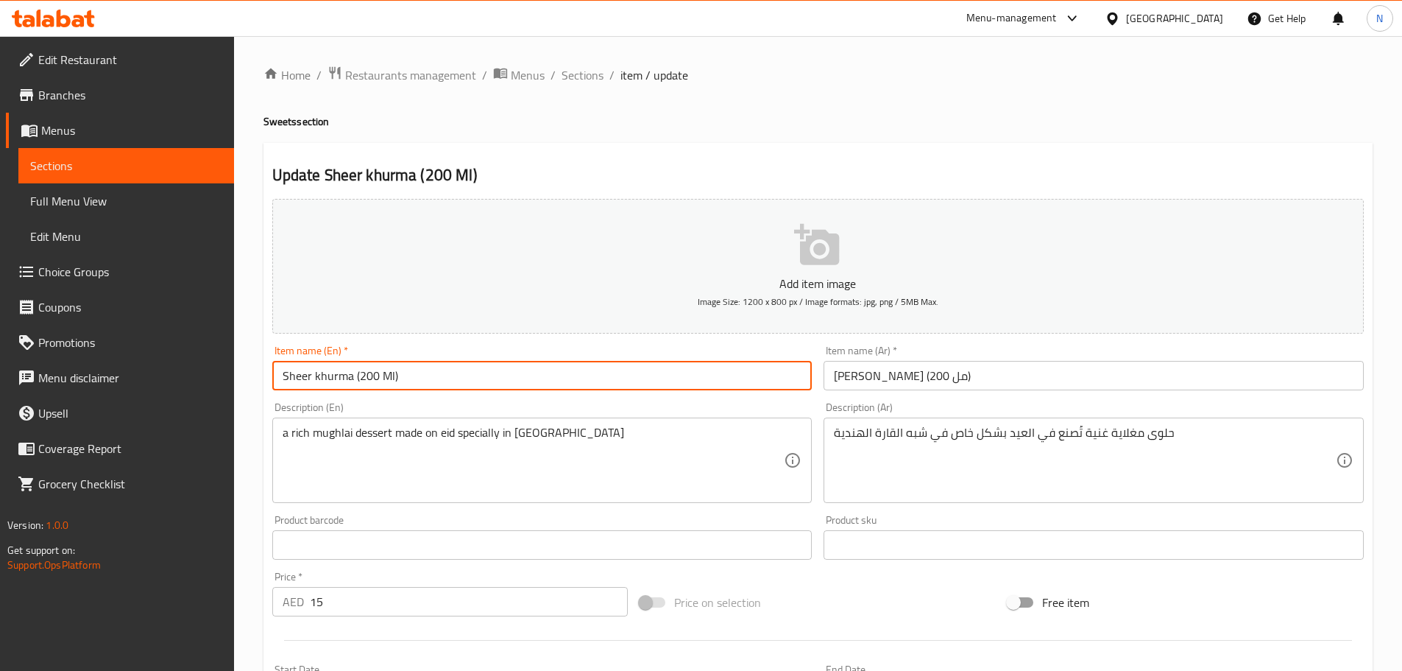
drag, startPoint x: 353, startPoint y: 373, endPoint x: 205, endPoint y: 370, distance: 148.0
click at [204, 370] on div "Edit Restaurant Branches Menus Sections Full Menu View Edit Menu Choice Groups …" at bounding box center [701, 538] width 1402 height 1004
click at [698, 436] on textarea "a rich mughlai dessert made on eid specially in [GEOGRAPHIC_DATA]" at bounding box center [534, 460] width 502 height 70
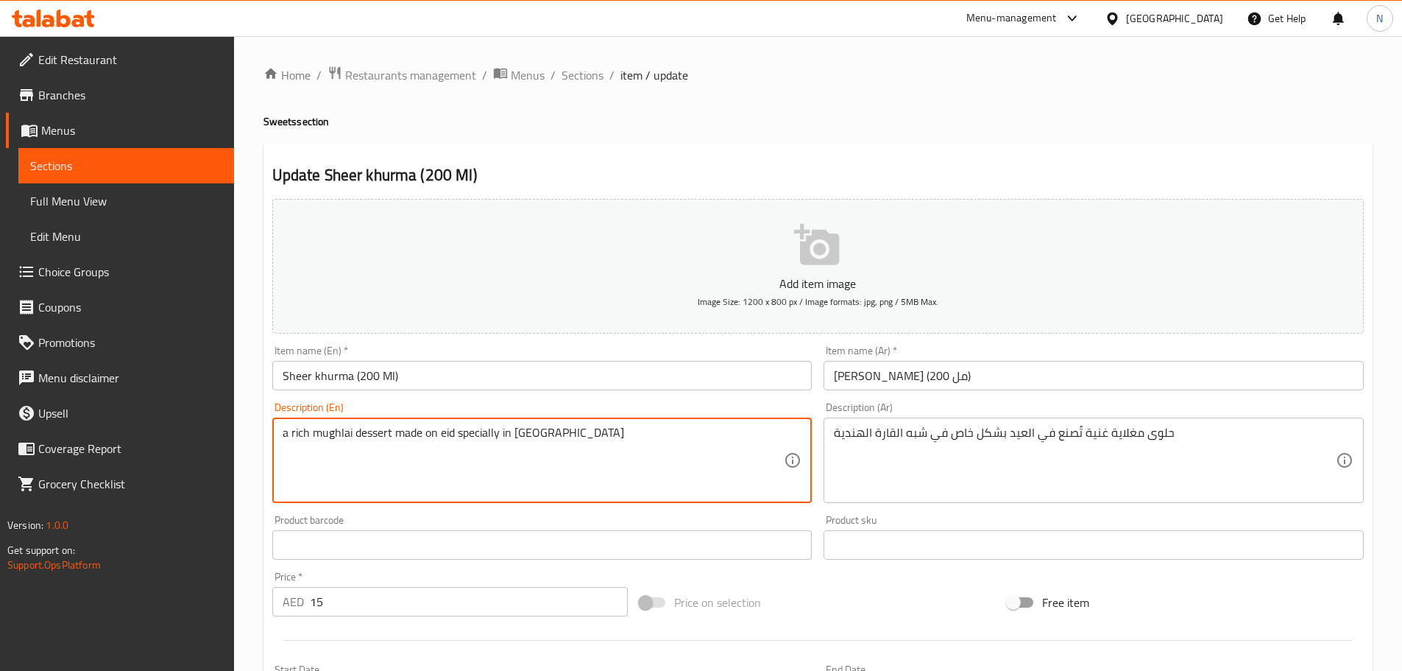
click at [698, 436] on textarea "a rich mughlai dessert made on eid specially in [GEOGRAPHIC_DATA]" at bounding box center [534, 460] width 502 height 70
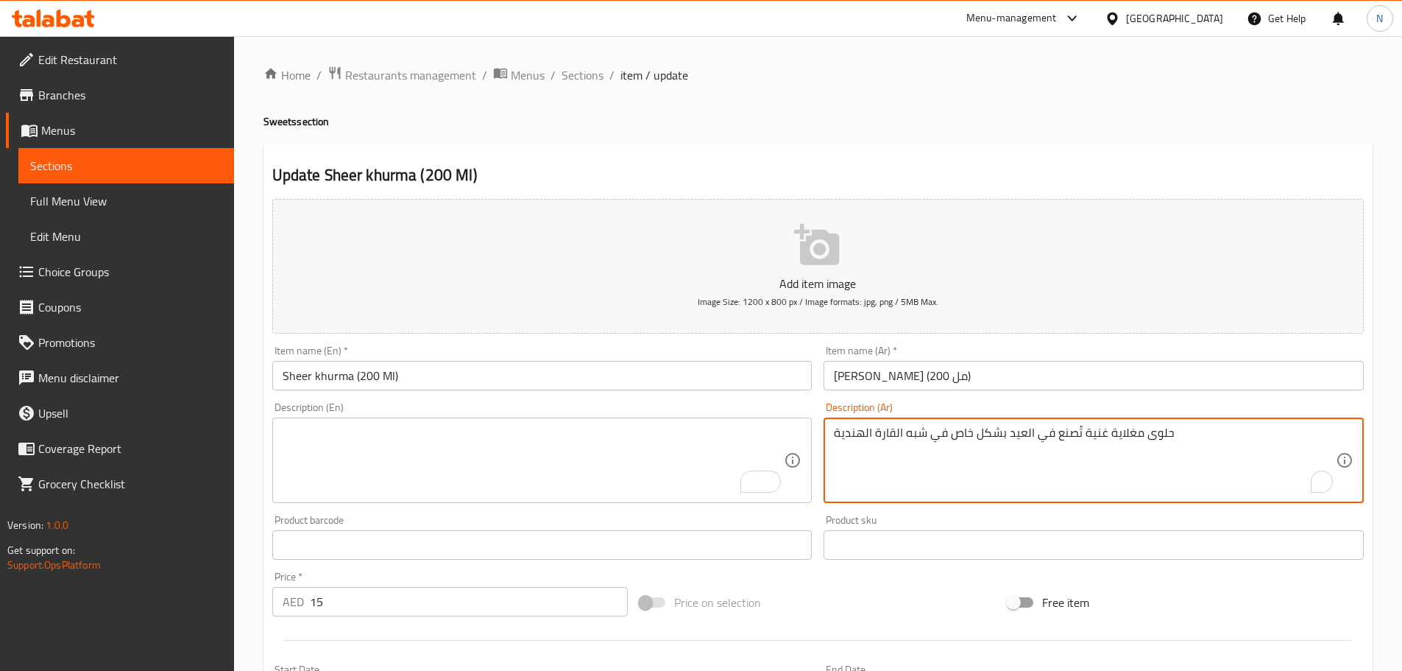
click at [1064, 437] on textarea "حلوى مغلاية غنية تُصنع في العيد بشكل خاص في شبه القارة الهندية" at bounding box center [1085, 460] width 502 height 70
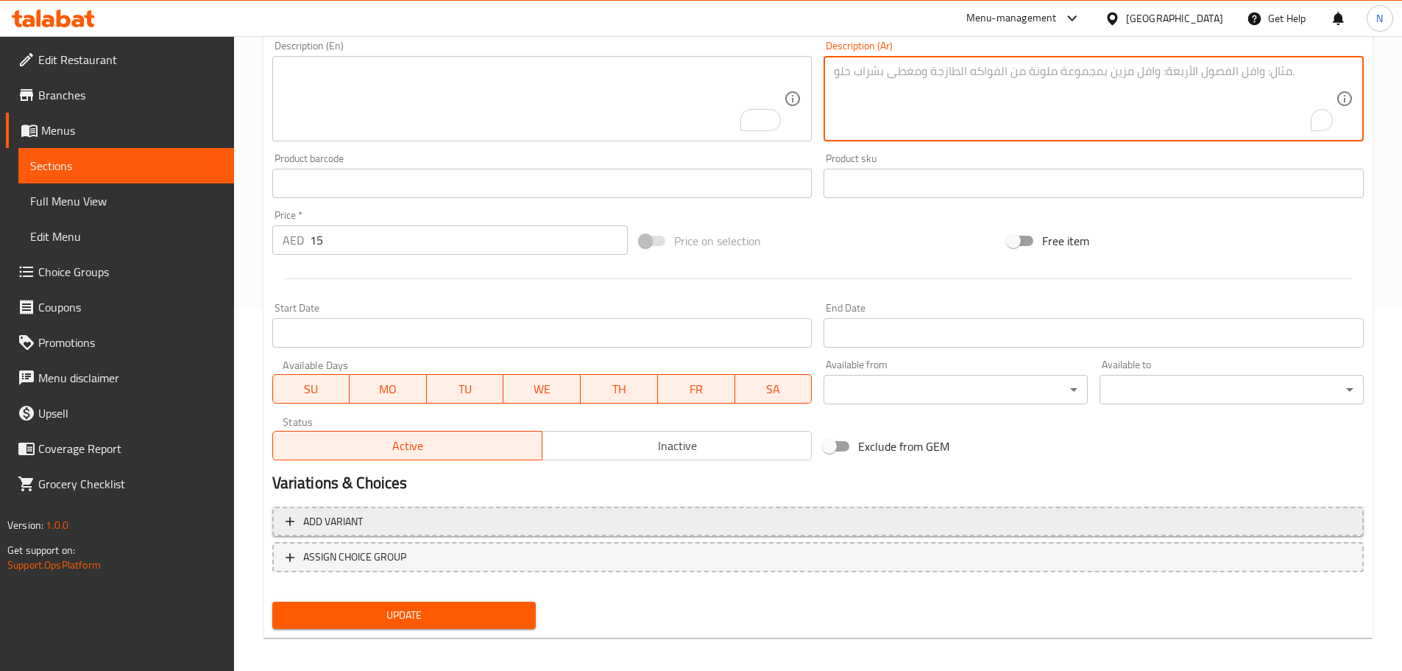
scroll to position [370, 0]
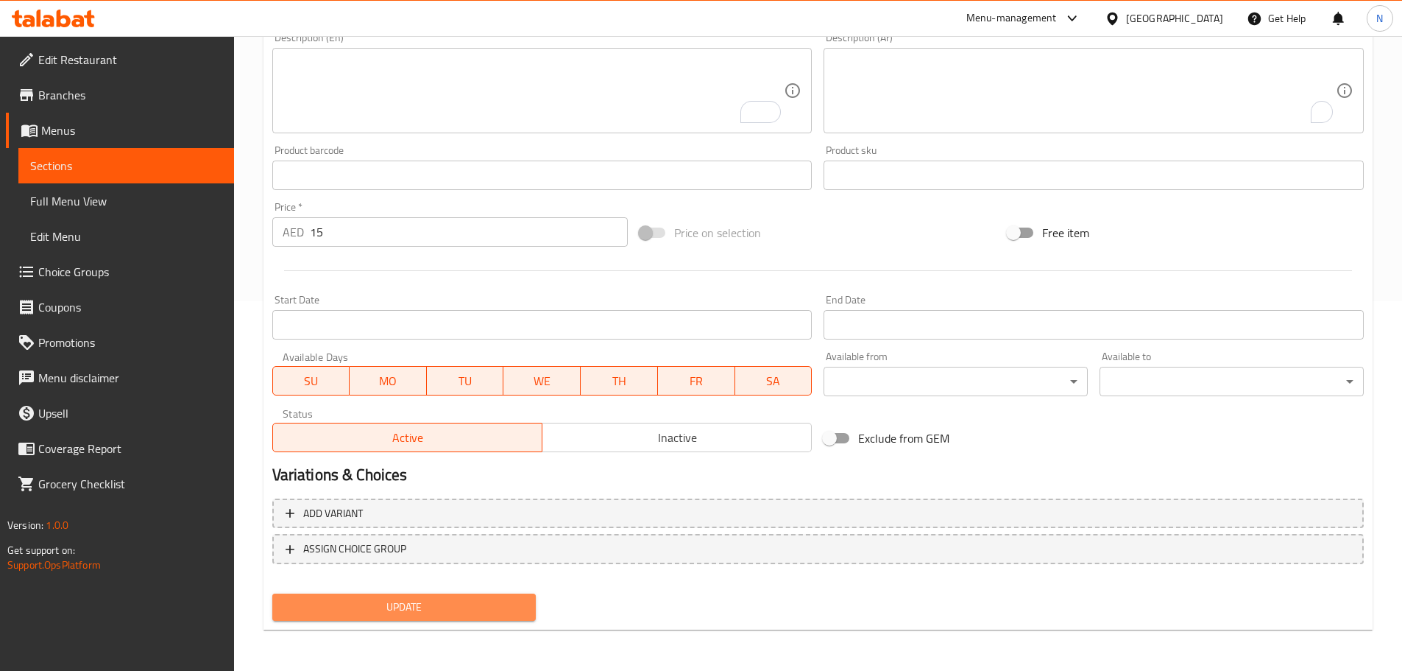
click at [495, 607] on span "Update" at bounding box center [404, 607] width 241 height 18
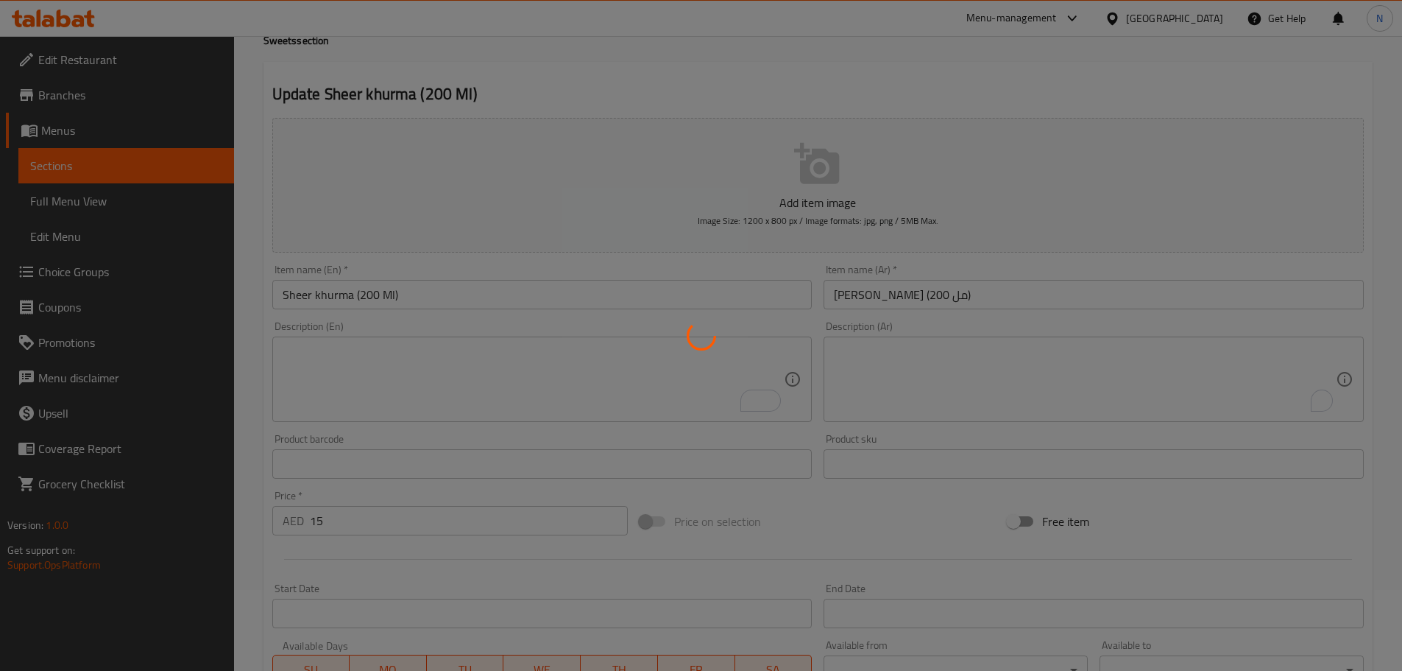
scroll to position [0, 0]
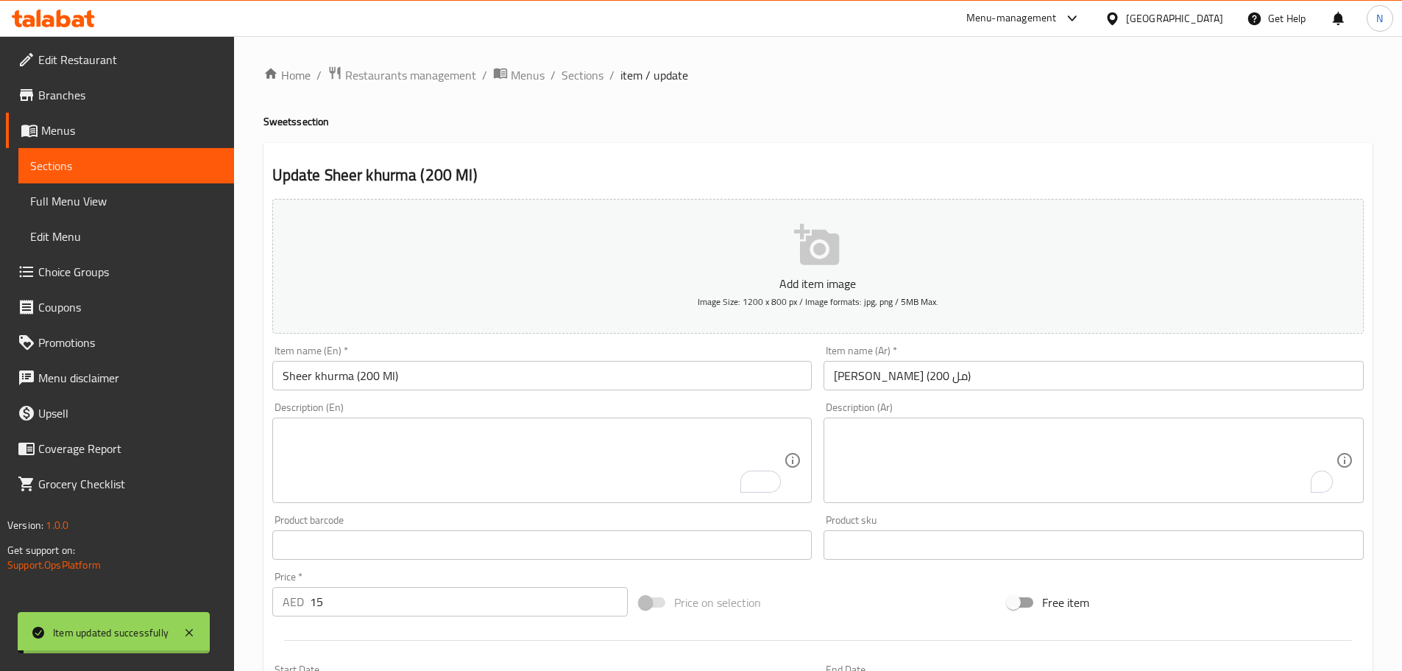
click at [54, 202] on span "Full Menu View" at bounding box center [126, 201] width 192 height 18
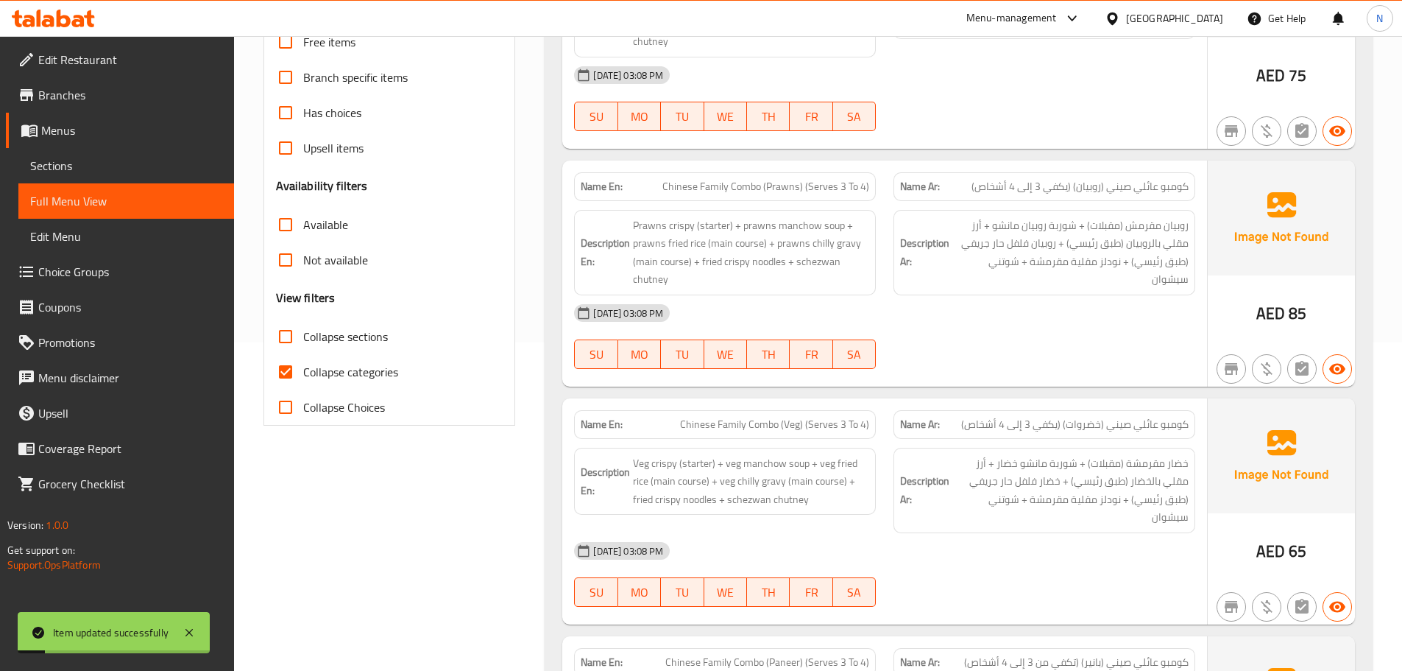
scroll to position [368, 0]
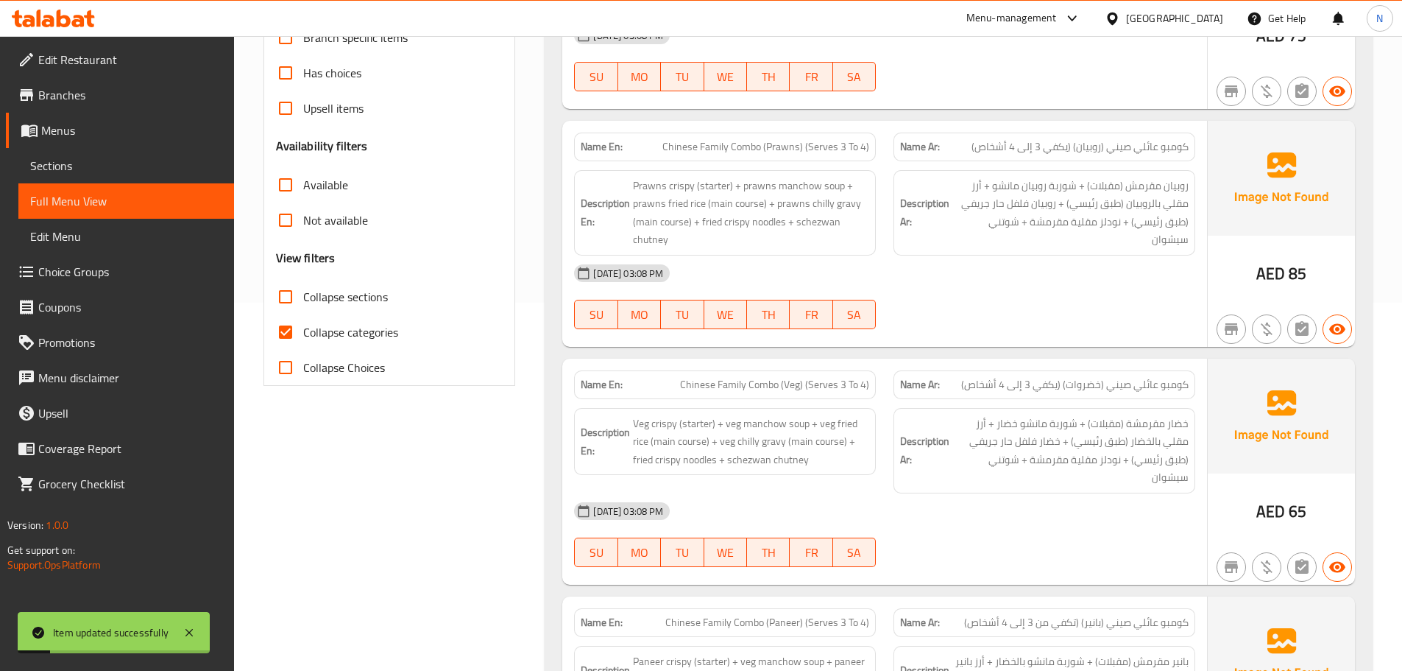
click at [286, 333] on input "Collapse categories" at bounding box center [285, 331] width 35 height 35
checkbox input "false"
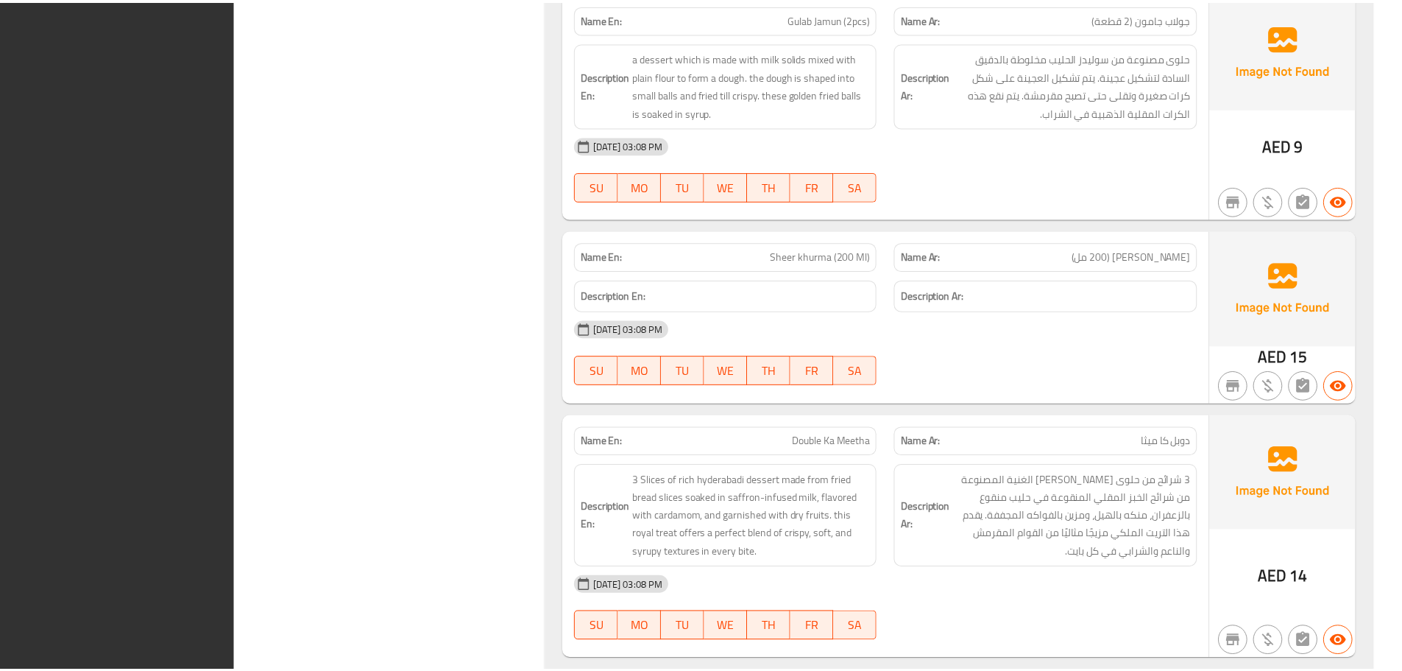
scroll to position [23006, 0]
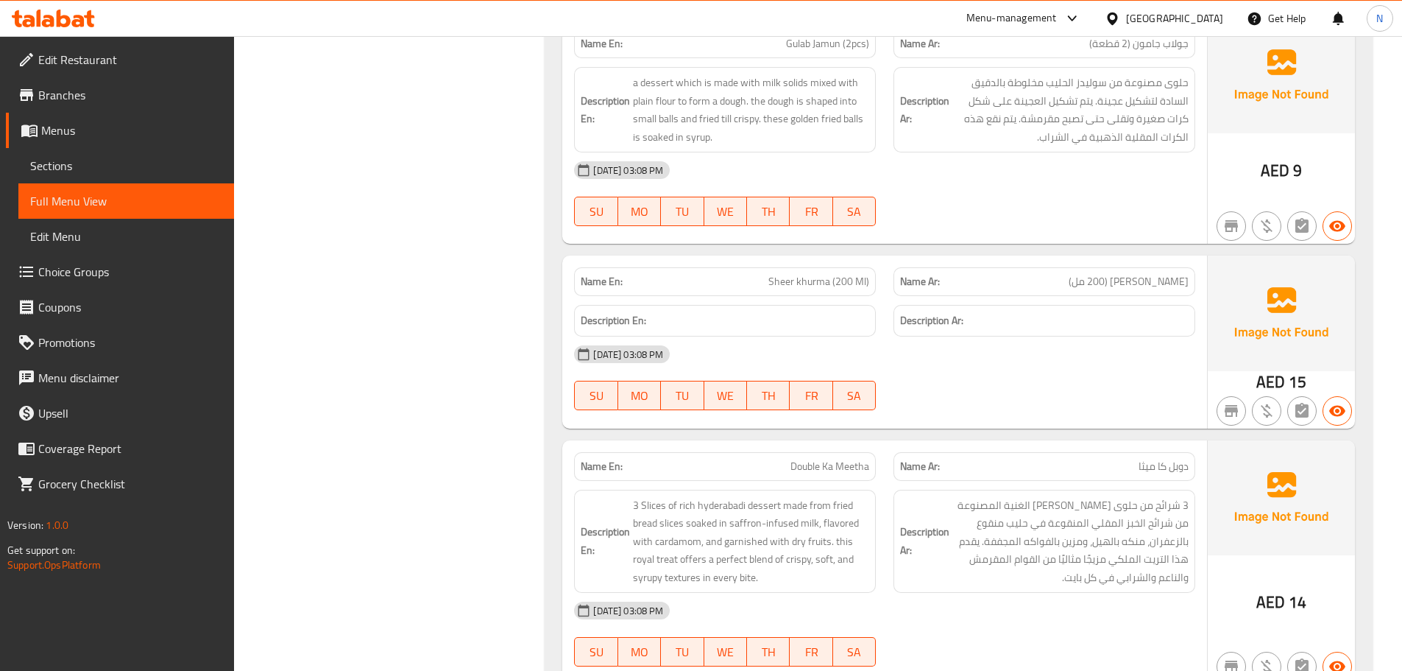
click at [793, 274] on span "Sheer khurma (200 Ml)" at bounding box center [818, 281] width 101 height 15
copy span "Sheer khurma (200 Ml)"
